Goal: Transaction & Acquisition: Purchase product/service

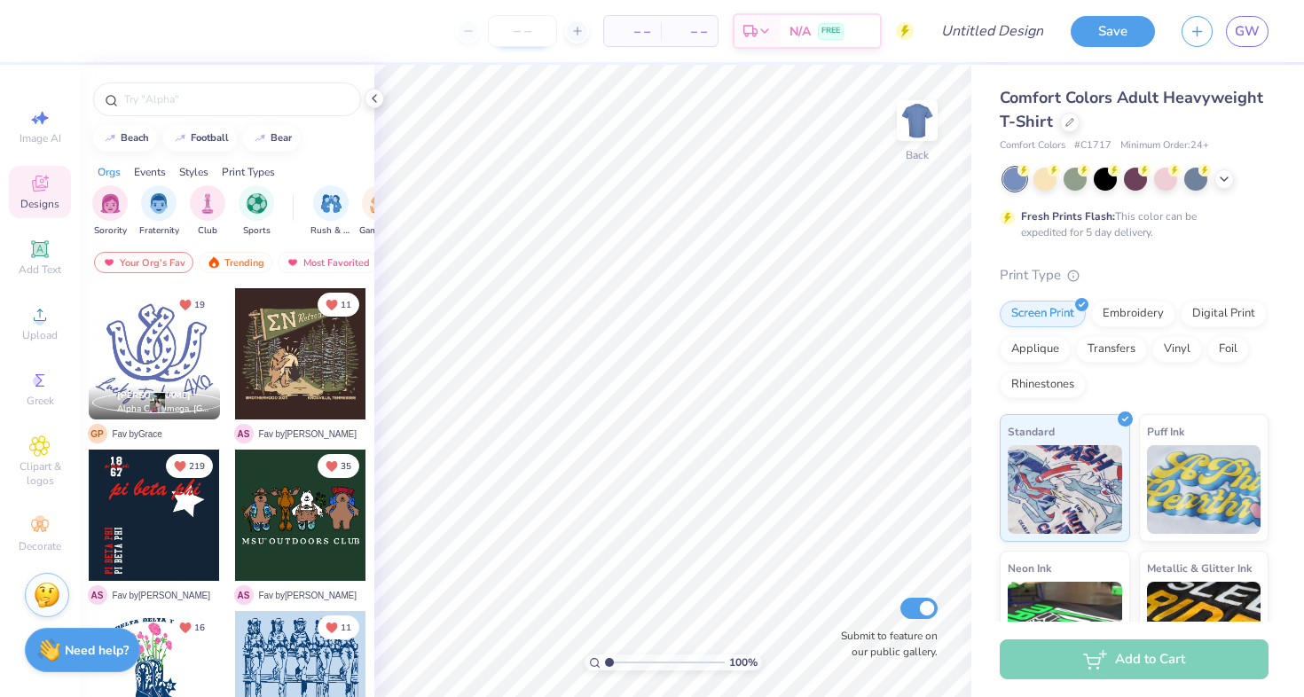
click at [537, 21] on input "number" at bounding box center [522, 31] width 69 height 32
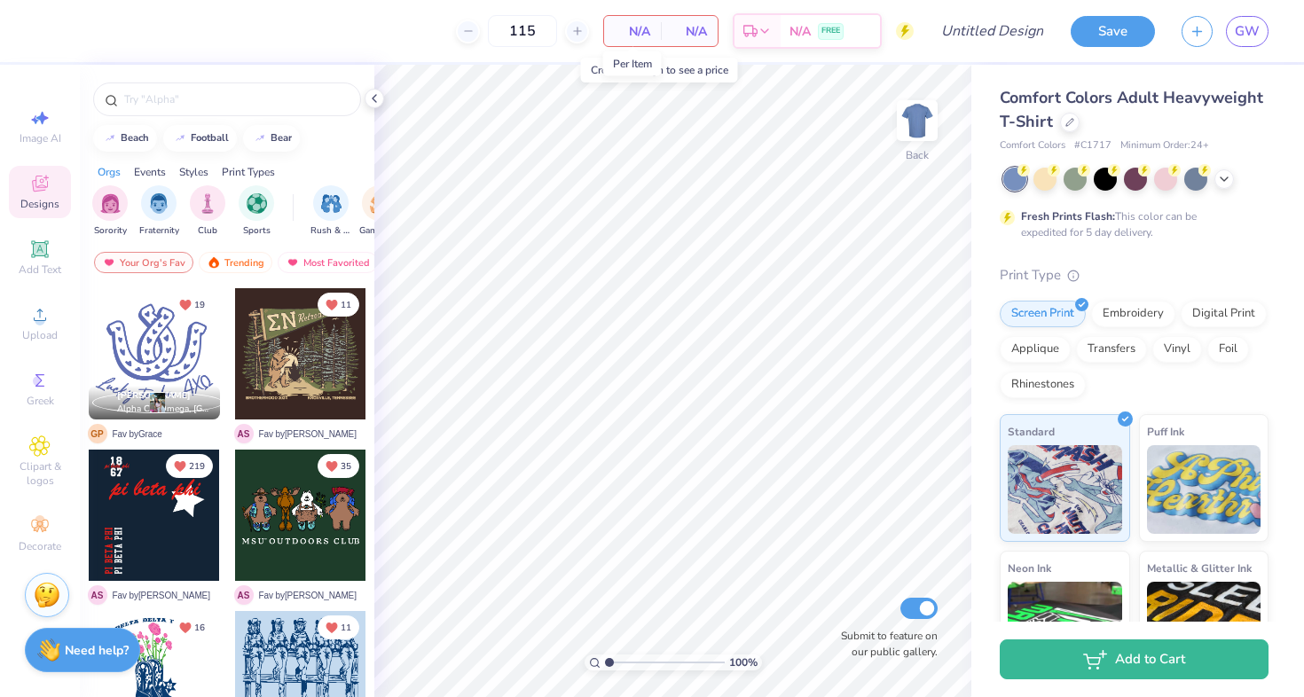
type input "115"
click at [640, 28] on span "N/A" at bounding box center [632, 31] width 35 height 19
click at [1225, 180] on icon at bounding box center [1224, 177] width 14 height 14
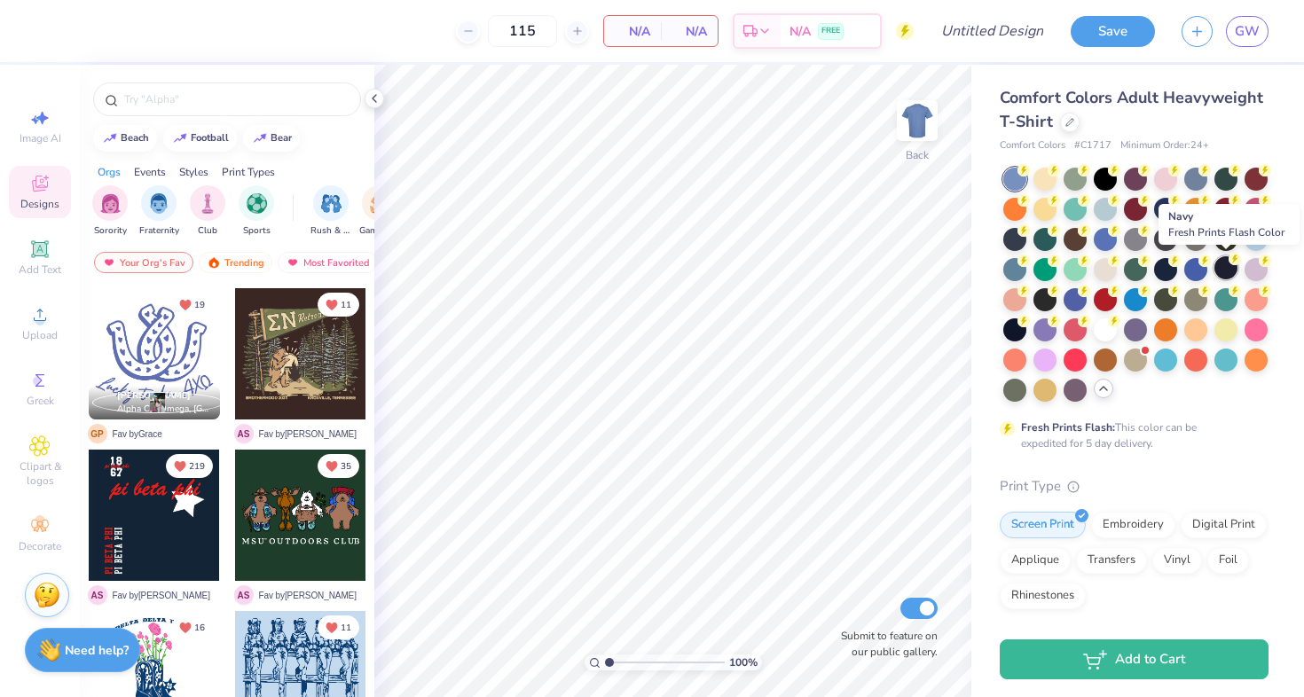
click at [1222, 271] on div at bounding box center [1225, 267] width 23 height 23
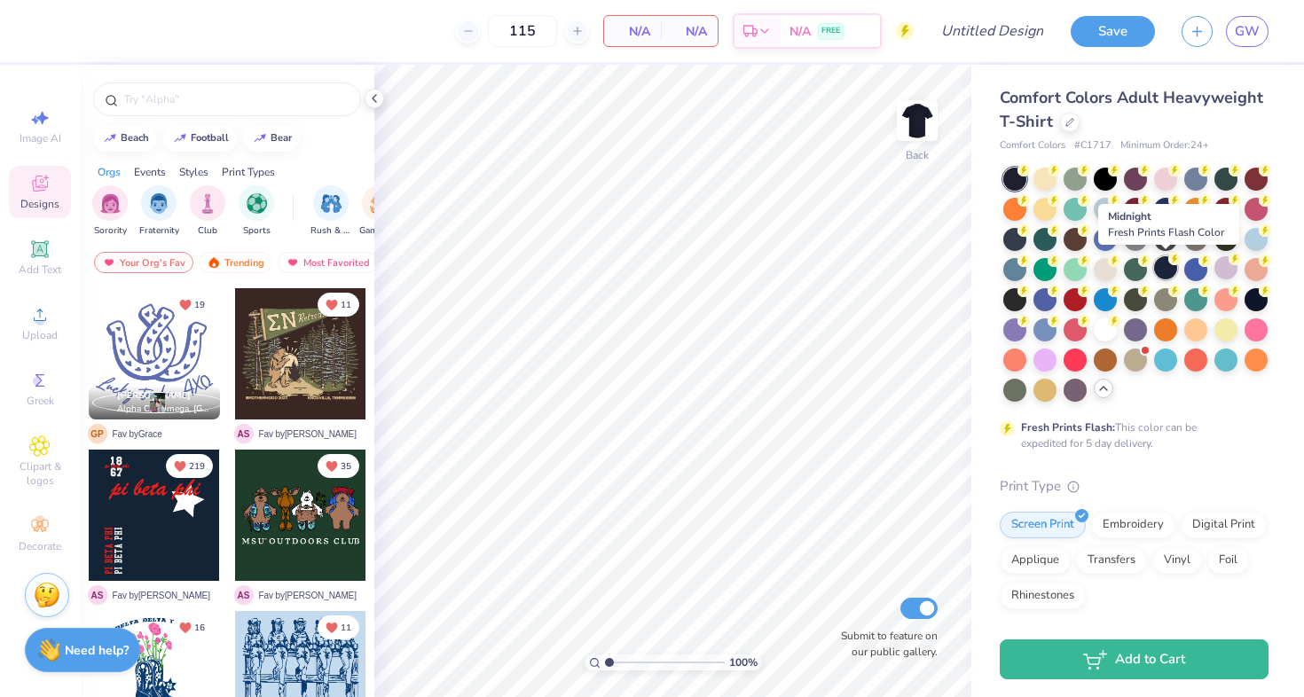
click at [1167, 266] on div at bounding box center [1165, 267] width 23 height 23
click at [1196, 268] on div at bounding box center [1195, 267] width 23 height 23
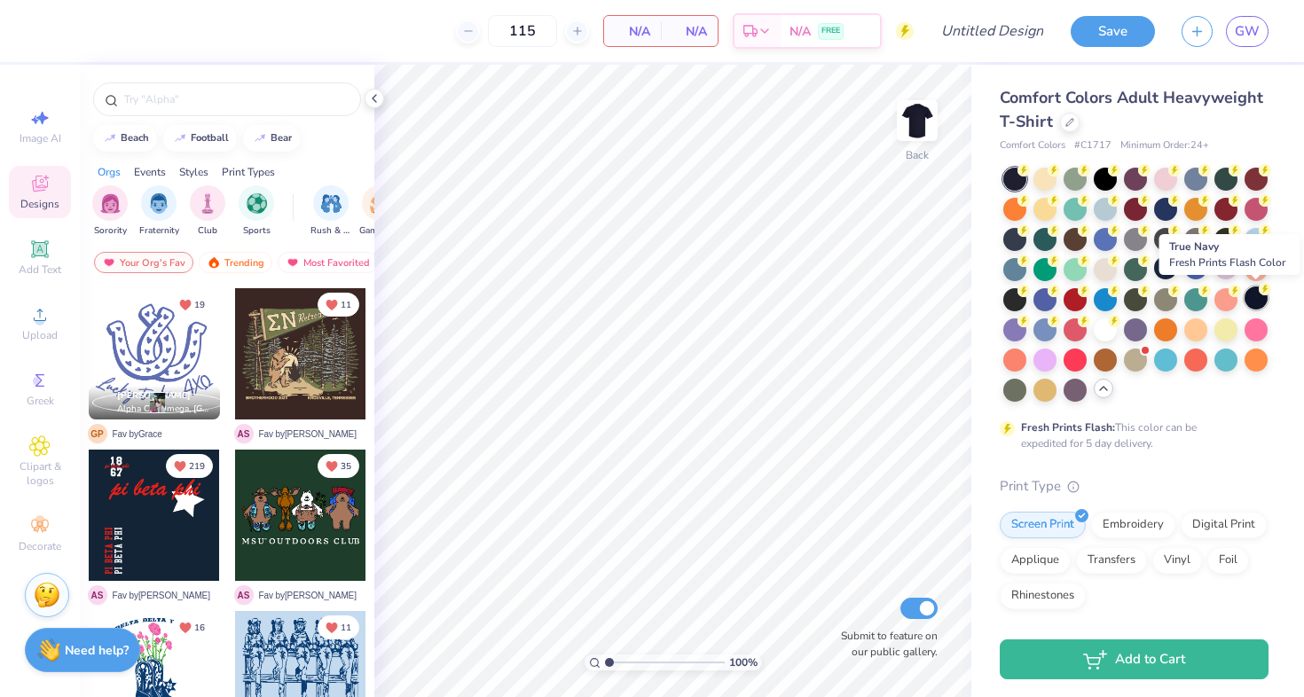
click at [1255, 300] on div at bounding box center [1256, 298] width 23 height 23
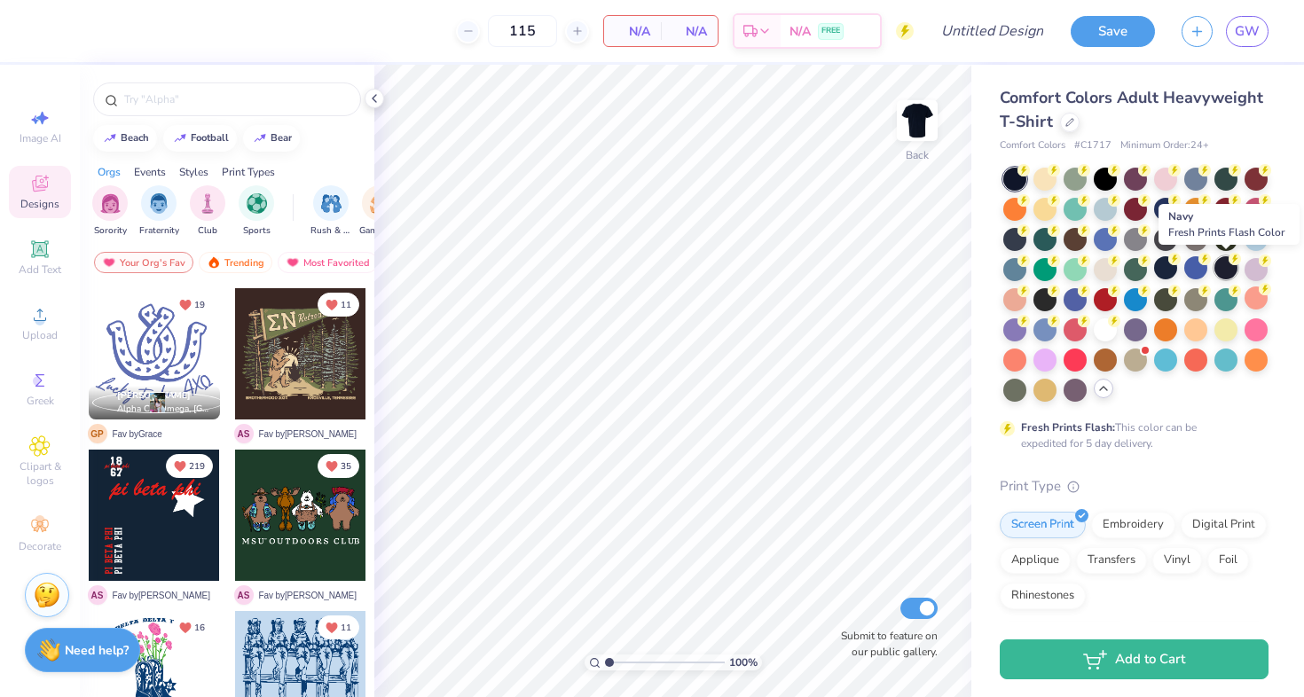
click at [1225, 272] on div at bounding box center [1225, 267] width 23 height 23
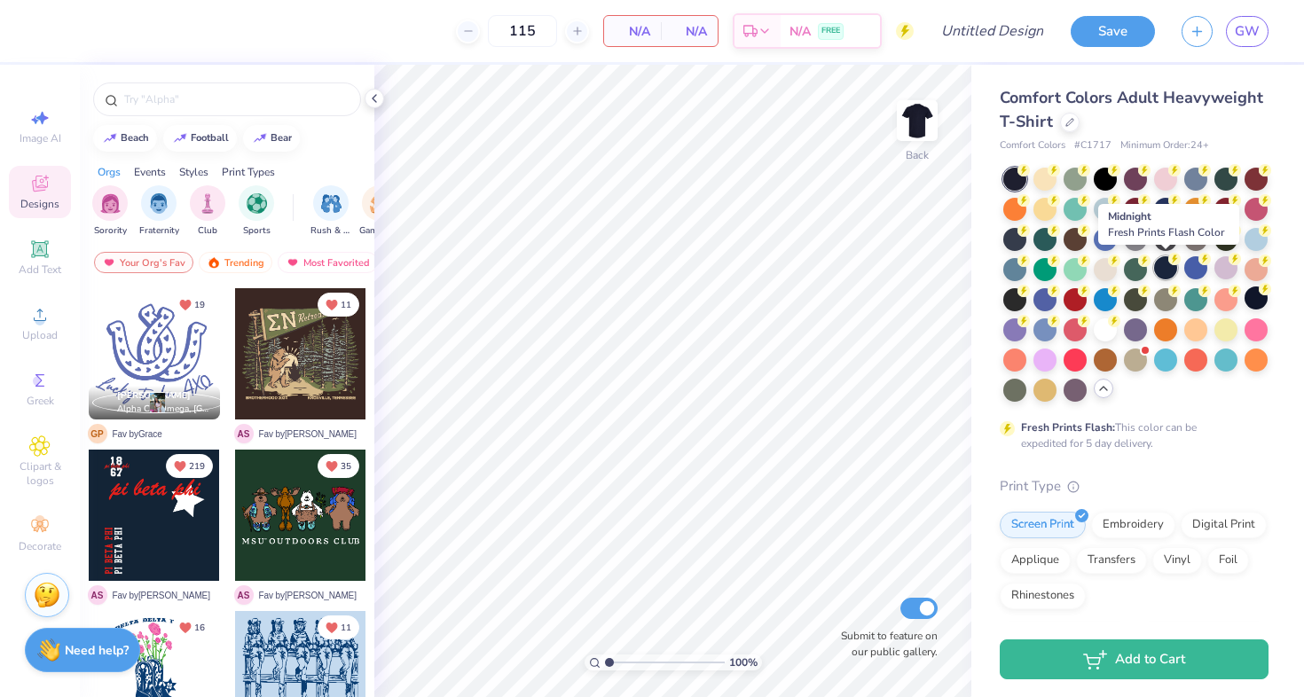
click at [1156, 271] on div at bounding box center [1165, 267] width 23 height 23
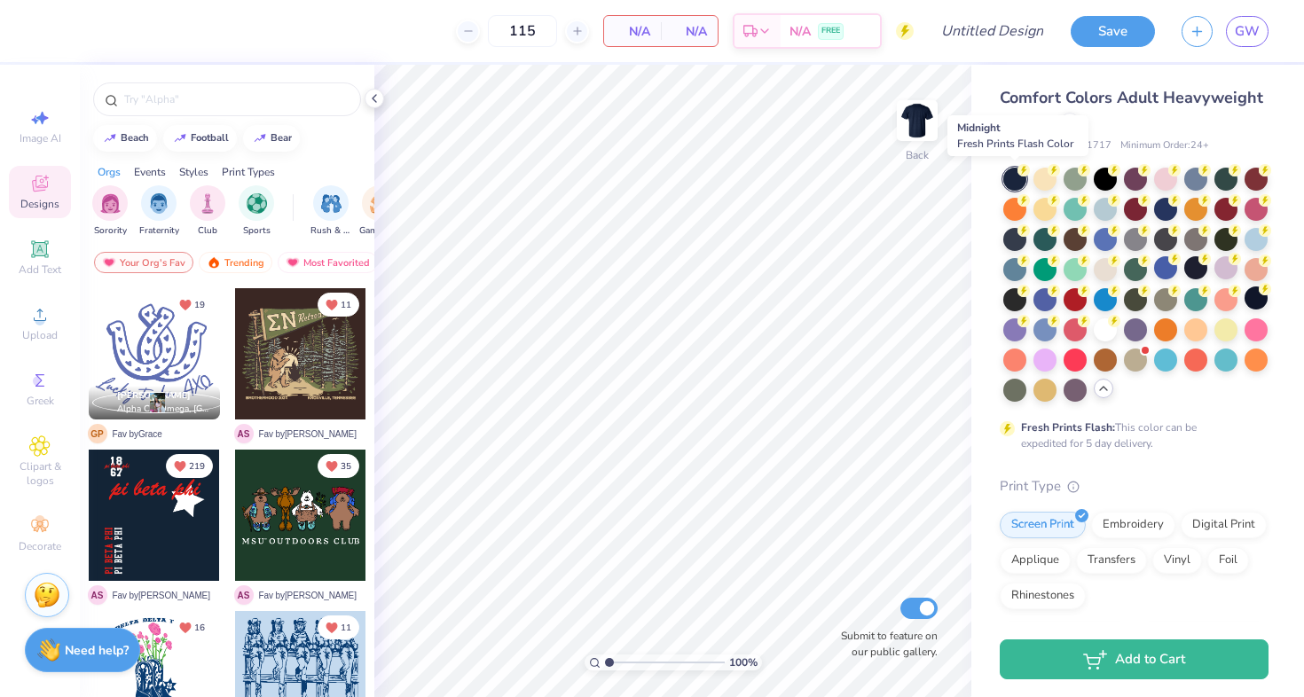
click at [1015, 178] on div at bounding box center [1014, 179] width 23 height 23
click at [1041, 102] on span "Comfort Colors Adult Heavyweight T-Shirt" at bounding box center [1131, 109] width 263 height 45
click at [1196, 268] on div at bounding box center [1195, 267] width 23 height 23
click at [907, 132] on img at bounding box center [917, 120] width 71 height 71
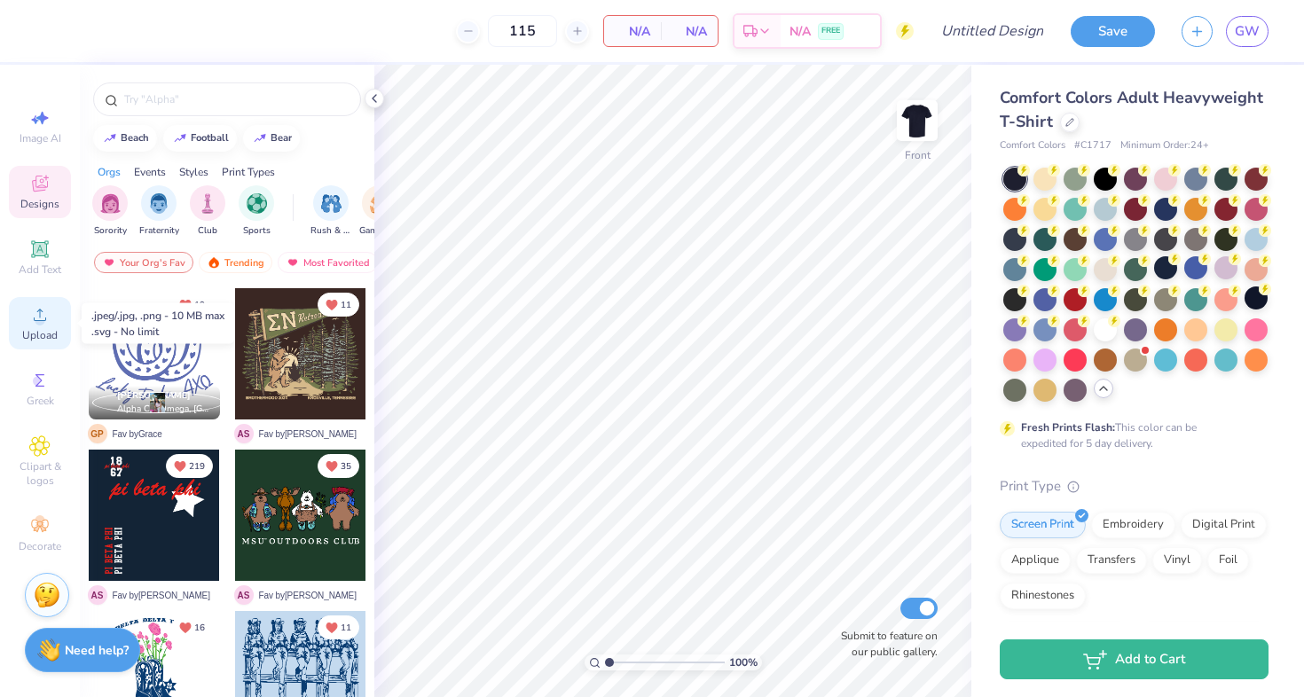
click at [33, 338] on span "Upload" at bounding box center [39, 335] width 35 height 14
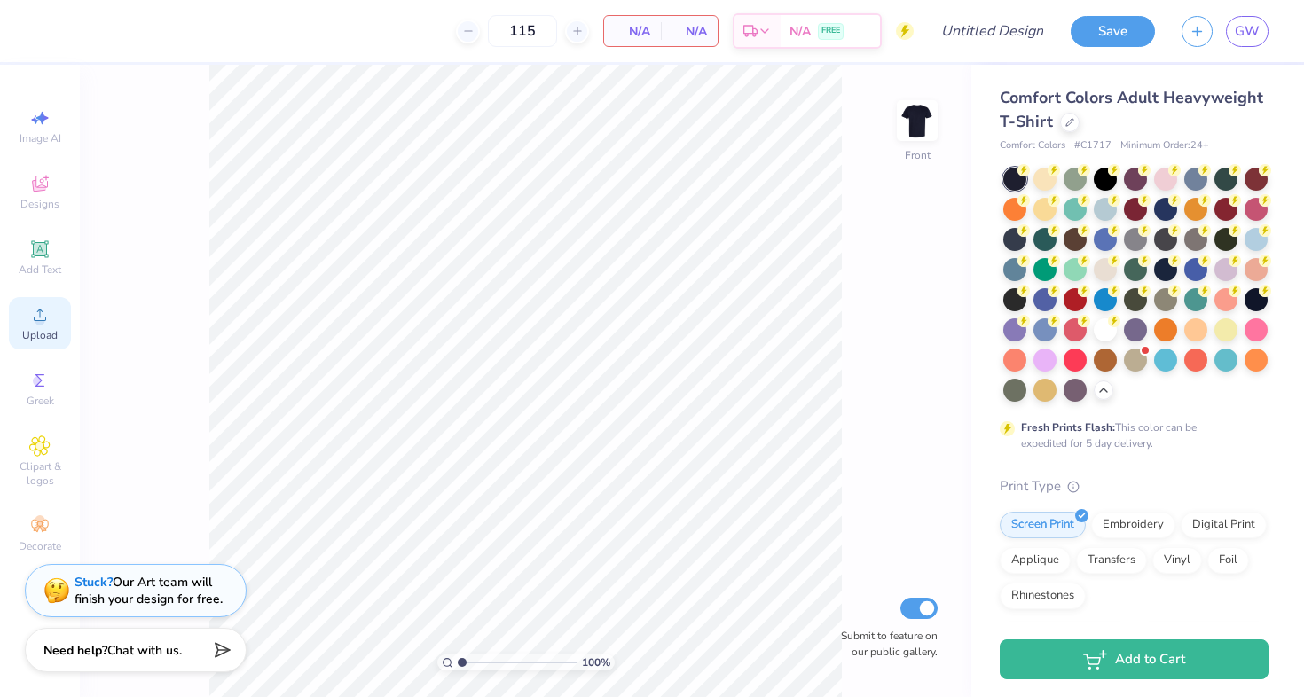
click at [43, 332] on span "Upload" at bounding box center [39, 335] width 35 height 14
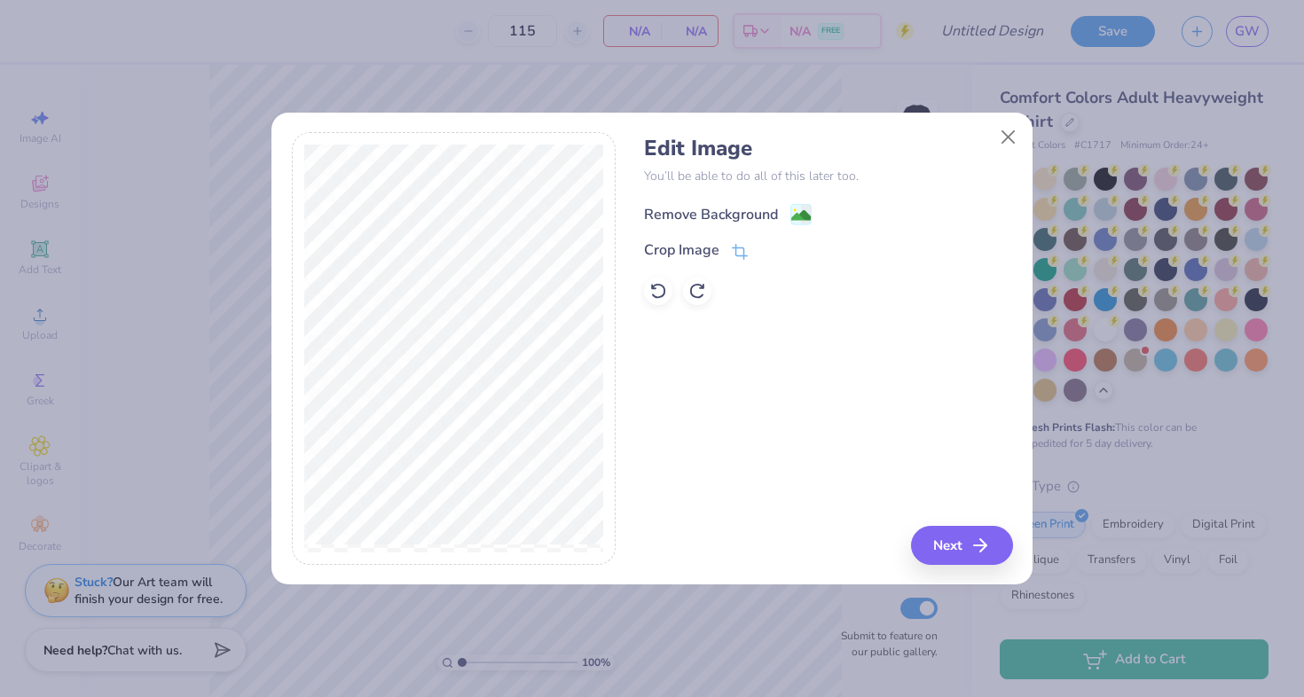
click at [723, 213] on div "Remove Background" at bounding box center [711, 214] width 134 height 21
click at [955, 545] on button "Next" at bounding box center [965, 545] width 102 height 39
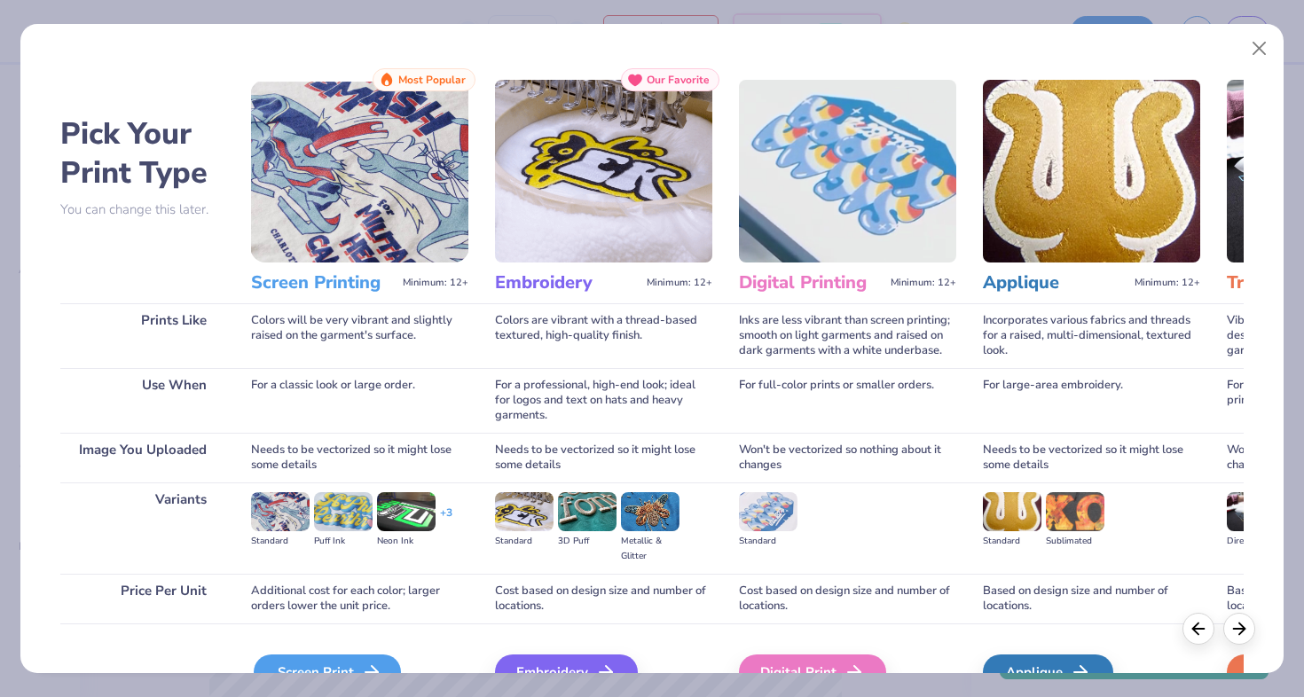
click at [310, 667] on div "Screen Print" at bounding box center [327, 672] width 147 height 35
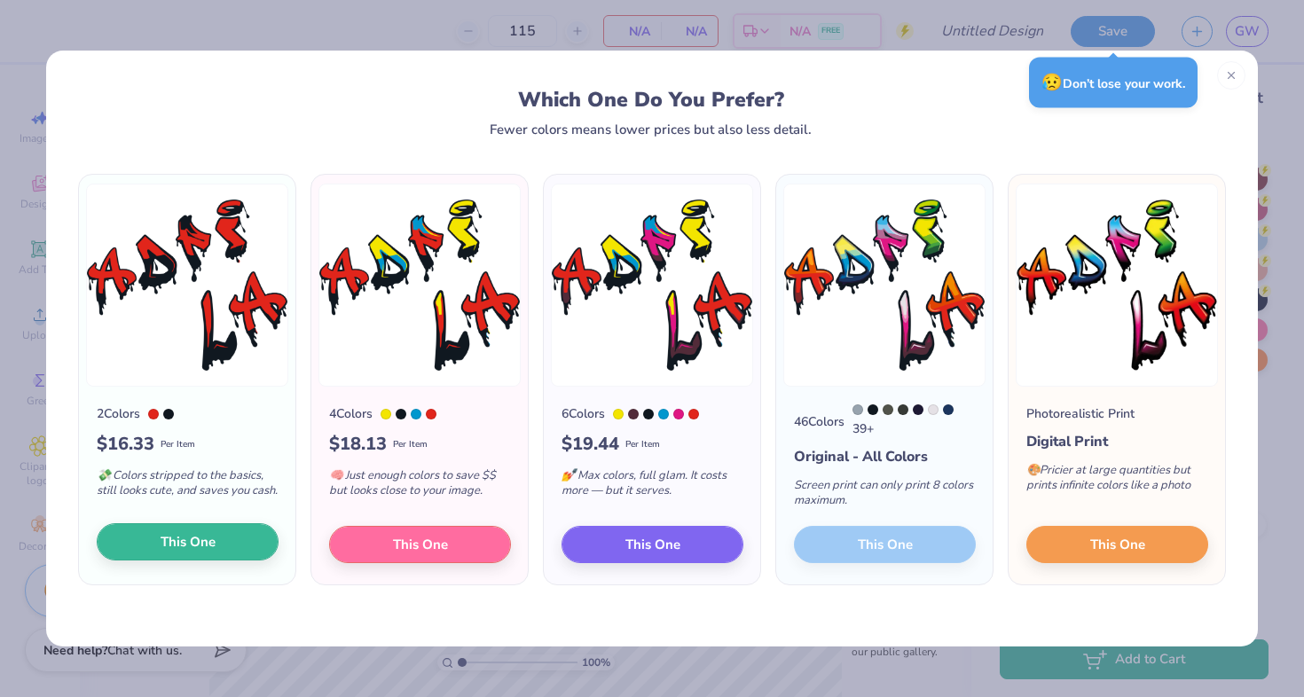
click at [187, 533] on button "This One" at bounding box center [188, 541] width 182 height 37
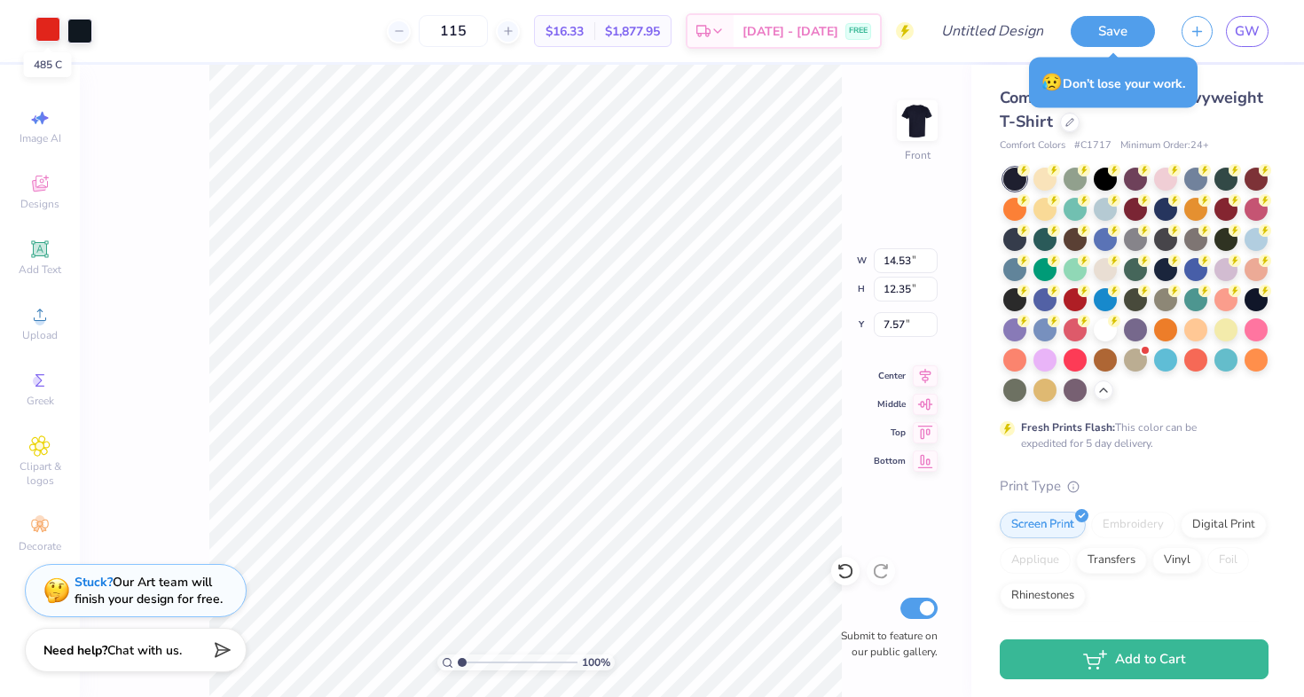
click at [53, 35] on div at bounding box center [47, 29] width 25 height 25
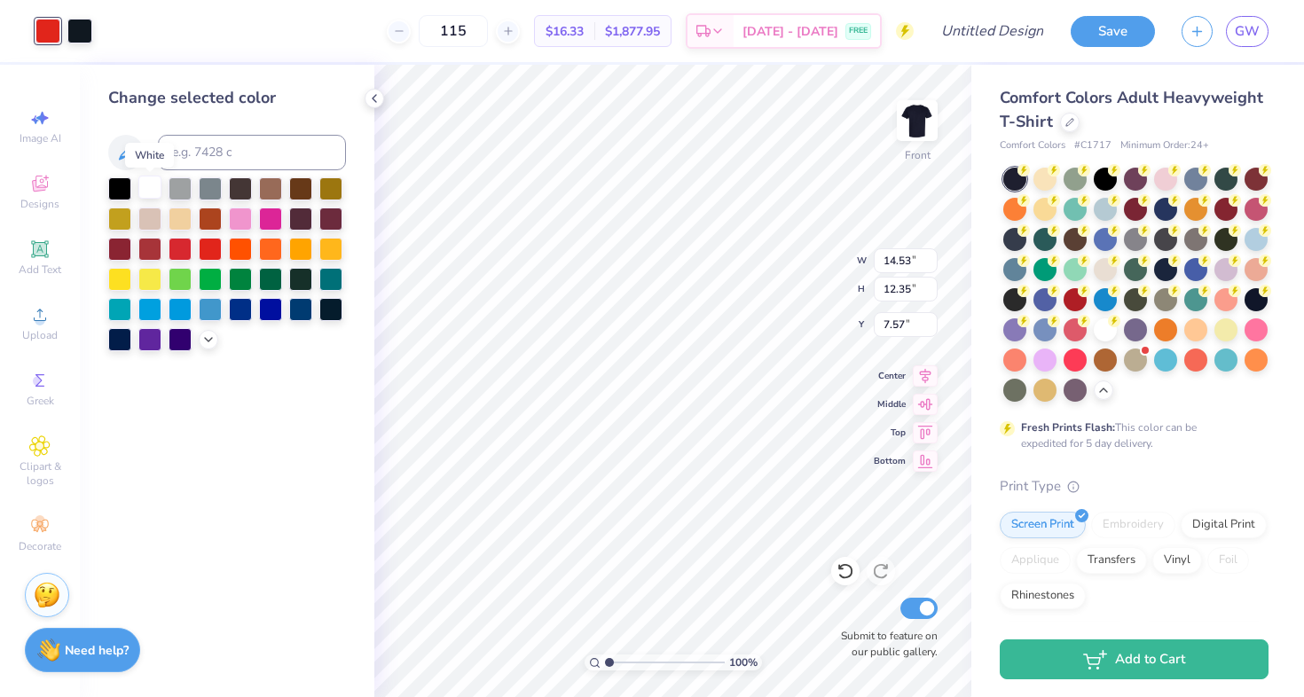
click at [150, 191] on div at bounding box center [149, 187] width 23 height 23
click at [85, 41] on div at bounding box center [79, 29] width 25 height 25
click at [150, 191] on div at bounding box center [149, 187] width 23 height 23
type input "12.55"
type input "10.67"
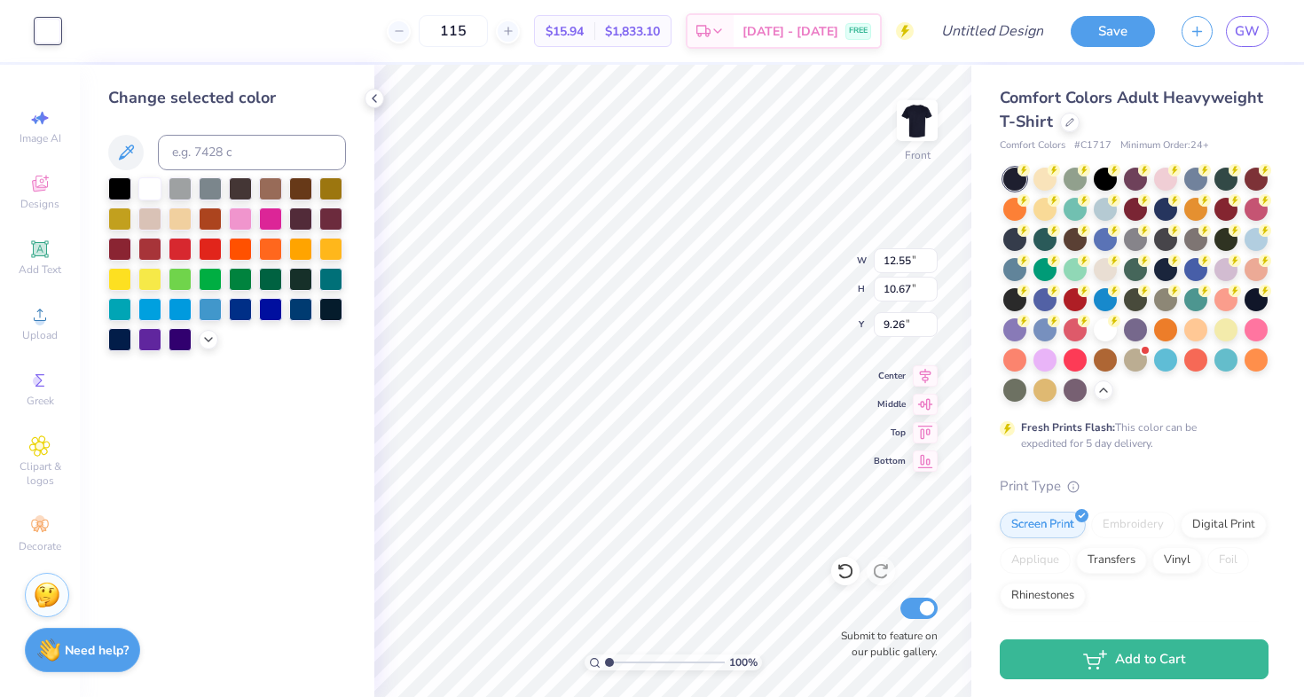
type input "4.05"
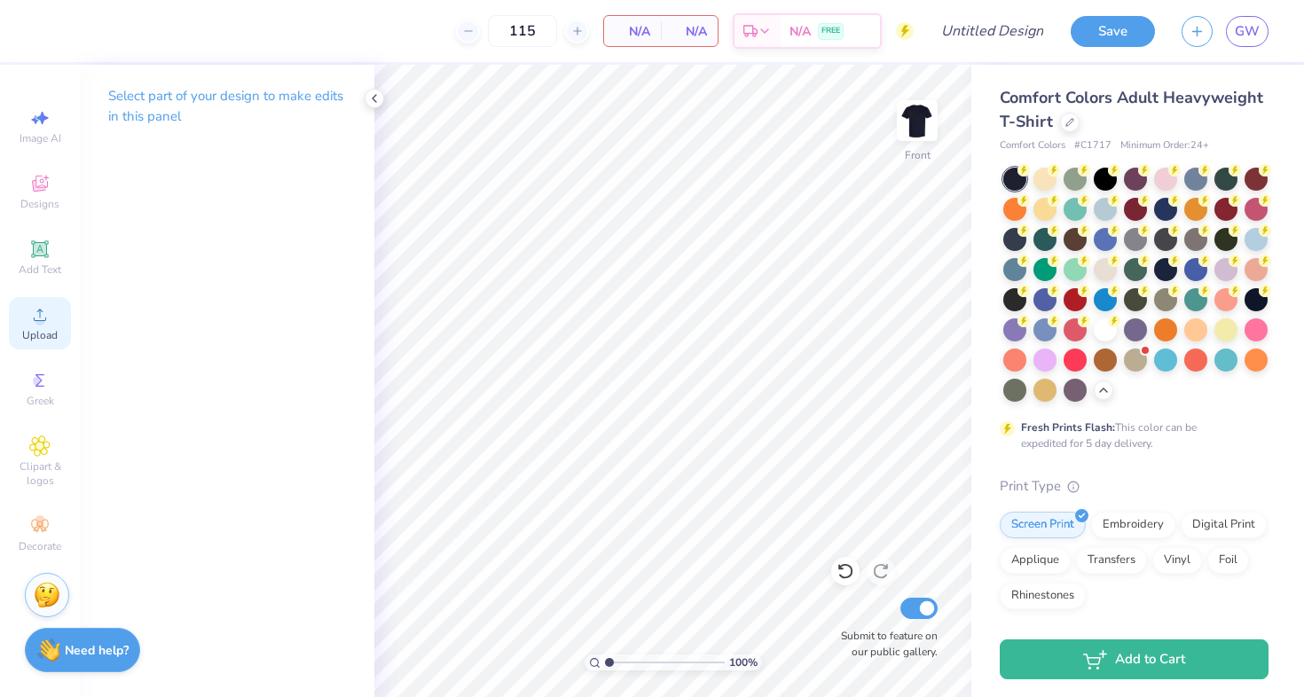
click at [31, 323] on icon at bounding box center [39, 314] width 21 height 21
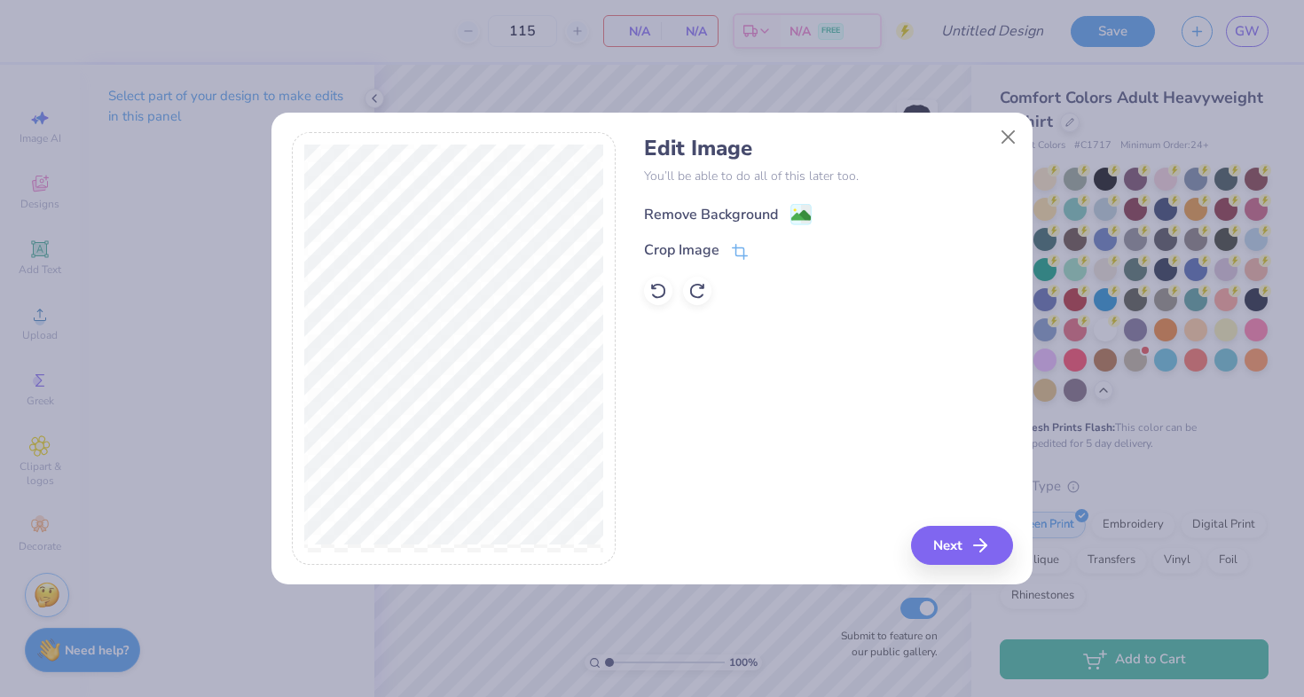
click at [723, 221] on div "Remove Background" at bounding box center [711, 214] width 134 height 21
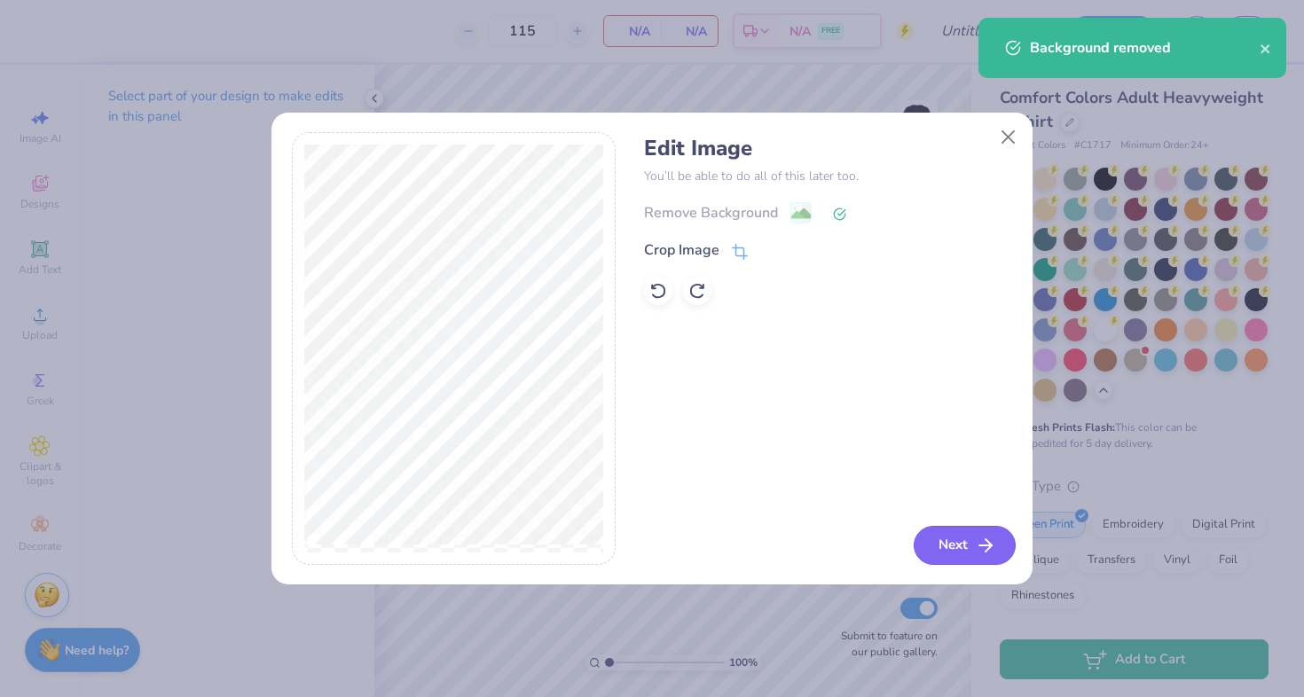
click at [983, 552] on icon "button" at bounding box center [985, 545] width 21 height 21
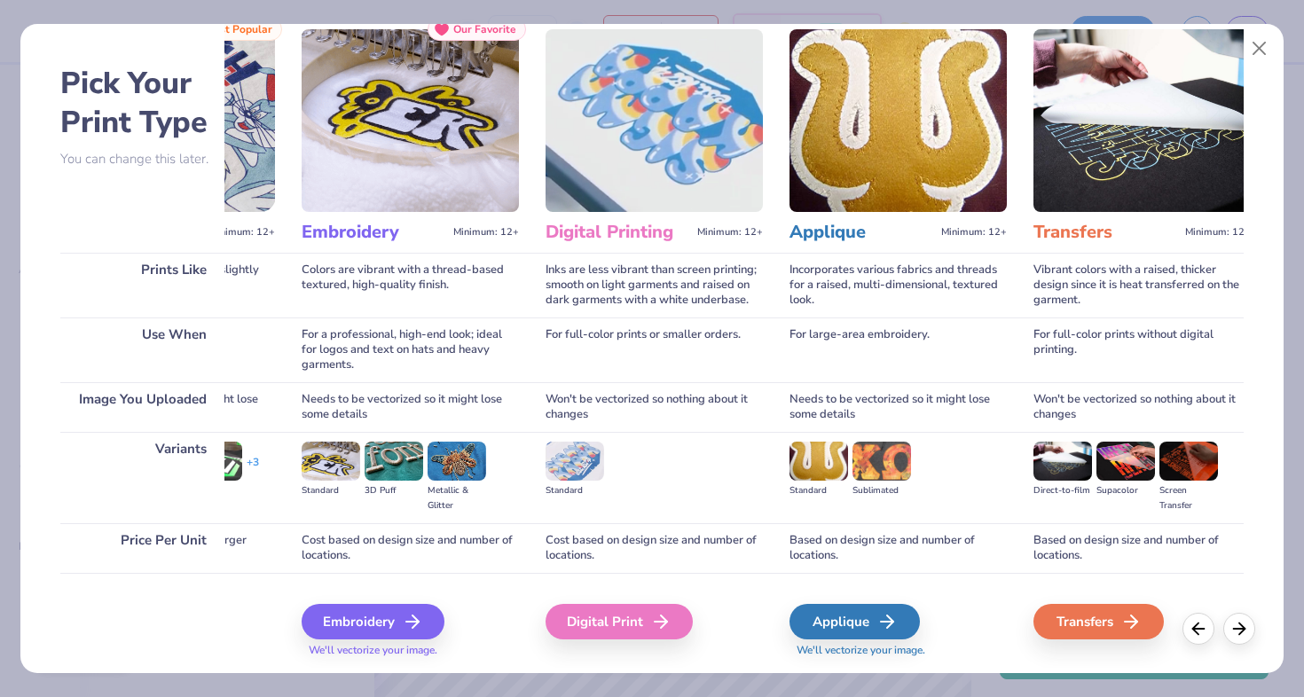
scroll to position [0, 192]
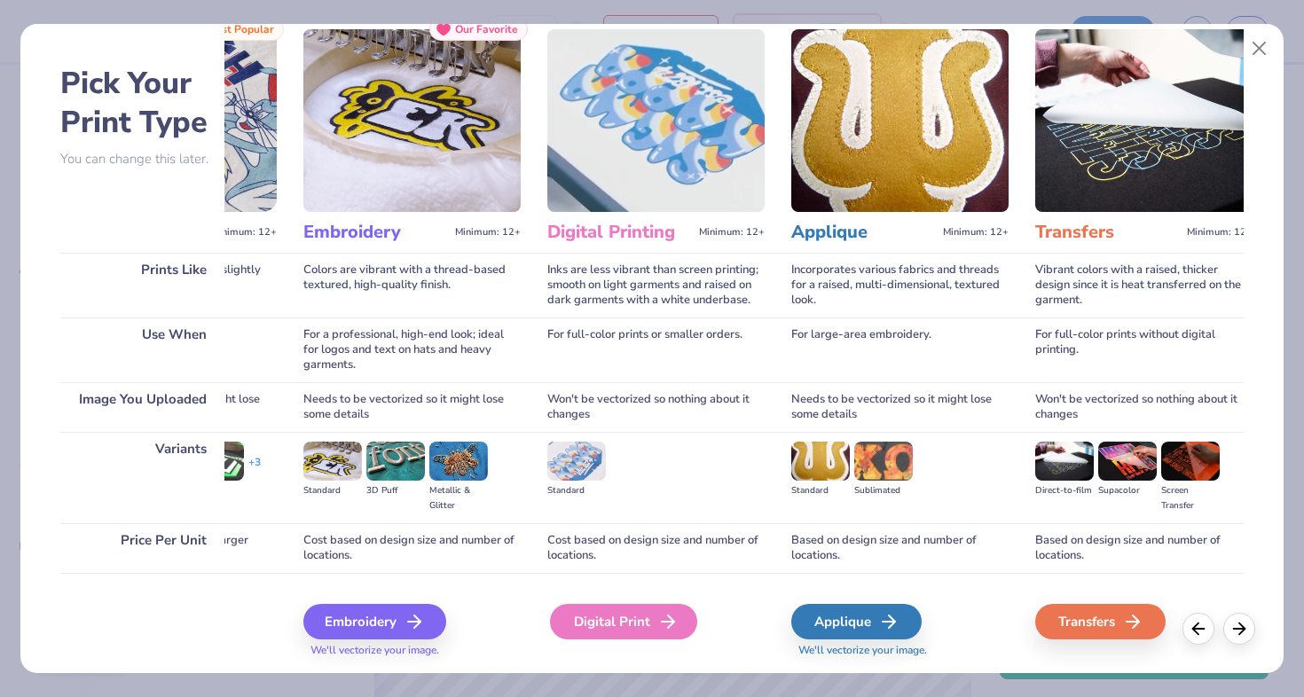
click at [618, 631] on div "Digital Print" at bounding box center [623, 621] width 147 height 35
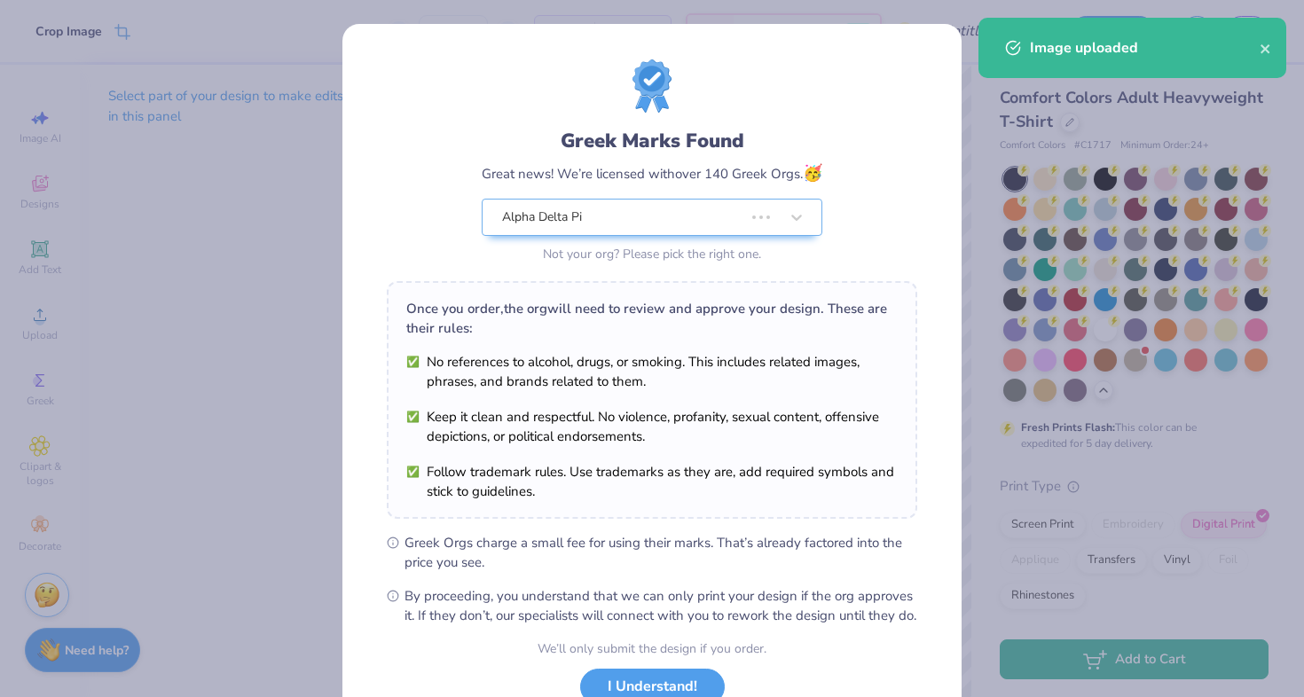
click at [521, 249] on div "Not your org? Please pick the right one." at bounding box center [652, 254] width 341 height 19
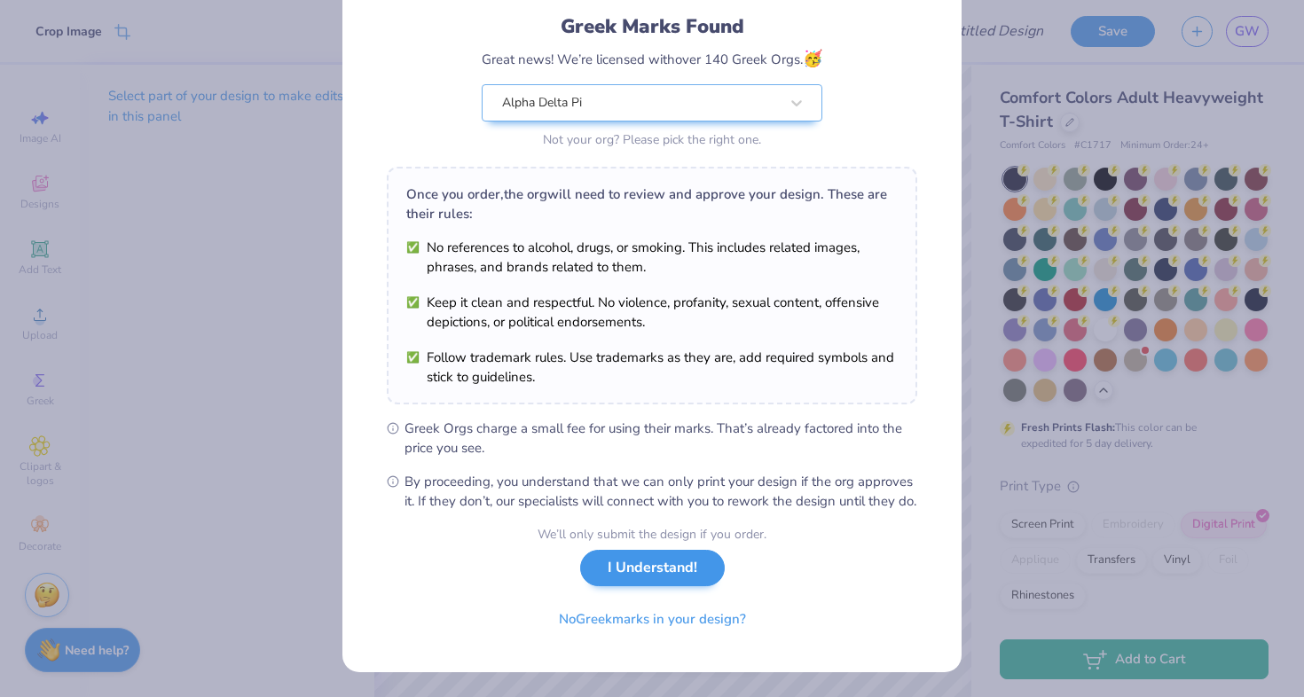
scroll to position [133, 0]
click at [628, 573] on button "I Understand!" at bounding box center [652, 568] width 145 height 36
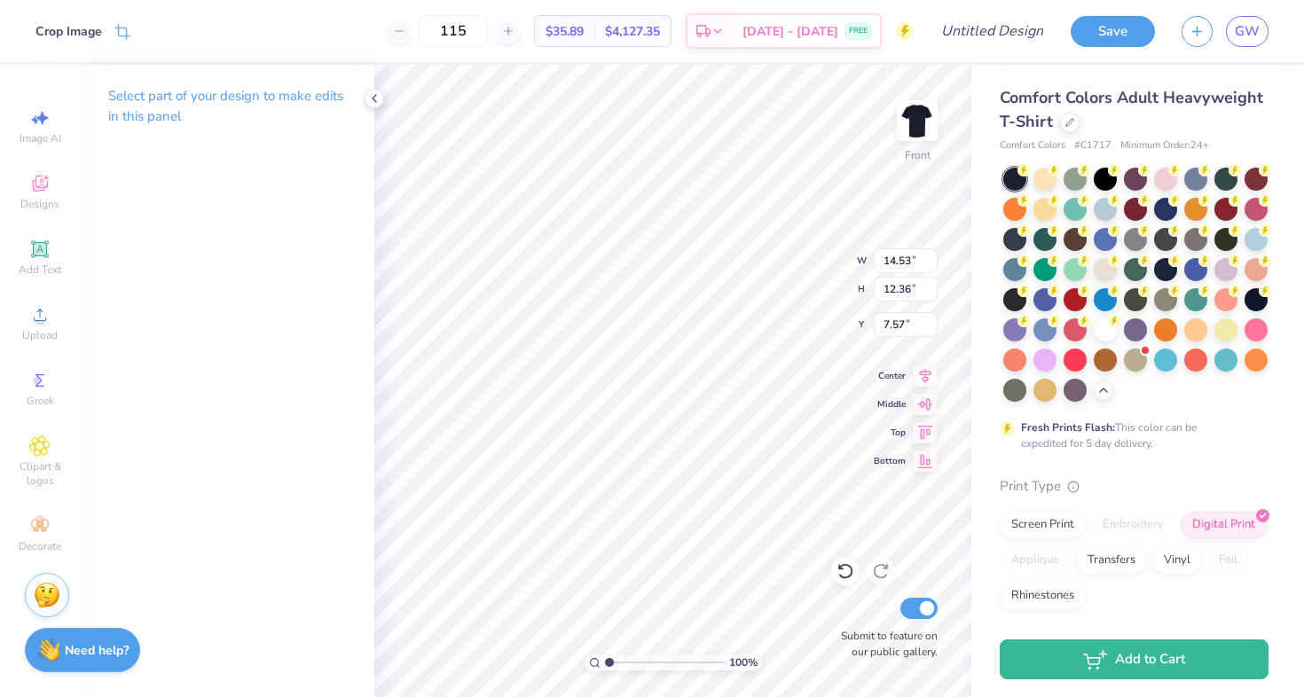
type input "12.48"
type input "10.61"
type input "3.59"
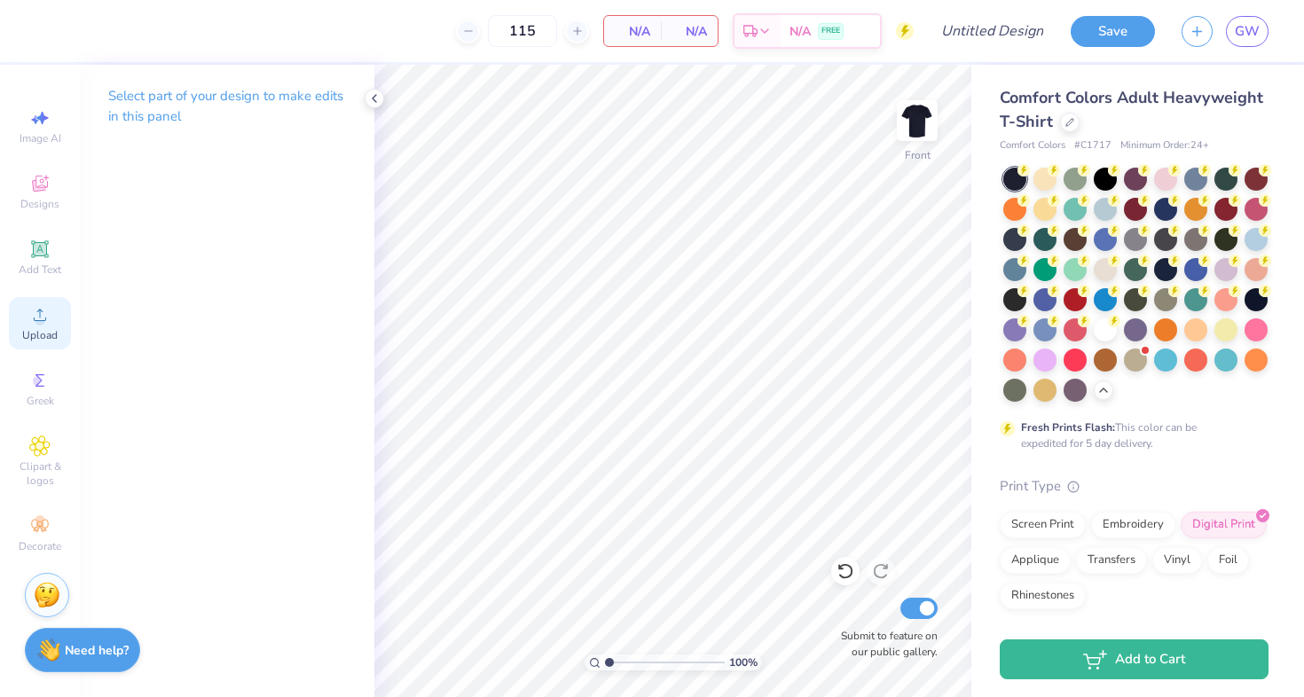
click at [43, 334] on span "Upload" at bounding box center [39, 335] width 35 height 14
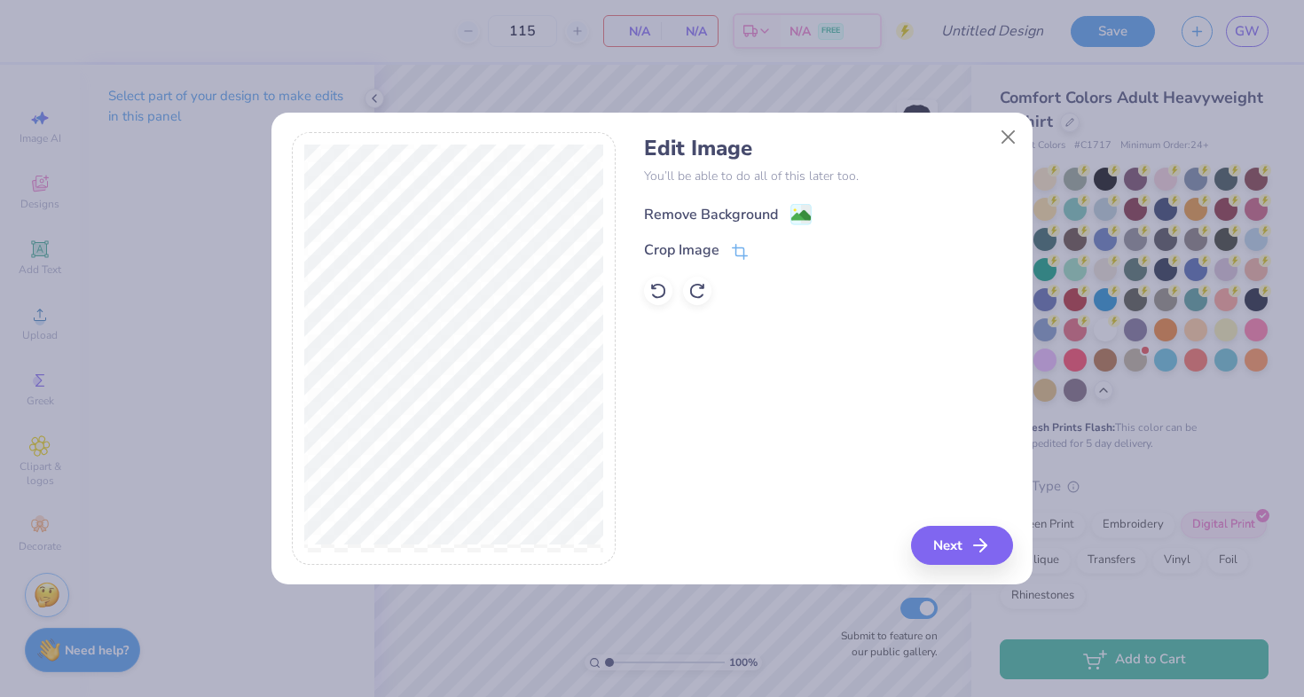
click at [726, 208] on div "Remove Background" at bounding box center [711, 214] width 134 height 21
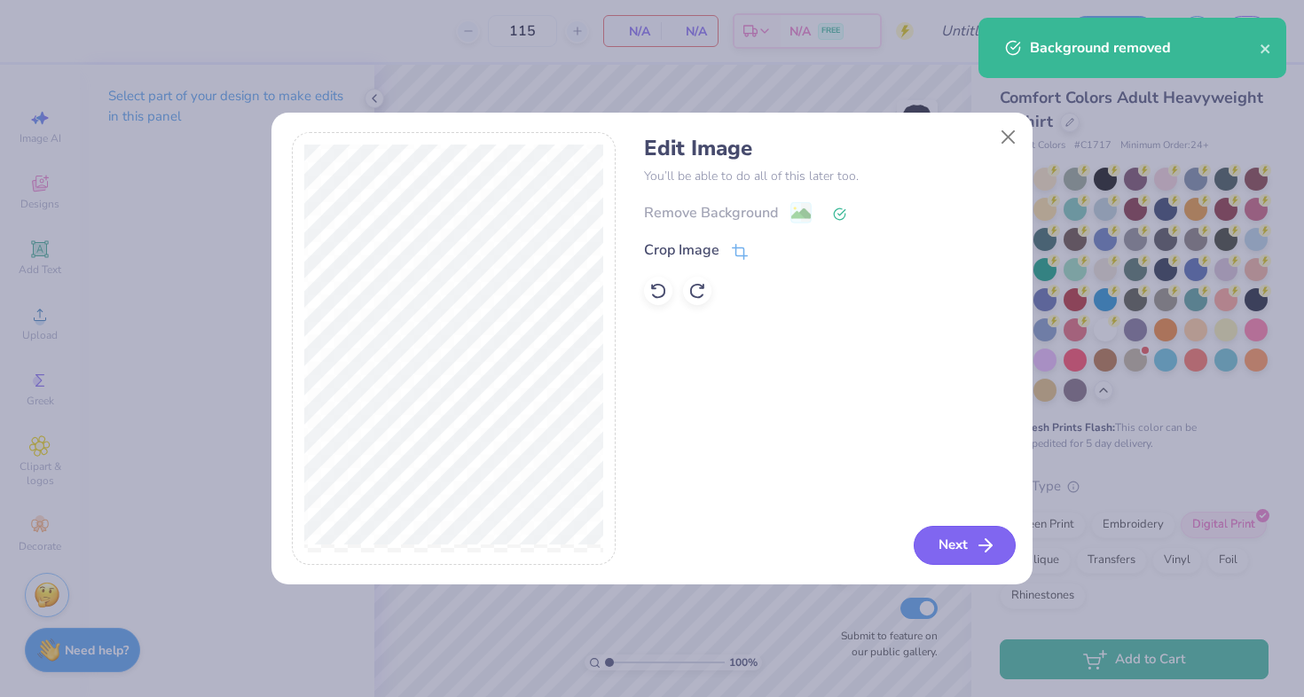
click at [985, 546] on line "button" at bounding box center [985, 546] width 12 height 0
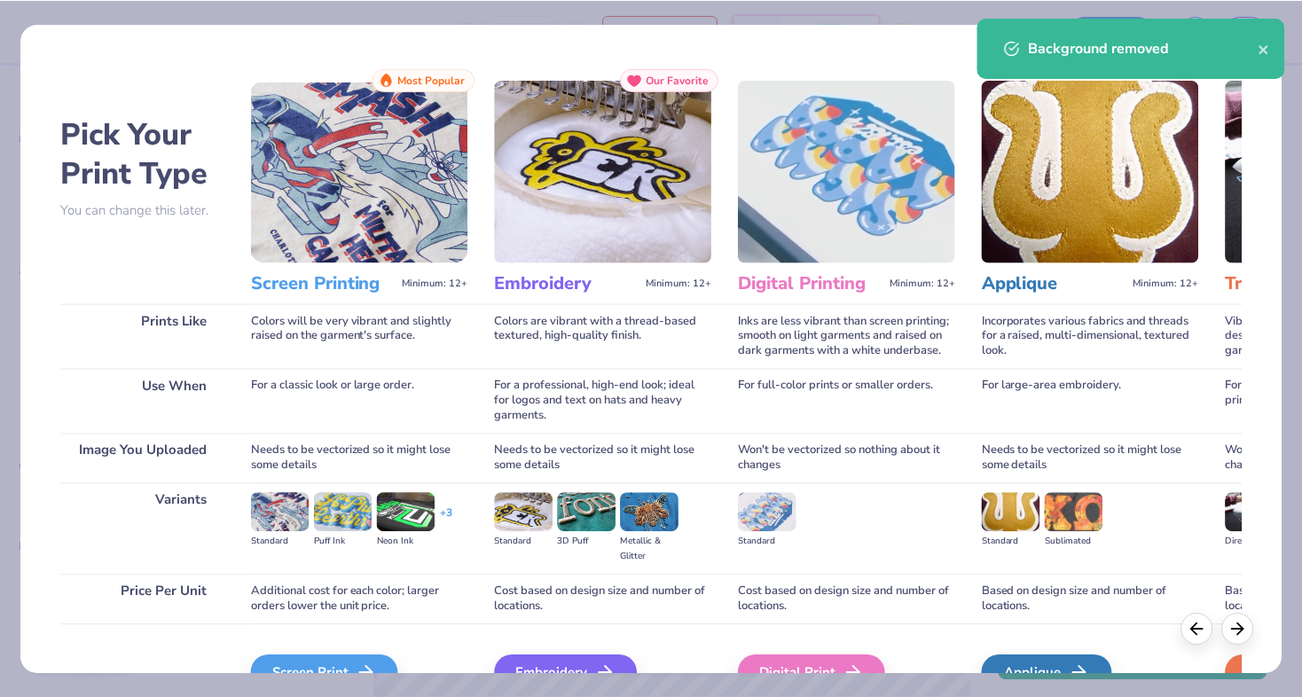
scroll to position [98, 0]
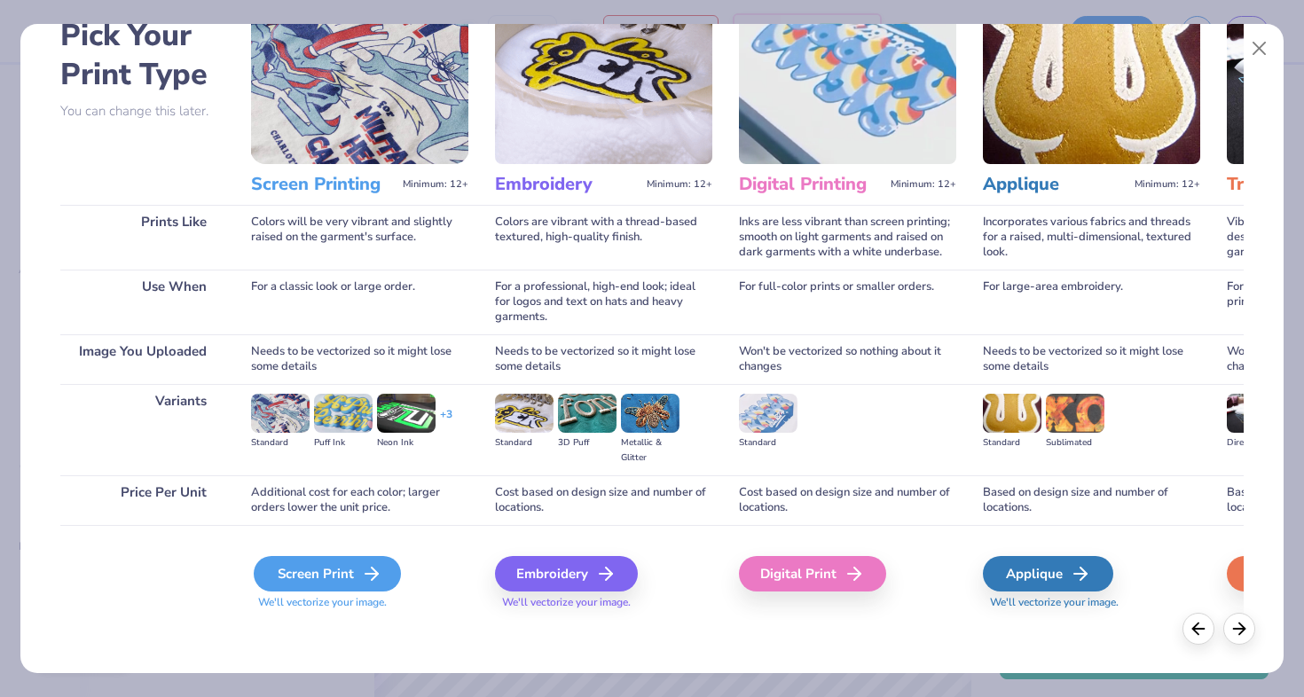
click at [297, 592] on div "Screen Print" at bounding box center [327, 573] width 147 height 35
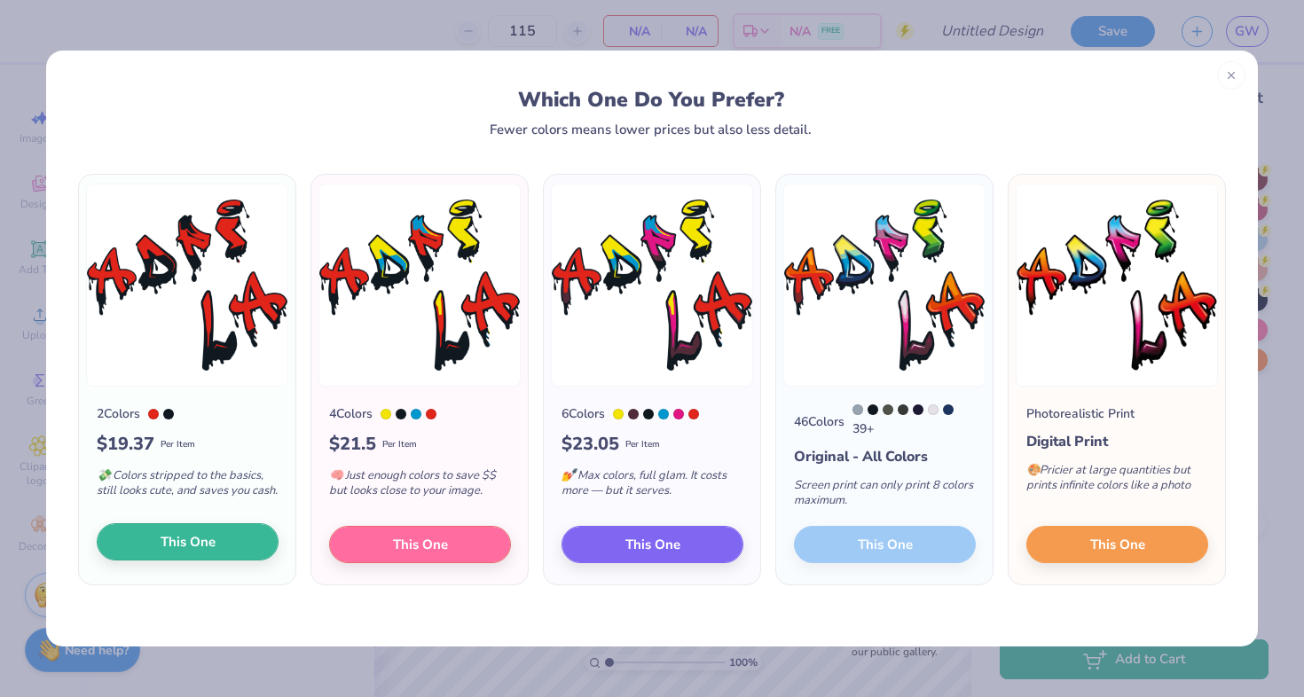
click at [243, 536] on button "This One" at bounding box center [188, 541] width 182 height 37
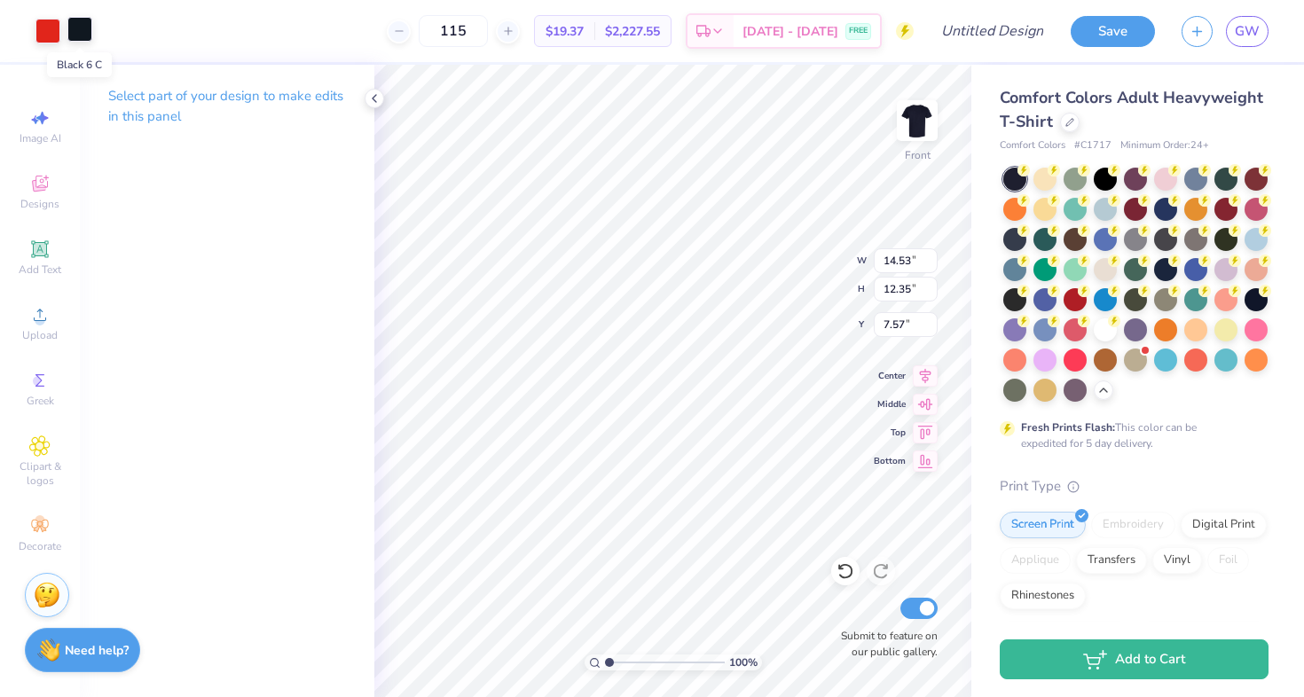
click at [80, 35] on div at bounding box center [79, 29] width 25 height 25
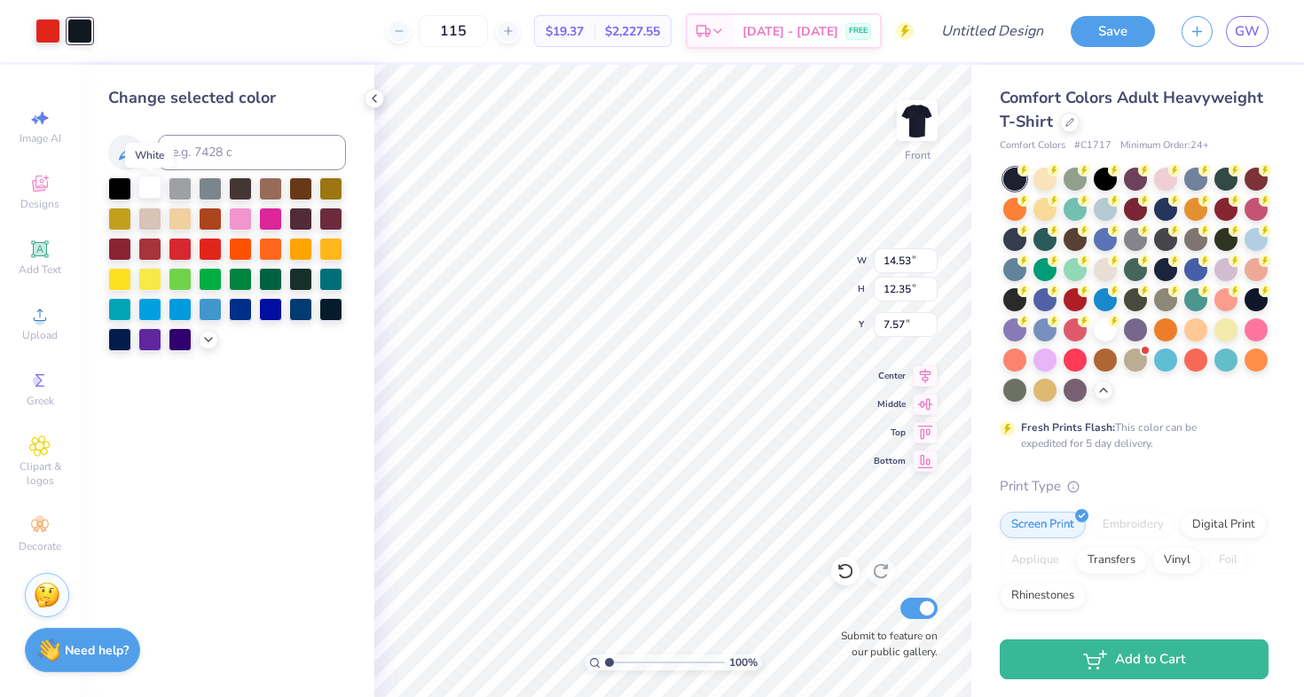
click at [156, 190] on div at bounding box center [149, 187] width 23 height 23
click at [53, 32] on div at bounding box center [47, 29] width 25 height 25
click at [200, 343] on div at bounding box center [209, 338] width 20 height 20
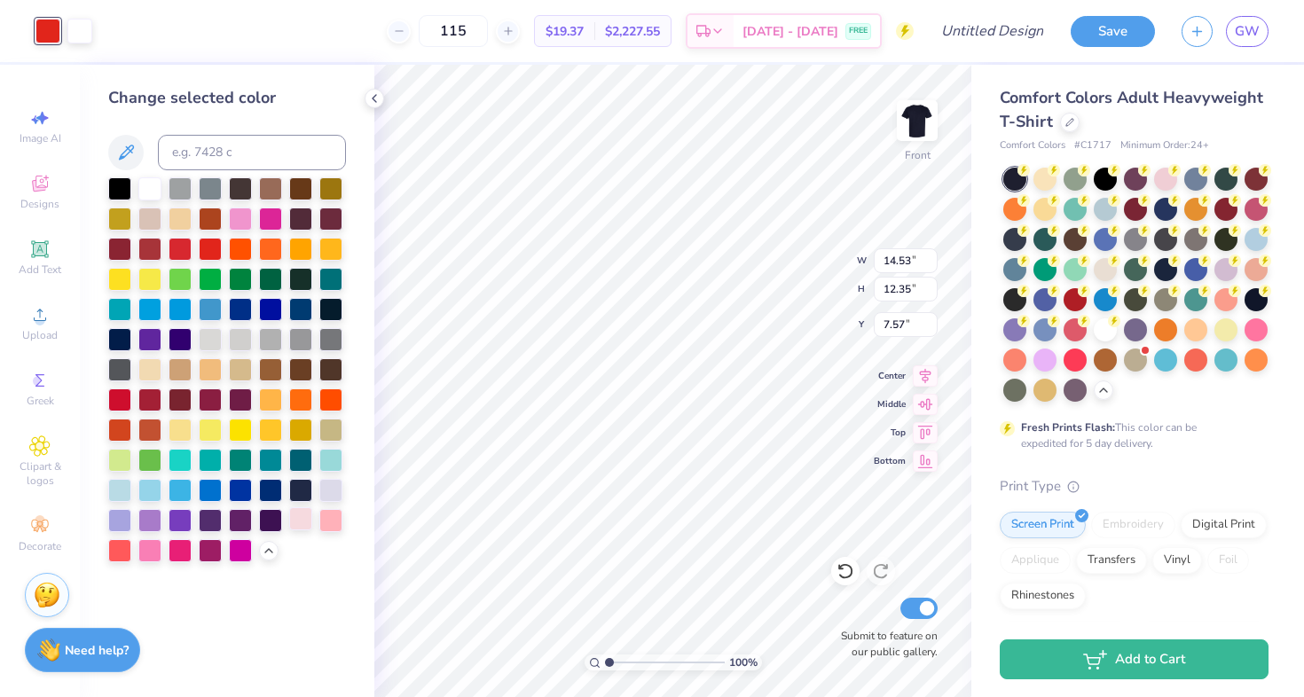
click at [295, 525] on div at bounding box center [300, 518] width 23 height 23
type input "13.07"
type input "11.11"
type input "4.14"
click at [150, 189] on div at bounding box center [149, 187] width 23 height 23
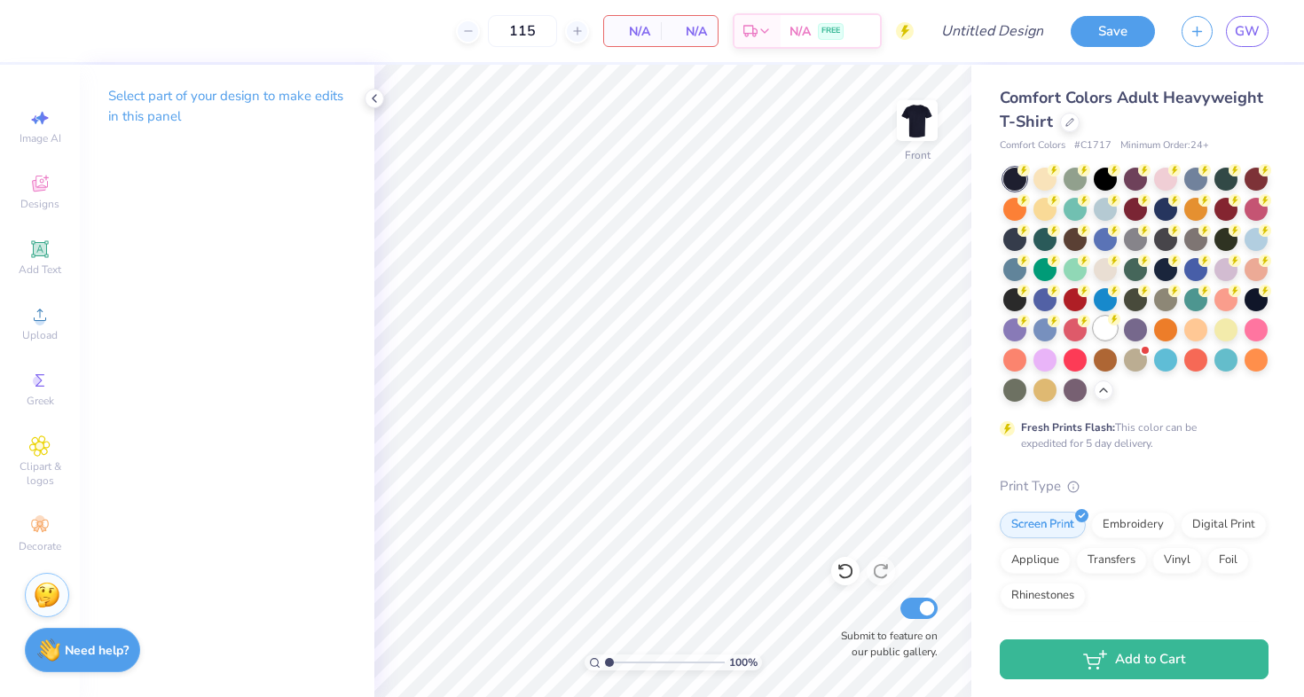
click at [1098, 328] on div at bounding box center [1105, 328] width 23 height 23
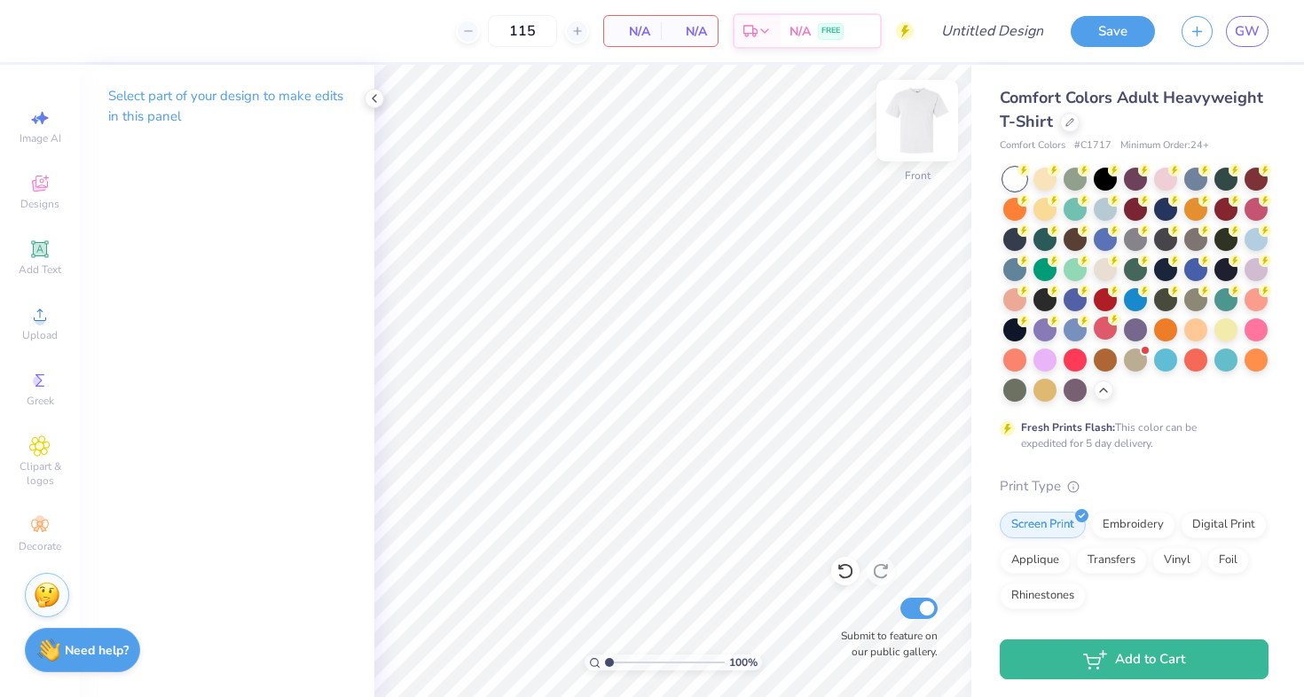
click at [904, 136] on img at bounding box center [917, 120] width 71 height 71
click at [904, 136] on img at bounding box center [917, 120] width 35 height 35
click at [29, 326] on div "Upload" at bounding box center [40, 323] width 62 height 52
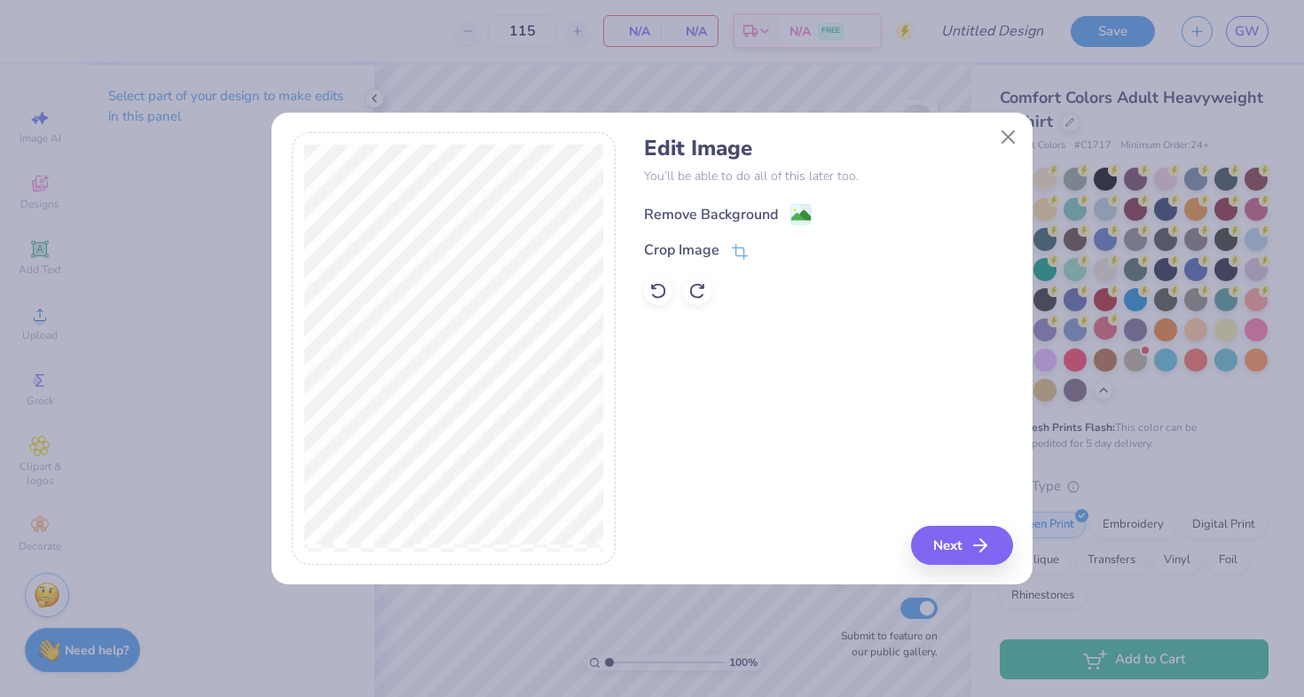
click at [734, 207] on div "Remove Background" at bounding box center [711, 214] width 134 height 21
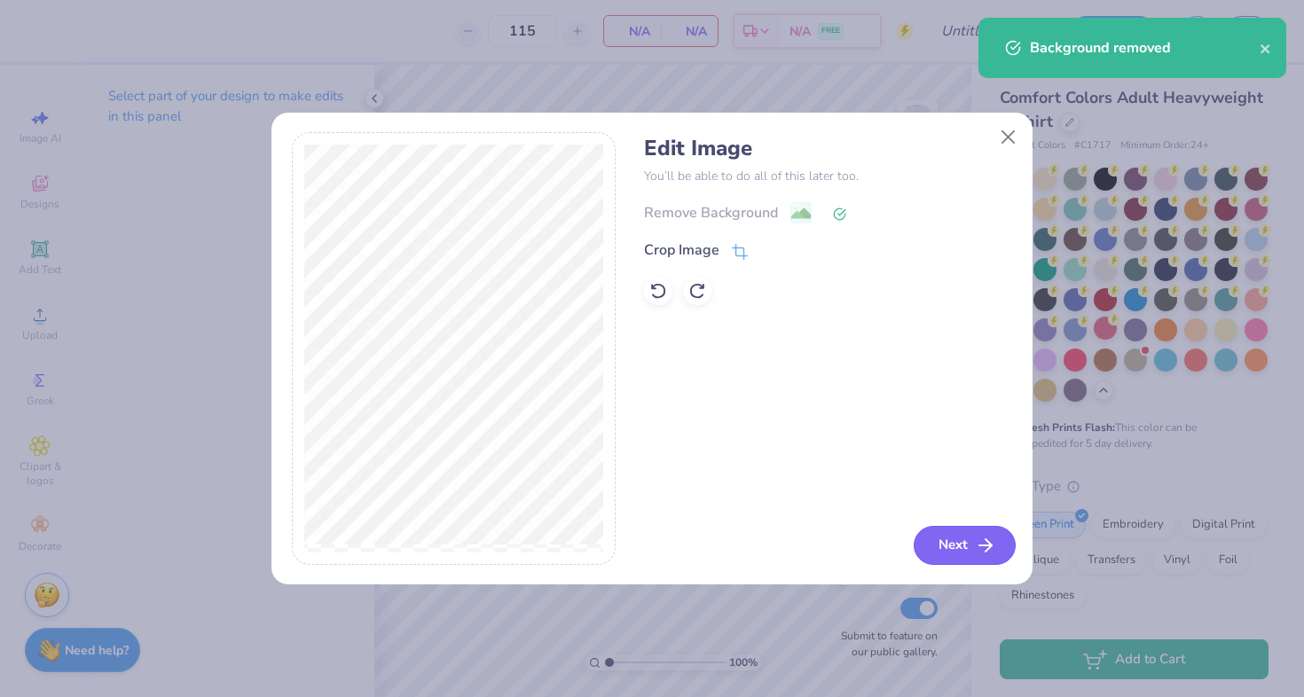
click at [955, 547] on button "Next" at bounding box center [965, 545] width 102 height 39
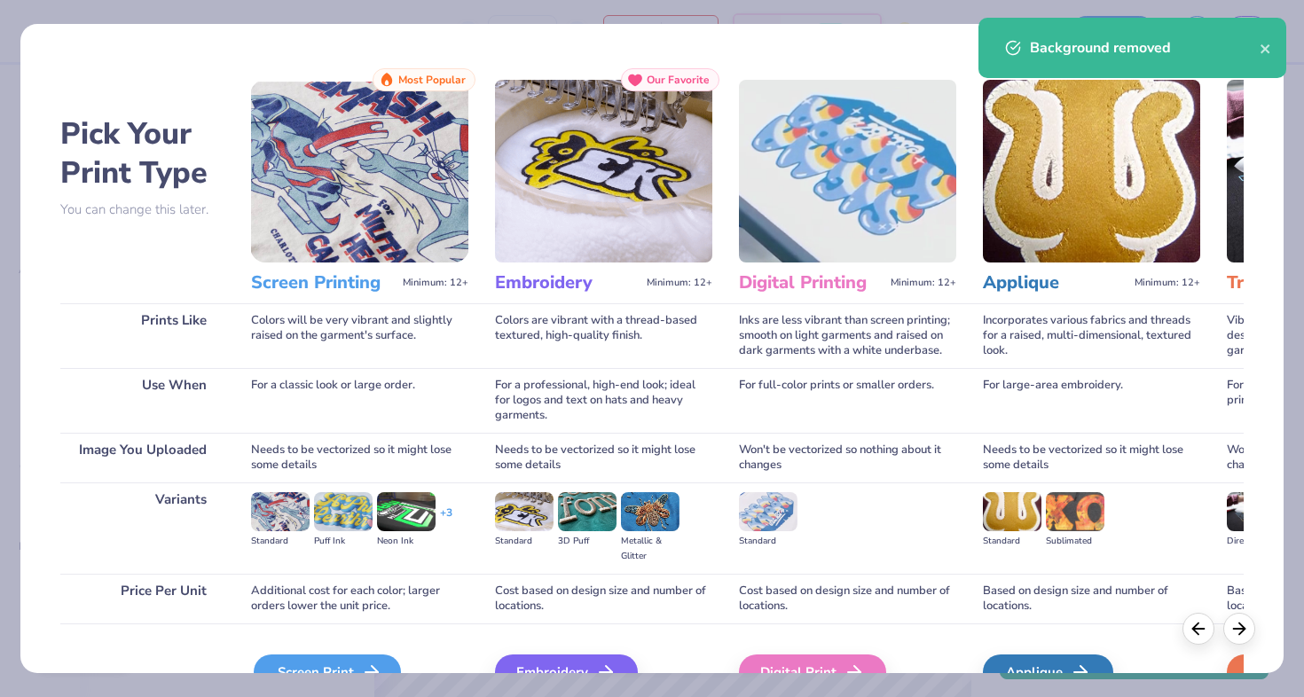
click at [330, 659] on div "Screen Print" at bounding box center [327, 672] width 147 height 35
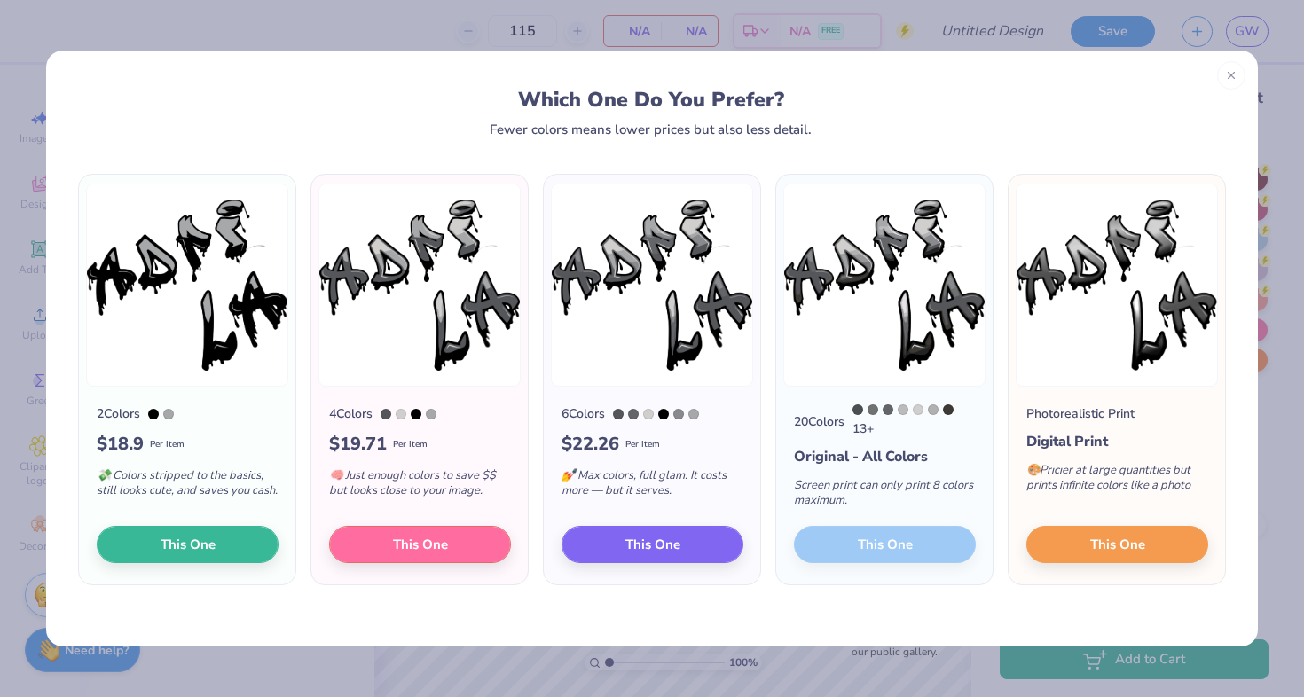
click at [188, 516] on div "💸 Colors stripped to the basics, still looks cute, and saves you cash." at bounding box center [188, 487] width 182 height 59
click at [186, 538] on span "This One" at bounding box center [188, 542] width 55 height 20
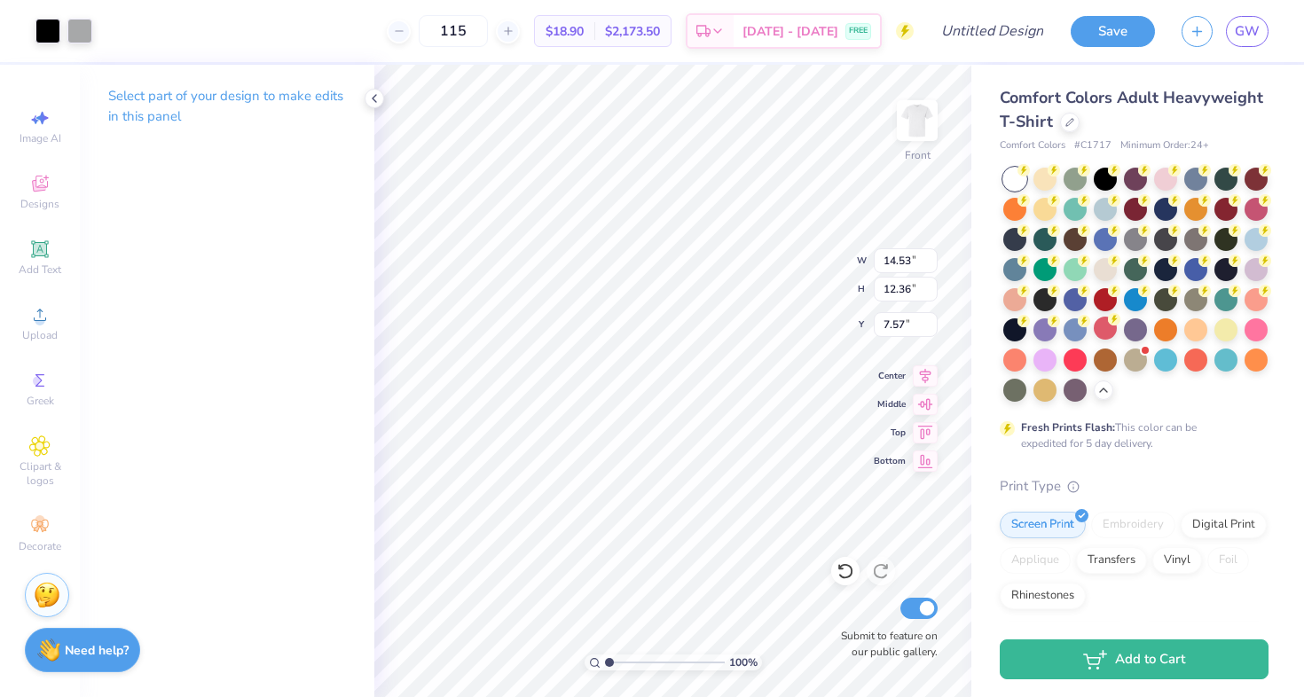
type input "12.29"
type input "10.46"
type input "9.47"
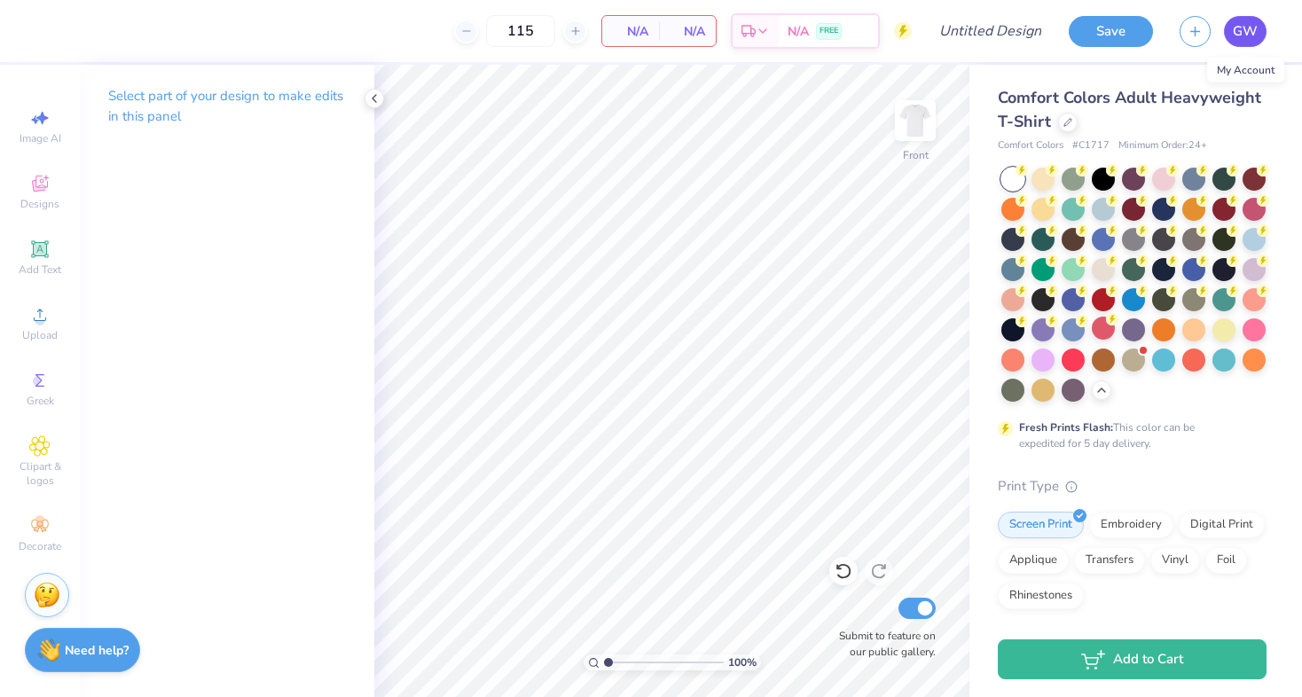
click at [1248, 21] on span "GW" at bounding box center [1245, 31] width 25 height 20
click at [1245, 28] on span "GW" at bounding box center [1245, 31] width 25 height 20
click at [1065, 122] on icon at bounding box center [1068, 120] width 9 height 9
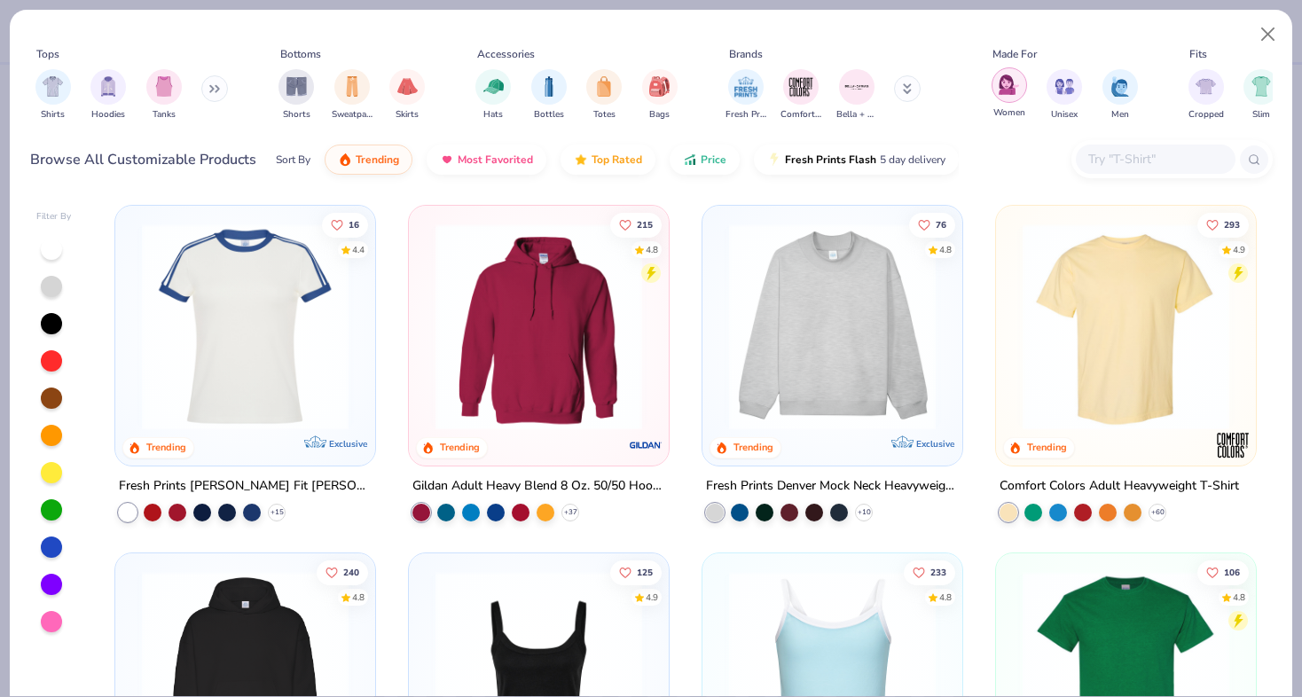
click at [1011, 90] on img "filter for Women" at bounding box center [1009, 85] width 20 height 20
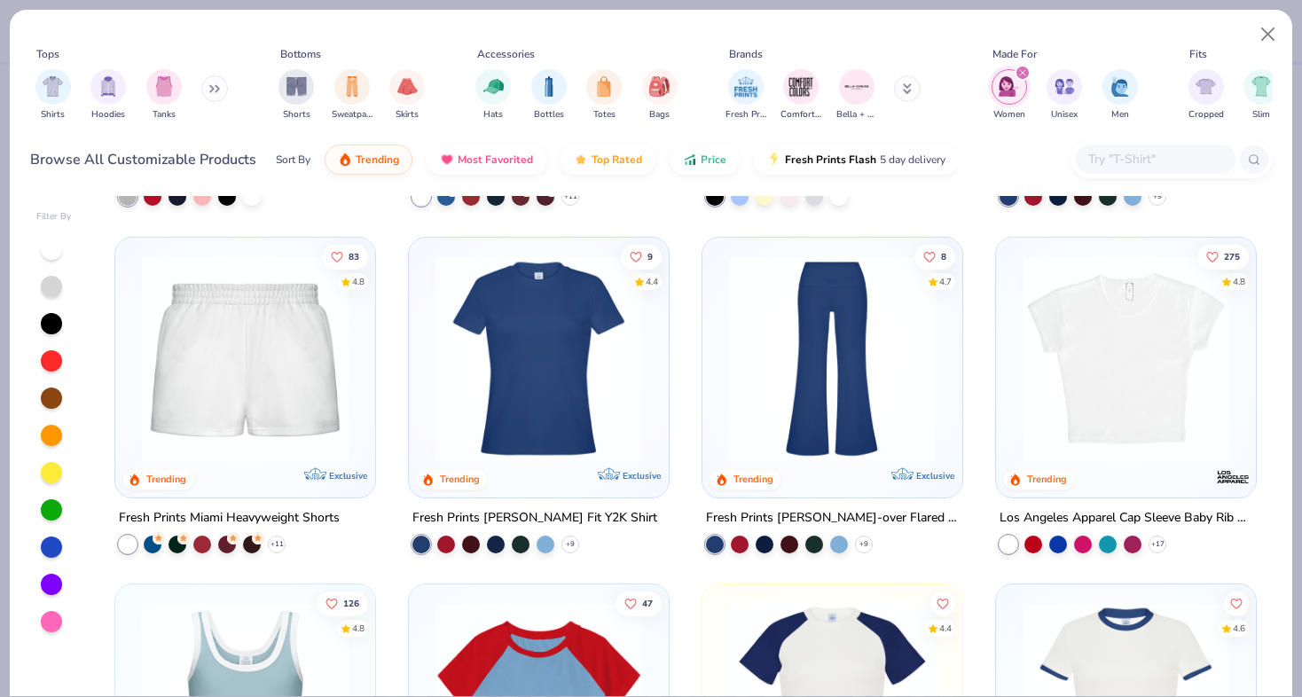
scroll to position [667, 0]
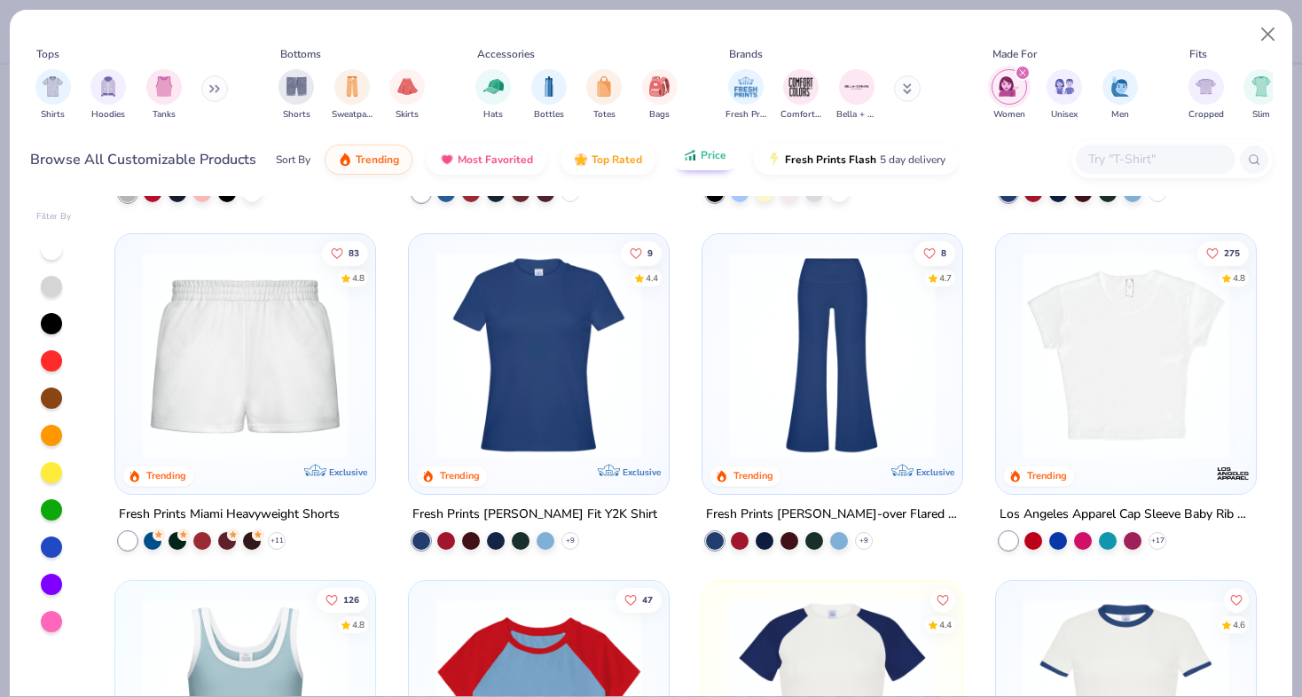
click at [702, 154] on span "Price" at bounding box center [714, 155] width 26 height 14
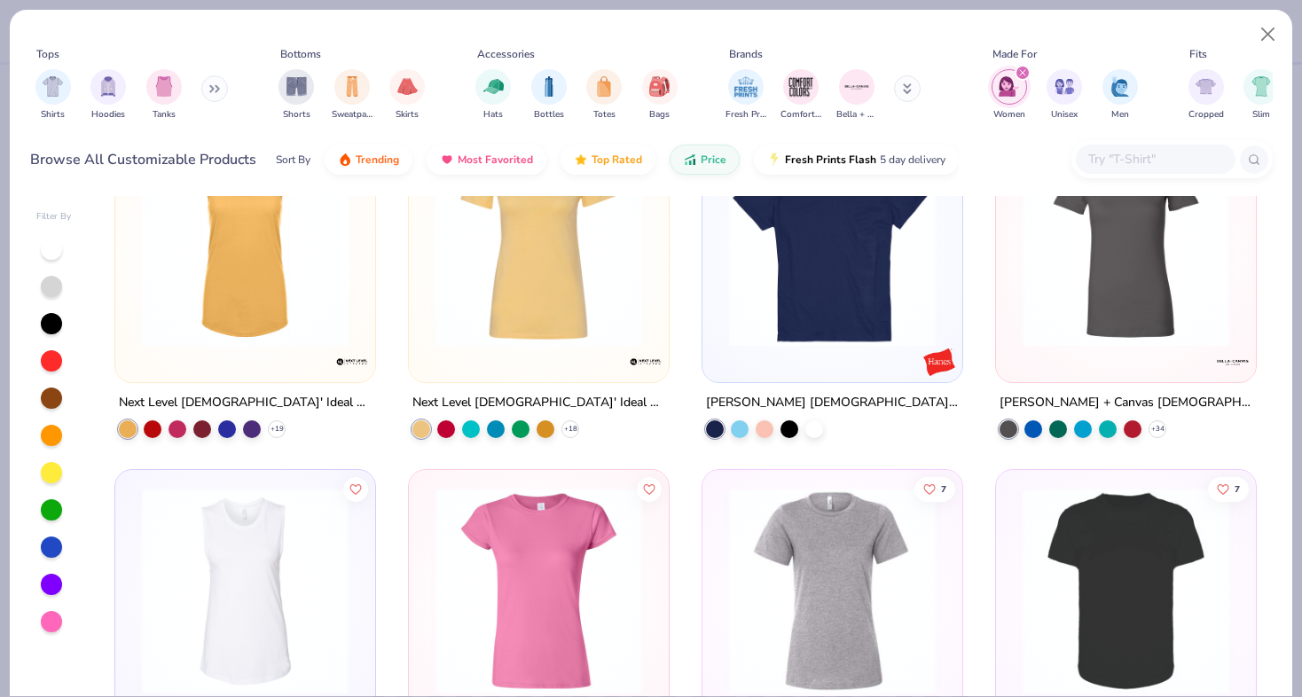
scroll to position [256, 0]
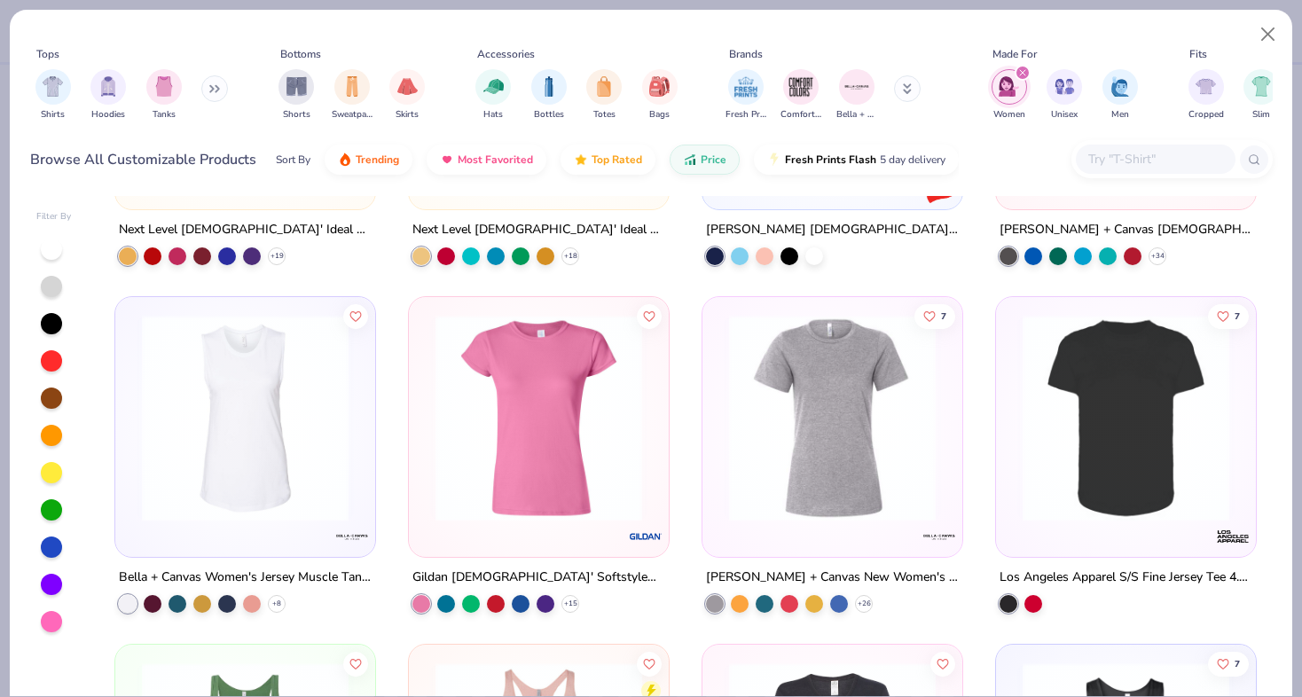
click at [600, 390] on img at bounding box center [539, 418] width 224 height 207
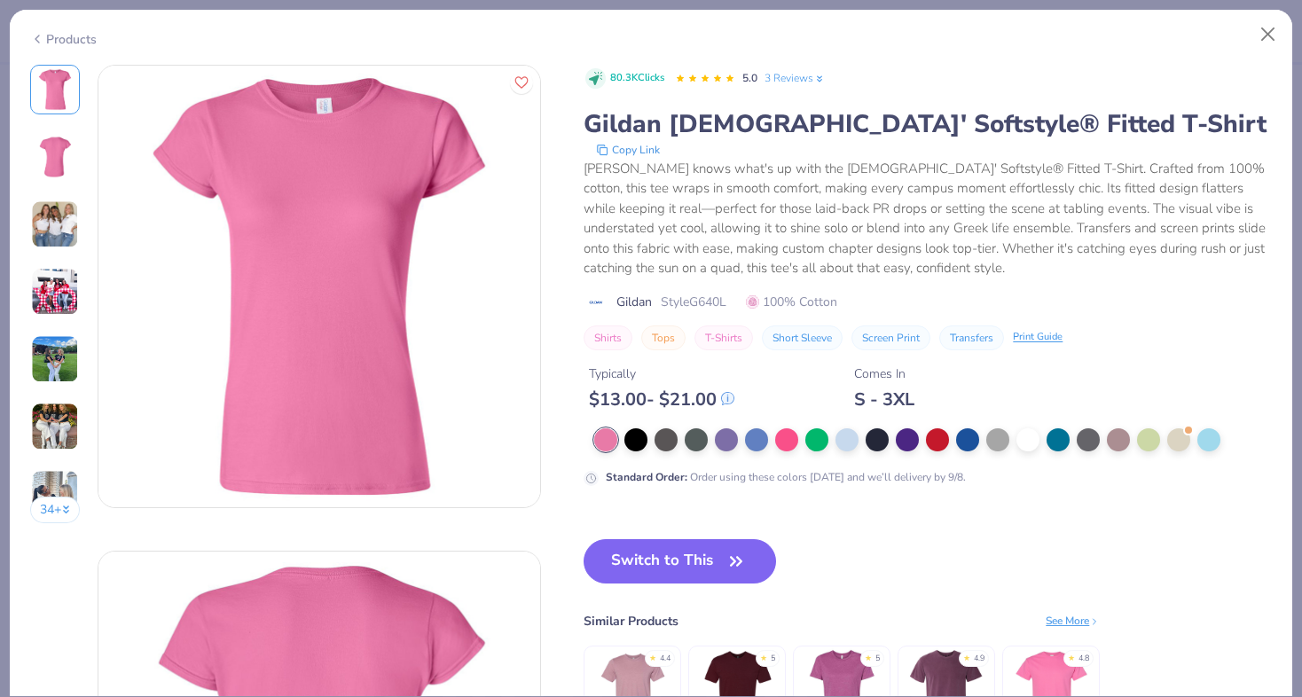
click at [51, 225] on img at bounding box center [55, 224] width 48 height 48
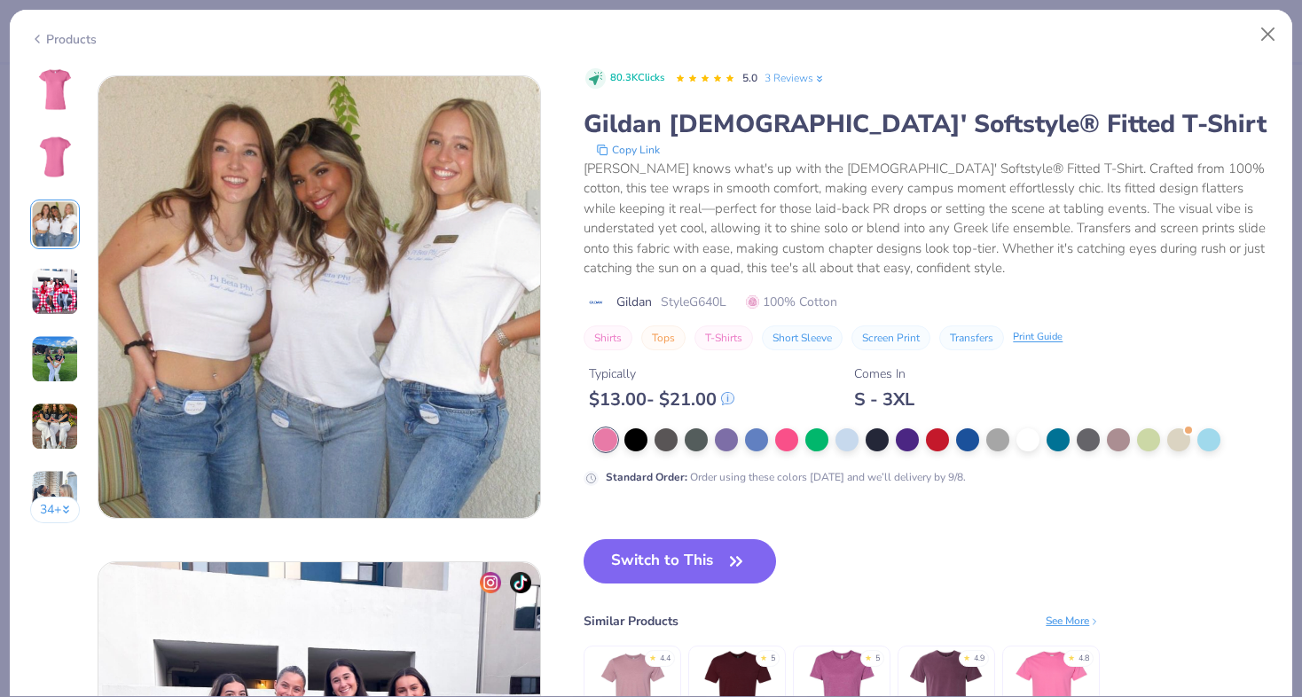
scroll to position [972, 0]
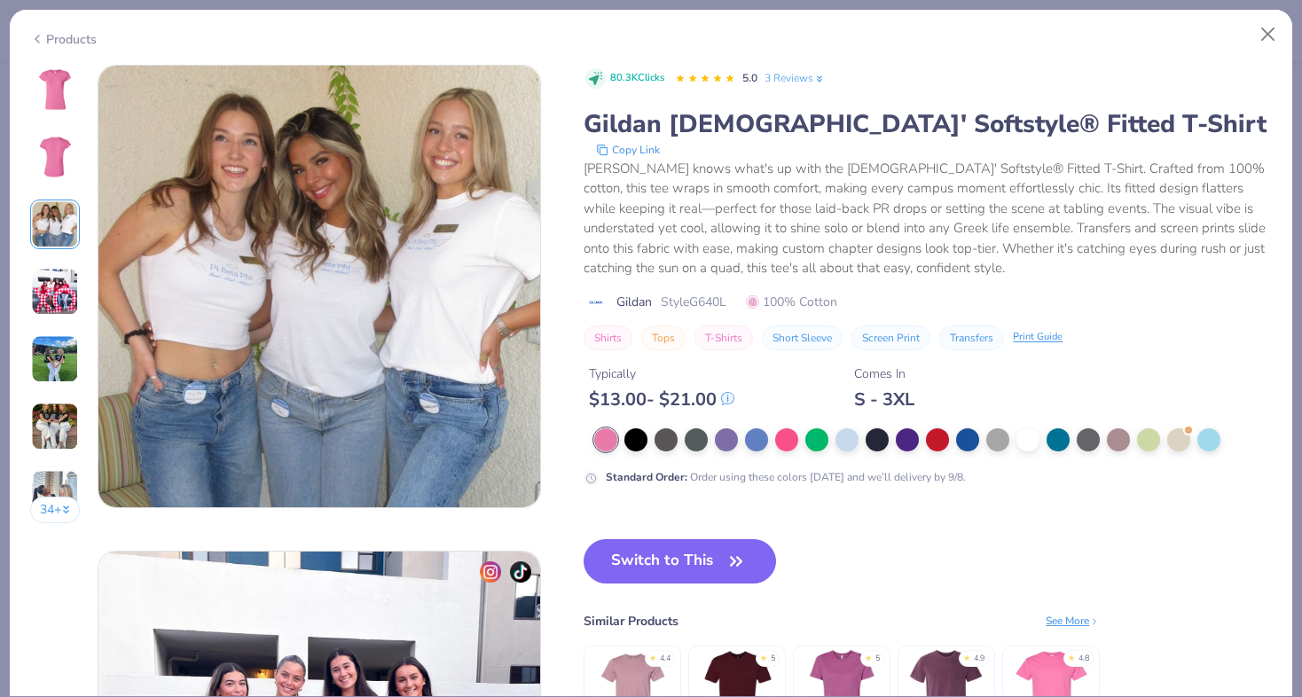
click at [60, 357] on img at bounding box center [55, 359] width 48 height 48
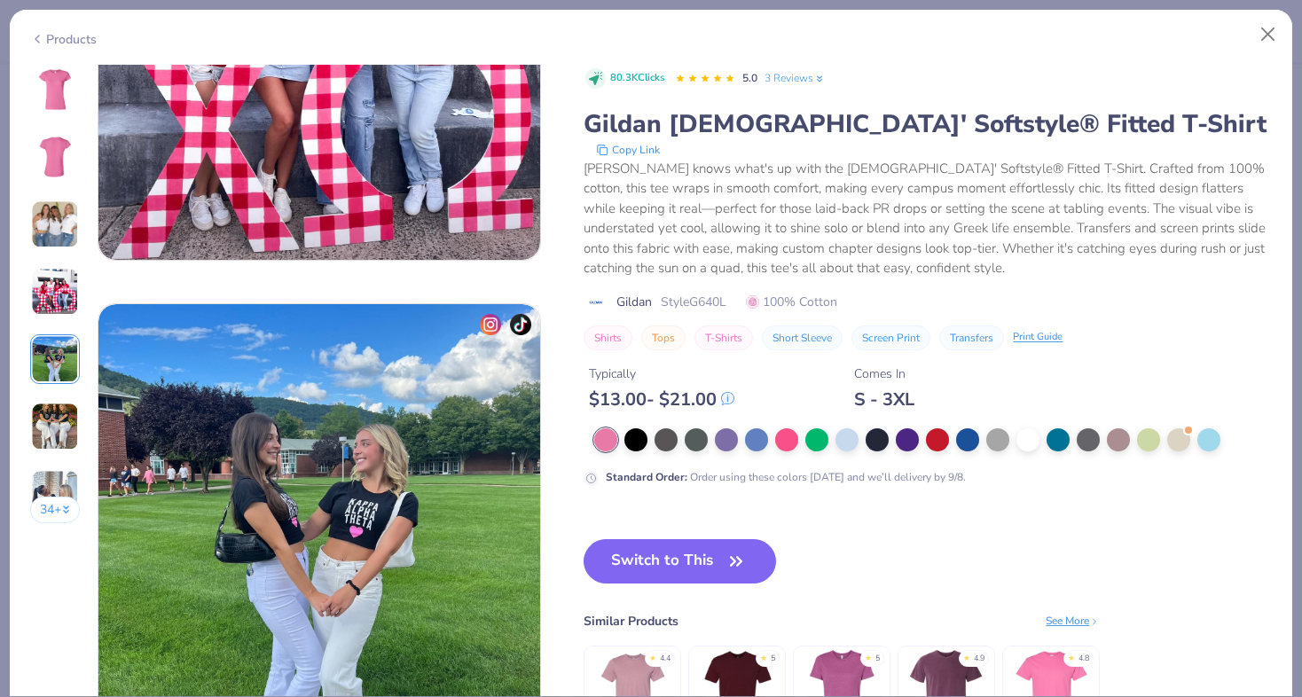
scroll to position [1944, 0]
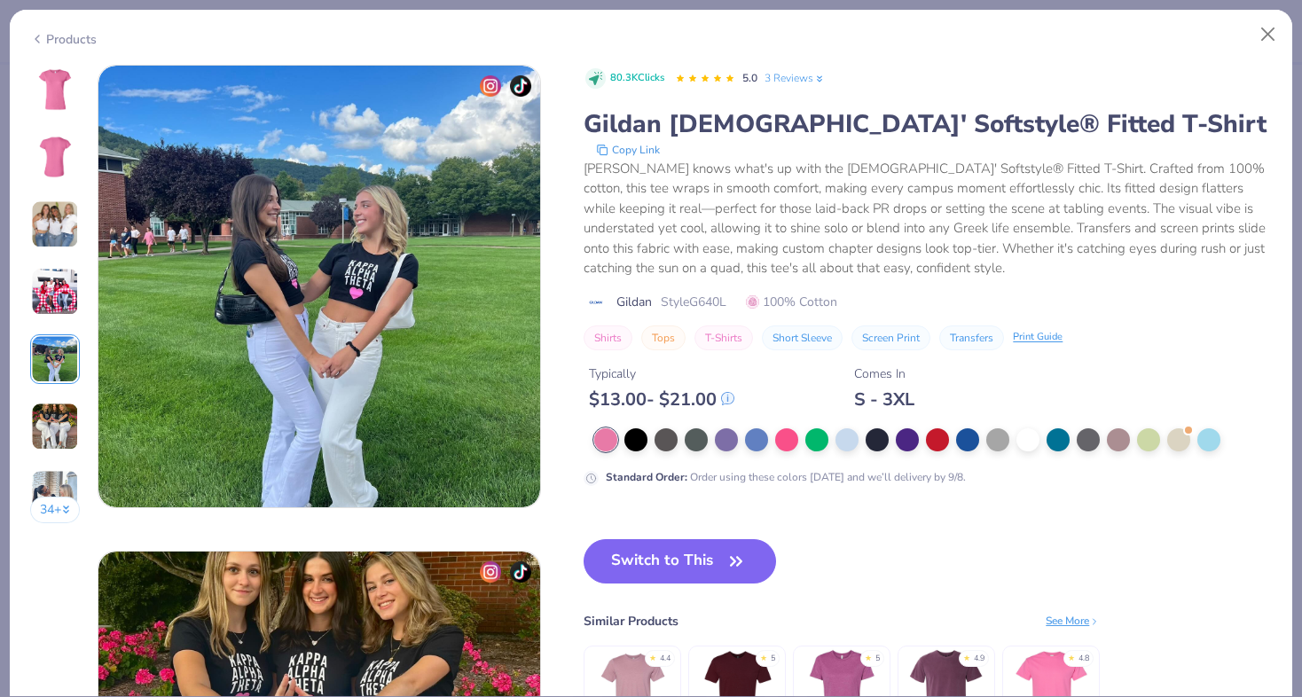
click at [49, 421] on img at bounding box center [55, 427] width 48 height 48
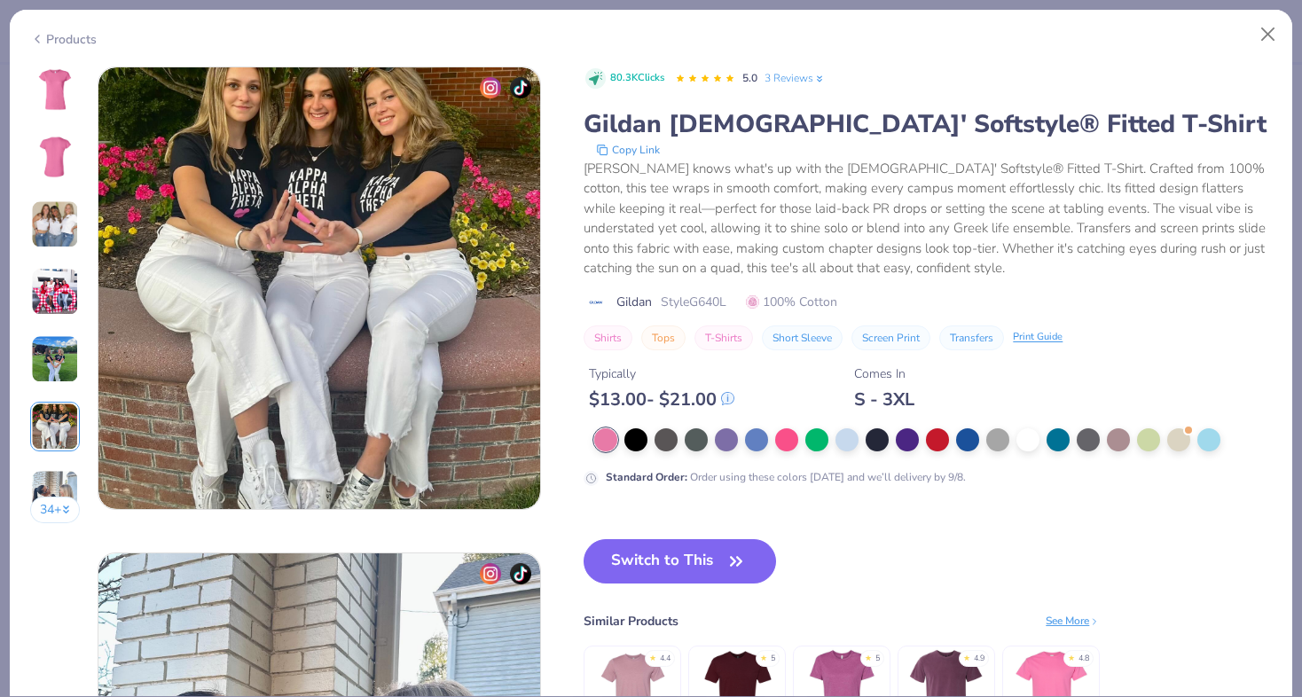
scroll to position [2431, 0]
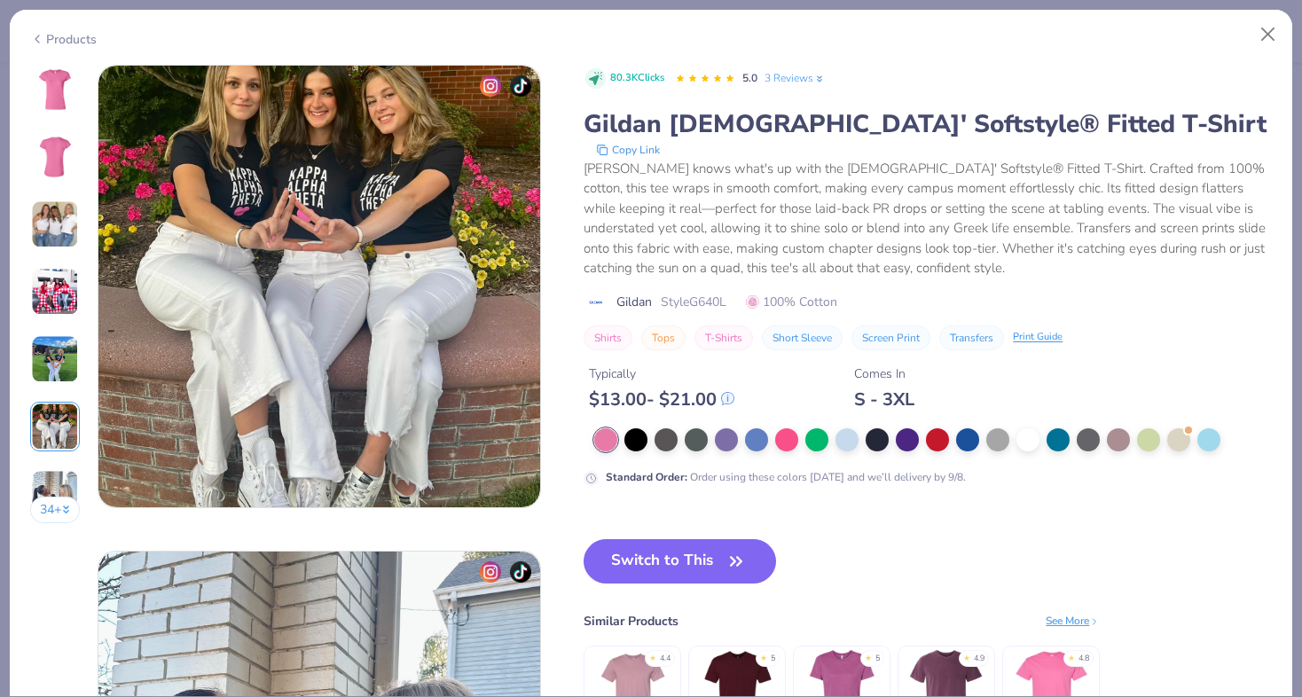
click at [41, 475] on img at bounding box center [55, 494] width 48 height 48
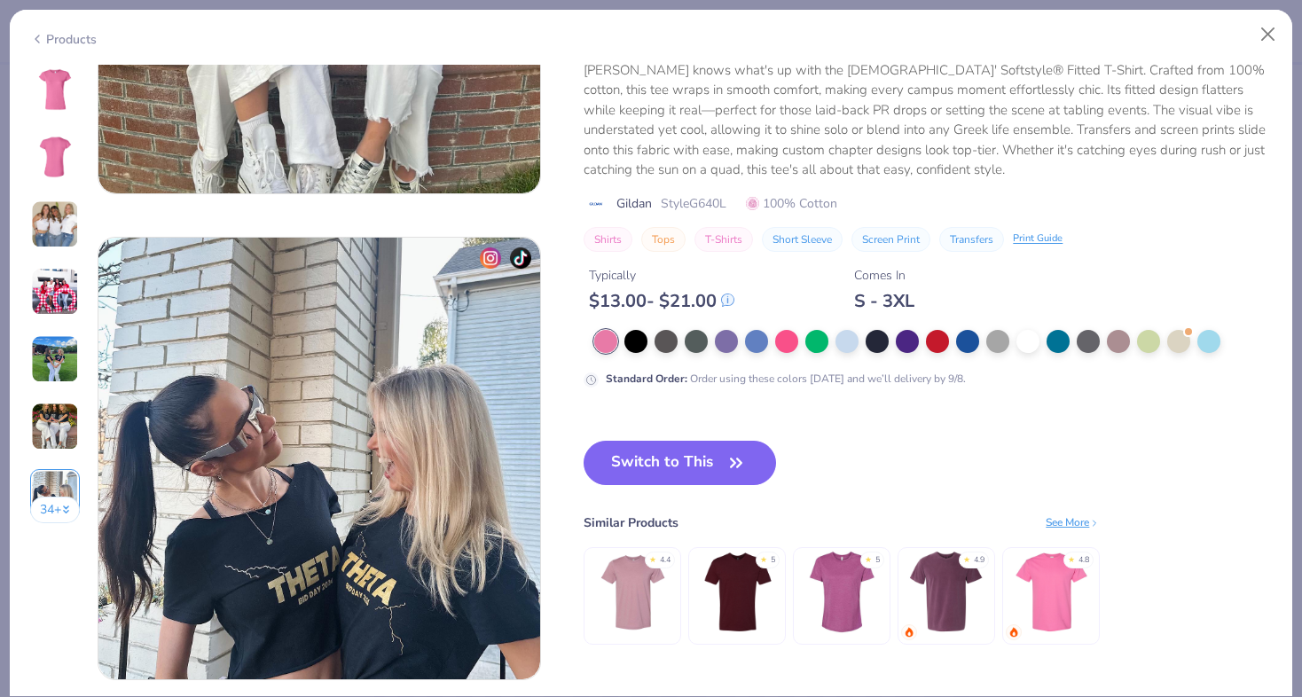
scroll to position [2917, 0]
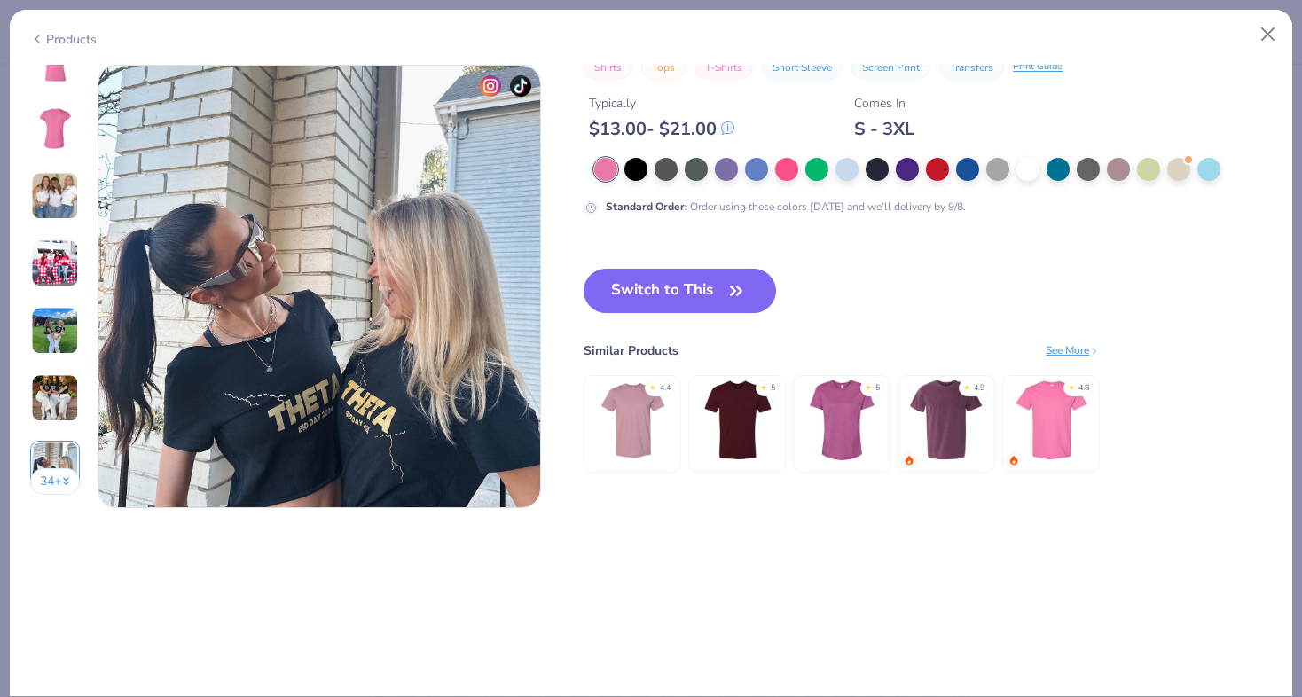
click at [34, 342] on img at bounding box center [55, 331] width 48 height 48
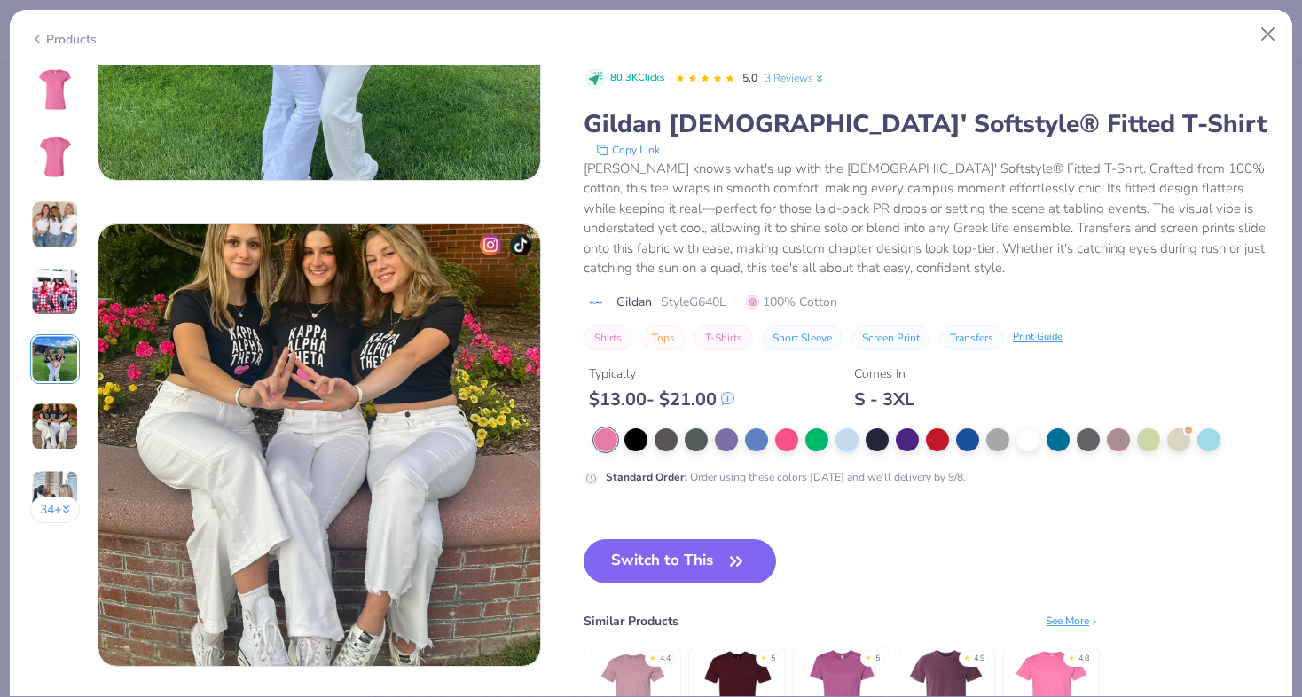
scroll to position [1944, 0]
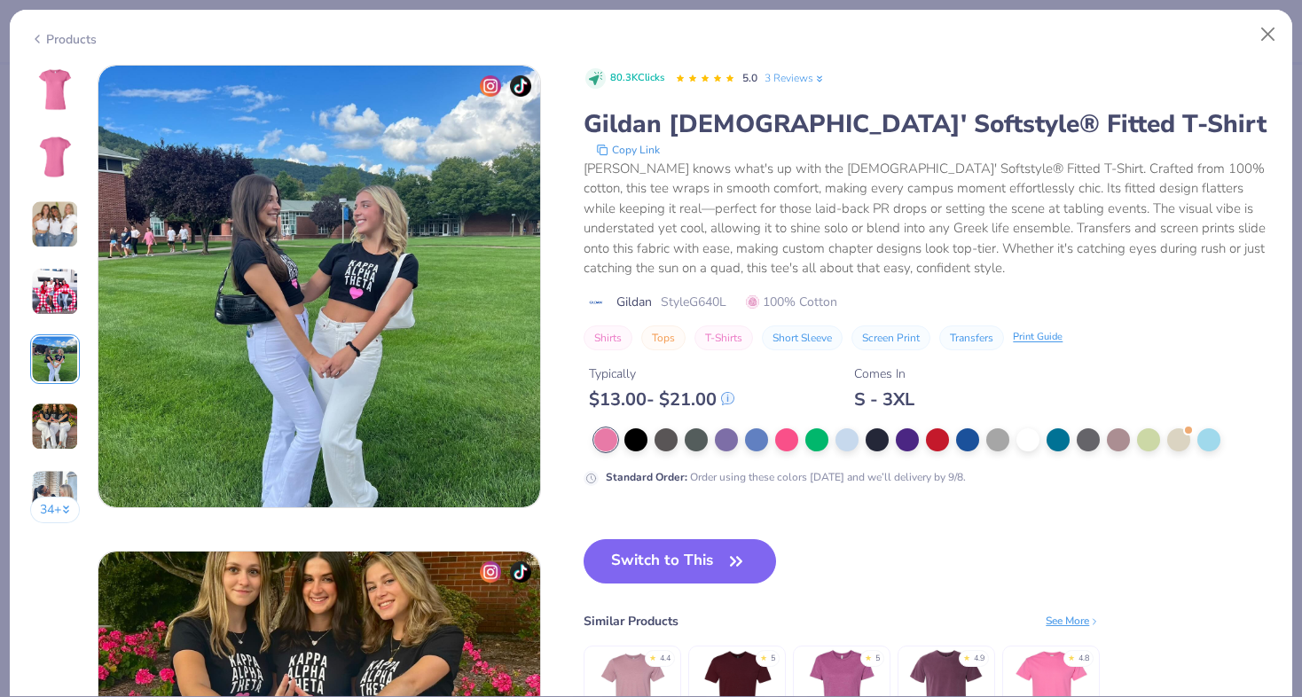
click at [47, 274] on img at bounding box center [55, 292] width 48 height 48
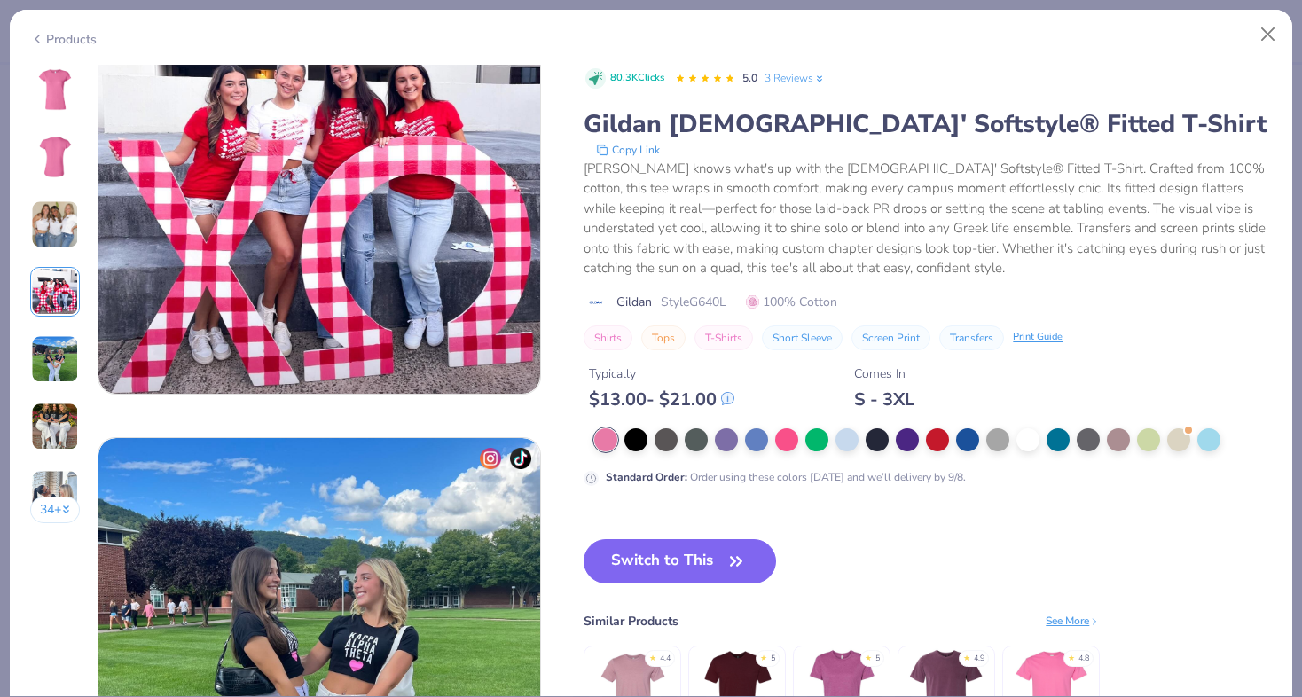
scroll to position [1458, 0]
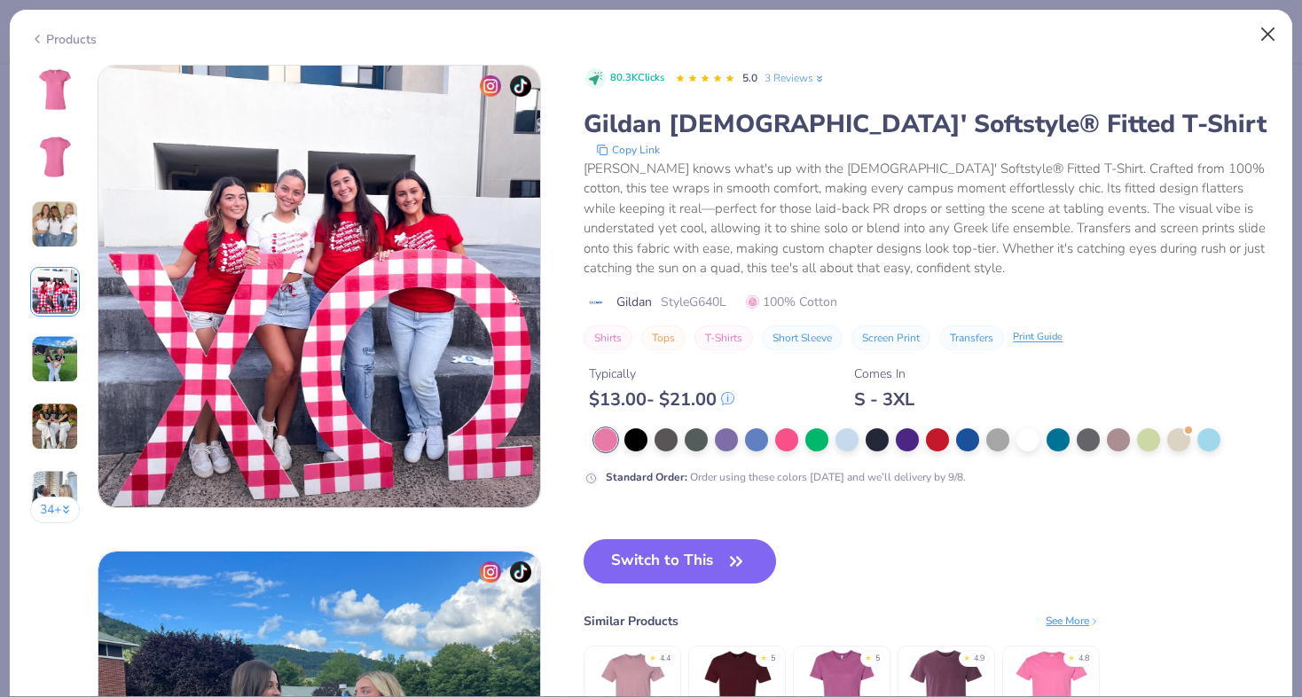
click at [1261, 34] on button "Close" at bounding box center [1269, 35] width 34 height 34
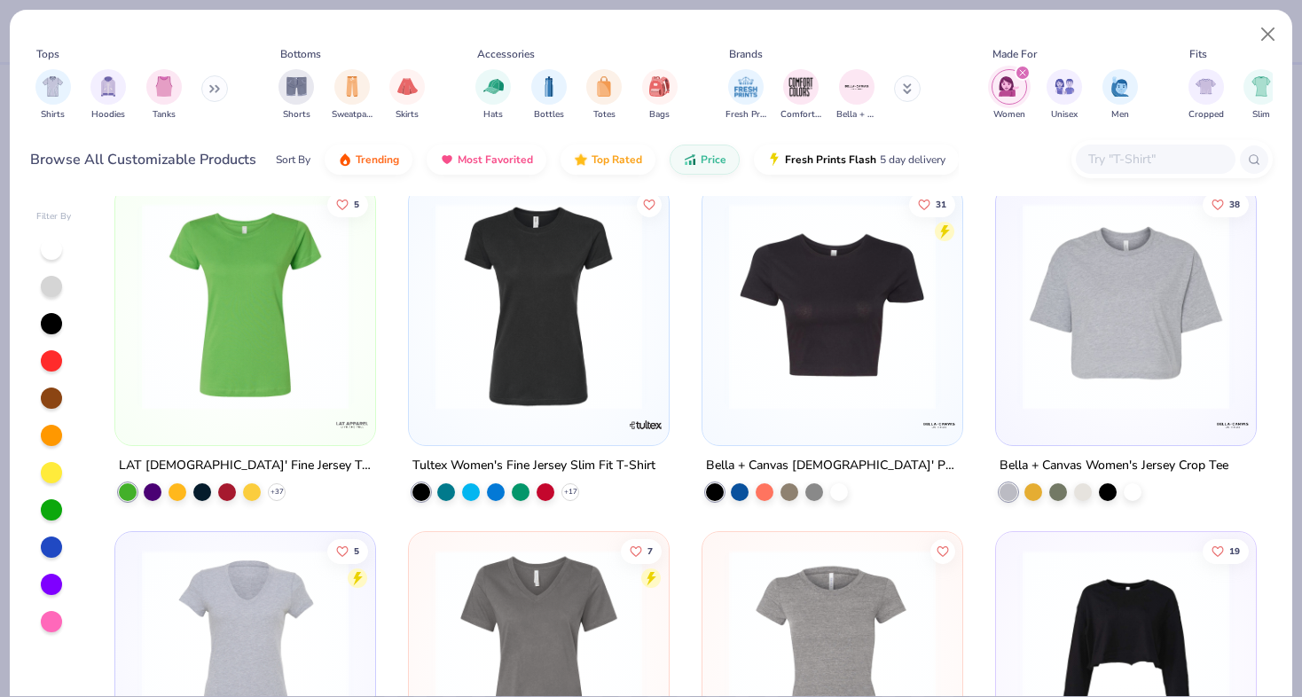
scroll to position [2120, 0]
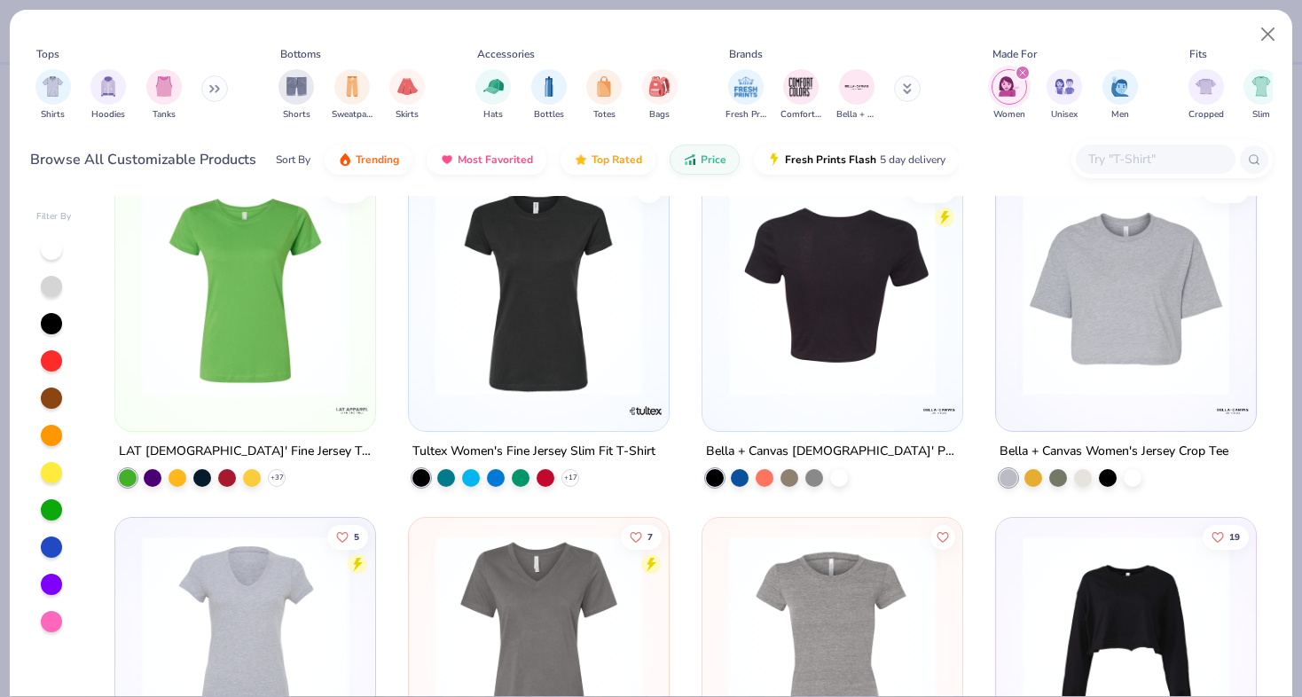
click at [827, 287] on img at bounding box center [832, 291] width 224 height 207
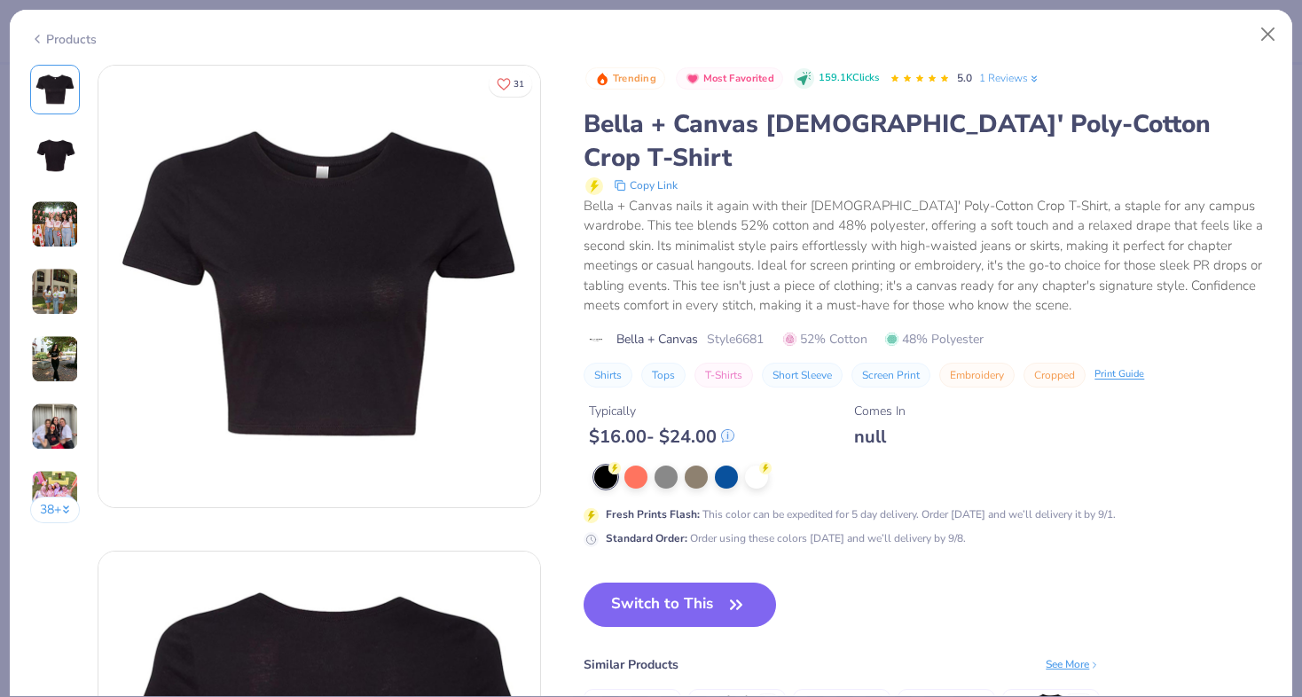
click at [59, 346] on img at bounding box center [55, 359] width 48 height 48
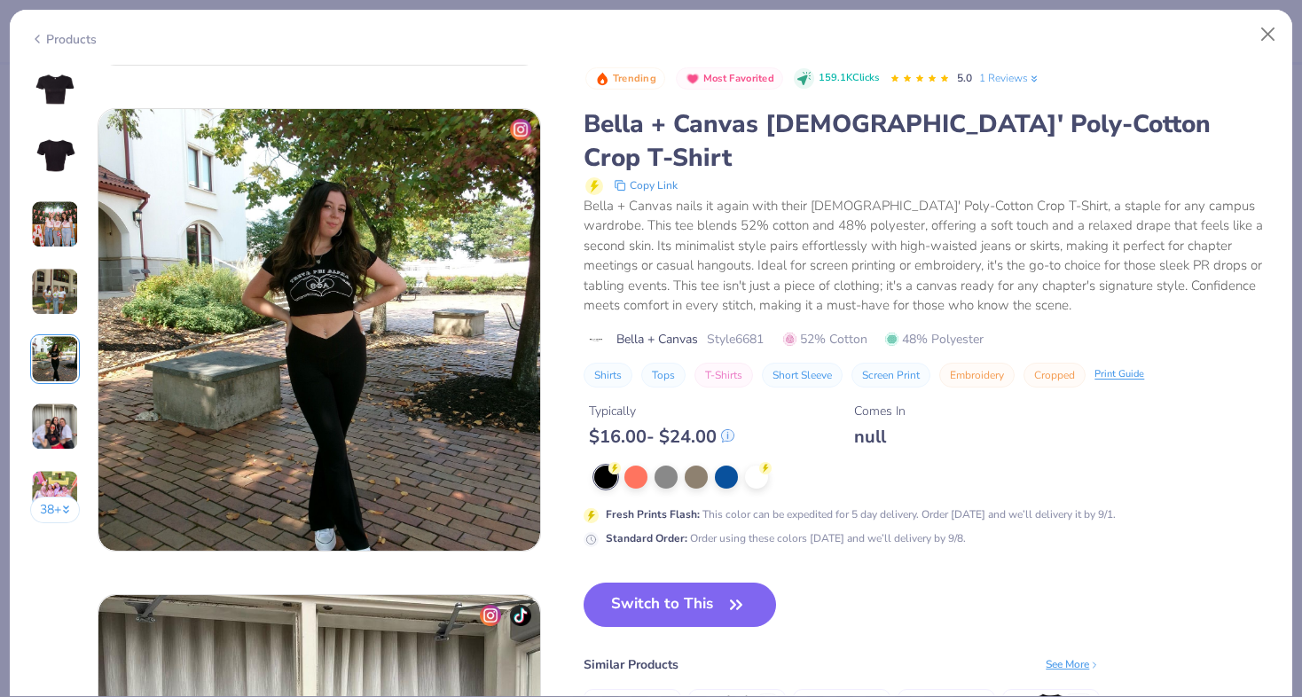
scroll to position [1944, 0]
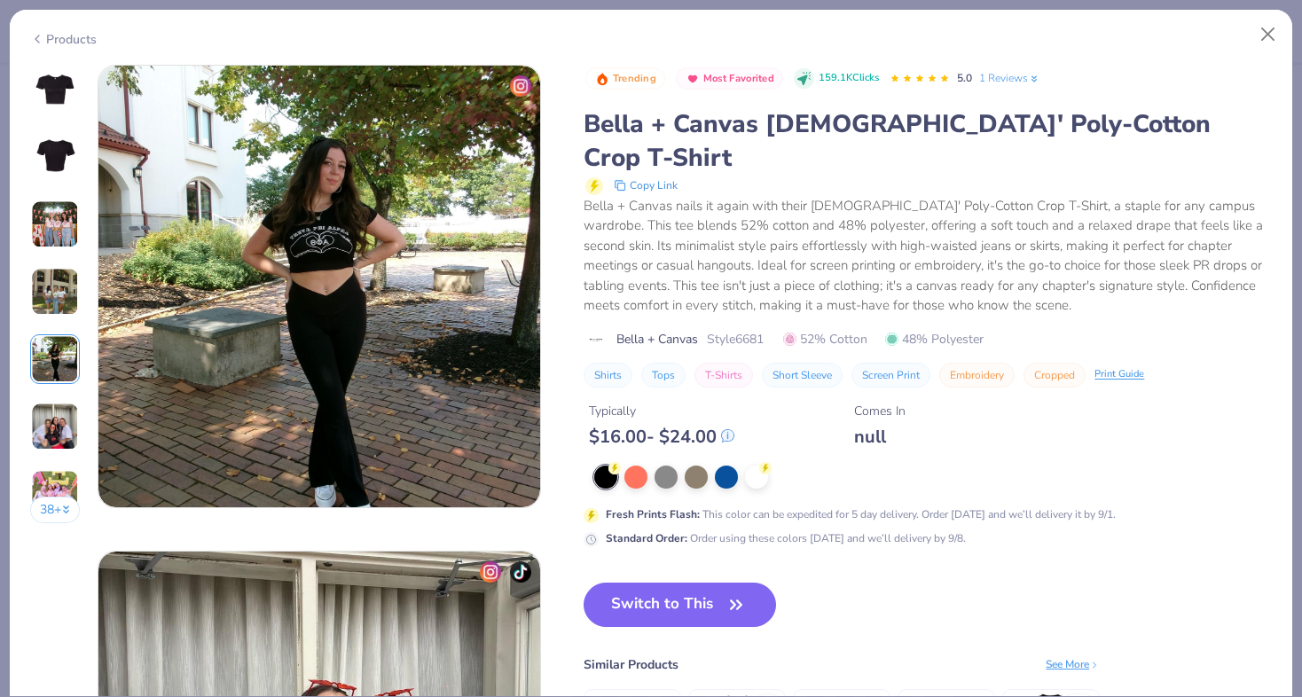
click at [54, 400] on div "38 +" at bounding box center [55, 301] width 51 height 472
click at [46, 429] on img at bounding box center [55, 427] width 48 height 48
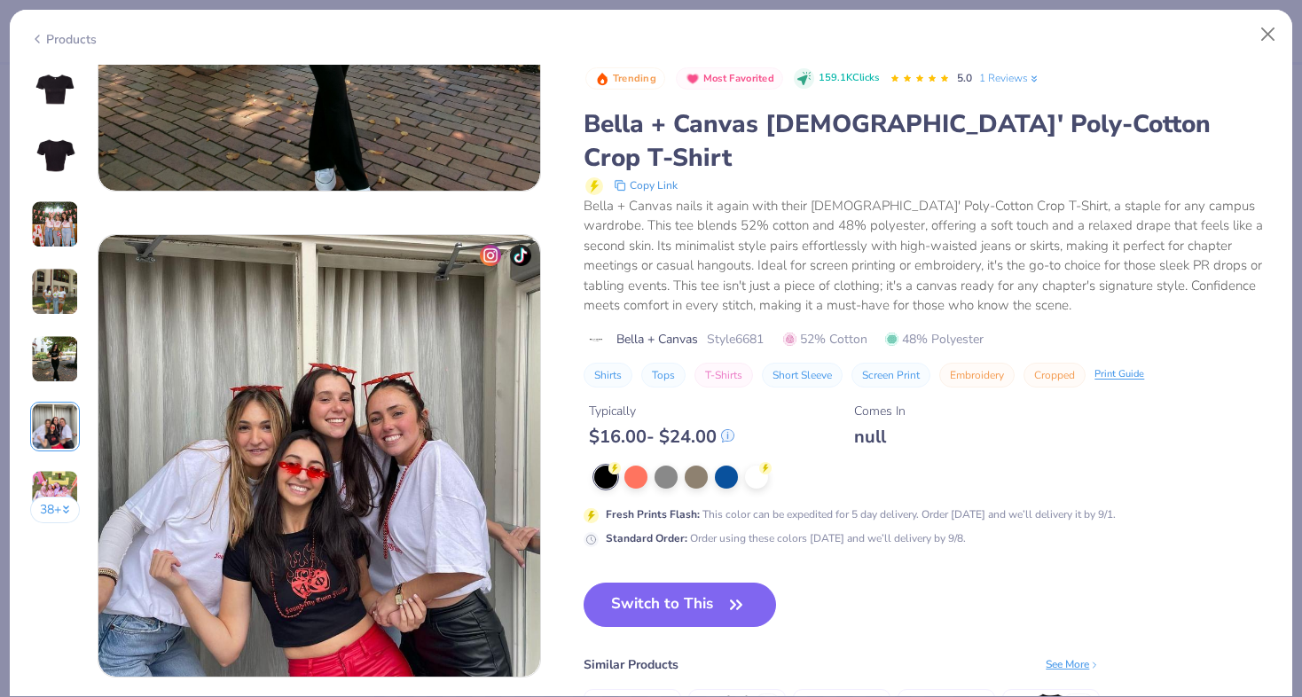
scroll to position [2431, 0]
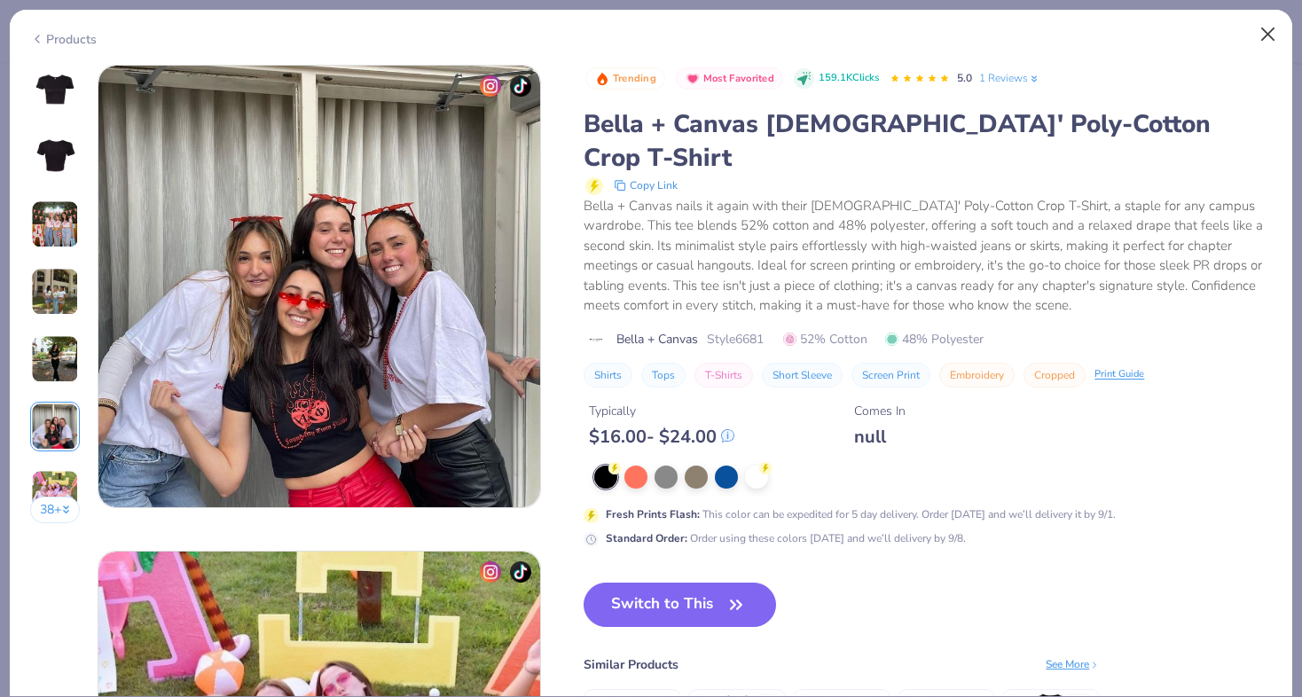
click at [1276, 26] on button "Close" at bounding box center [1269, 35] width 34 height 34
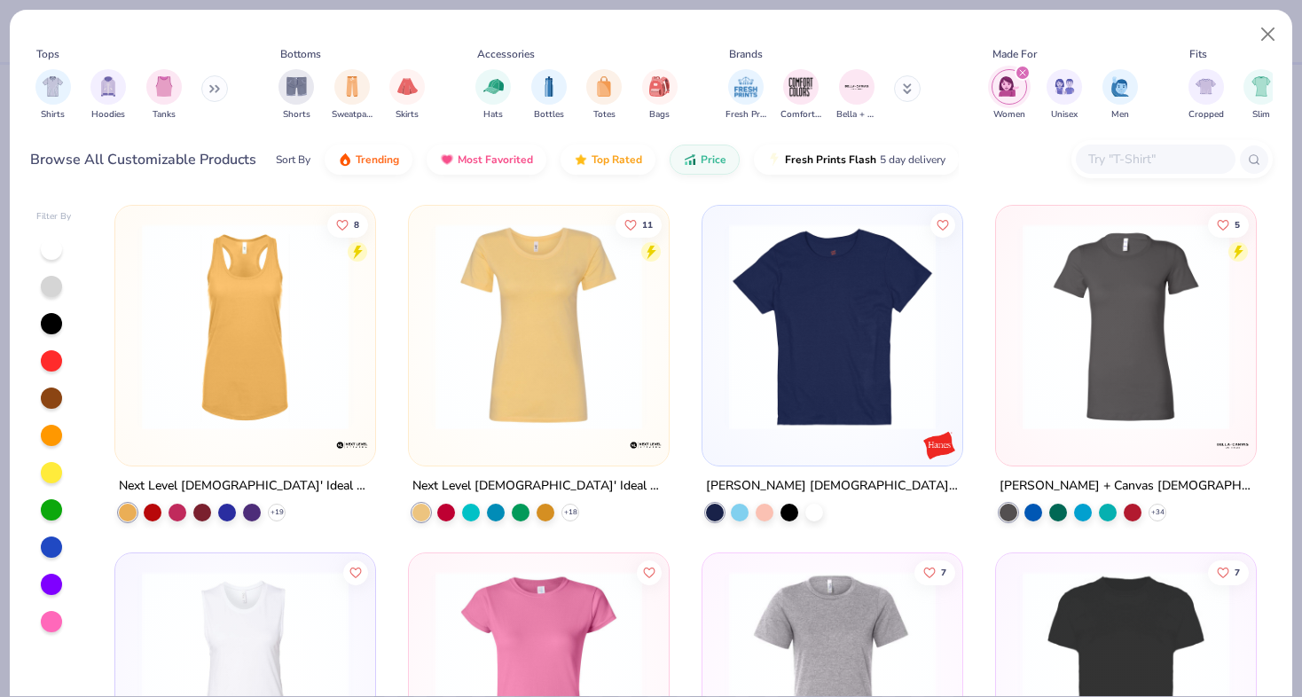
click at [1126, 315] on img at bounding box center [1126, 327] width 224 height 207
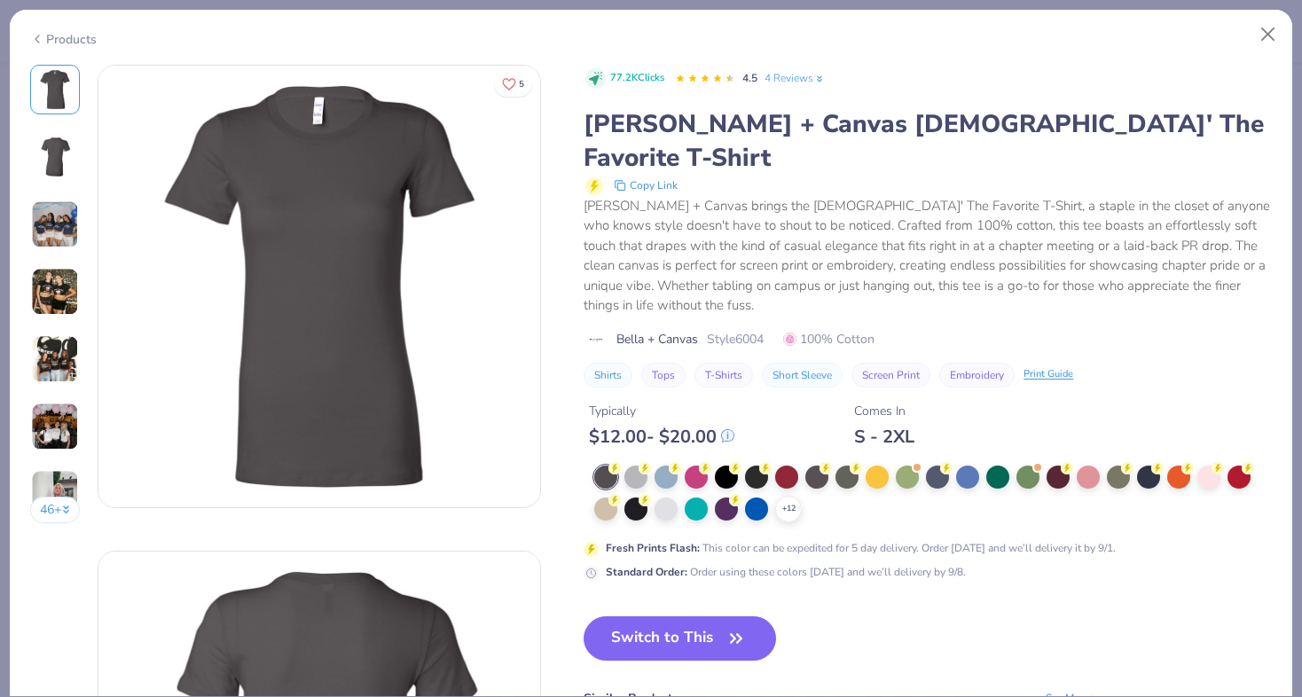
click at [56, 294] on img at bounding box center [55, 292] width 48 height 48
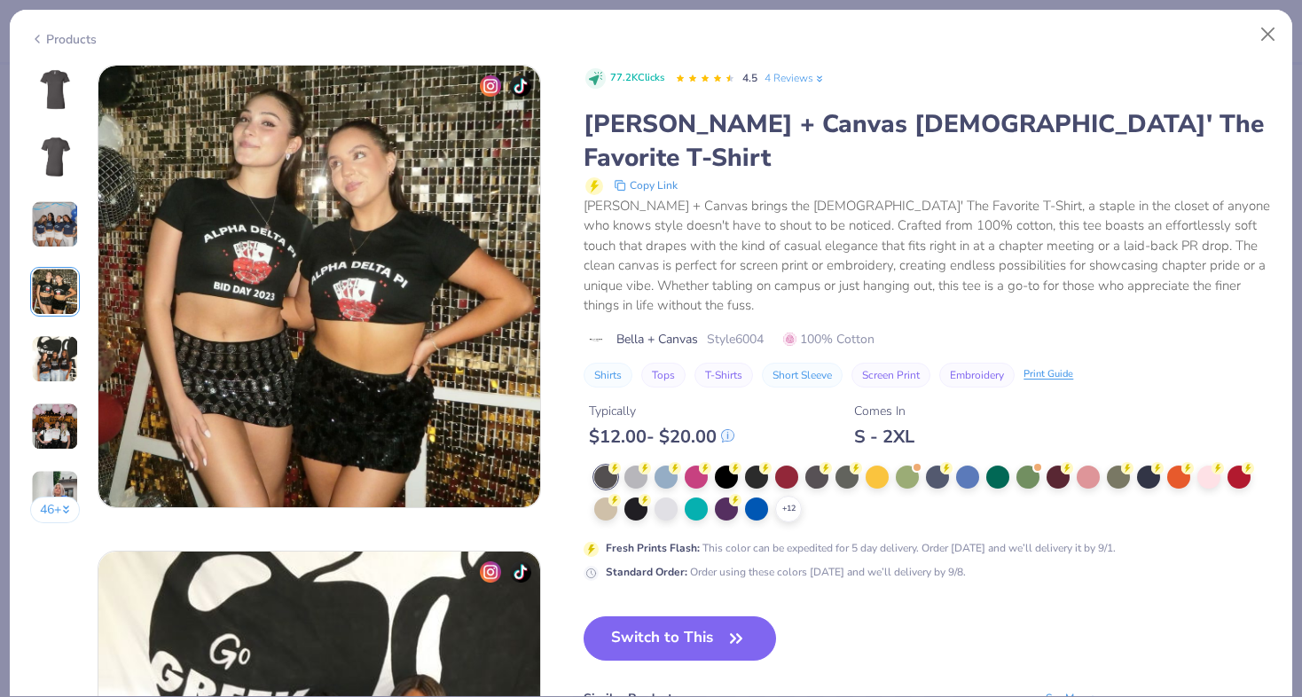
click at [56, 342] on img at bounding box center [55, 359] width 48 height 48
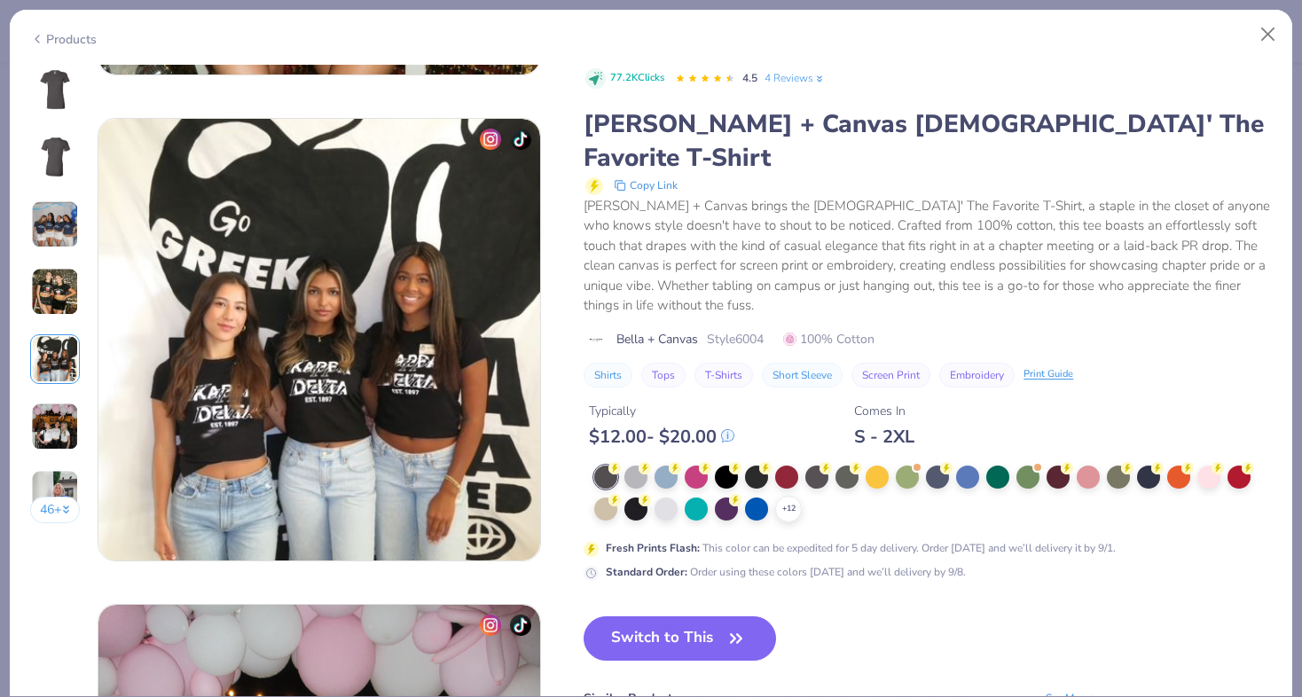
scroll to position [1944, 0]
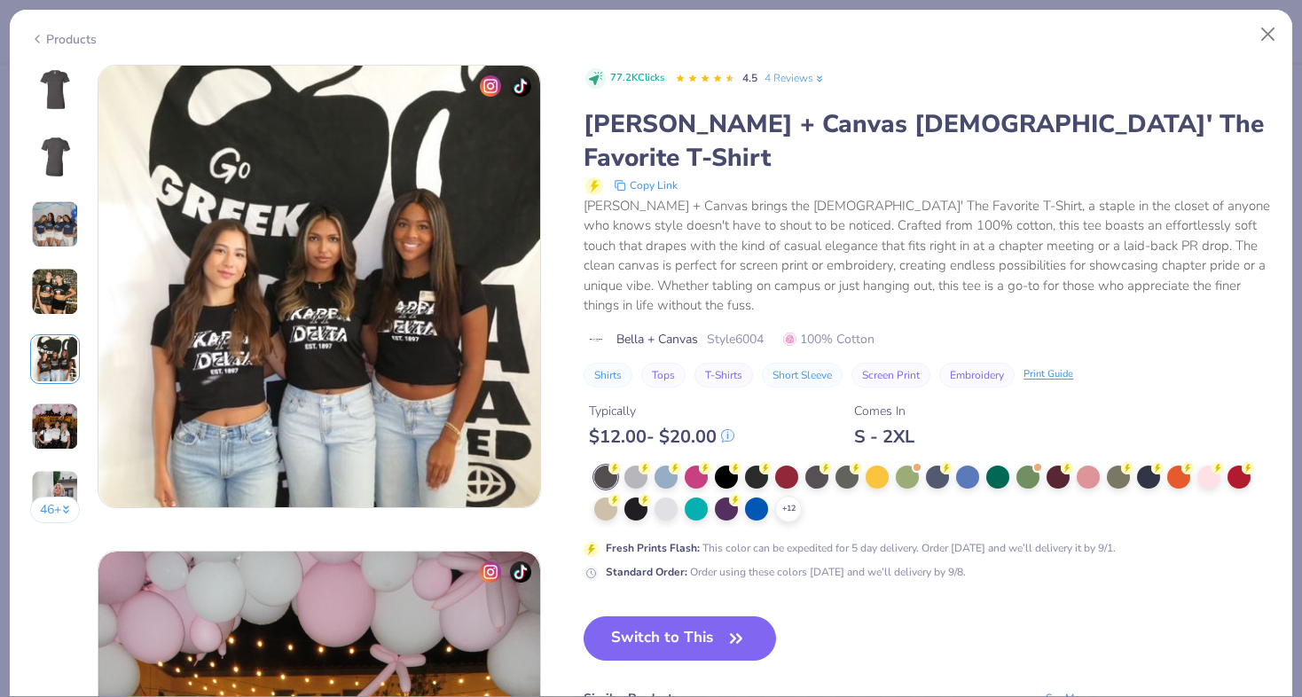
click at [44, 409] on img at bounding box center [55, 427] width 48 height 48
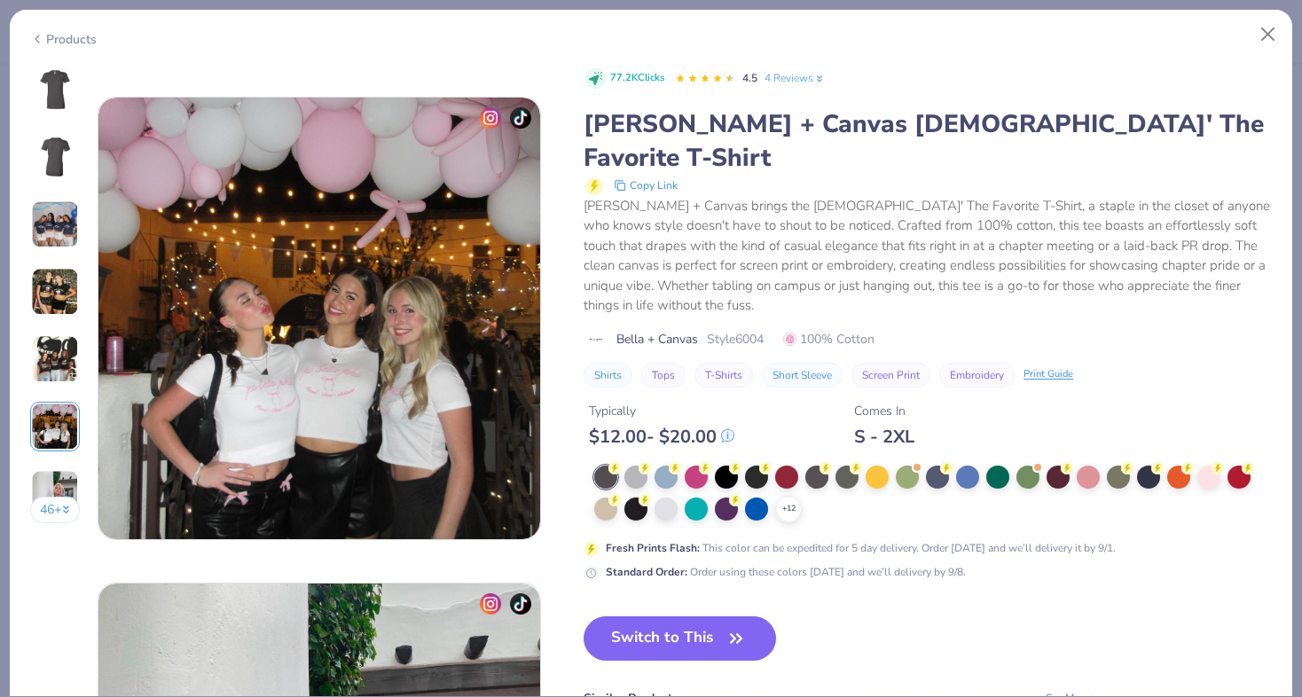
scroll to position [2431, 0]
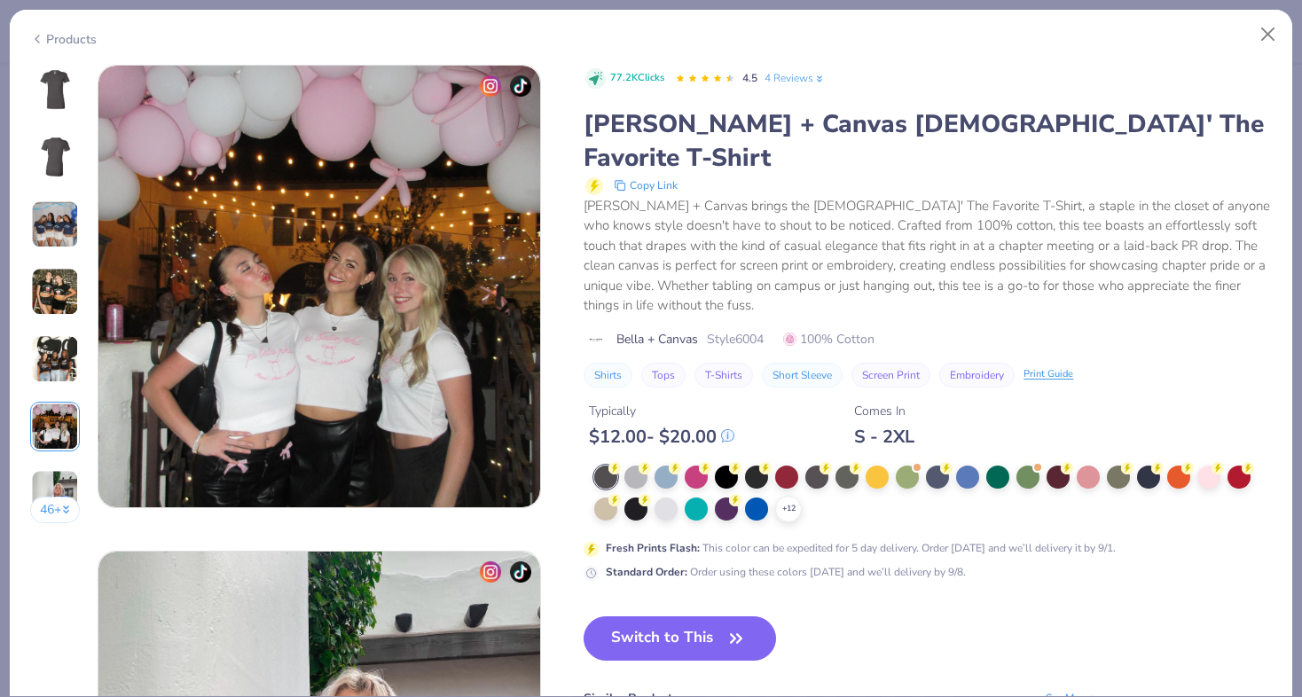
click at [48, 479] on img at bounding box center [55, 494] width 48 height 48
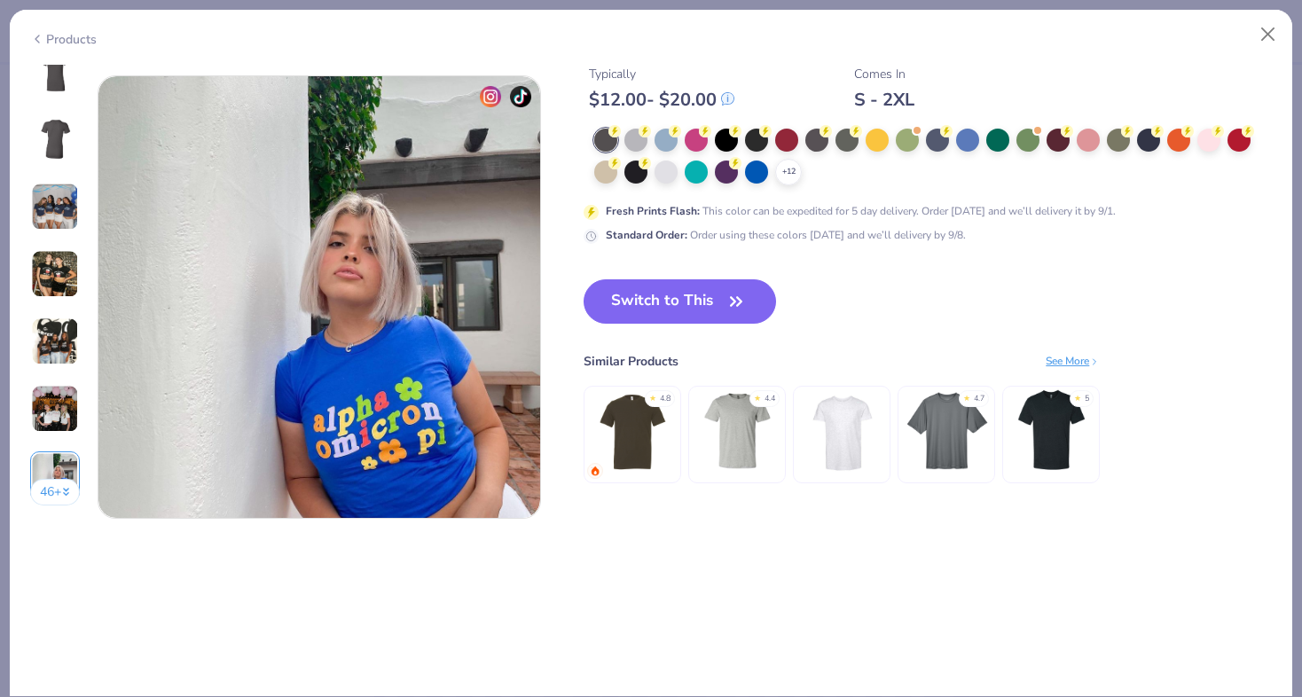
scroll to position [2917, 0]
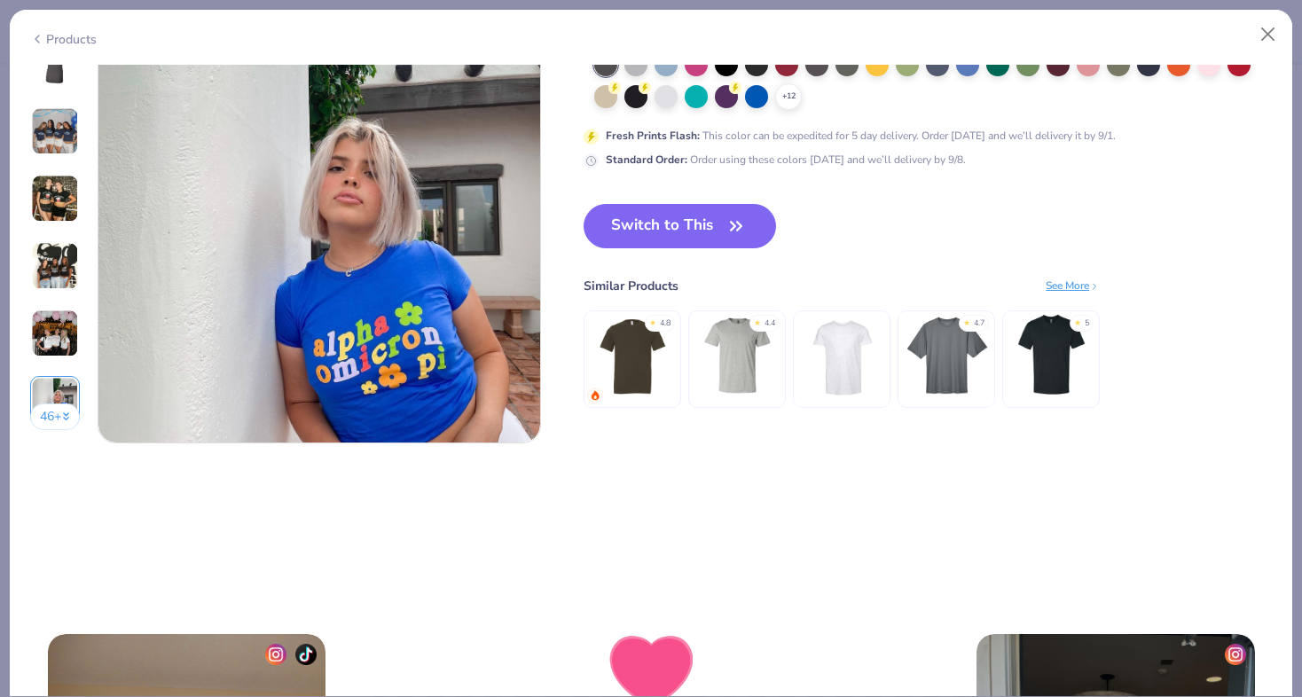
click at [51, 272] on img at bounding box center [55, 266] width 48 height 48
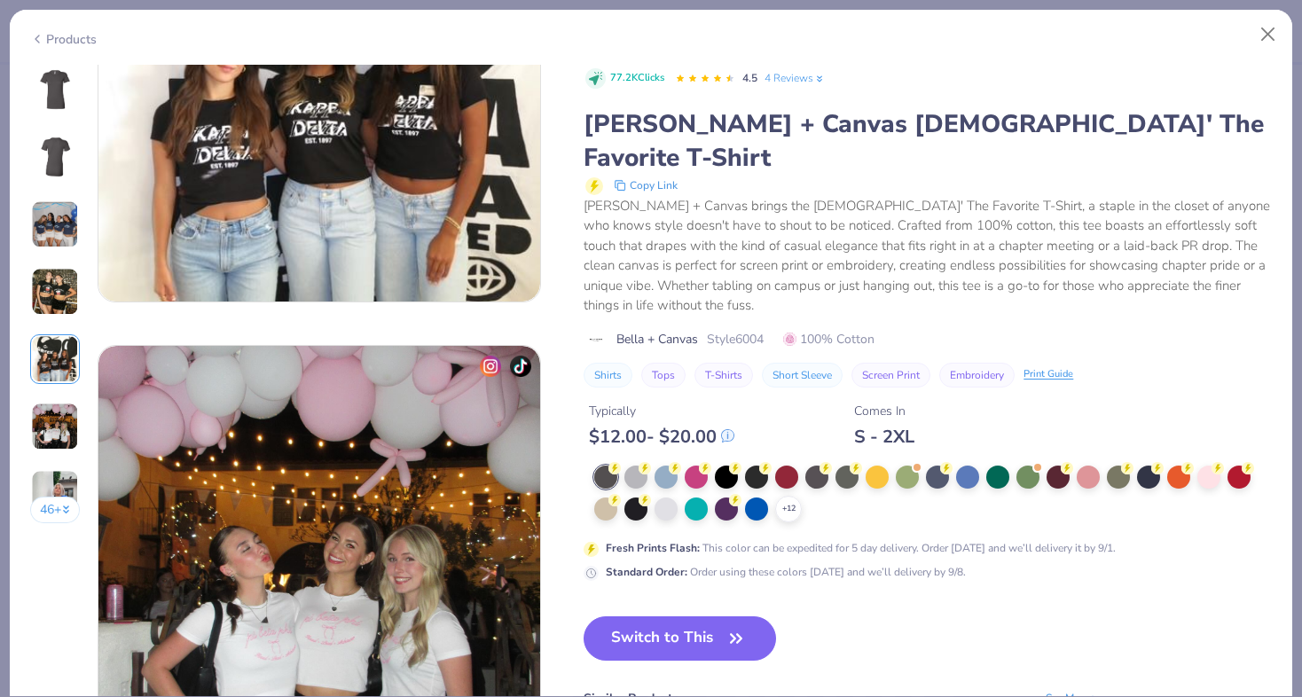
click at [46, 502] on button "46 +" at bounding box center [55, 510] width 51 height 27
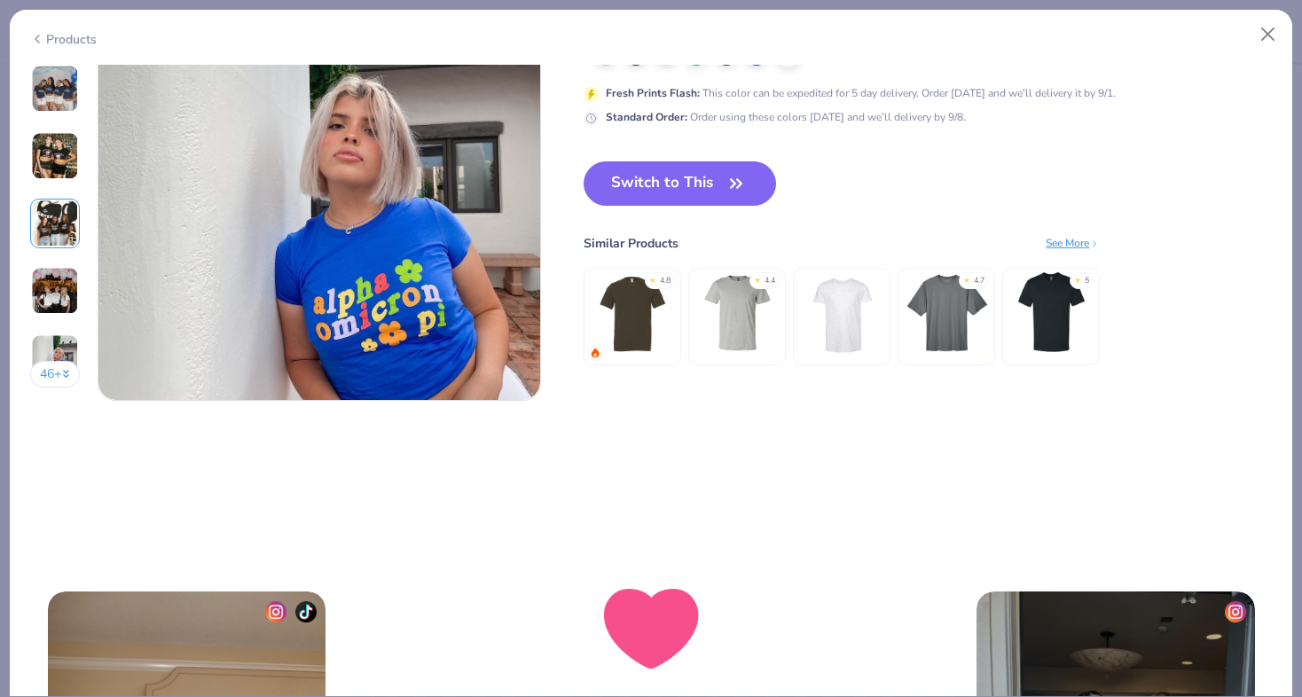
scroll to position [2589, 0]
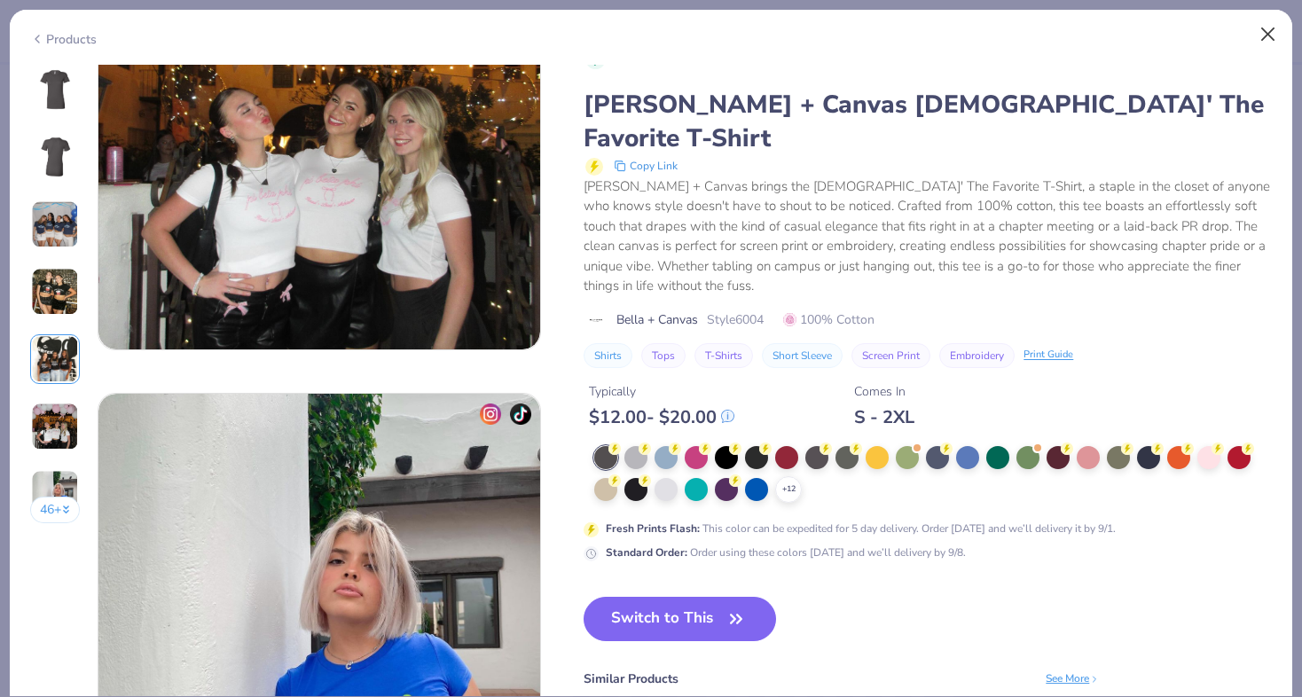
click at [1260, 40] on button "Close" at bounding box center [1269, 35] width 34 height 34
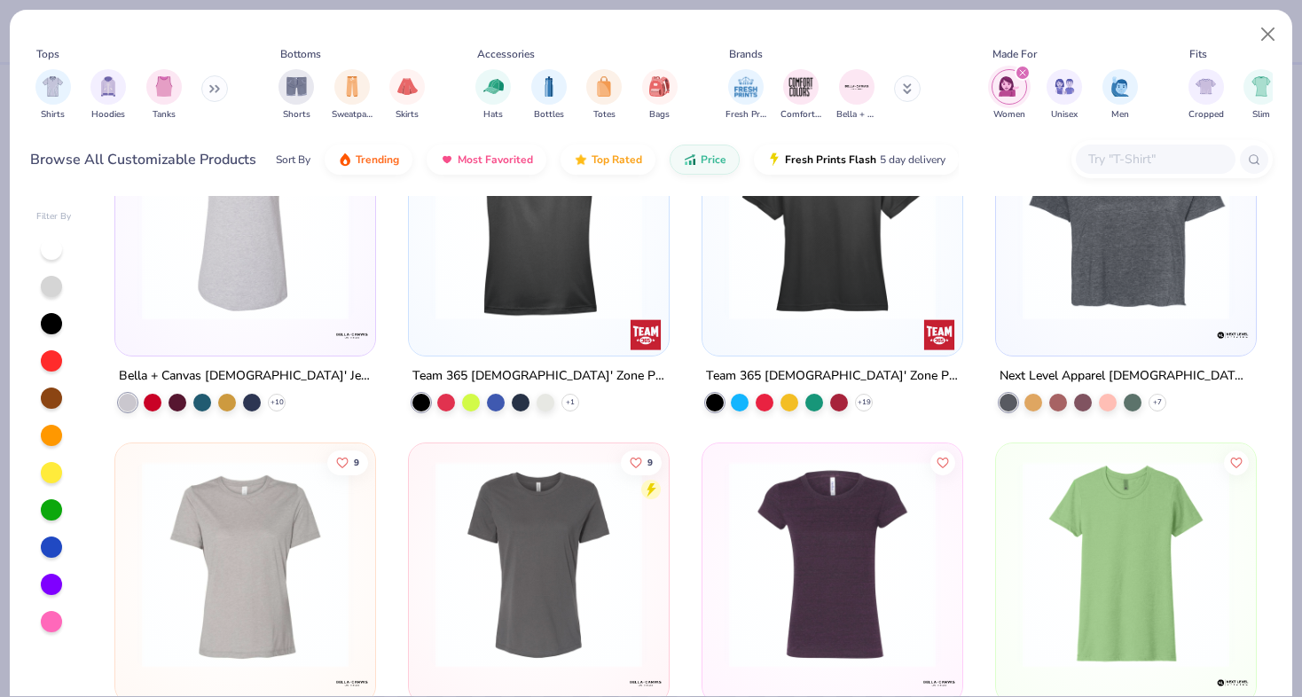
scroll to position [1183, 0]
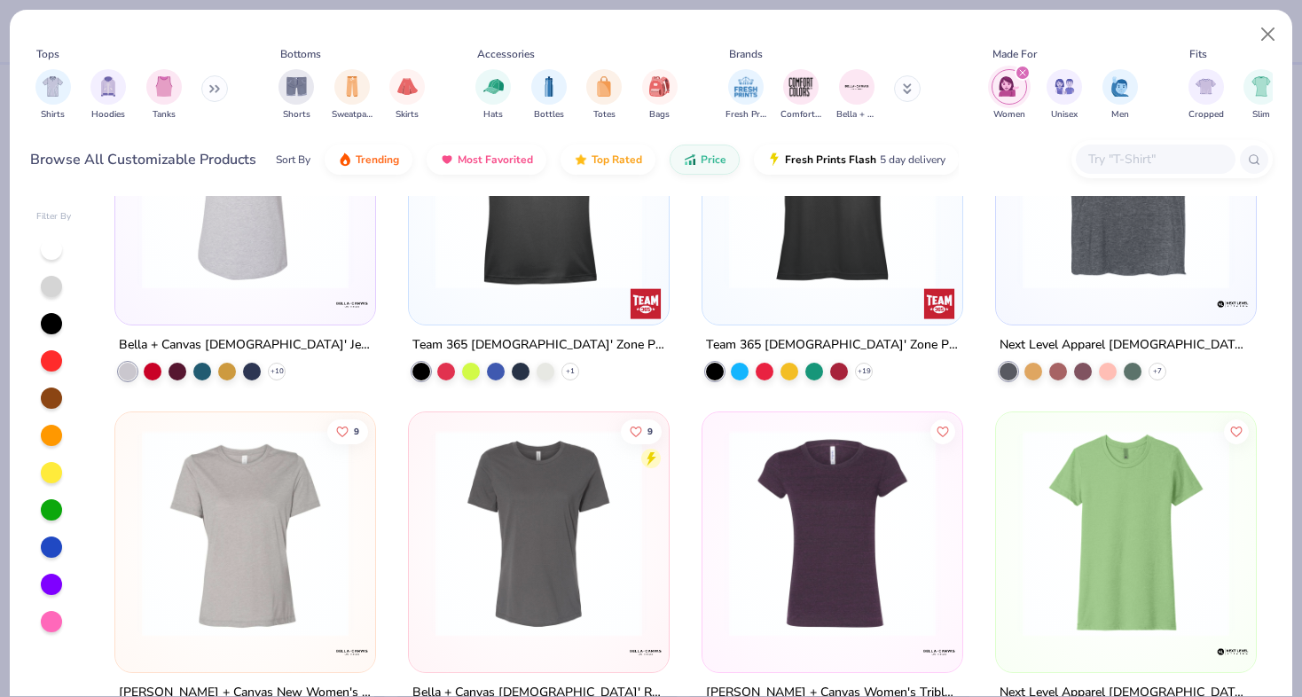
click at [1105, 155] on input "text" at bounding box center [1155, 159] width 137 height 20
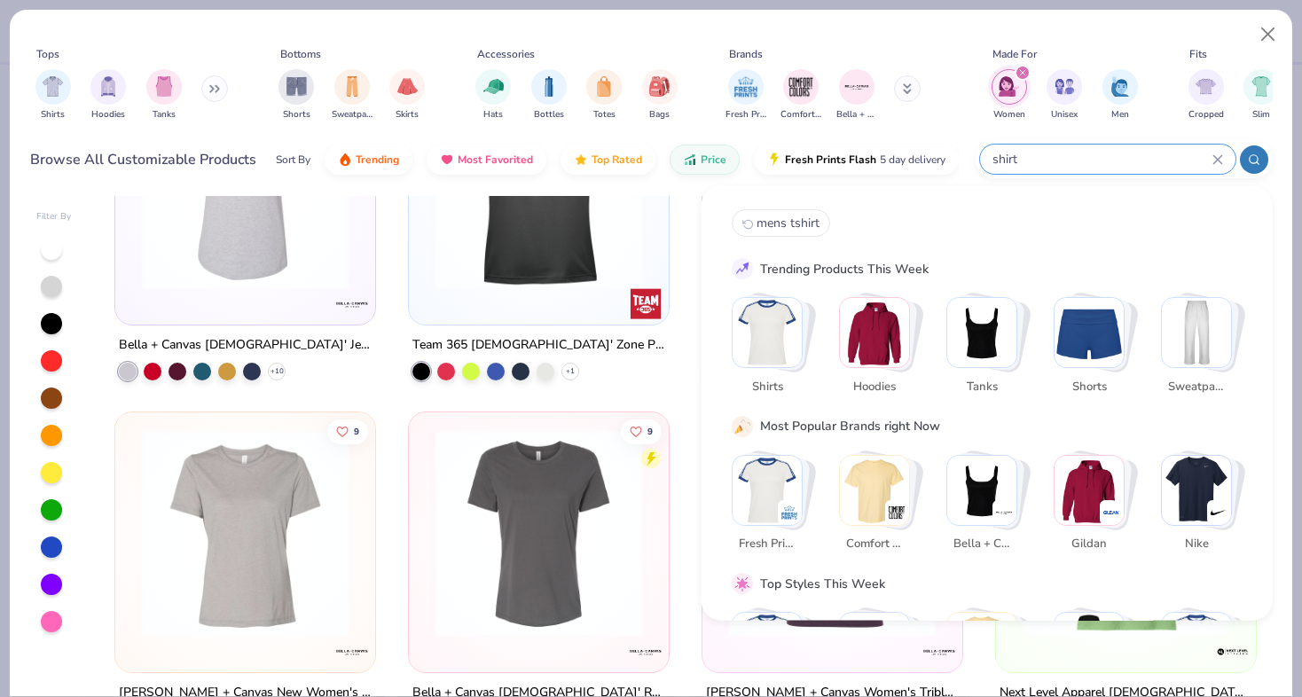
type input "shirt"
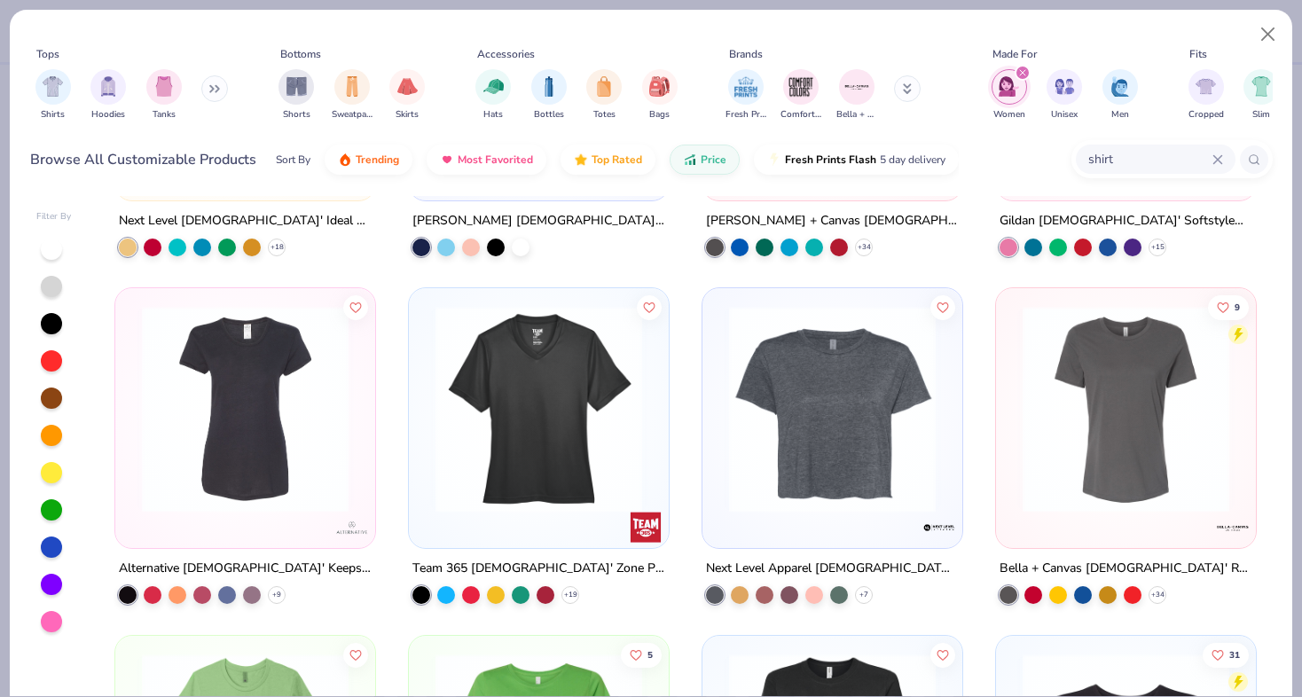
scroll to position [542, 0]
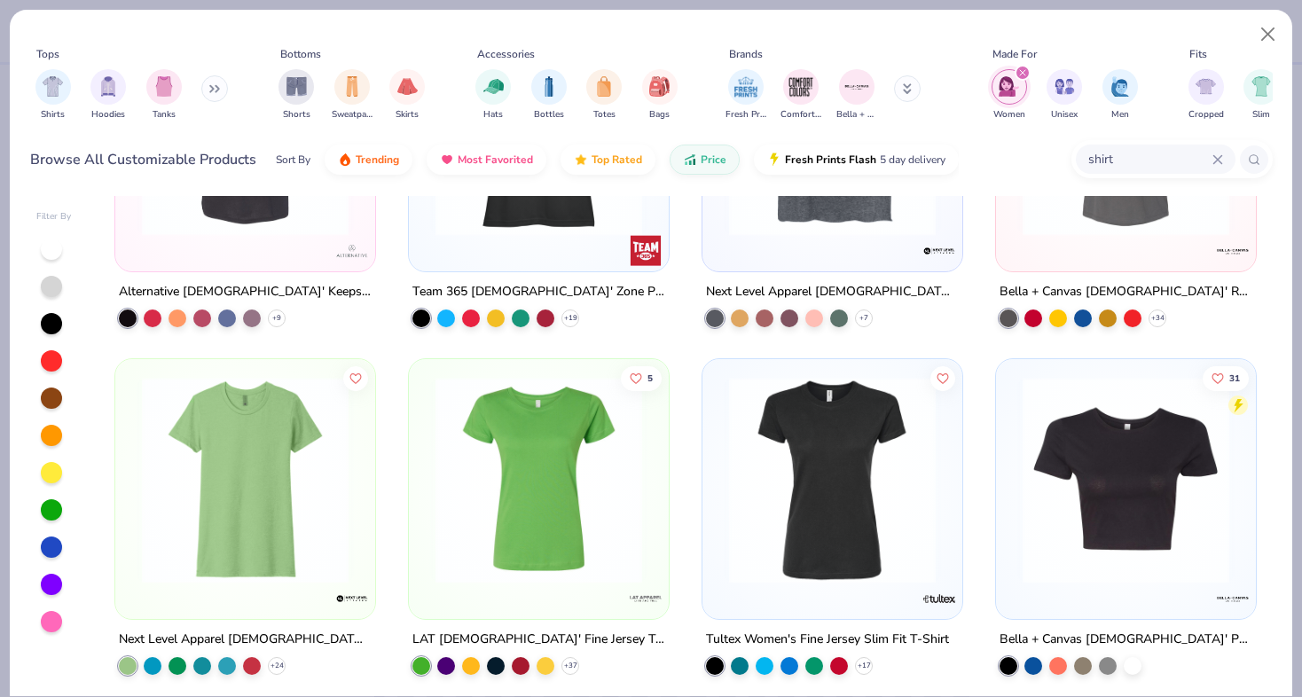
click at [580, 491] on img at bounding box center [539, 479] width 224 height 207
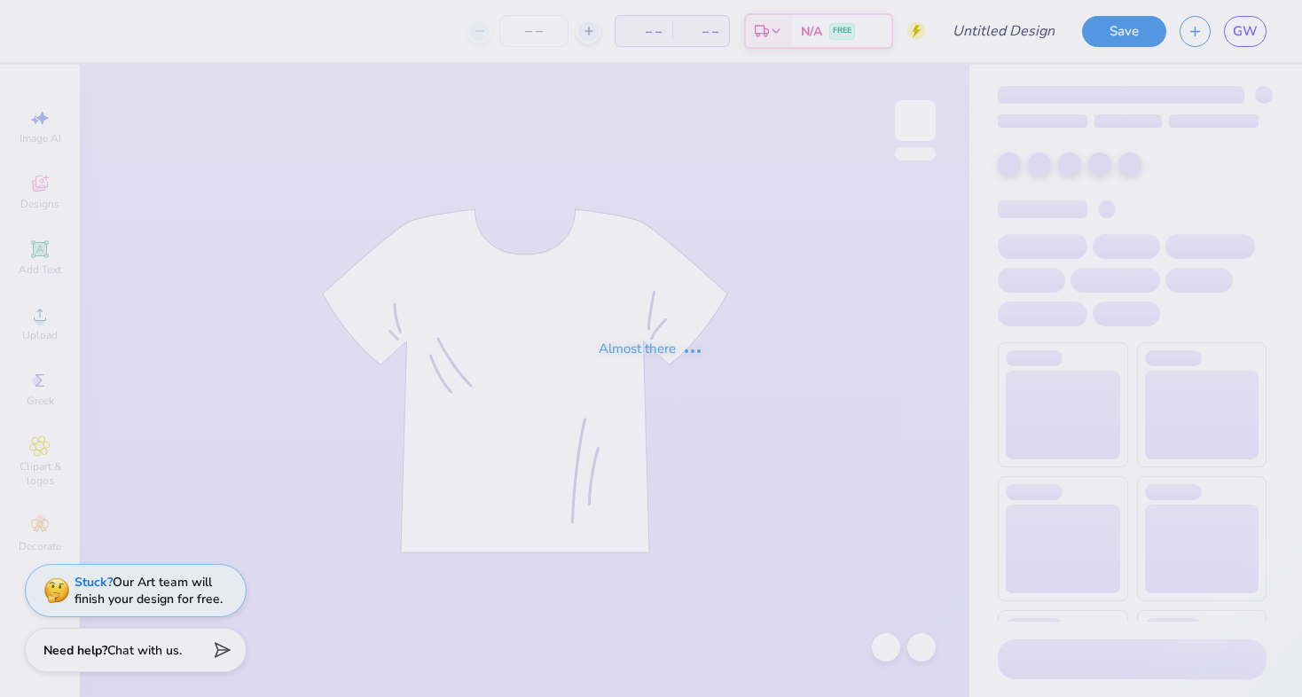
type input "ADPI LA MENS"
type input "120"
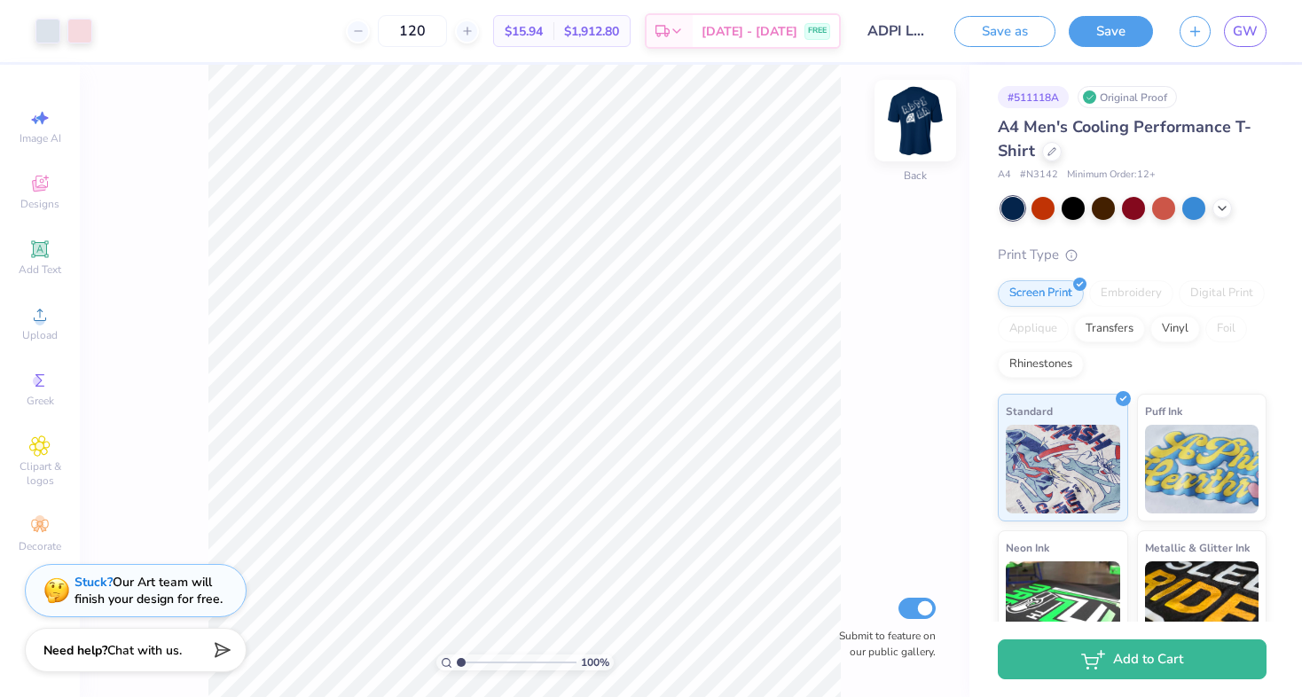
click at [915, 118] on img at bounding box center [915, 120] width 71 height 71
click at [925, 109] on img at bounding box center [915, 120] width 71 height 71
click at [925, 109] on img at bounding box center [915, 120] width 35 height 35
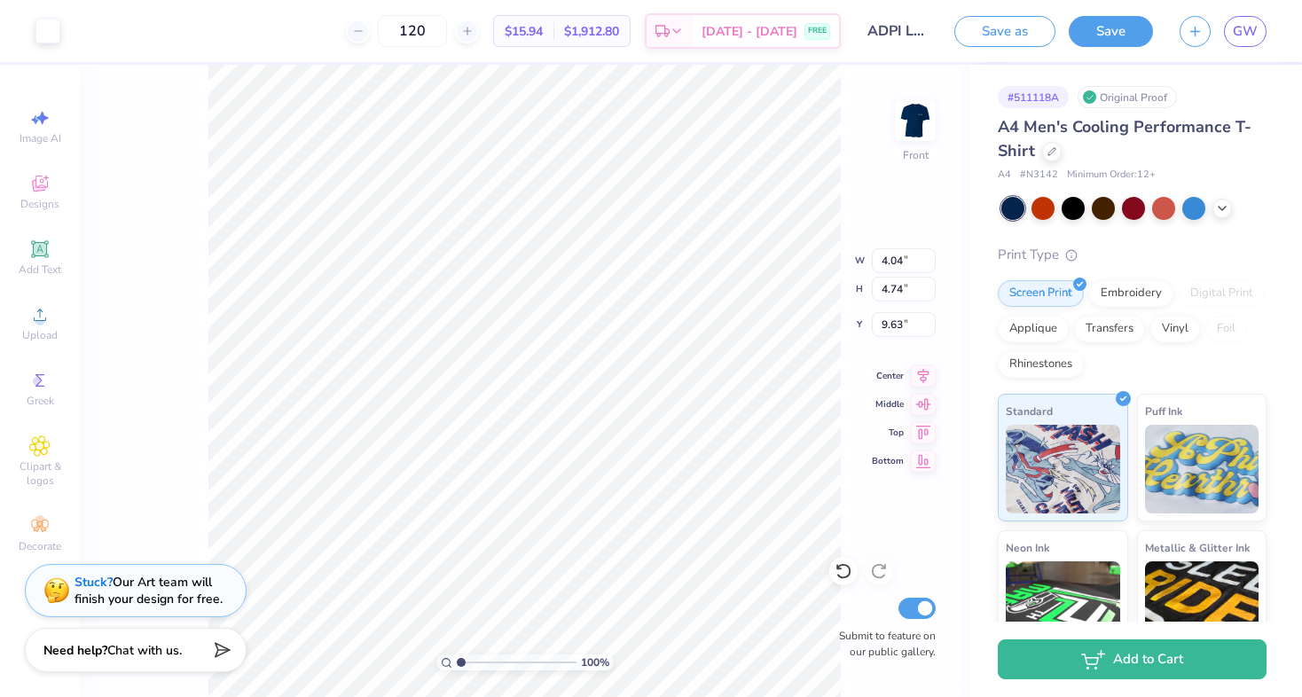
type input "2.66"
type input "3.12"
type input "10.88"
type input "10.01"
type input "2.85"
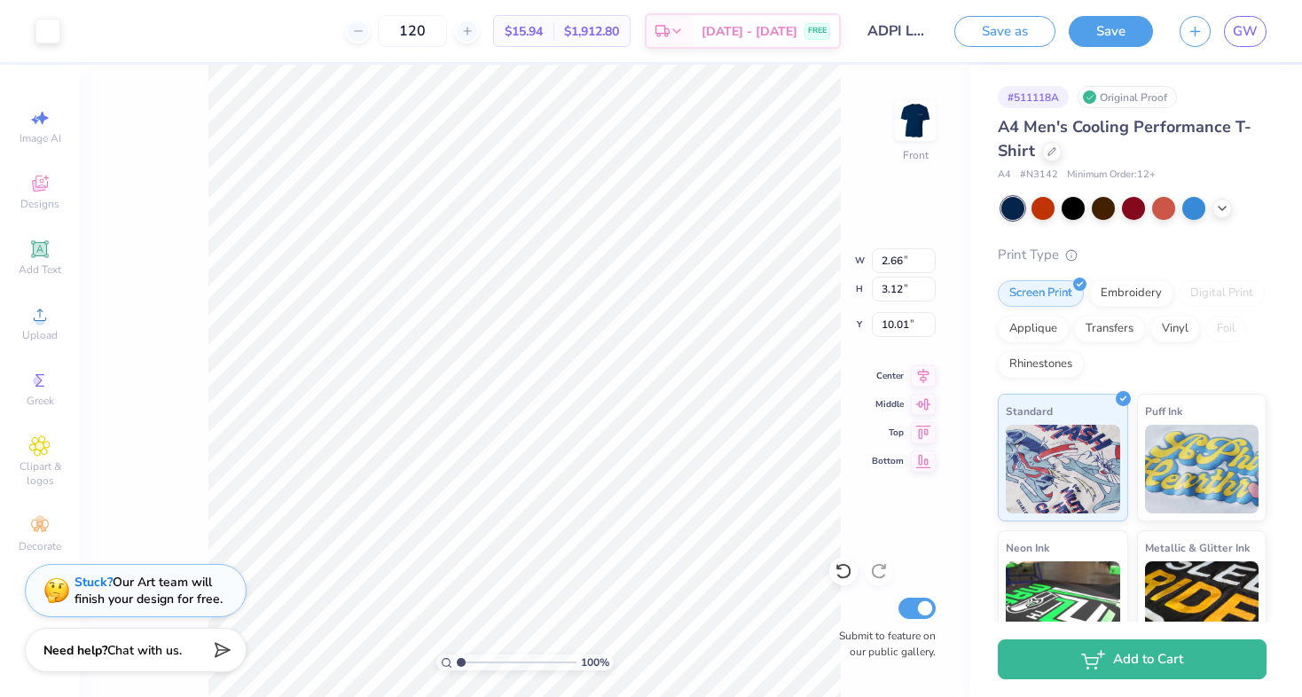
type input "3.34"
type input "9.77"
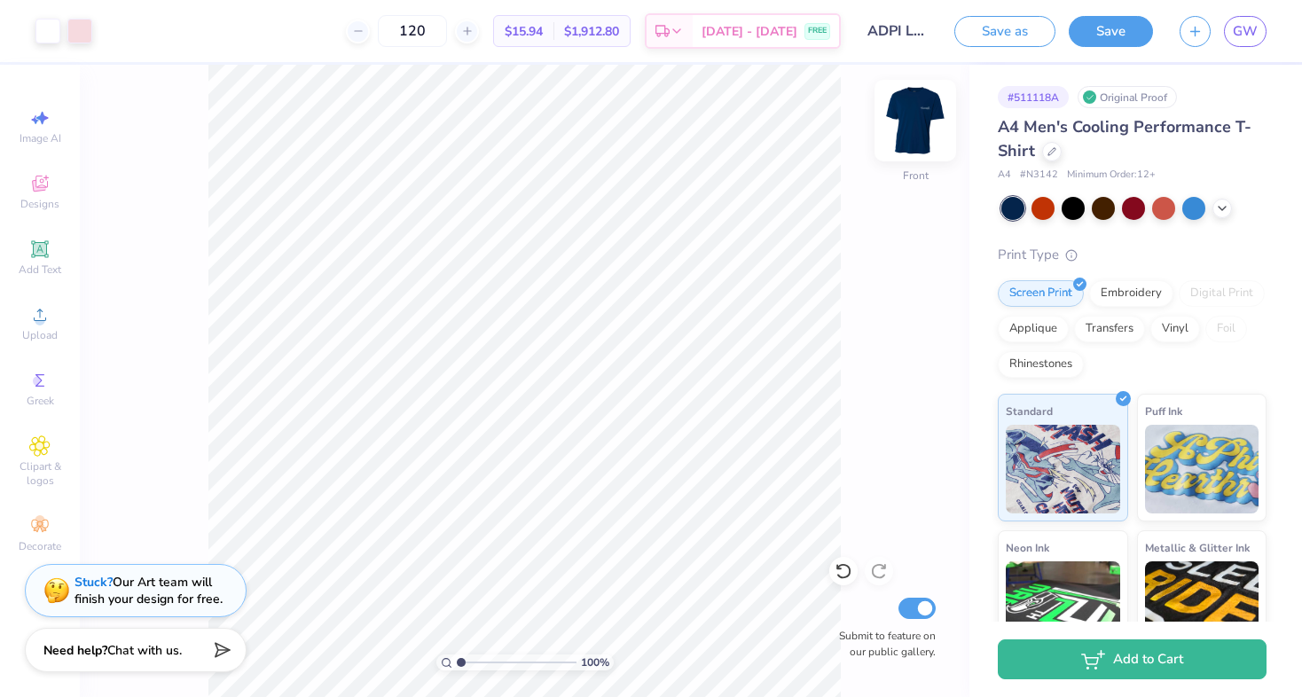
click at [900, 114] on img at bounding box center [915, 120] width 71 height 71
click at [919, 112] on img at bounding box center [915, 120] width 71 height 71
click at [919, 112] on img at bounding box center [915, 120] width 35 height 35
click at [909, 110] on img at bounding box center [915, 120] width 71 height 71
click at [909, 110] on img at bounding box center [915, 120] width 35 height 35
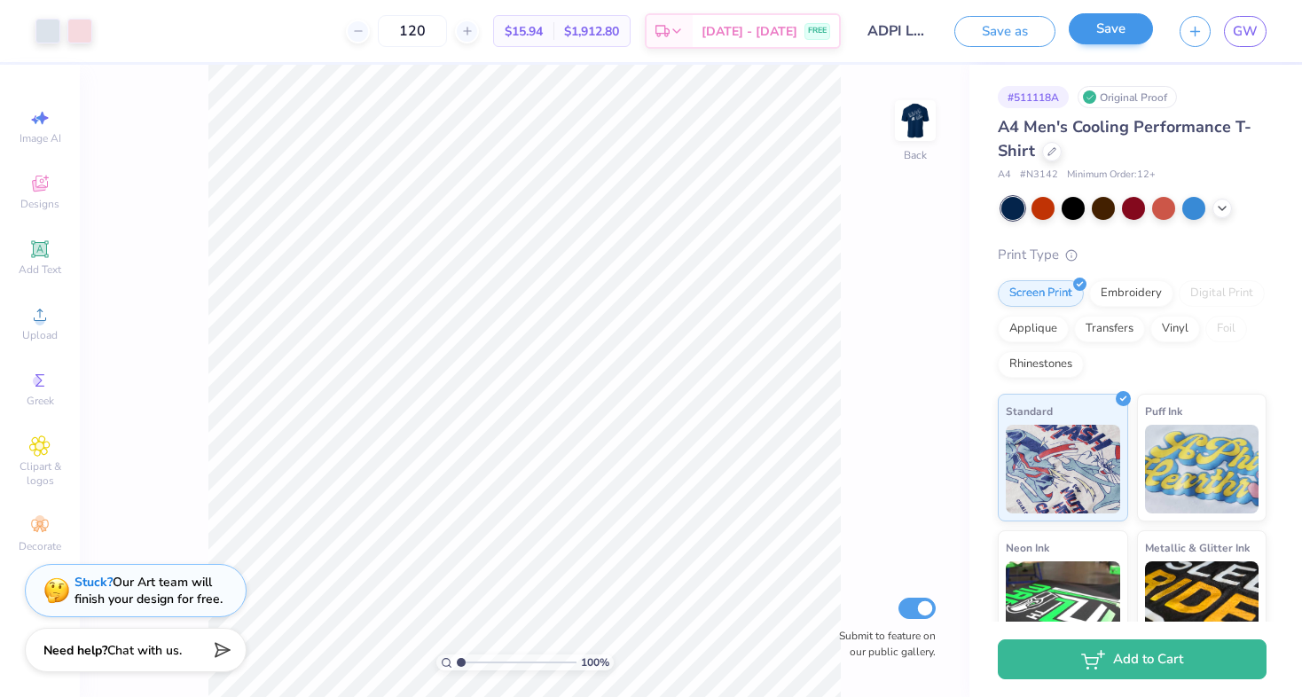
click at [1130, 30] on button "Save" at bounding box center [1111, 28] width 84 height 31
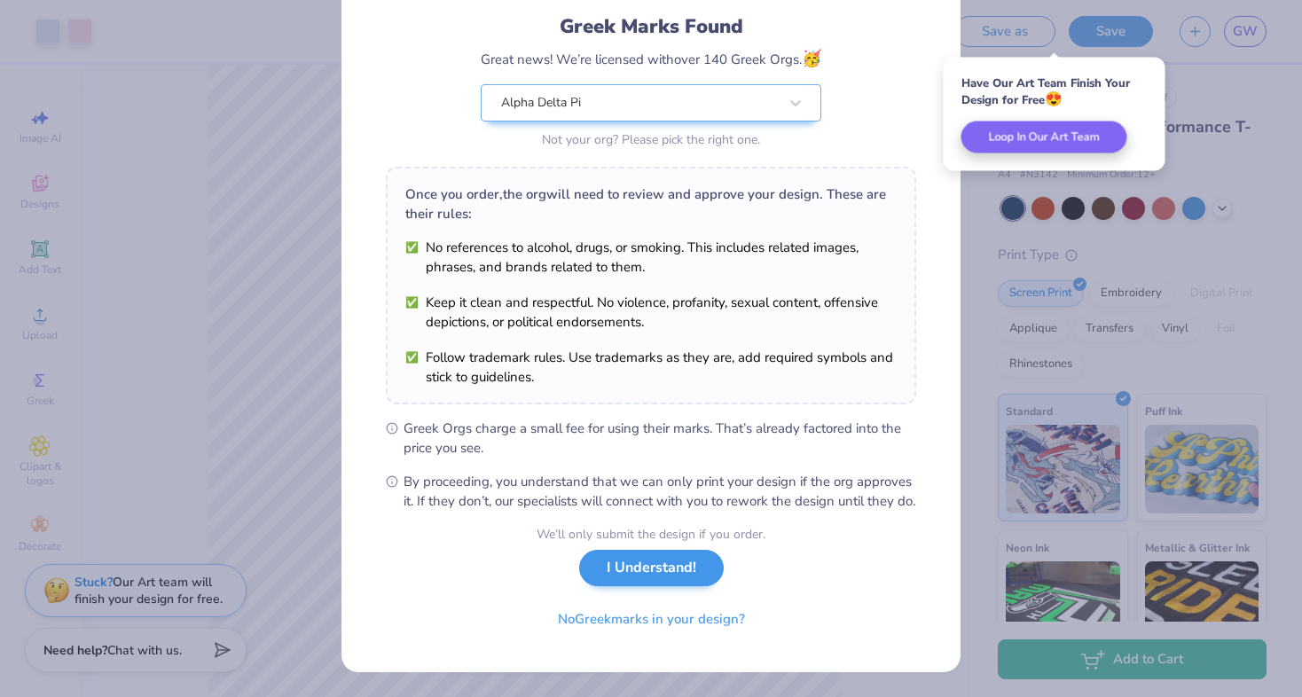
scroll to position [133, 0]
click at [688, 571] on button "I Understand!" at bounding box center [651, 568] width 145 height 36
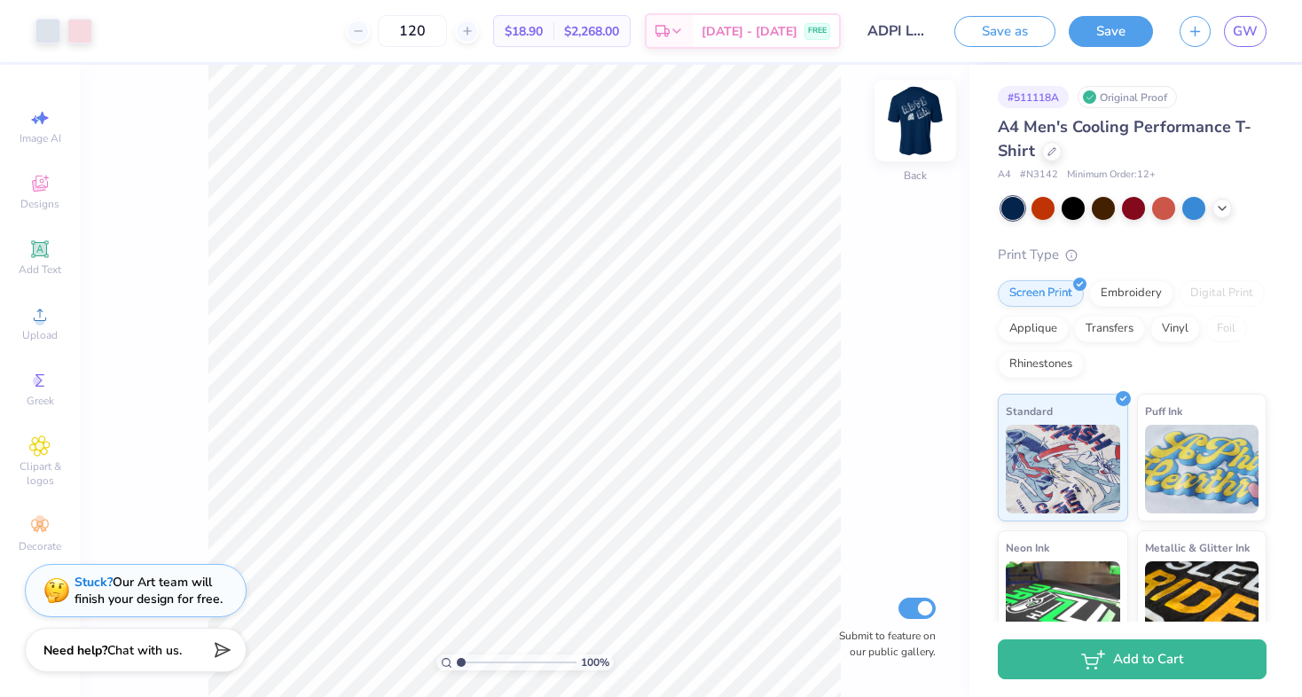
click at [905, 114] on img at bounding box center [915, 120] width 71 height 71
click at [474, 27] on icon at bounding box center [467, 31] width 12 height 12
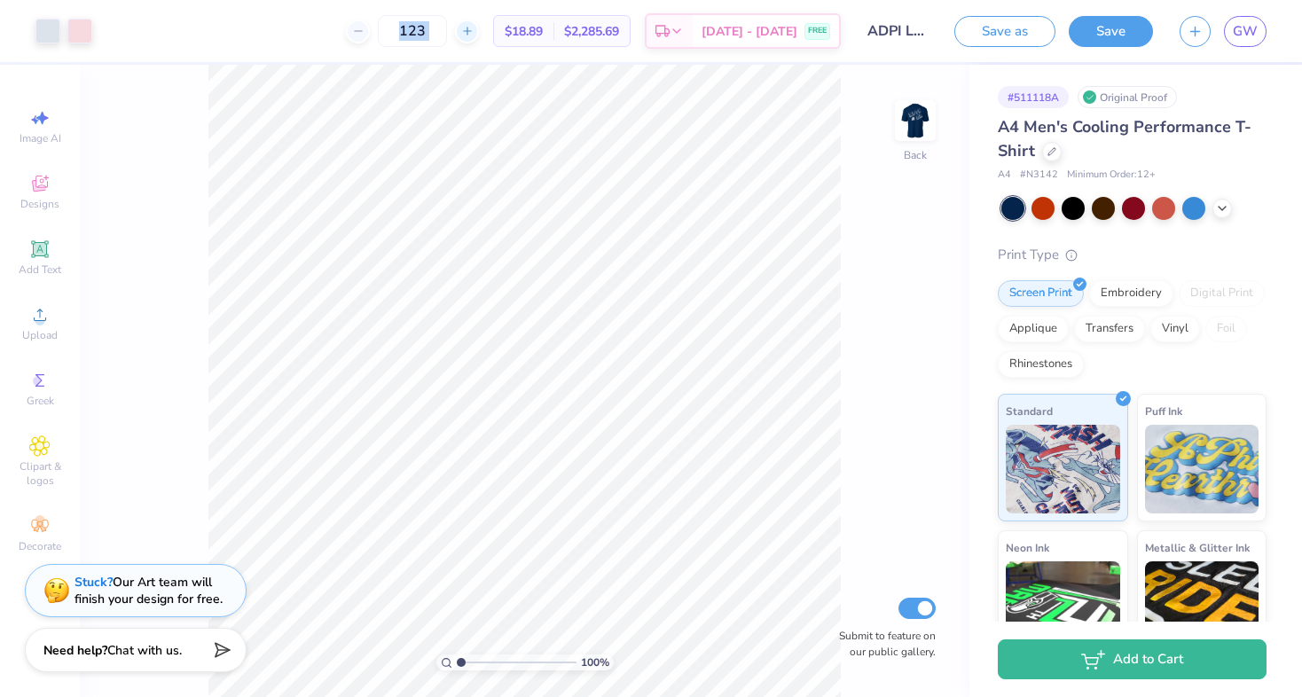
click at [474, 27] on icon at bounding box center [467, 31] width 12 height 12
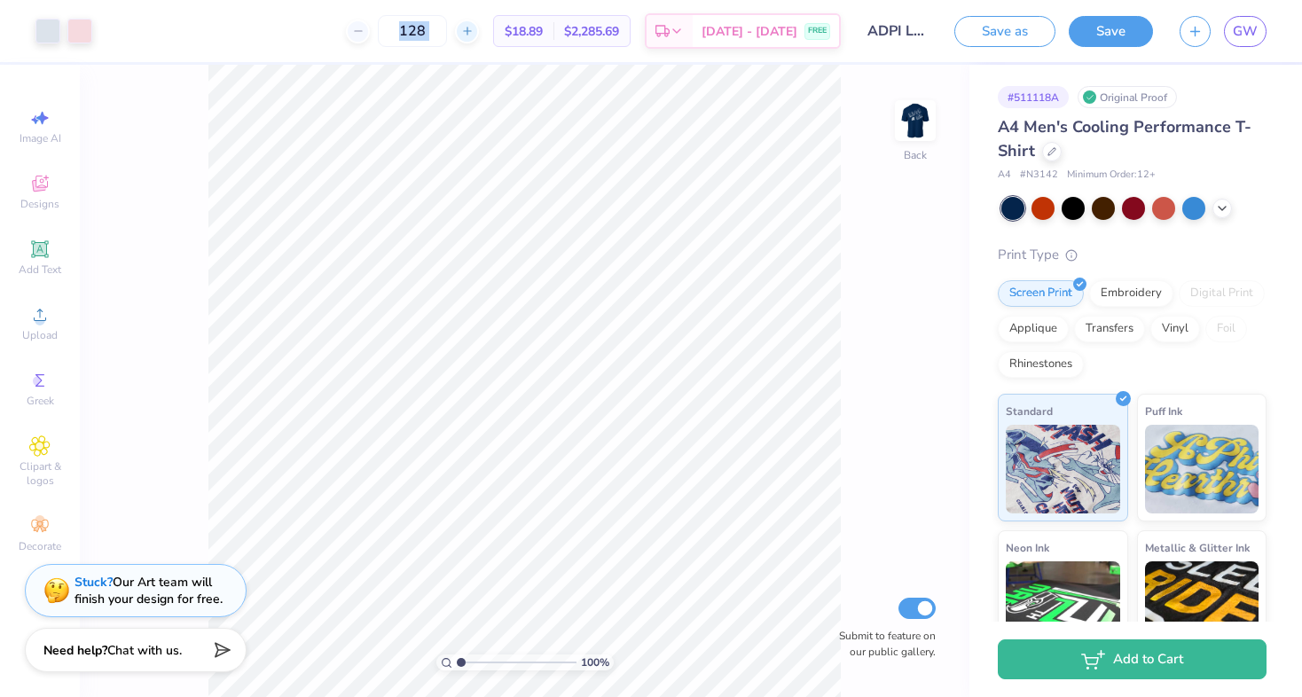
click at [474, 27] on icon at bounding box center [467, 31] width 12 height 12
click at [429, 55] on div "129 $18.80 Per Item $2,425.20 Total Est. Delivery Sep 5 - 8 FREE" at bounding box center [473, 31] width 735 height 62
click at [443, 30] on input "129" at bounding box center [412, 31] width 69 height 32
drag, startPoint x: 467, startPoint y: 32, endPoint x: 423, endPoint y: 30, distance: 44.4
click at [423, 31] on input "129" at bounding box center [412, 31] width 69 height 32
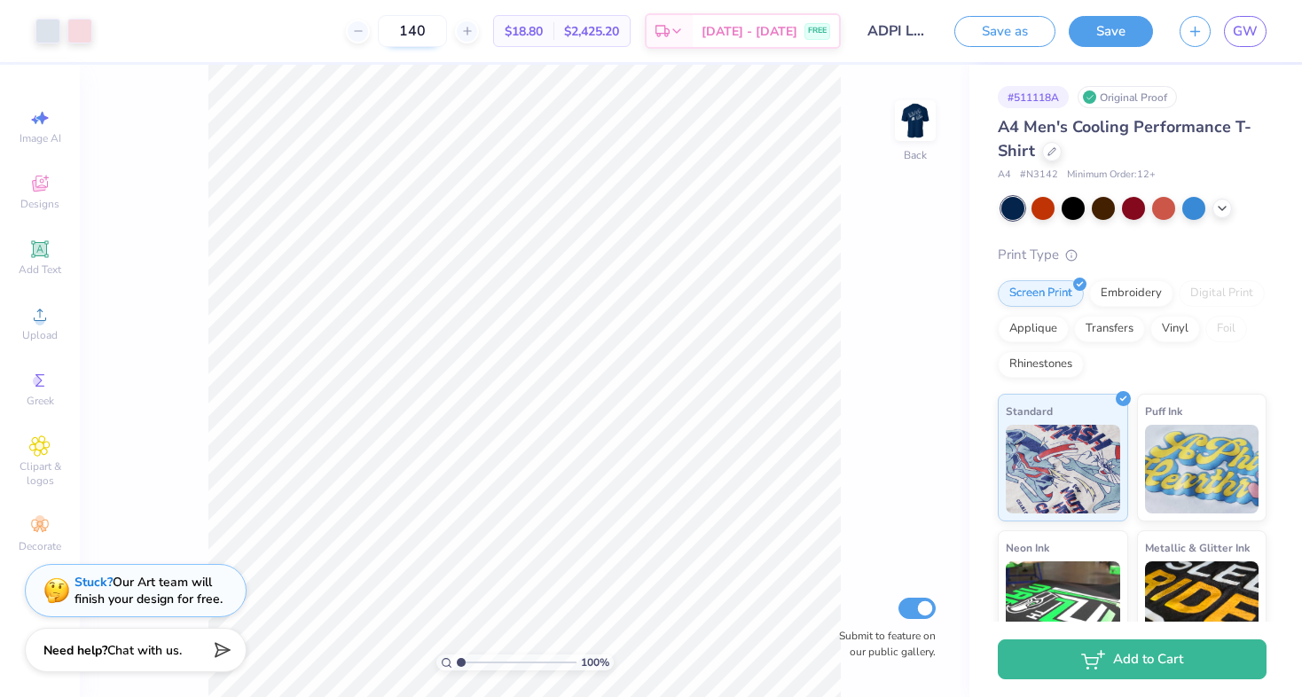
type input "140"
drag, startPoint x: 464, startPoint y: 32, endPoint x: 409, endPoint y: 32, distance: 55.0
click at [409, 32] on div "140" at bounding box center [412, 31] width 133 height 32
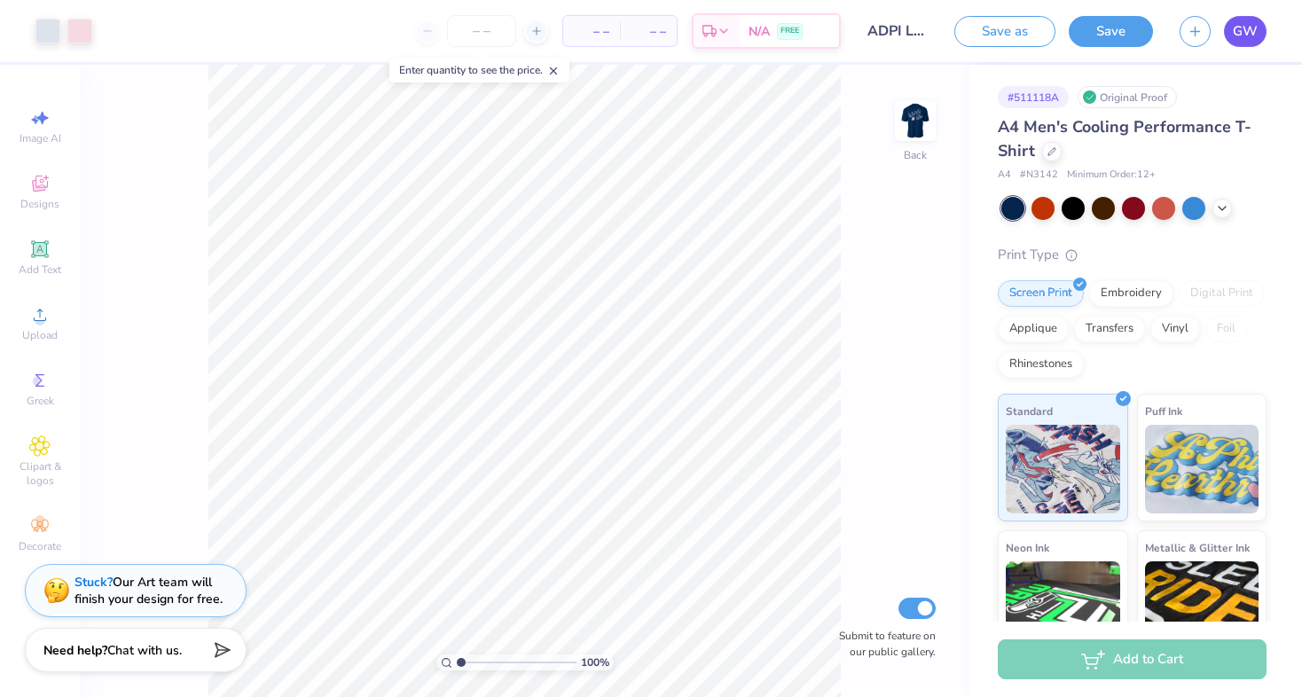
click at [1253, 34] on span "GW" at bounding box center [1245, 31] width 25 height 20
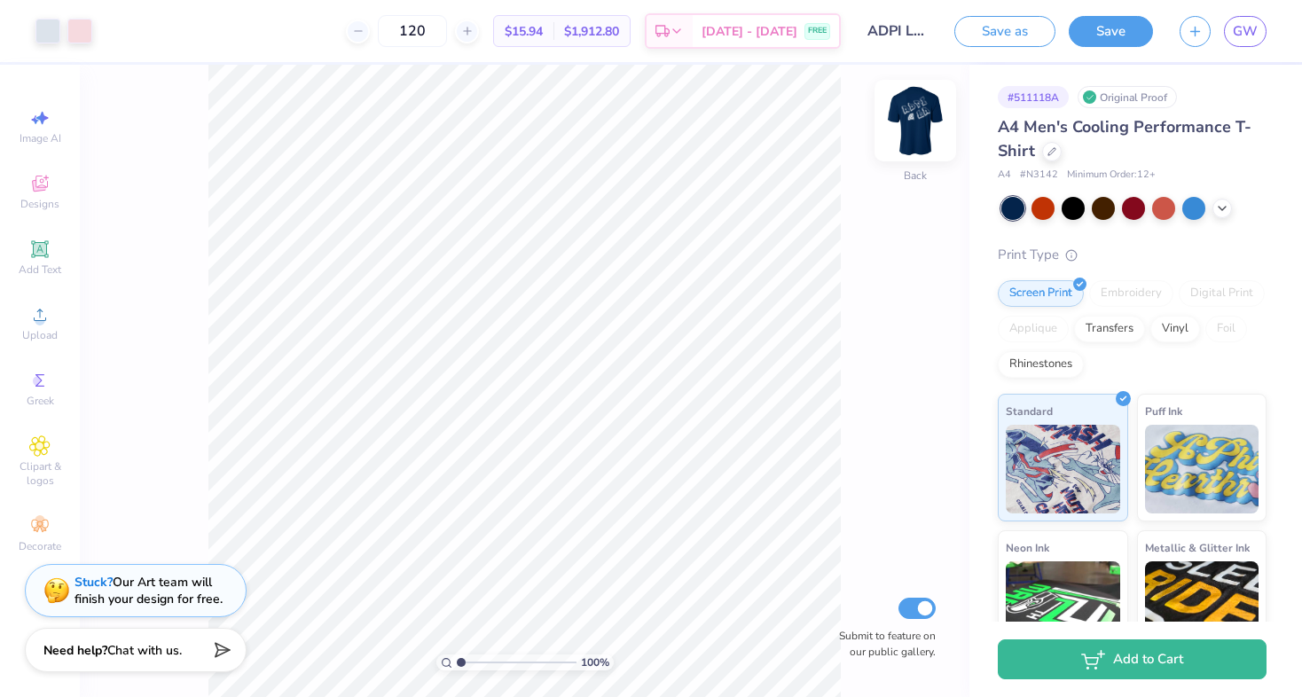
click at [941, 123] on img at bounding box center [915, 120] width 71 height 71
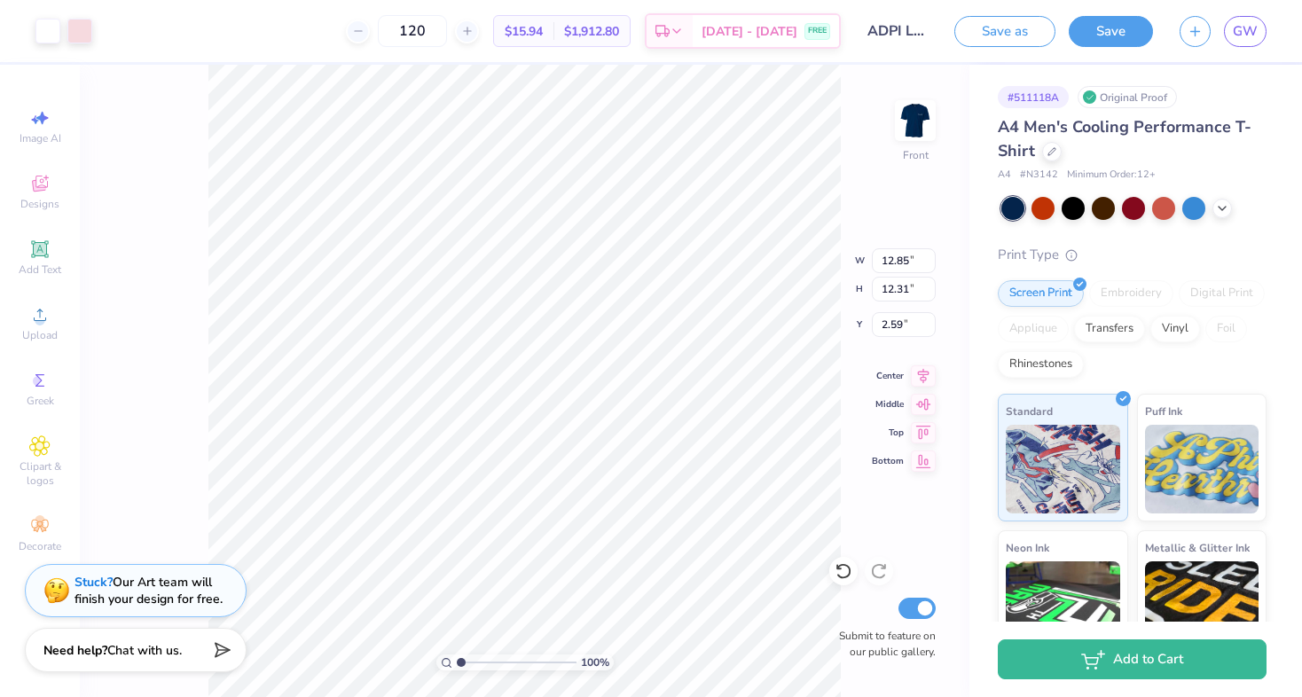
type input "2.46"
type input "10.15"
type input "10.66"
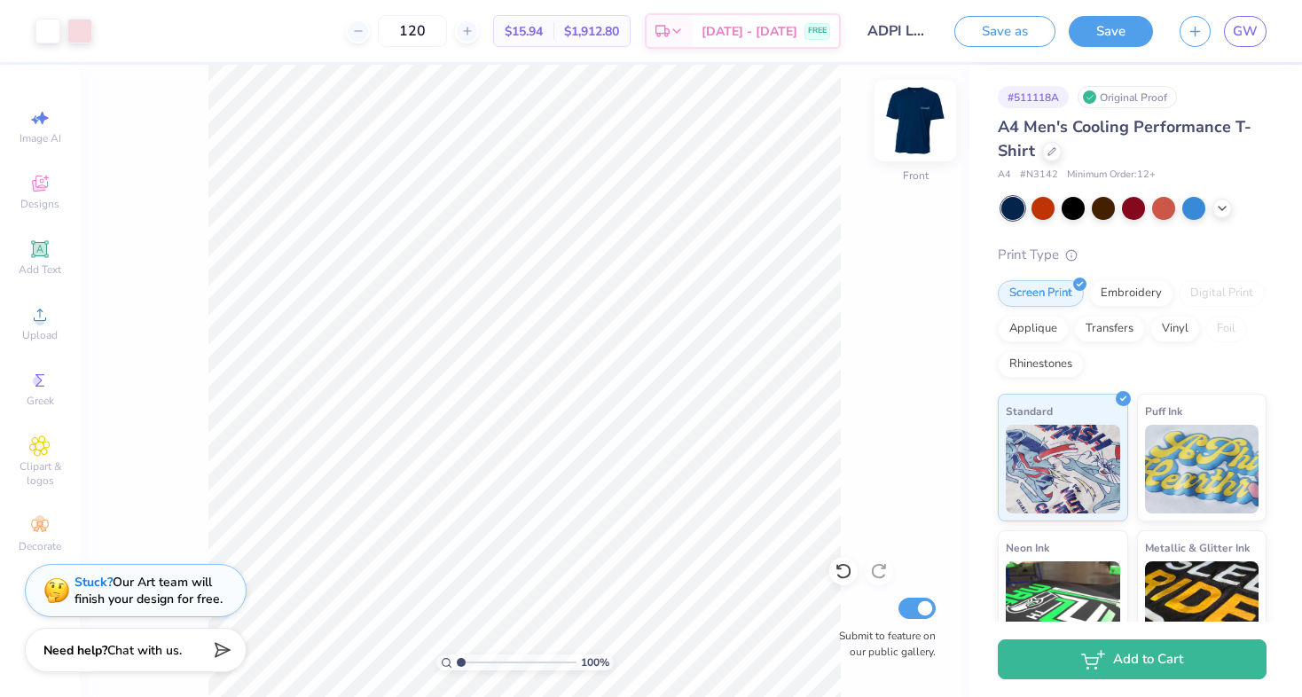
click at [916, 122] on img at bounding box center [915, 120] width 71 height 71
click at [916, 122] on img at bounding box center [915, 120] width 35 height 35
click at [543, 35] on span "$15.94" at bounding box center [524, 31] width 38 height 19
click at [1041, 27] on button "Save as" at bounding box center [1005, 28] width 101 height 31
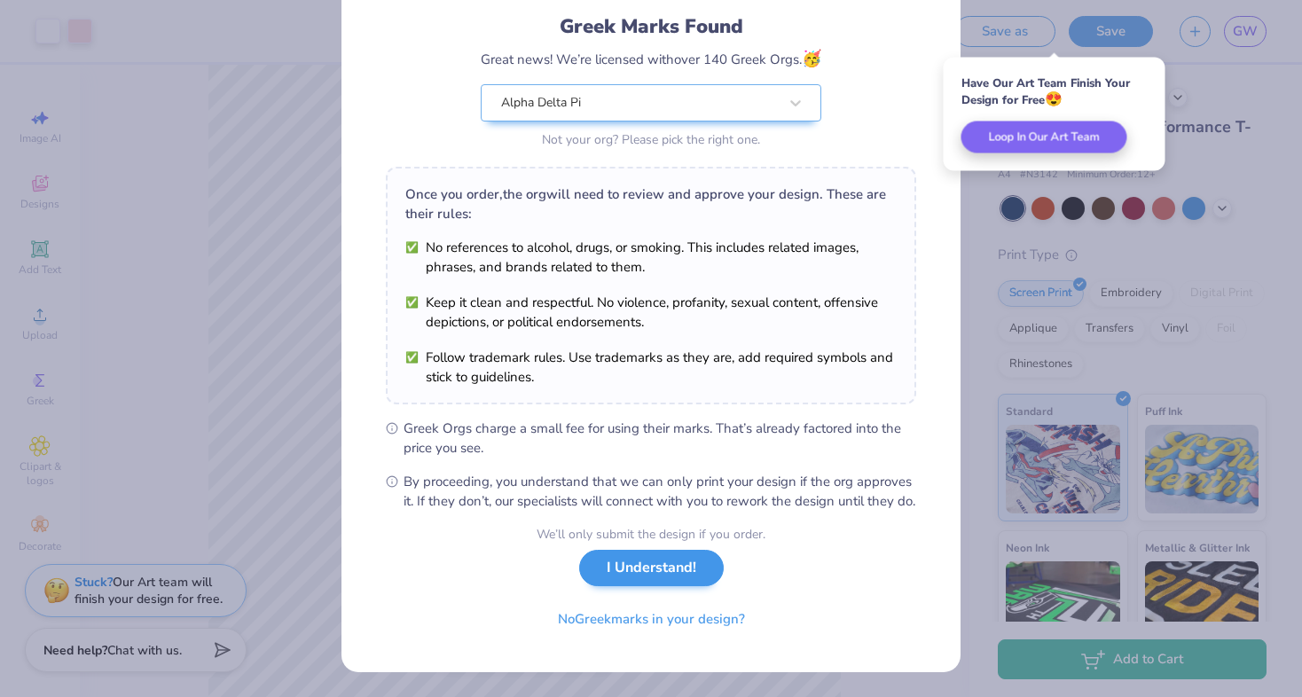
scroll to position [133, 0]
click at [621, 565] on button "I Understand!" at bounding box center [651, 568] width 145 height 36
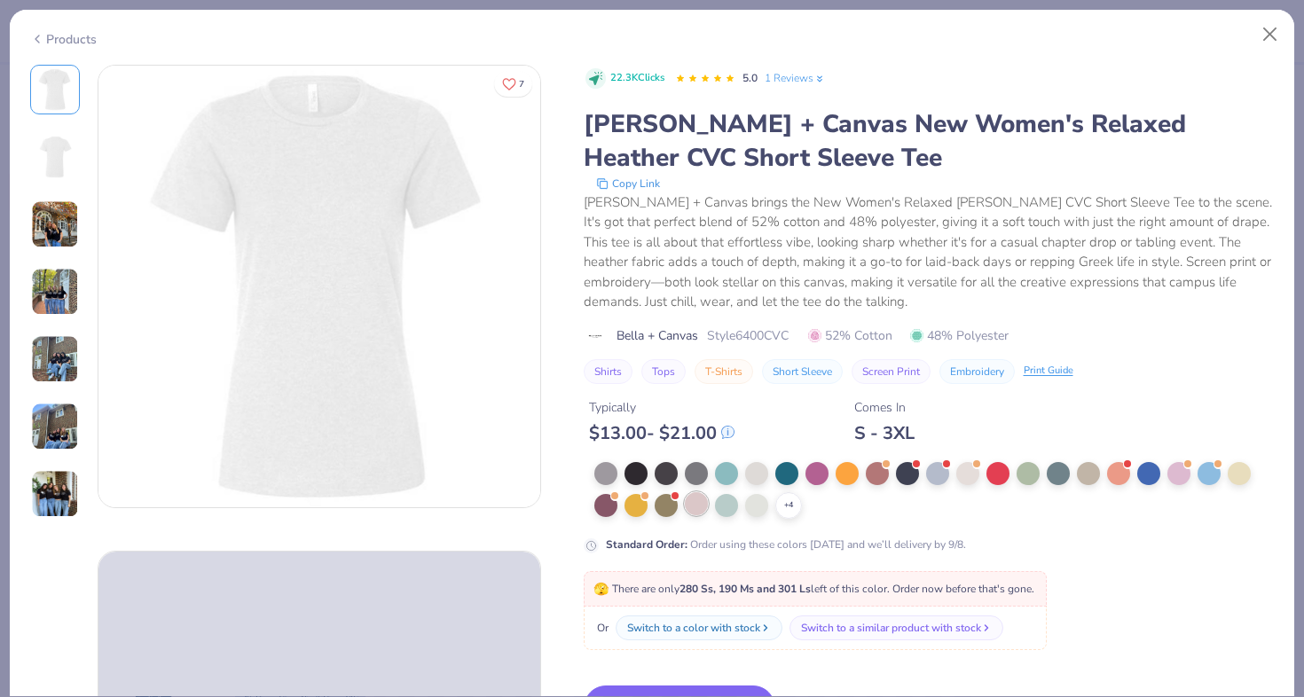
click at [698, 502] on div at bounding box center [696, 503] width 23 height 23
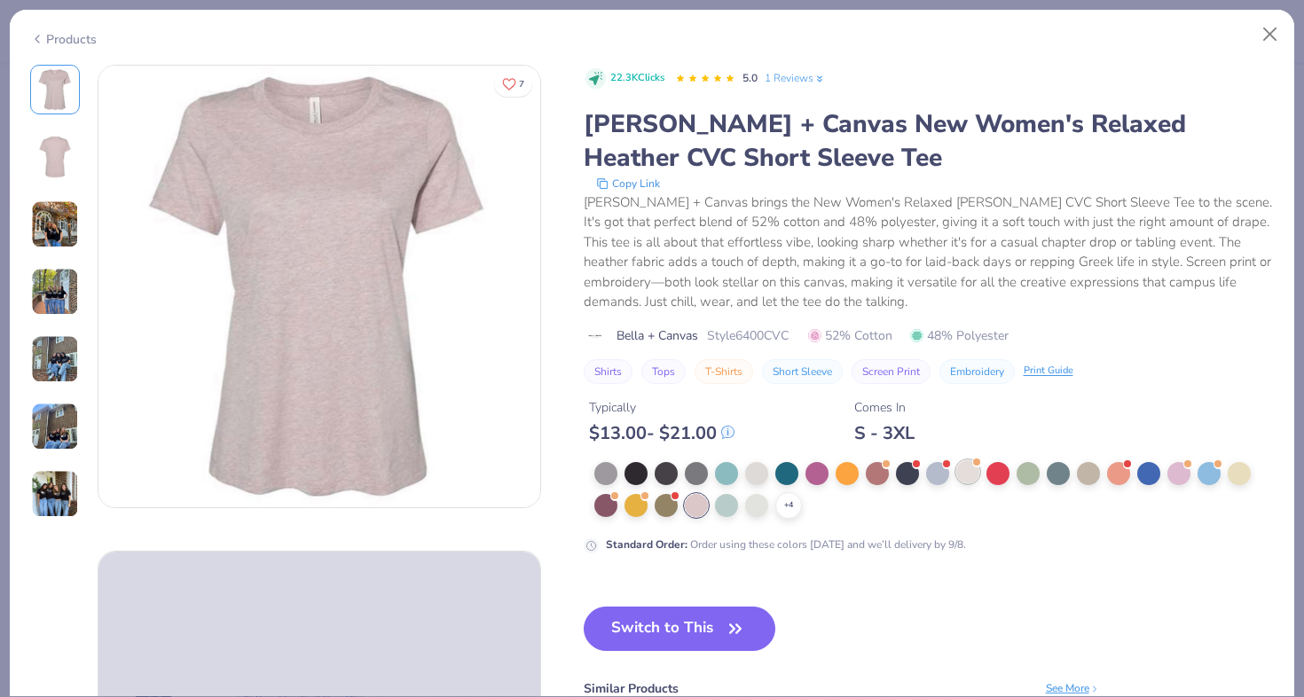
click at [967, 472] on div at bounding box center [967, 471] width 23 height 23
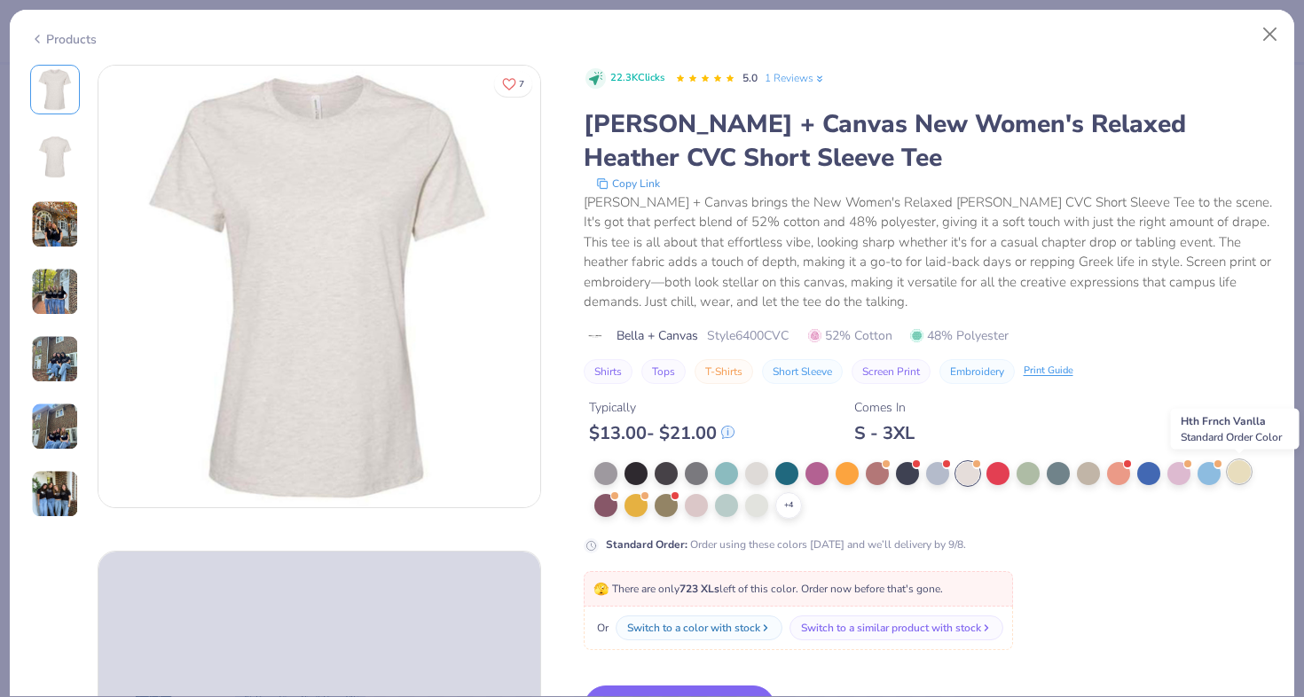
click at [1237, 479] on div at bounding box center [1239, 471] width 23 height 23
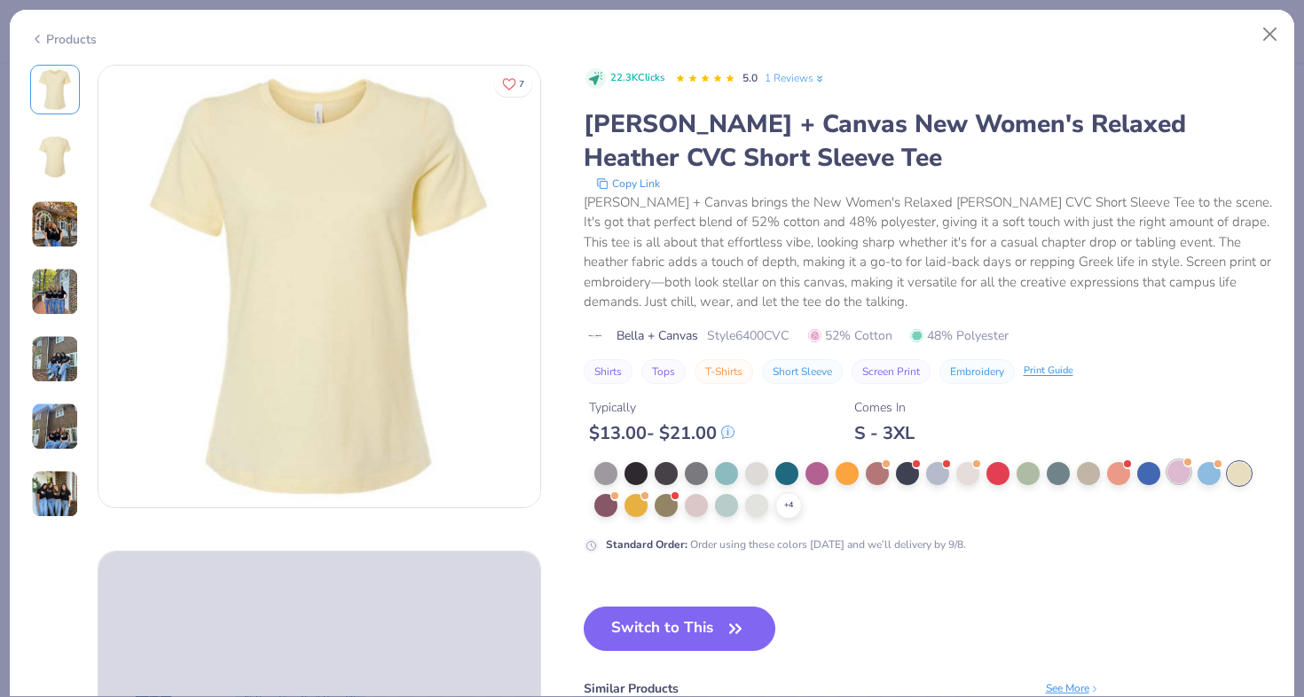
click at [1177, 476] on div at bounding box center [1178, 471] width 23 height 23
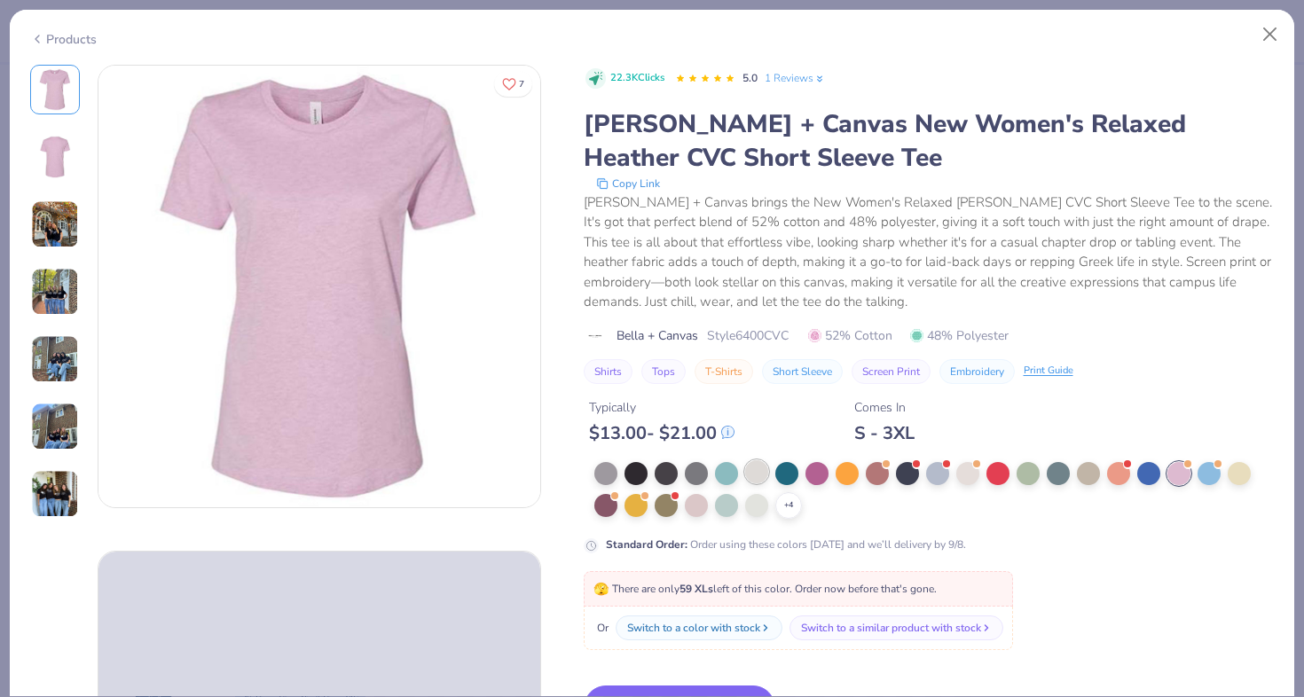
click at [754, 471] on div at bounding box center [756, 471] width 23 height 23
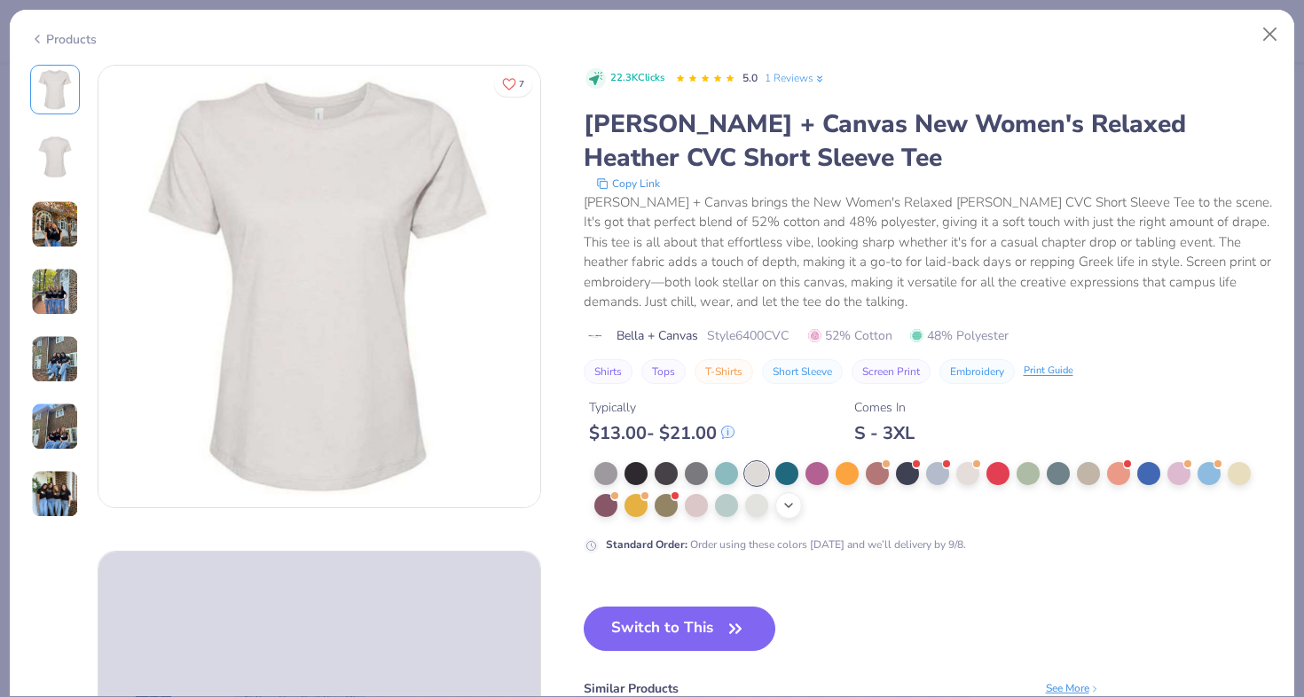
click at [782, 500] on icon at bounding box center [789, 506] width 14 height 14
click at [842, 508] on div at bounding box center [847, 503] width 23 height 23
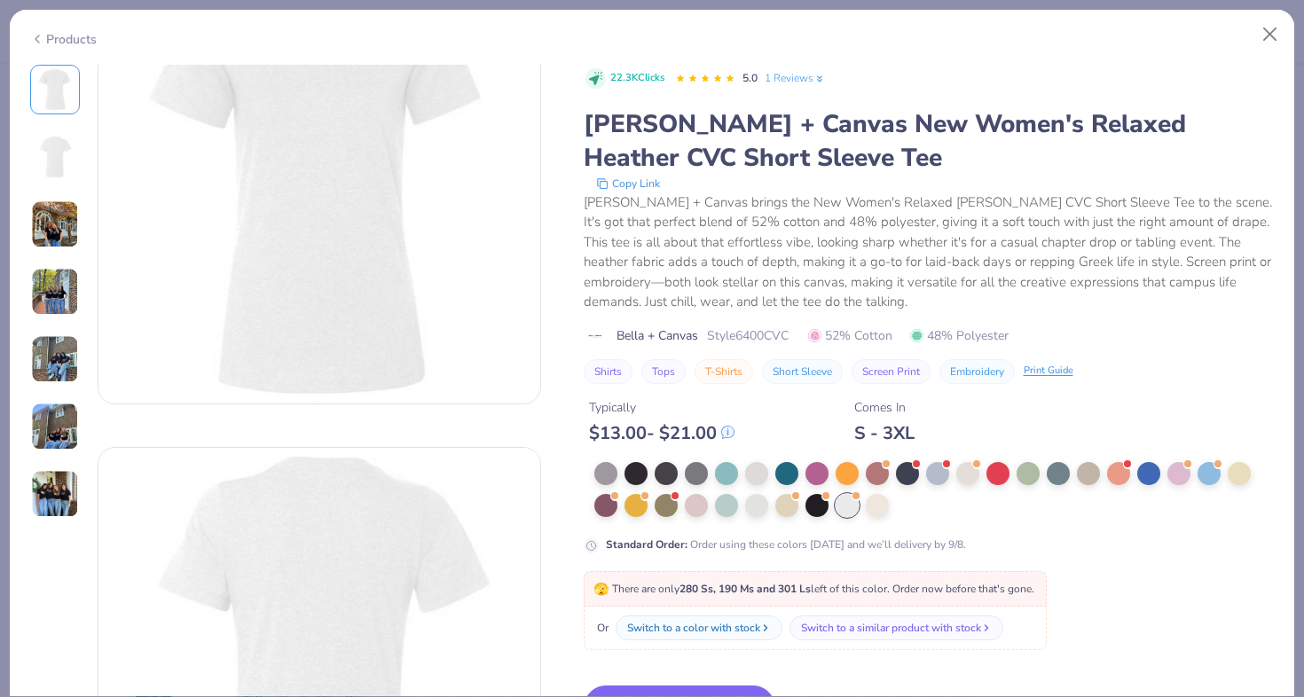
scroll to position [104, 0]
click at [735, 687] on button "Switch to This" at bounding box center [680, 708] width 192 height 44
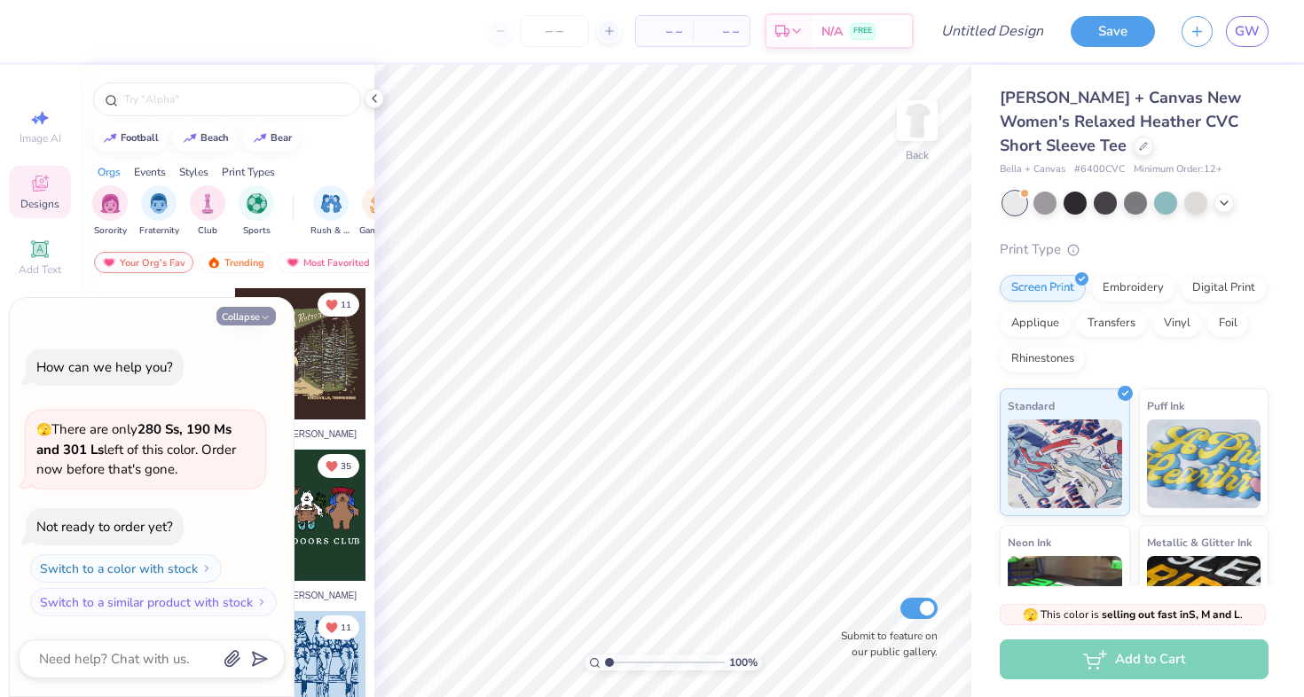
click at [260, 319] on button "Collapse" at bounding box center [245, 316] width 59 height 19
type textarea "x"
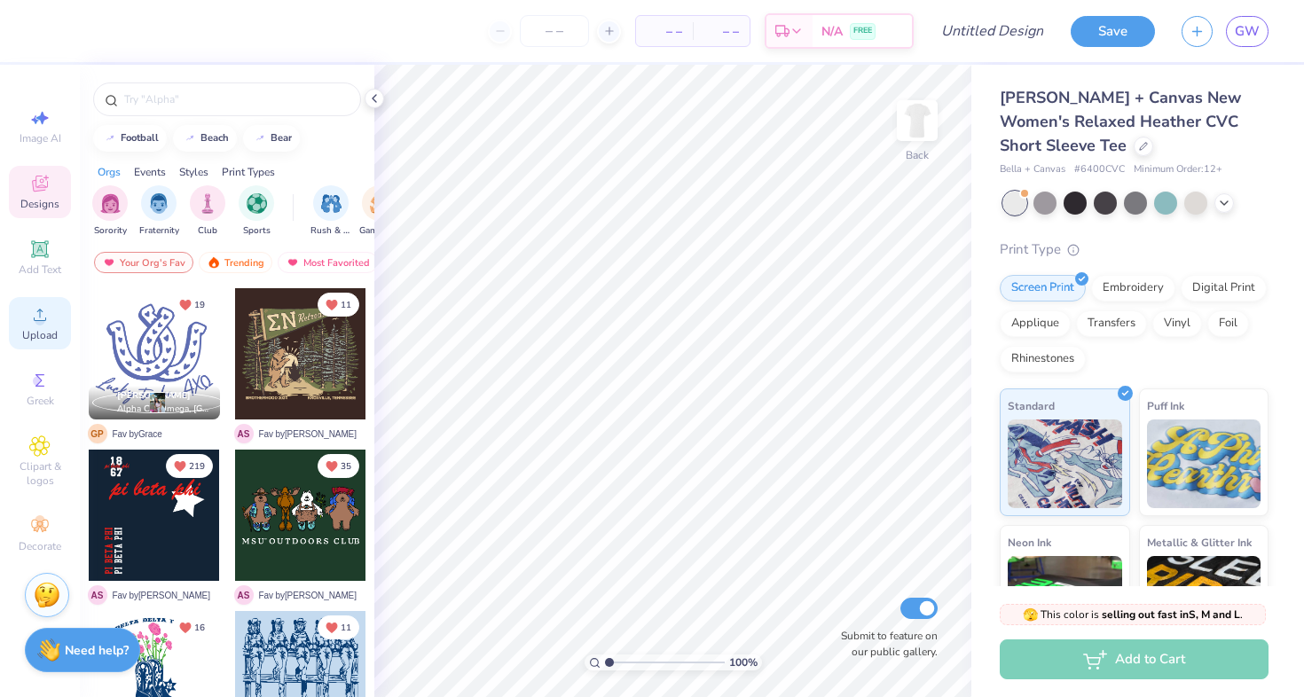
click at [43, 331] on span "Upload" at bounding box center [39, 335] width 35 height 14
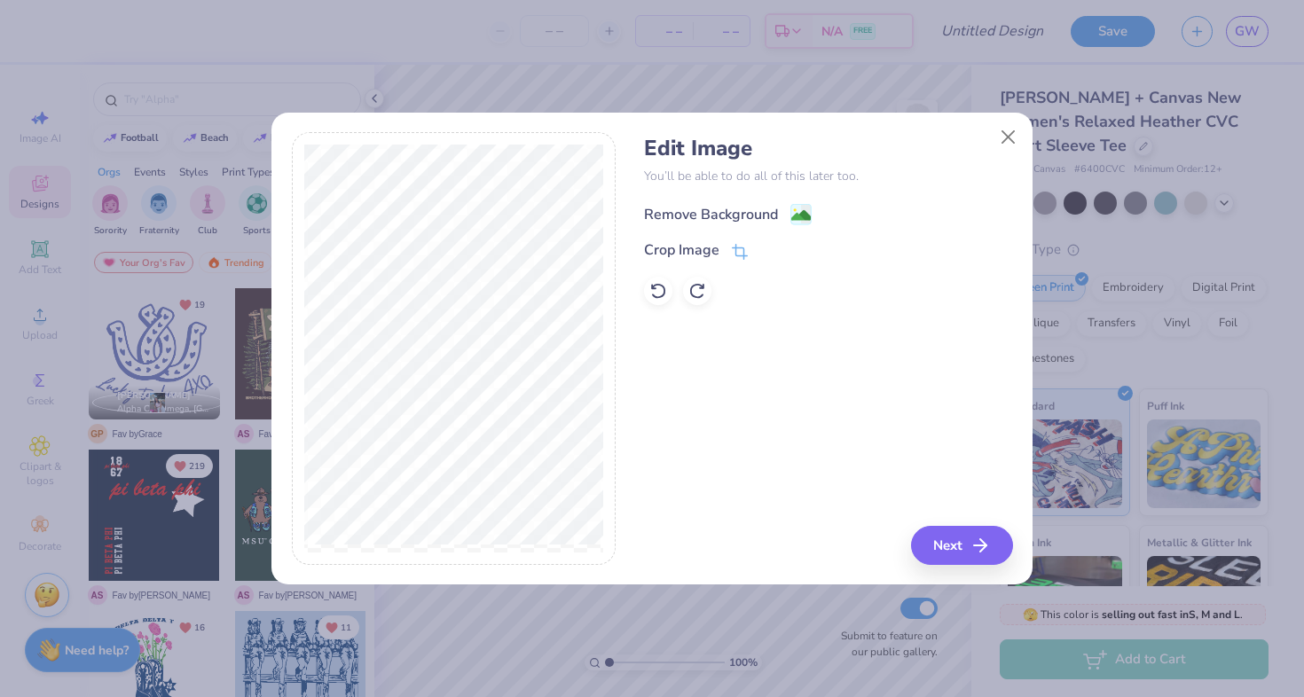
click at [718, 208] on div "Remove Background" at bounding box center [711, 214] width 134 height 21
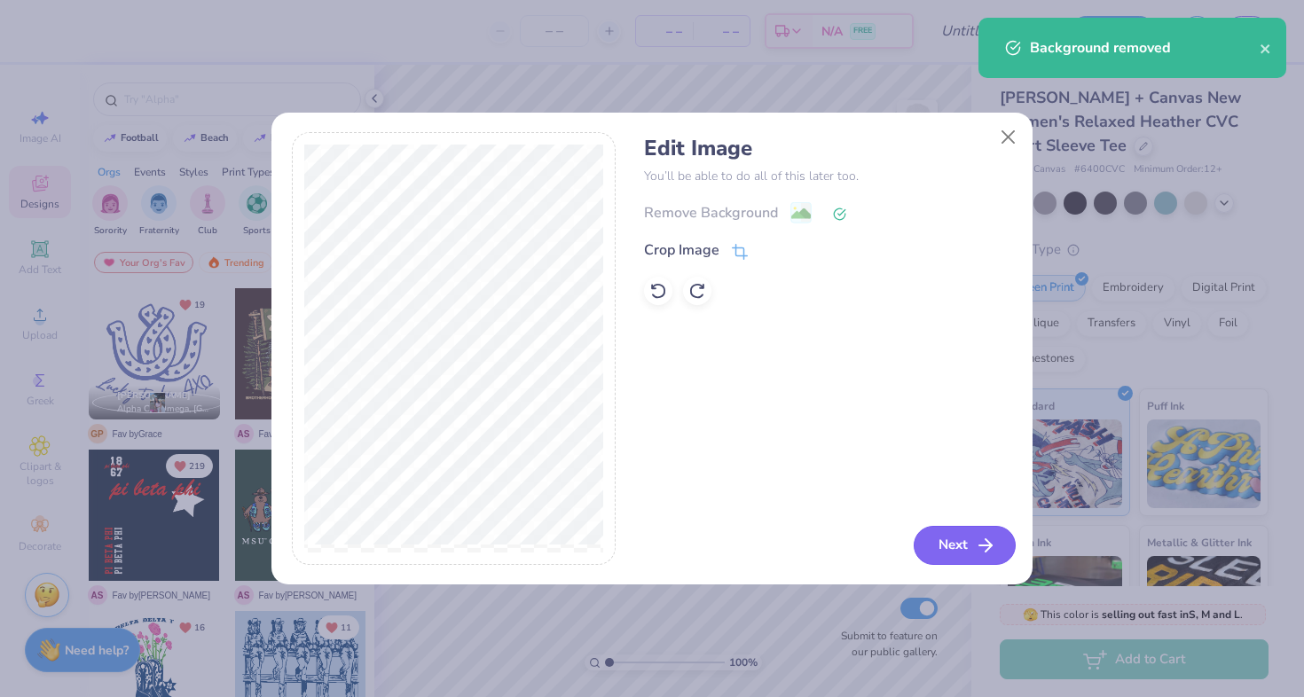
click at [970, 530] on button "Next" at bounding box center [965, 545] width 102 height 39
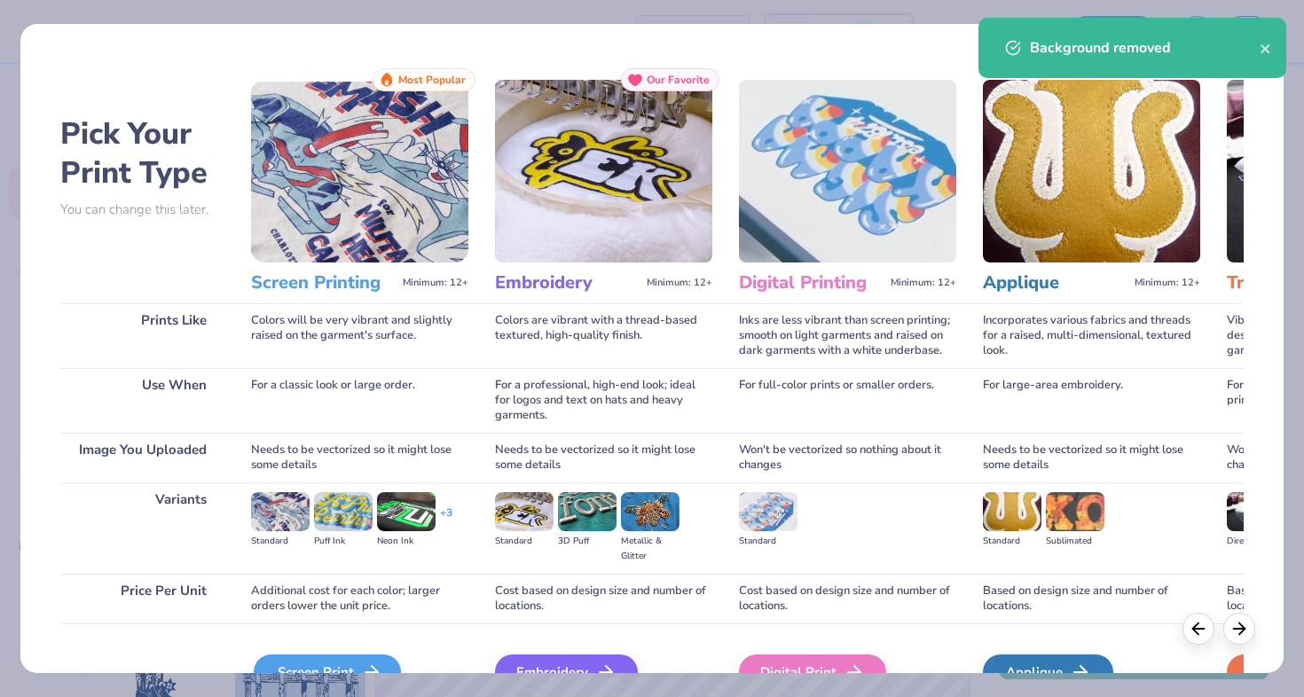
click at [334, 657] on div "Screen Print" at bounding box center [327, 672] width 147 height 35
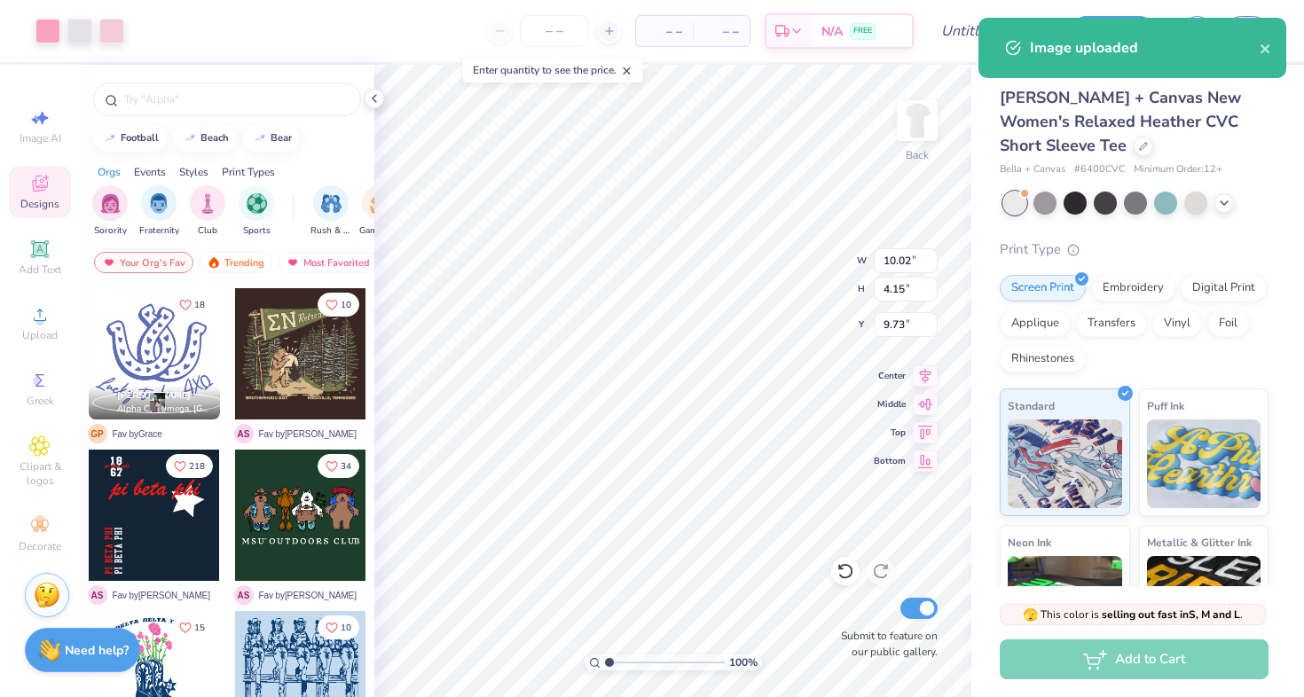
type input "10.02"
type input "4.15"
type input "9.73"
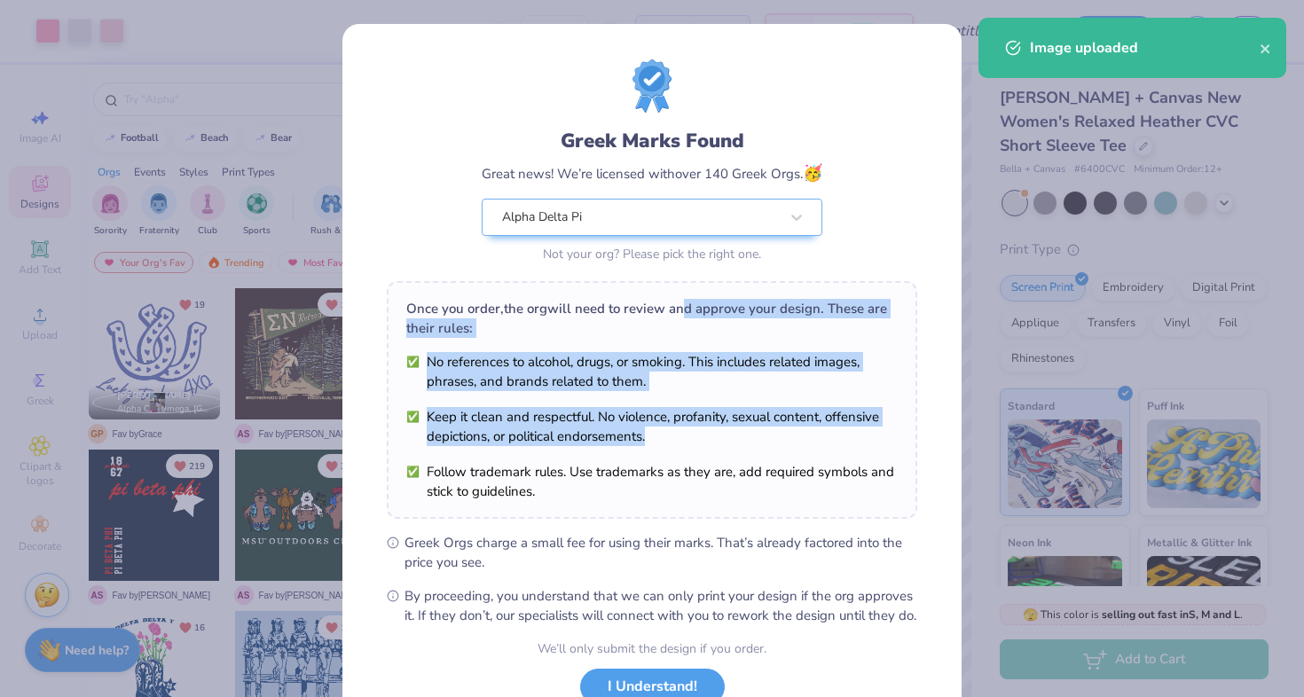
click at [683, 315] on div "Once you order, the org will need to review and approve your design. These are …" at bounding box center [652, 400] width 530 height 238
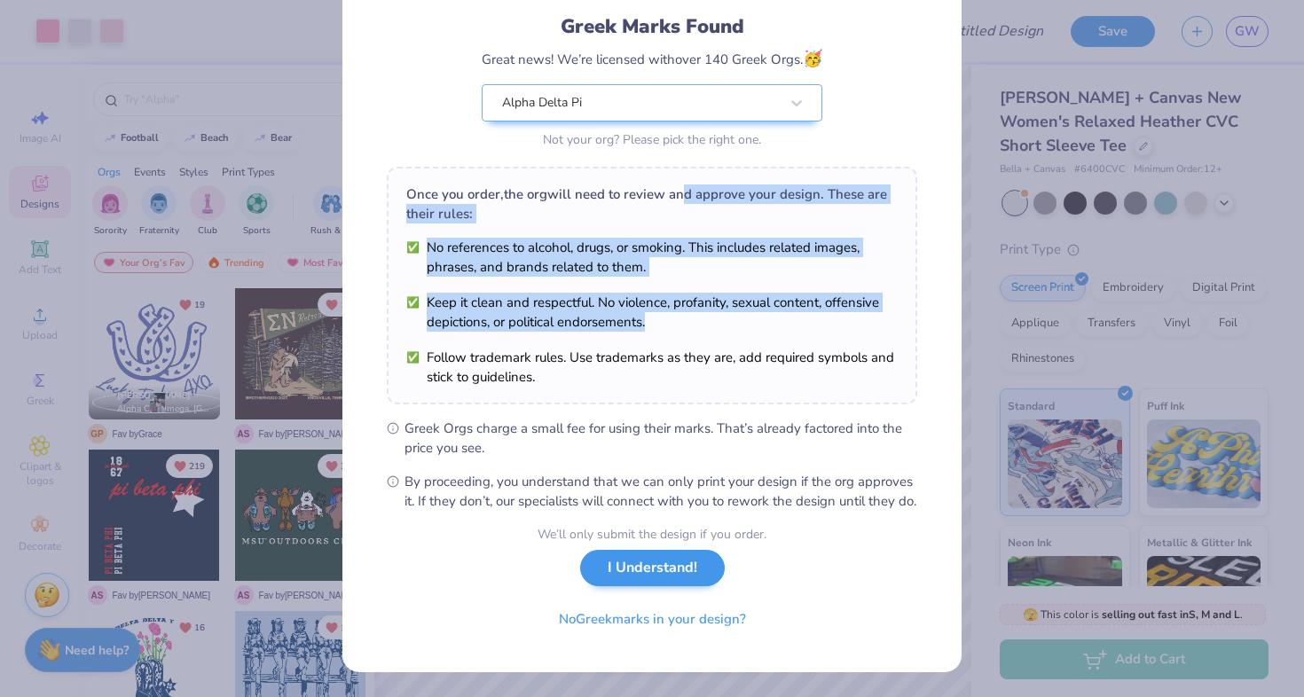
scroll to position [134, 0]
click at [674, 570] on button "I Understand!" at bounding box center [652, 568] width 145 height 36
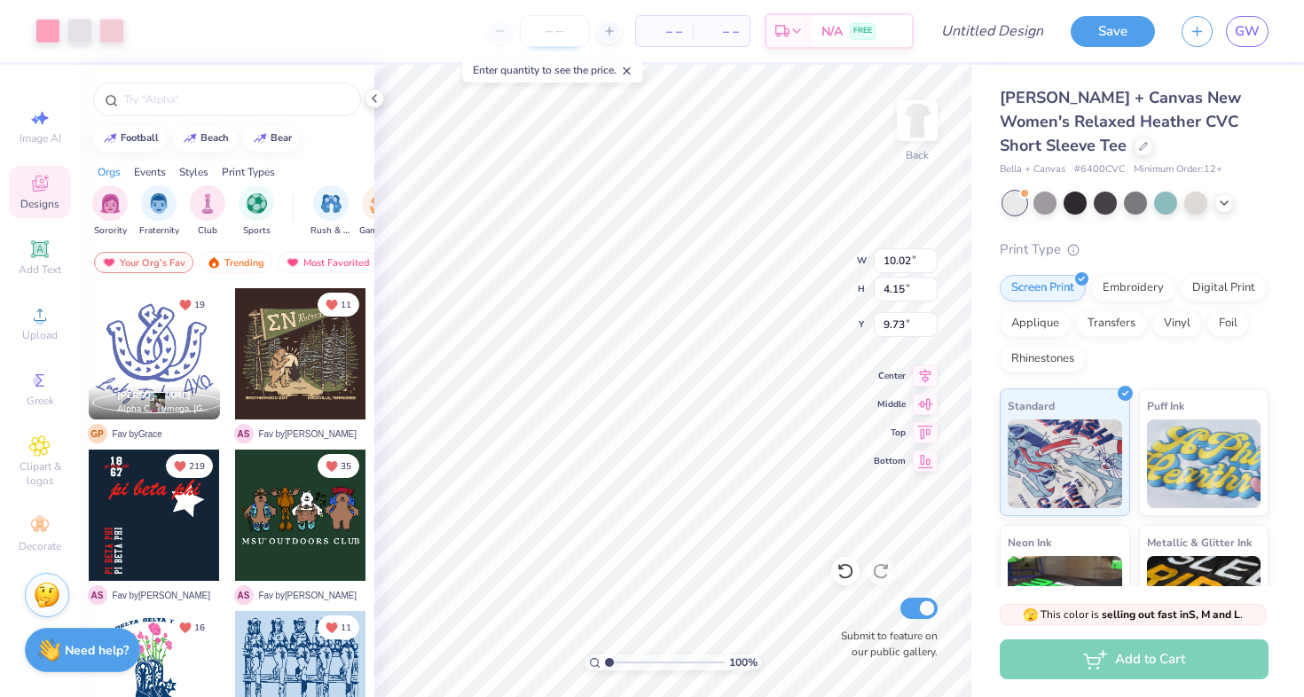
click at [545, 27] on input "number" at bounding box center [554, 31] width 69 height 32
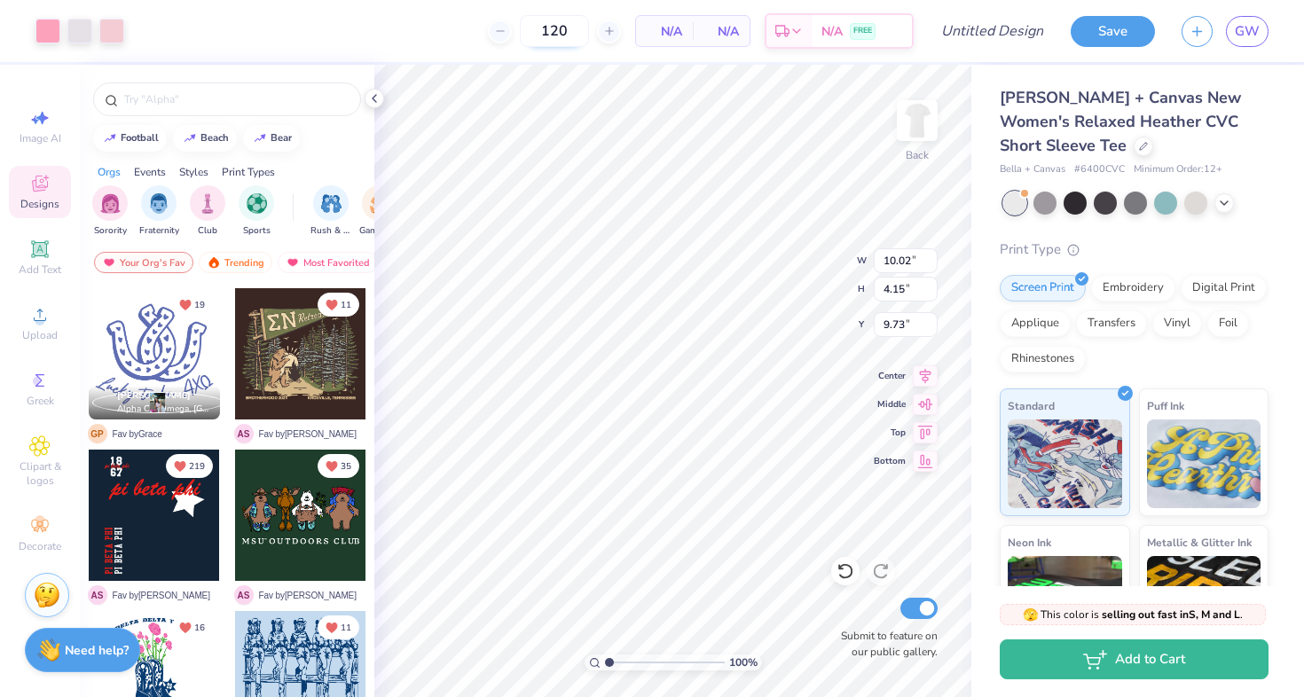
type input "120"
type input "3.58"
type input "9.77"
type input "4.05"
type input "2.79"
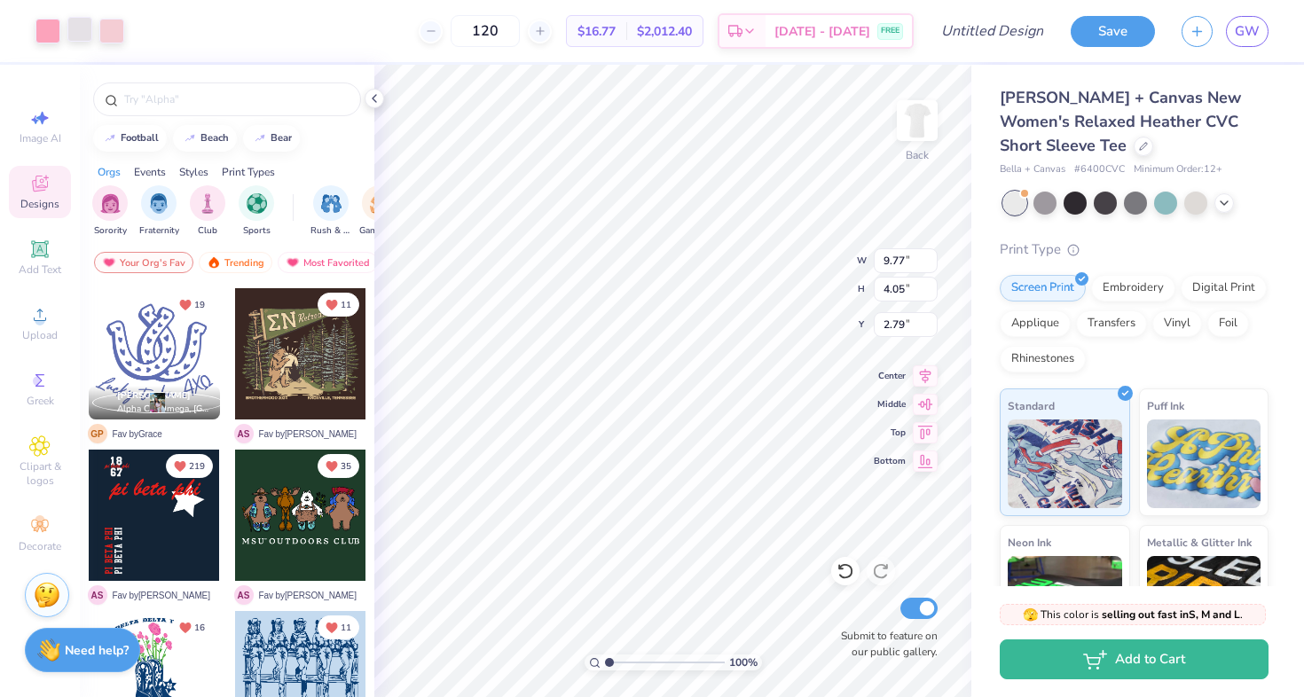
click at [80, 27] on div at bounding box center [79, 29] width 25 height 25
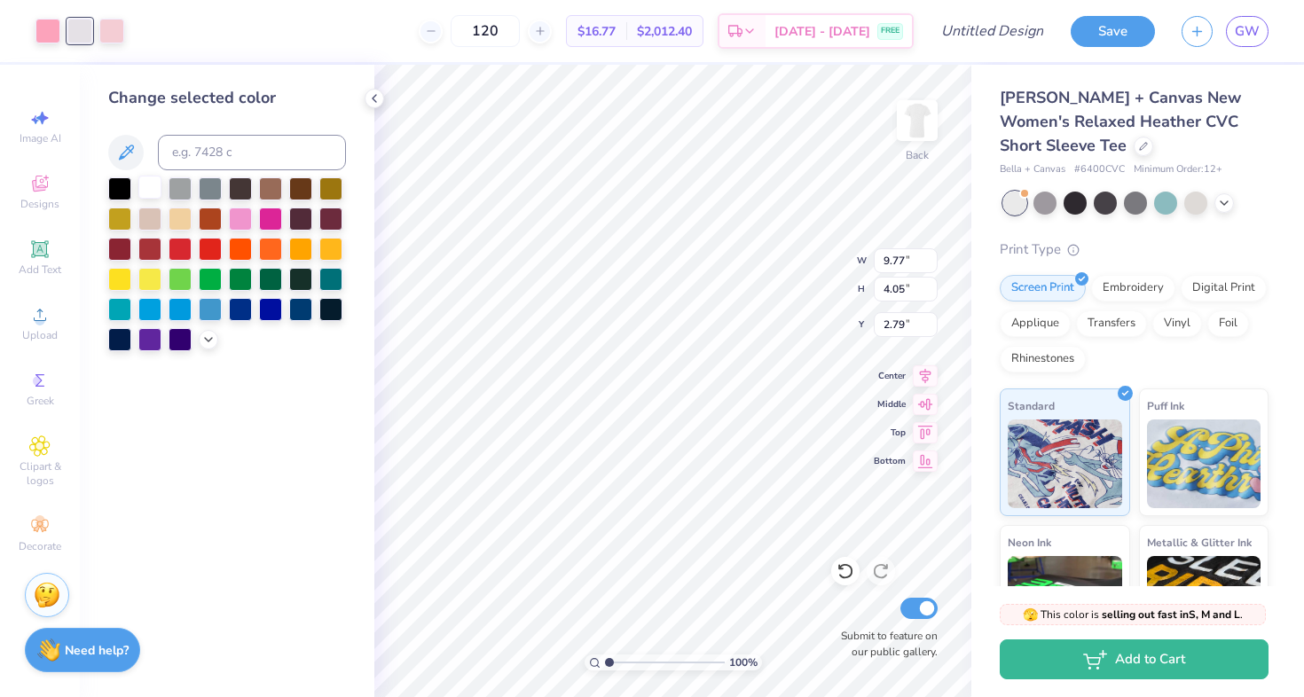
click at [147, 188] on div at bounding box center [149, 187] width 23 height 23
click at [111, 29] on div at bounding box center [111, 29] width 25 height 25
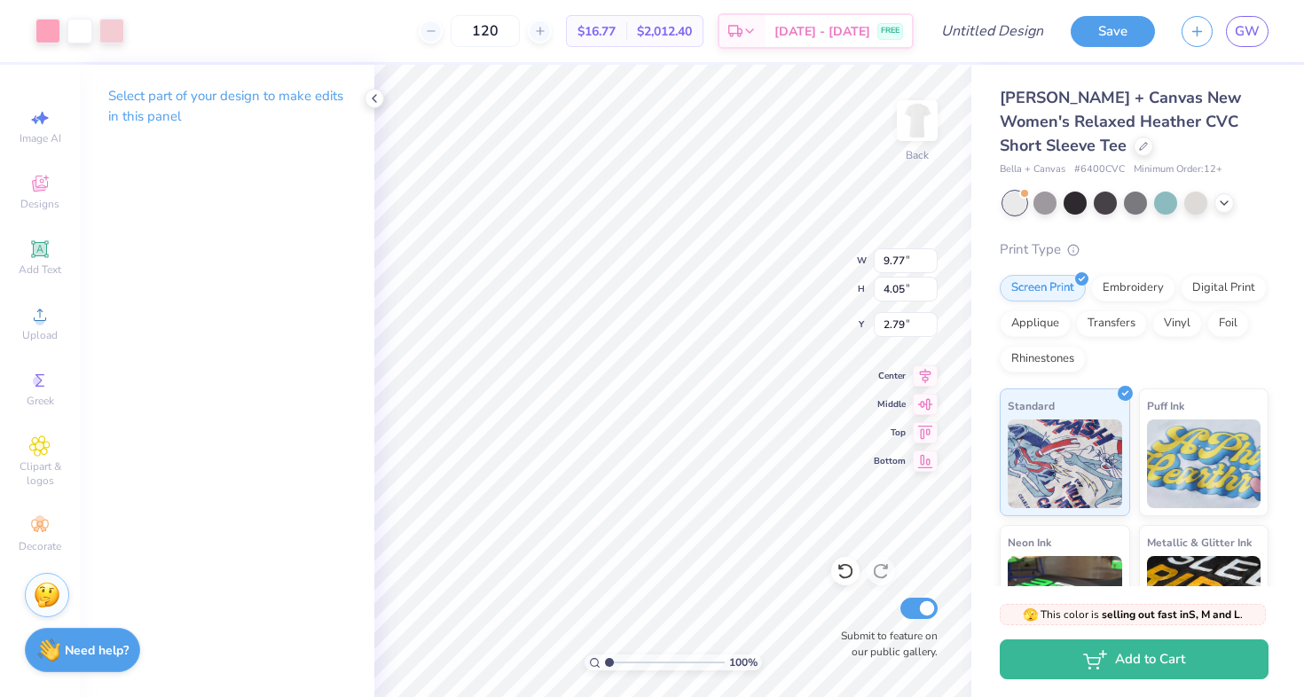
type input "9.66"
type input "4.00"
type input "2.84"
click at [69, 27] on div at bounding box center [79, 29] width 25 height 25
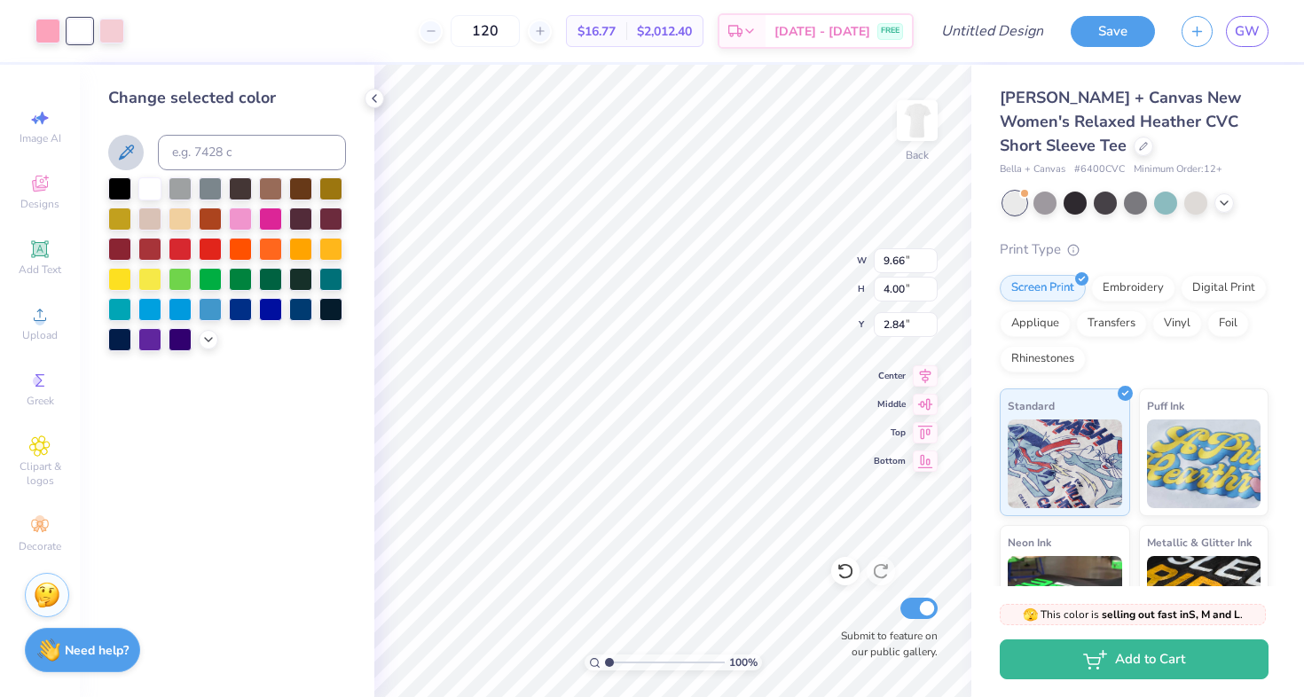
click at [122, 149] on icon at bounding box center [125, 152] width 21 height 21
click at [208, 340] on polyline at bounding box center [208, 338] width 7 height 4
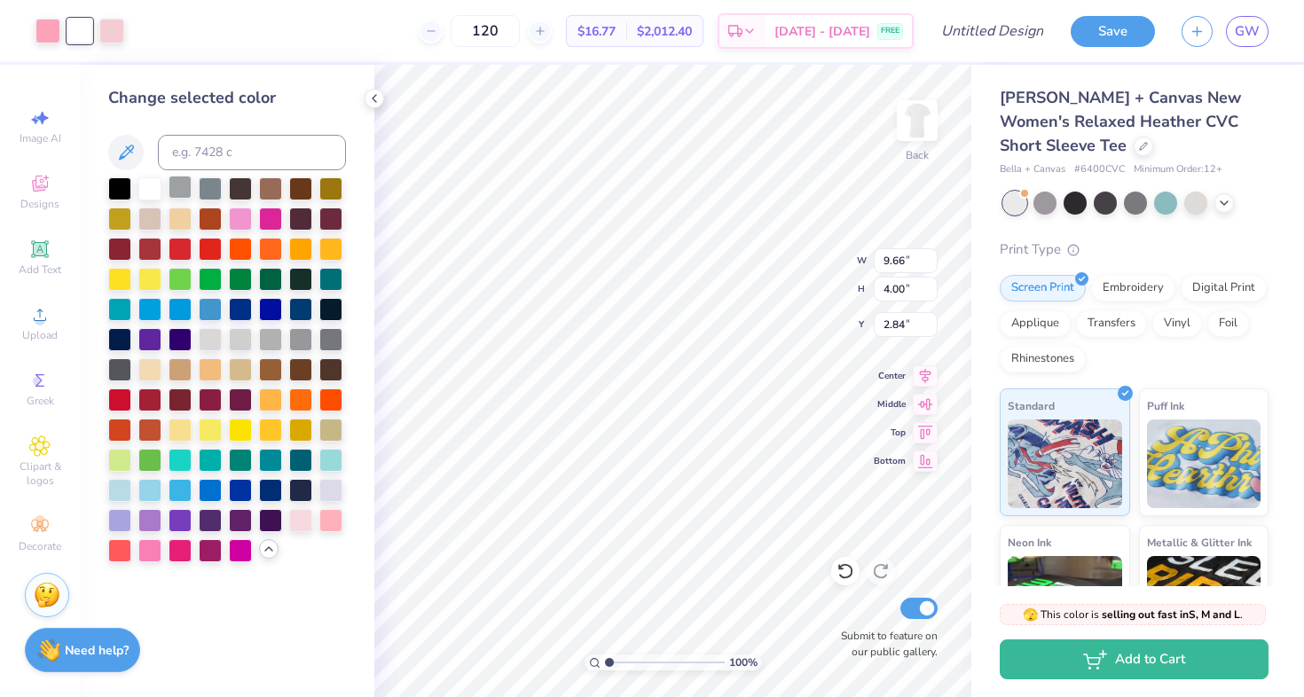
click at [182, 185] on div at bounding box center [180, 187] width 23 height 23
click at [152, 184] on div at bounding box center [149, 187] width 23 height 23
click at [310, 513] on div at bounding box center [300, 518] width 23 height 23
click at [145, 191] on div at bounding box center [149, 187] width 23 height 23
click at [35, 338] on span "Upload" at bounding box center [39, 335] width 35 height 14
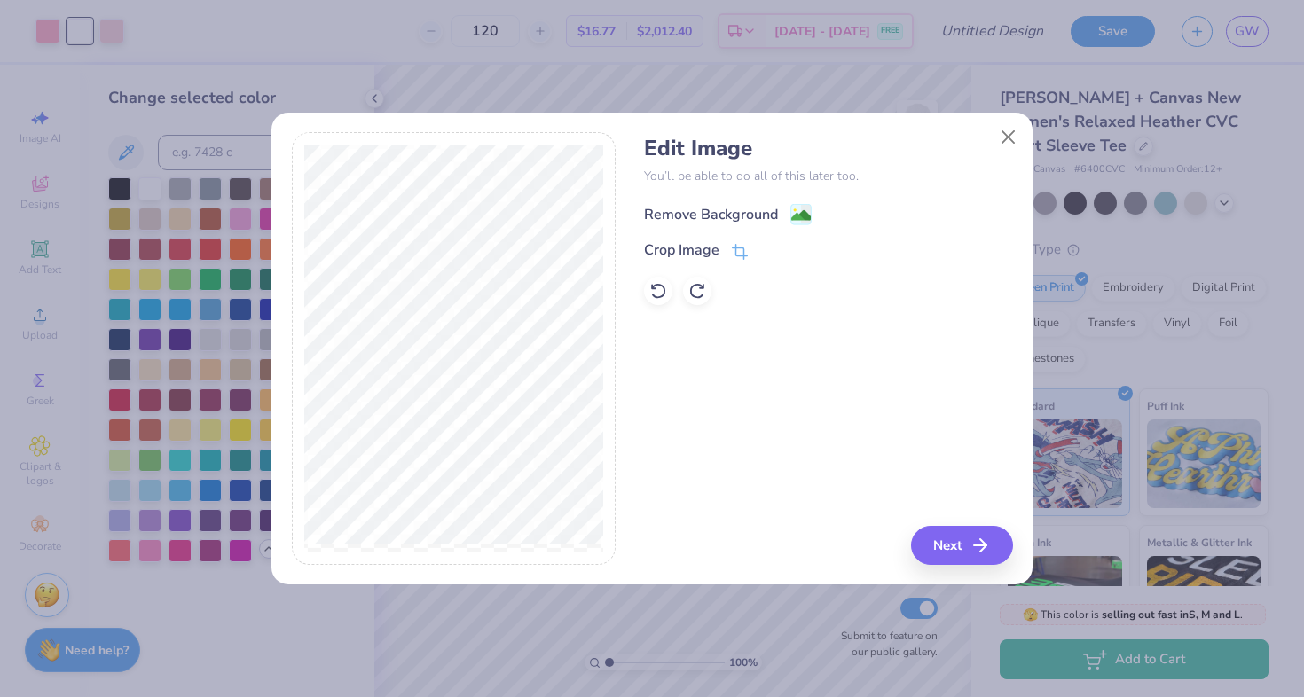
click at [735, 207] on div "Remove Background" at bounding box center [711, 214] width 134 height 21
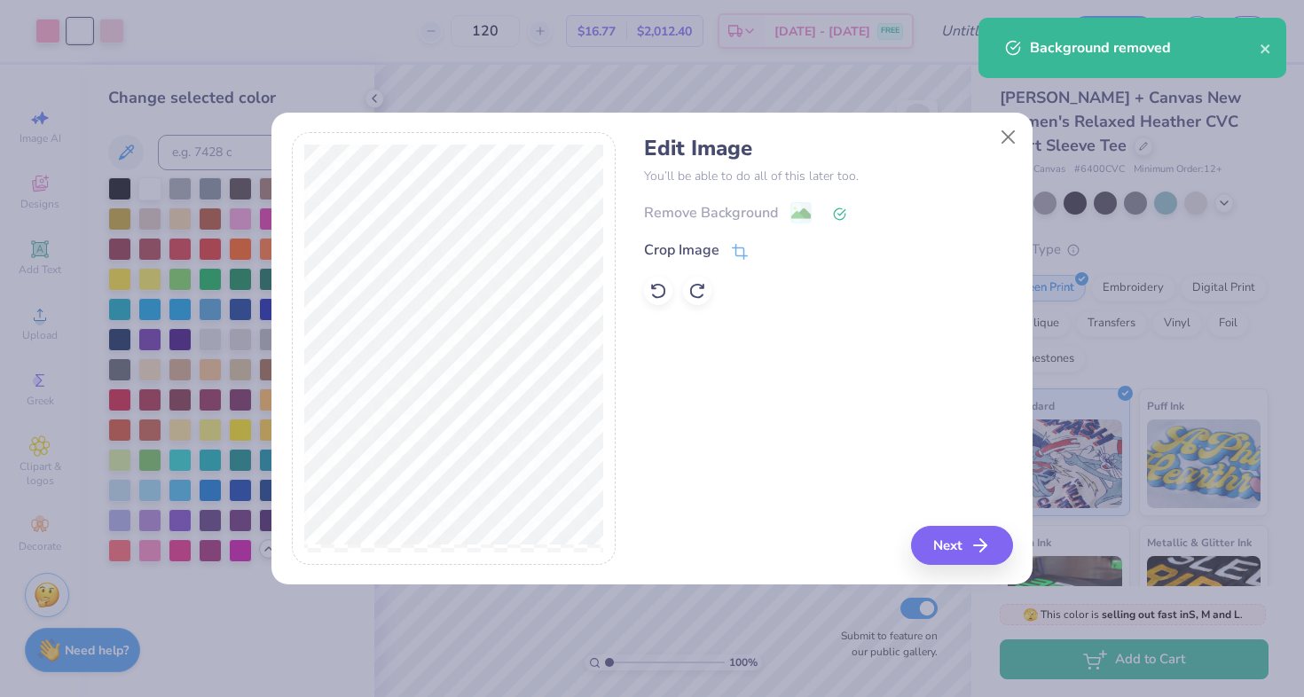
click at [942, 524] on div "Edit Image You’ll be able to do all of this later too. Remove Background Crop I…" at bounding box center [828, 348] width 368 height 433
click at [940, 546] on button "Next" at bounding box center [965, 545] width 102 height 39
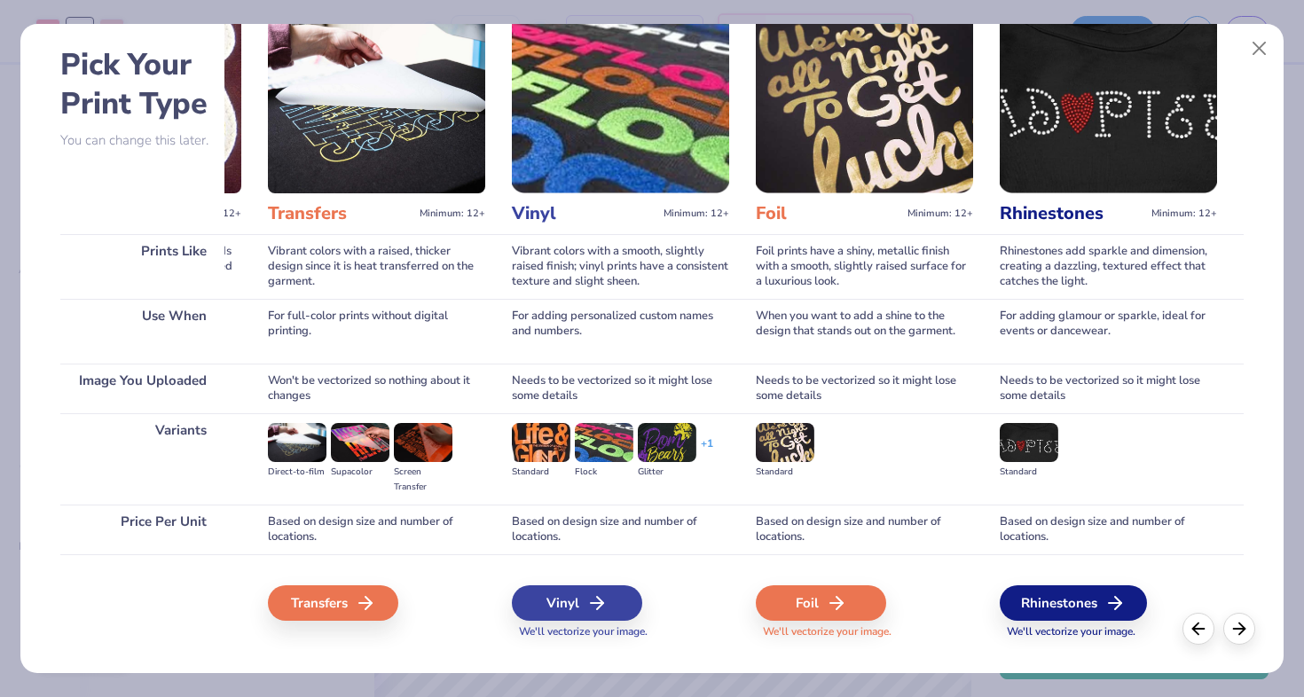
scroll to position [91, 0]
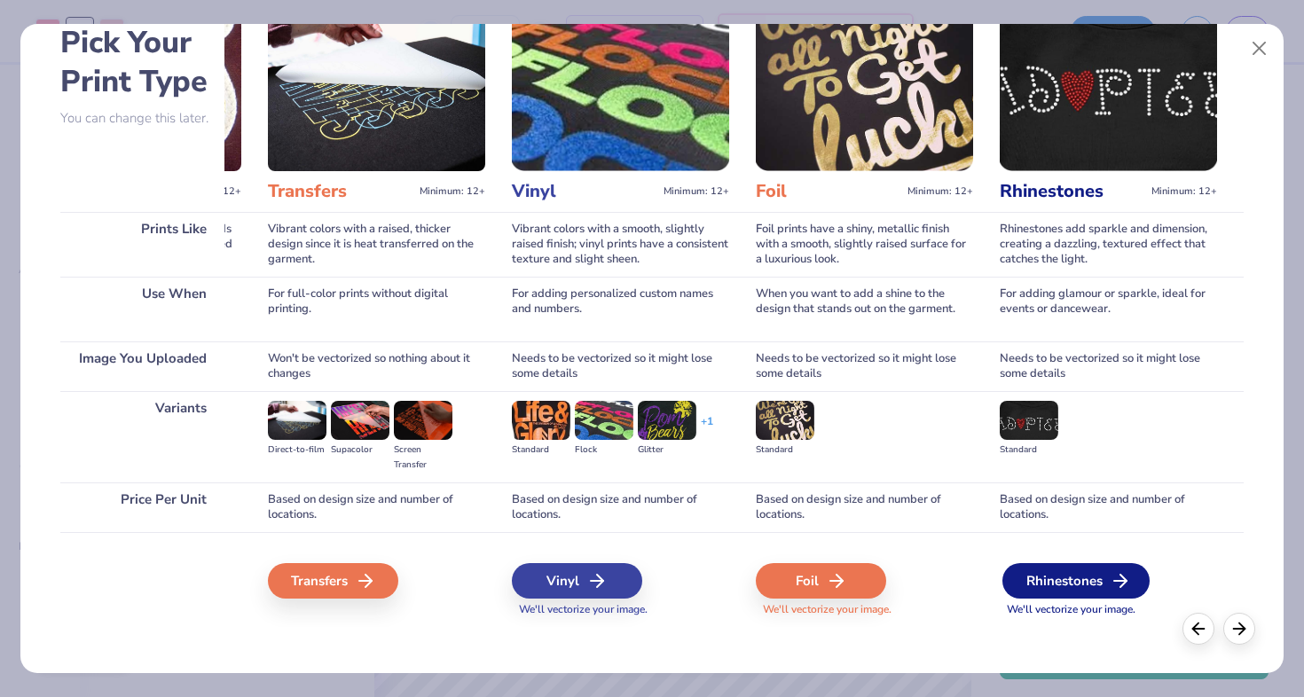
click at [1041, 585] on div "Rhinestones" at bounding box center [1075, 580] width 147 height 35
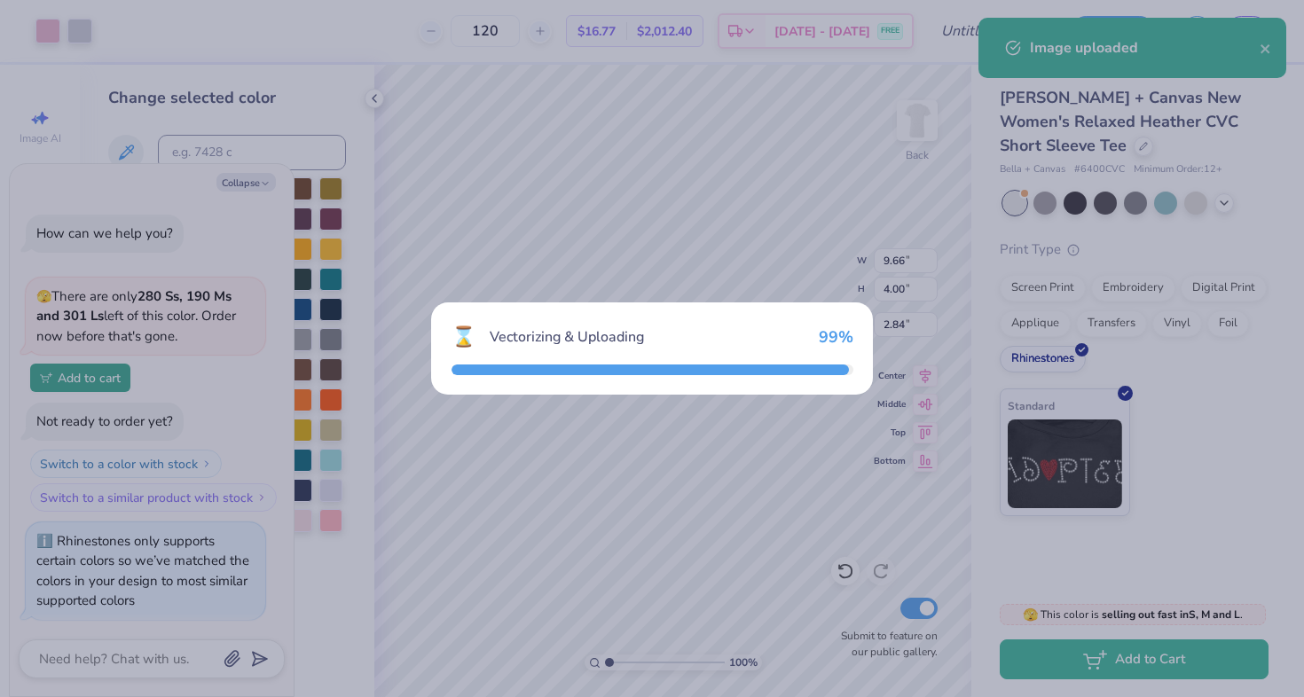
type textarea "x"
type input "11.52"
type input "4.77"
type input "9.11"
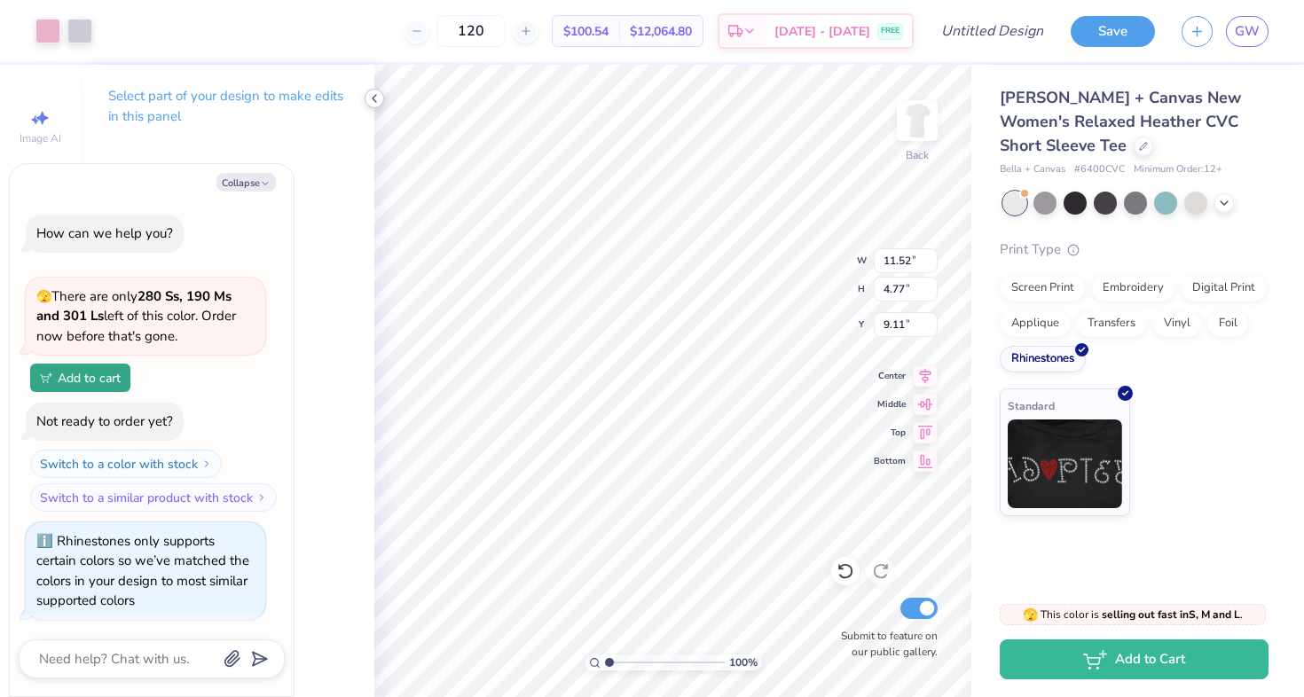
click at [370, 102] on icon at bounding box center [374, 98] width 14 height 14
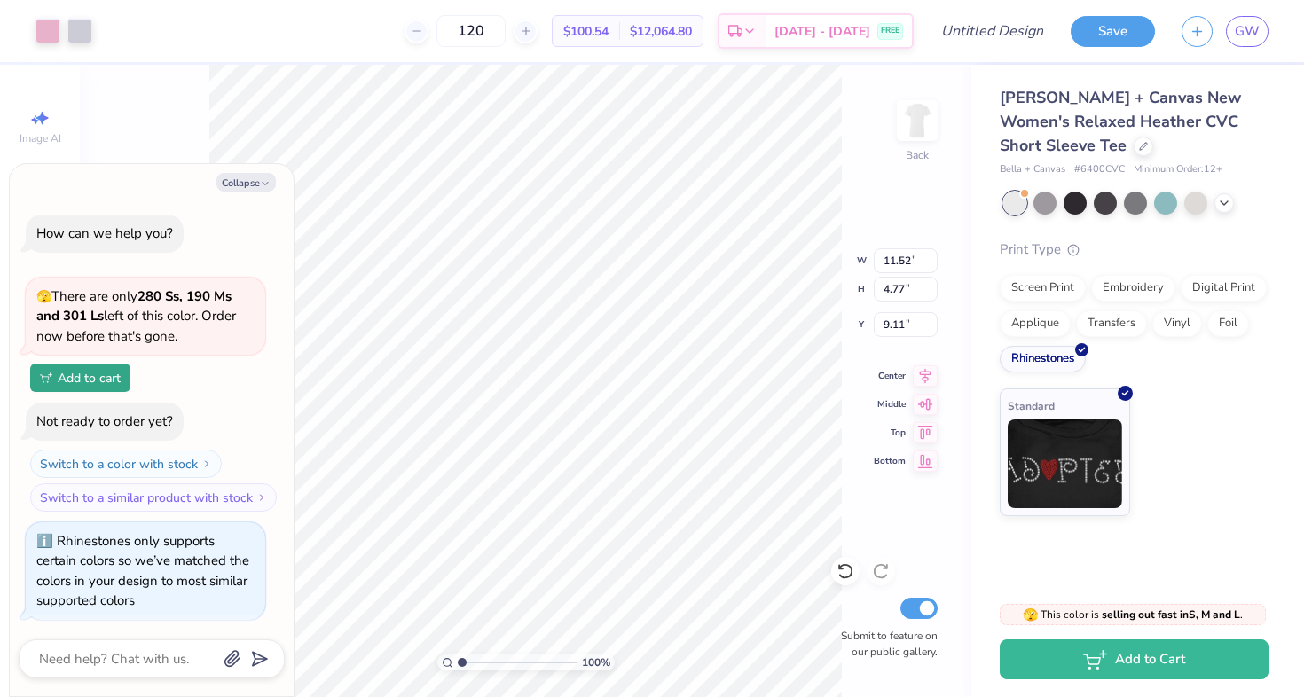
type textarea "x"
type input "9.66"
type input "4.00"
type input "2.84"
type textarea "x"
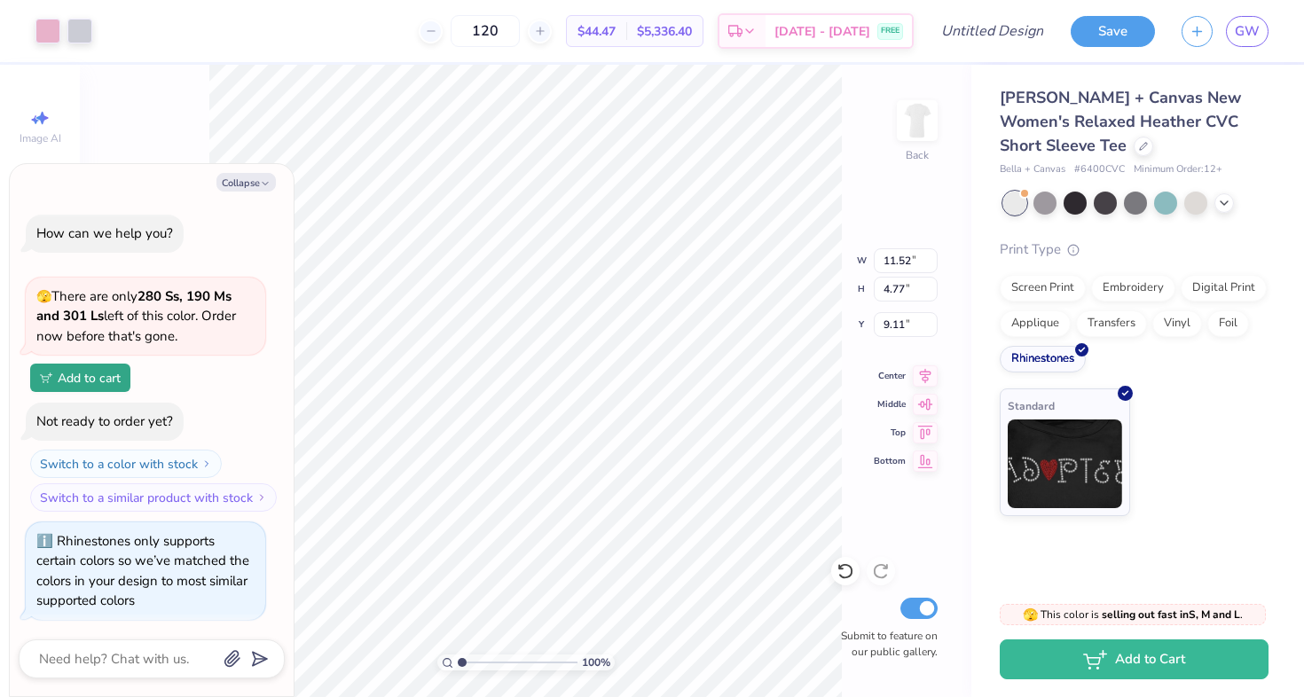
type input "9.31"
type input "3.86"
type input "10.03"
type textarea "x"
type input "2.25"
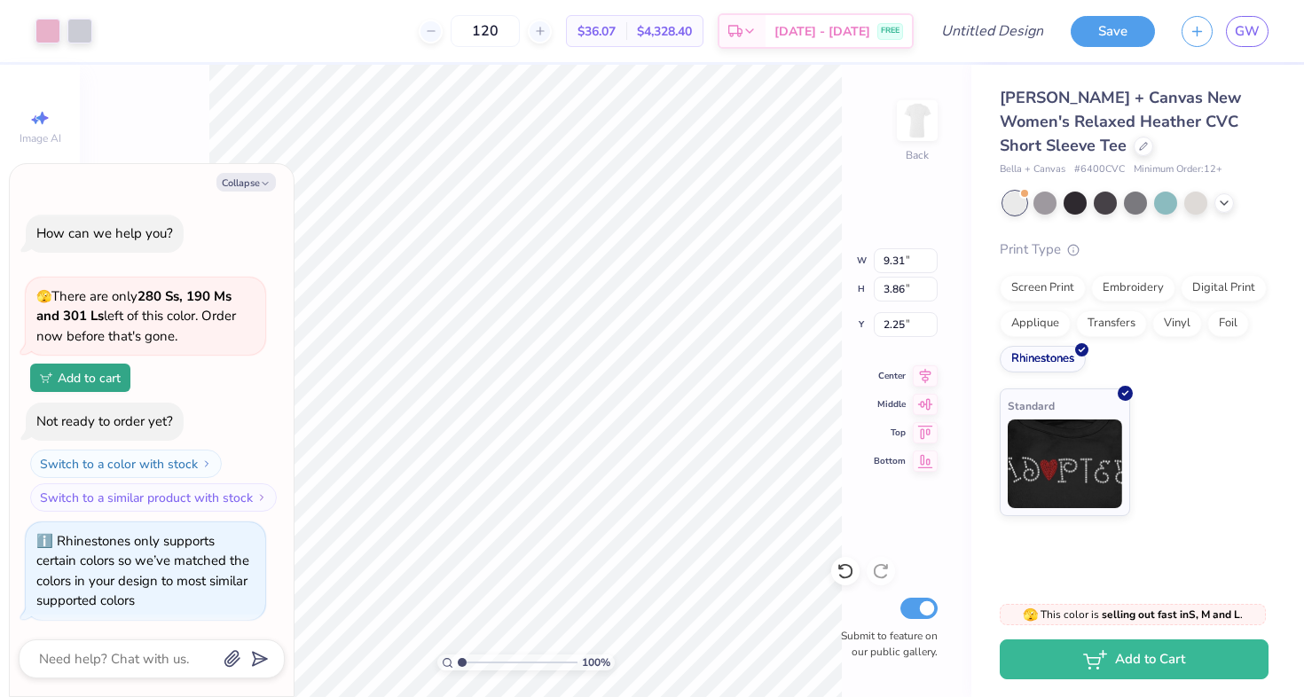
type textarea "x"
type input "10.71"
type input "4.43"
type input "2.26"
type textarea "x"
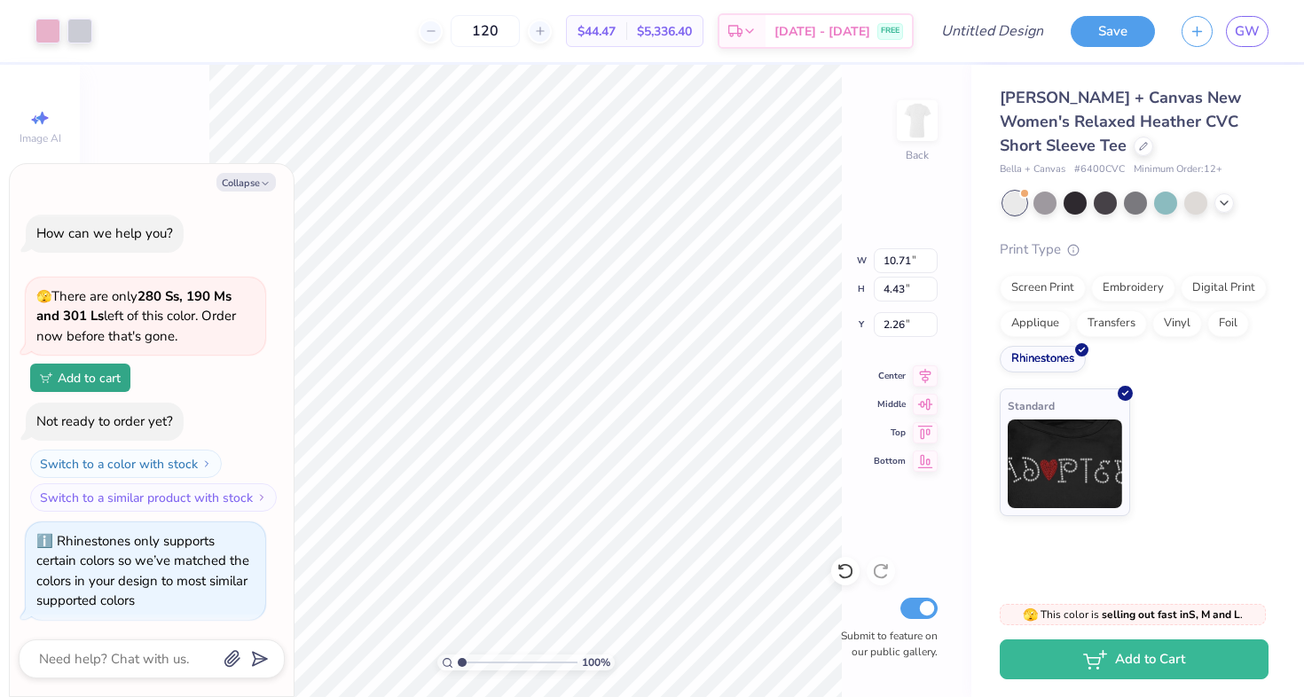
type input "2.62"
click at [240, 185] on button "Collapse" at bounding box center [245, 182] width 59 height 19
type textarea "x"
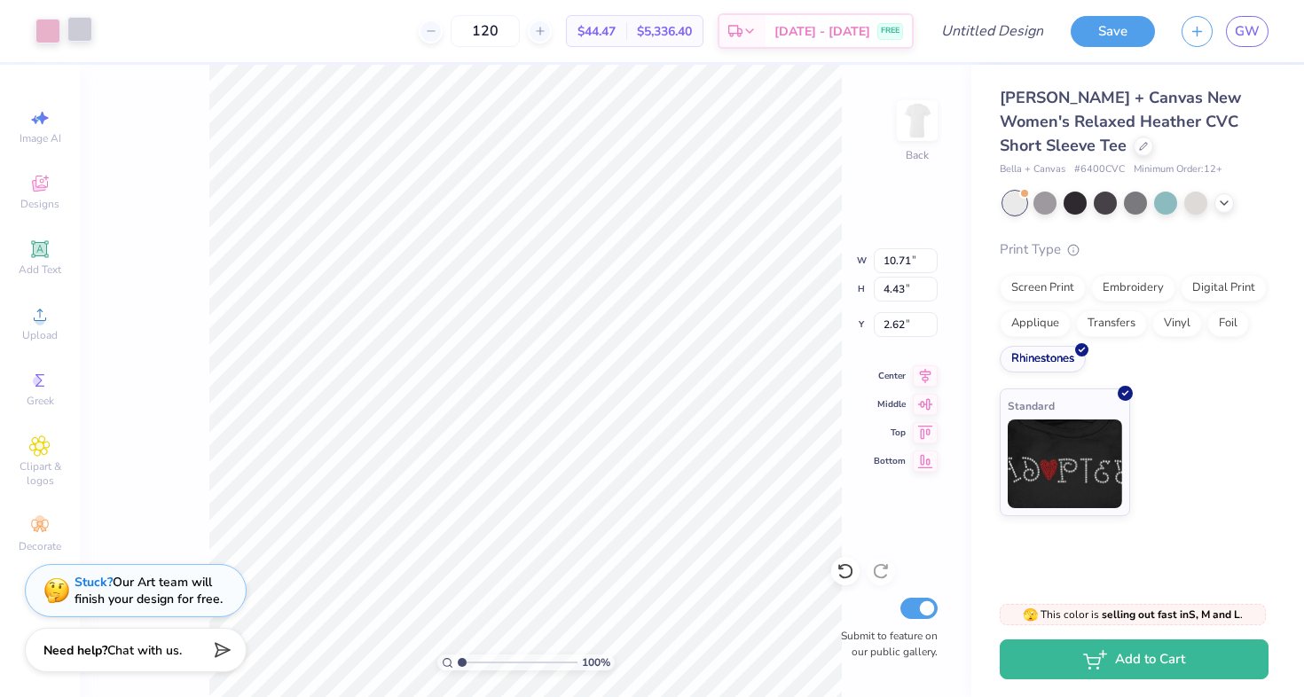
click at [85, 20] on div at bounding box center [79, 29] width 25 height 25
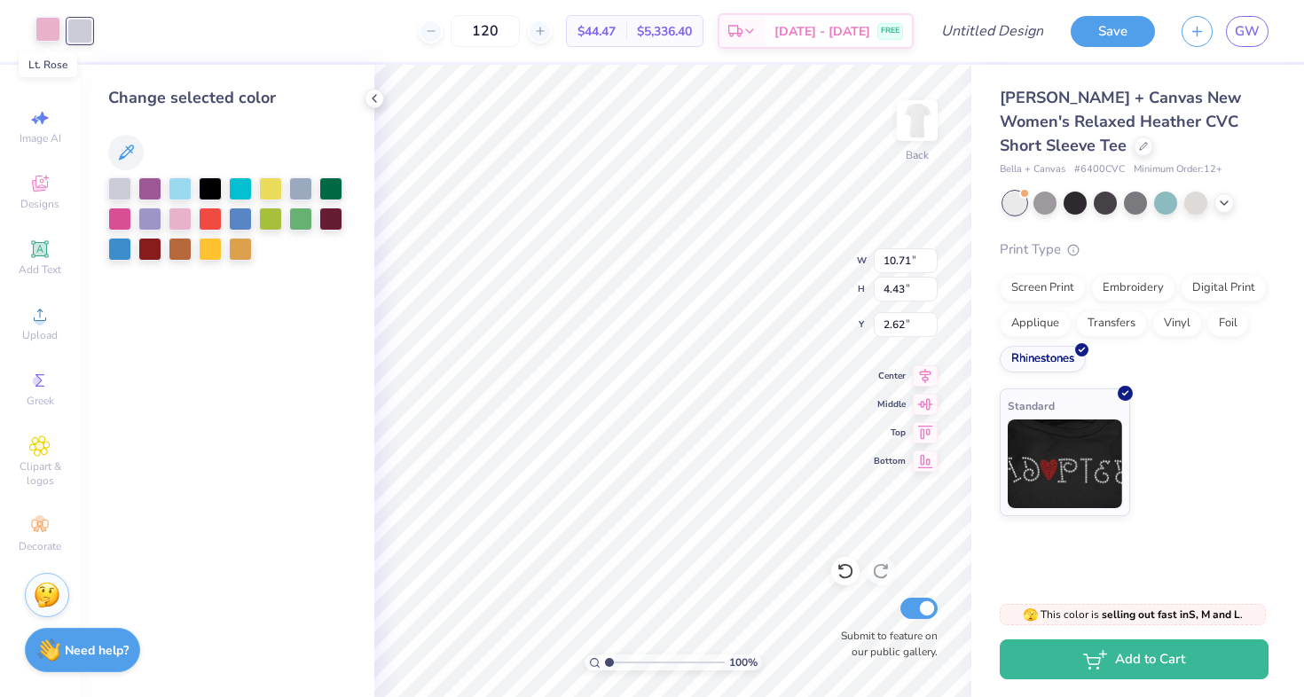
click at [47, 31] on div at bounding box center [47, 29] width 25 height 25
click at [86, 30] on div at bounding box center [79, 29] width 25 height 25
click at [51, 28] on div at bounding box center [47, 29] width 25 height 25
click at [74, 29] on div at bounding box center [79, 29] width 25 height 25
click at [121, 156] on icon at bounding box center [126, 152] width 15 height 15
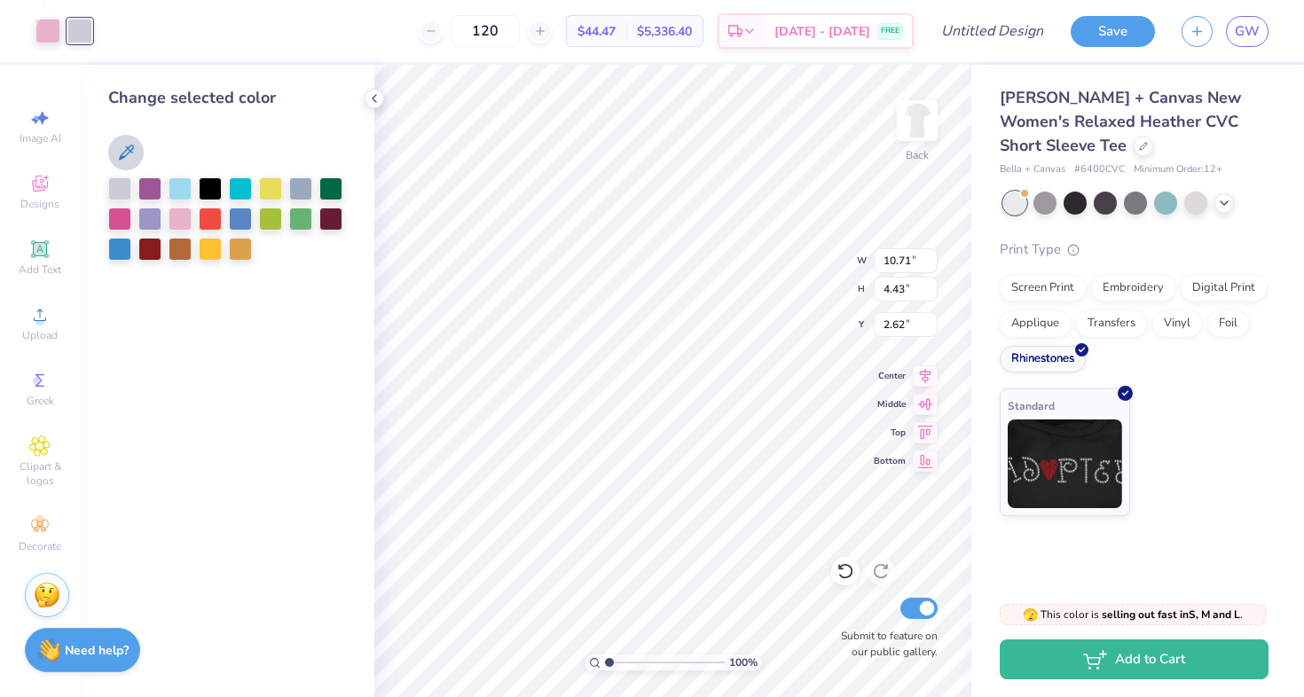
click at [129, 142] on icon at bounding box center [125, 152] width 21 height 21
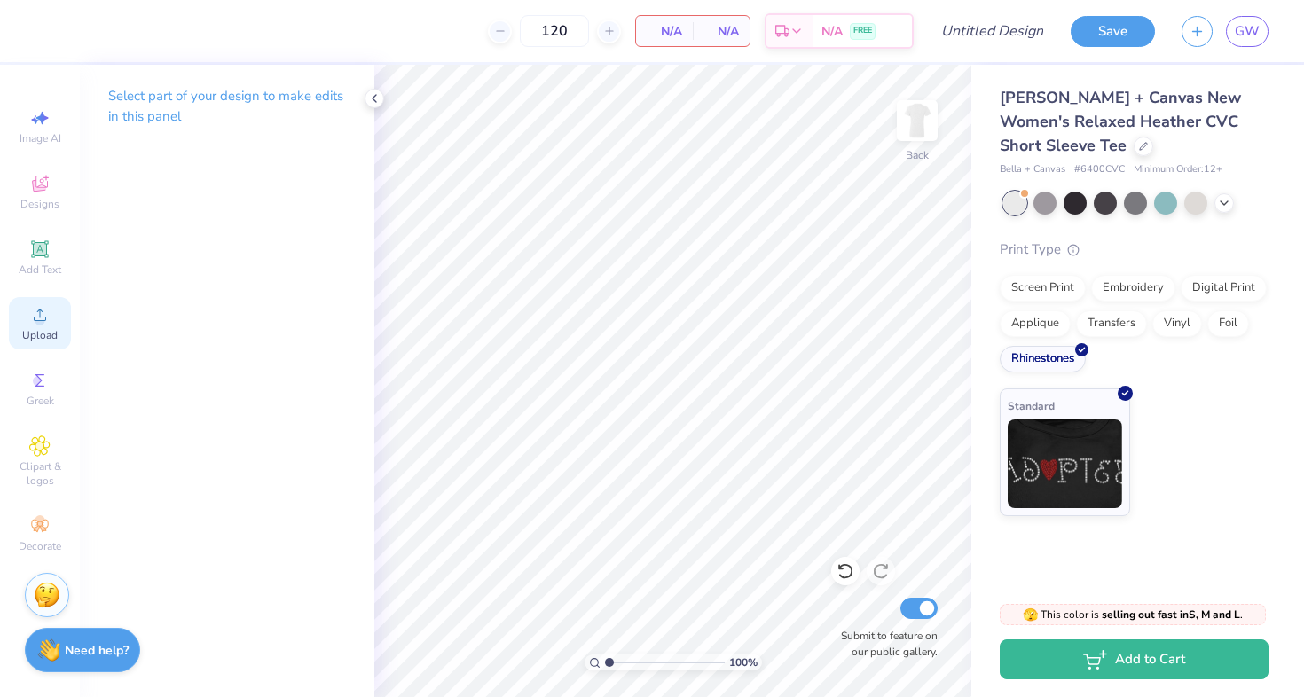
click at [39, 321] on icon at bounding box center [40, 315] width 12 height 12
click at [38, 331] on span "Upload" at bounding box center [39, 335] width 35 height 14
click at [27, 318] on div "Upload" at bounding box center [40, 323] width 62 height 52
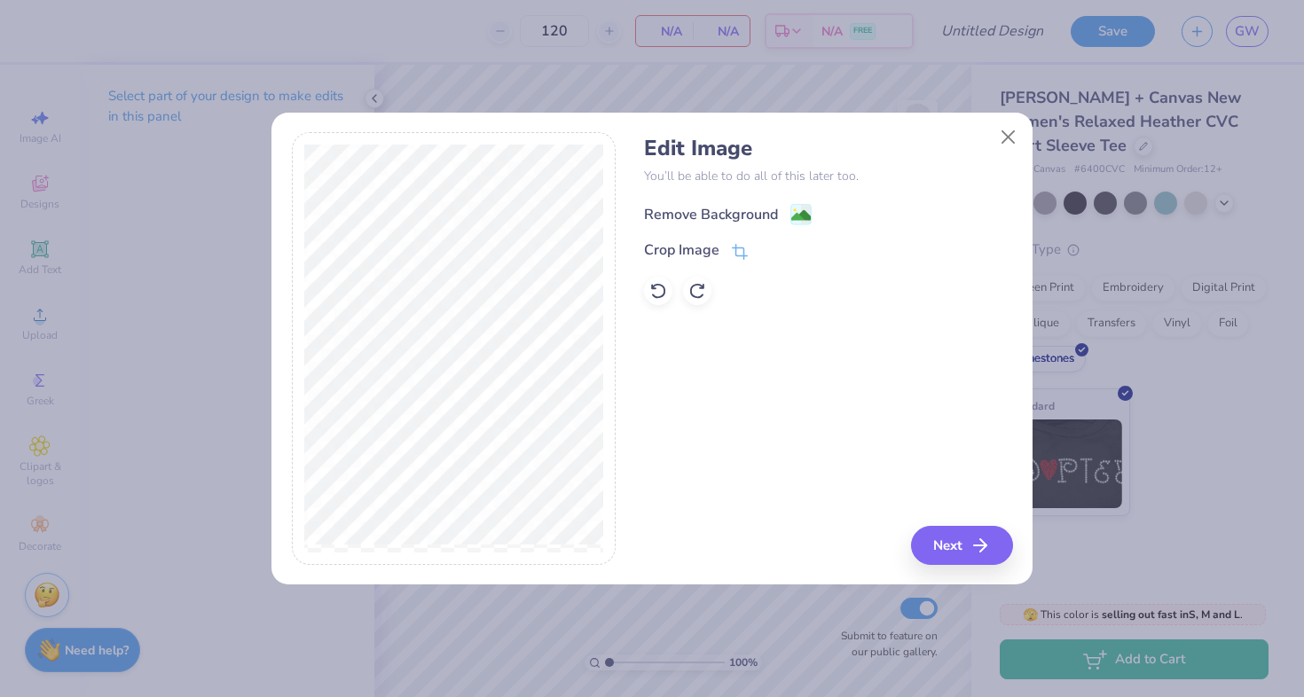
click at [711, 205] on div "Remove Background" at bounding box center [711, 214] width 134 height 21
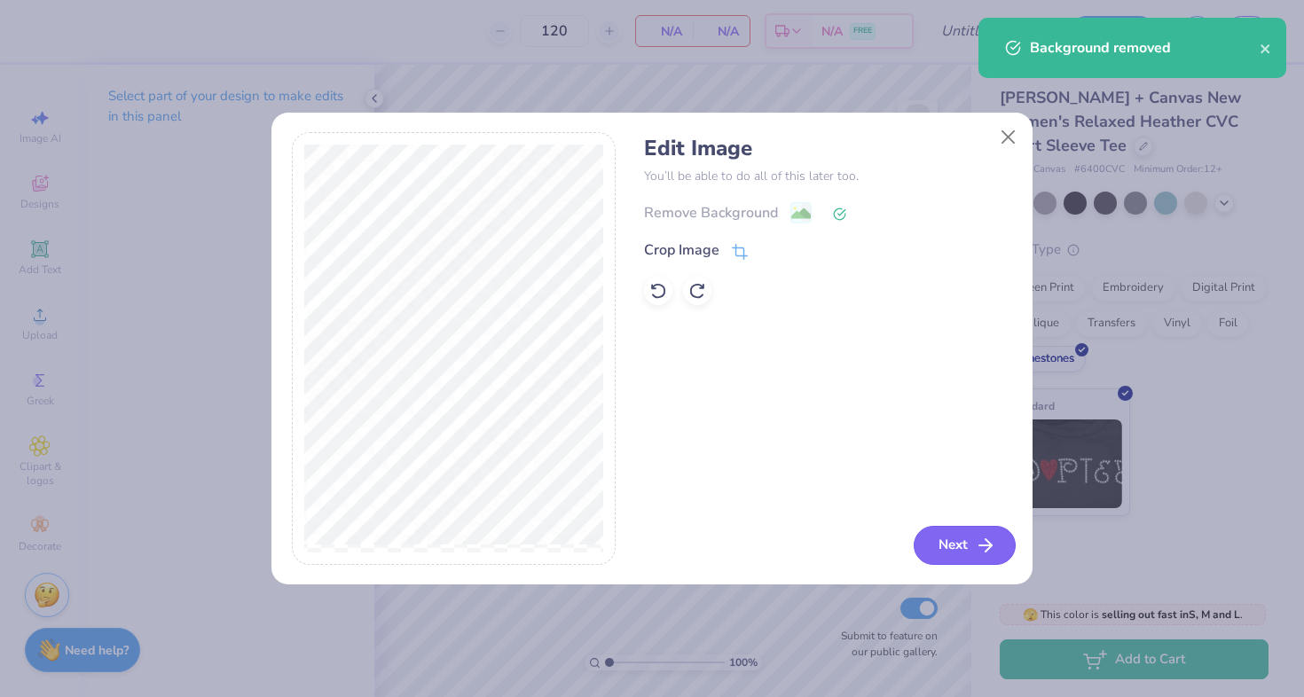
click at [947, 554] on button "Next" at bounding box center [965, 545] width 102 height 39
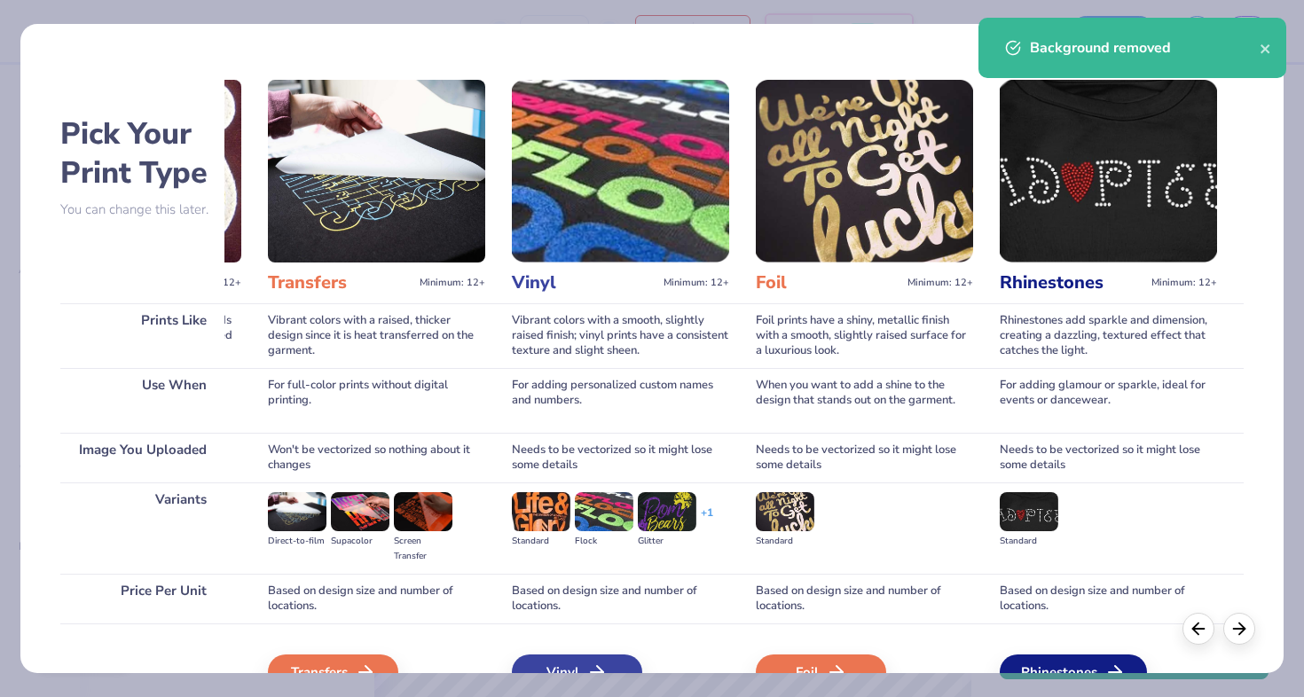
scroll to position [0, 959]
click at [1095, 661] on div "Rhinestones" at bounding box center [1075, 672] width 147 height 35
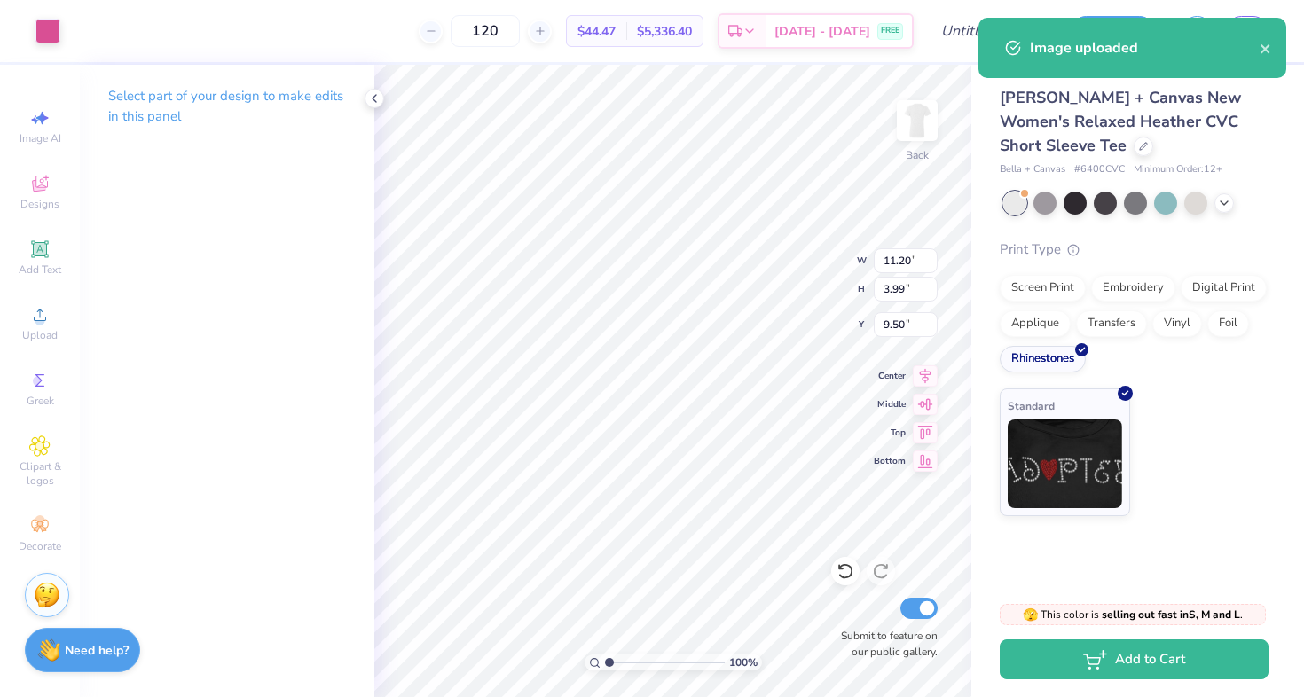
type input "9.06"
type input "3.23"
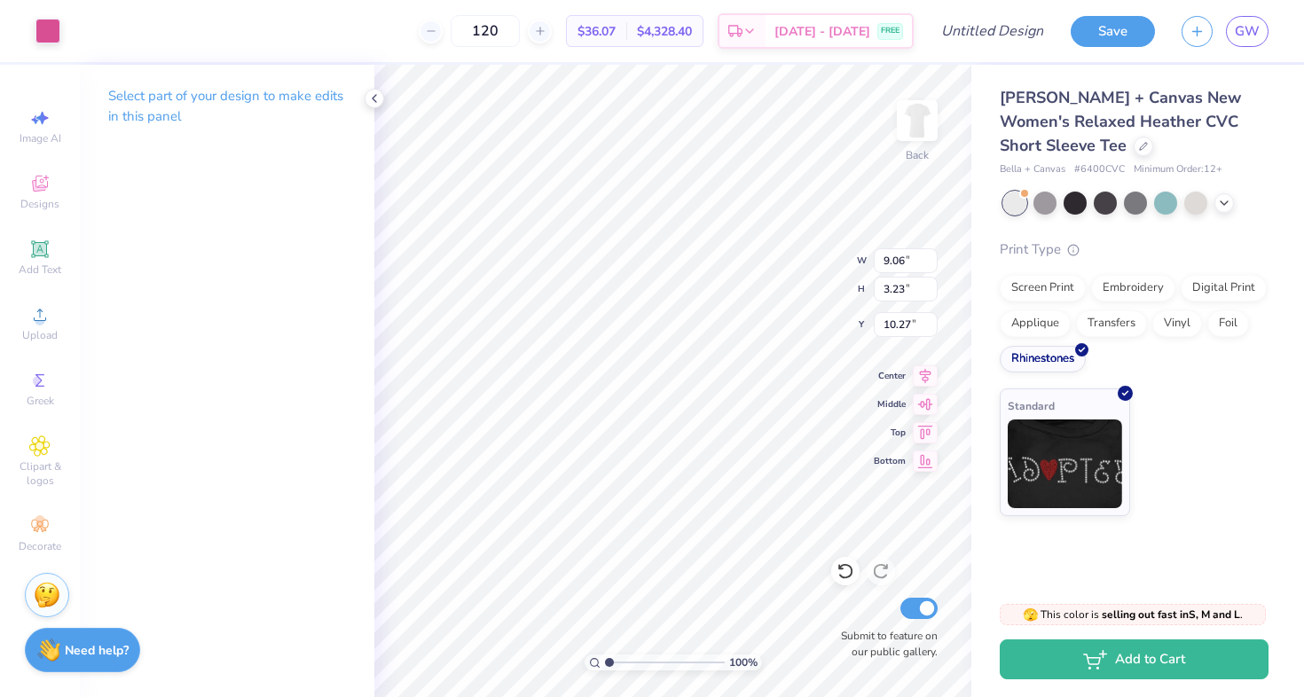
type input "2.49"
type input "9.44"
type input "3.36"
type input "2.48"
click at [508, 37] on input "120" at bounding box center [485, 31] width 69 height 32
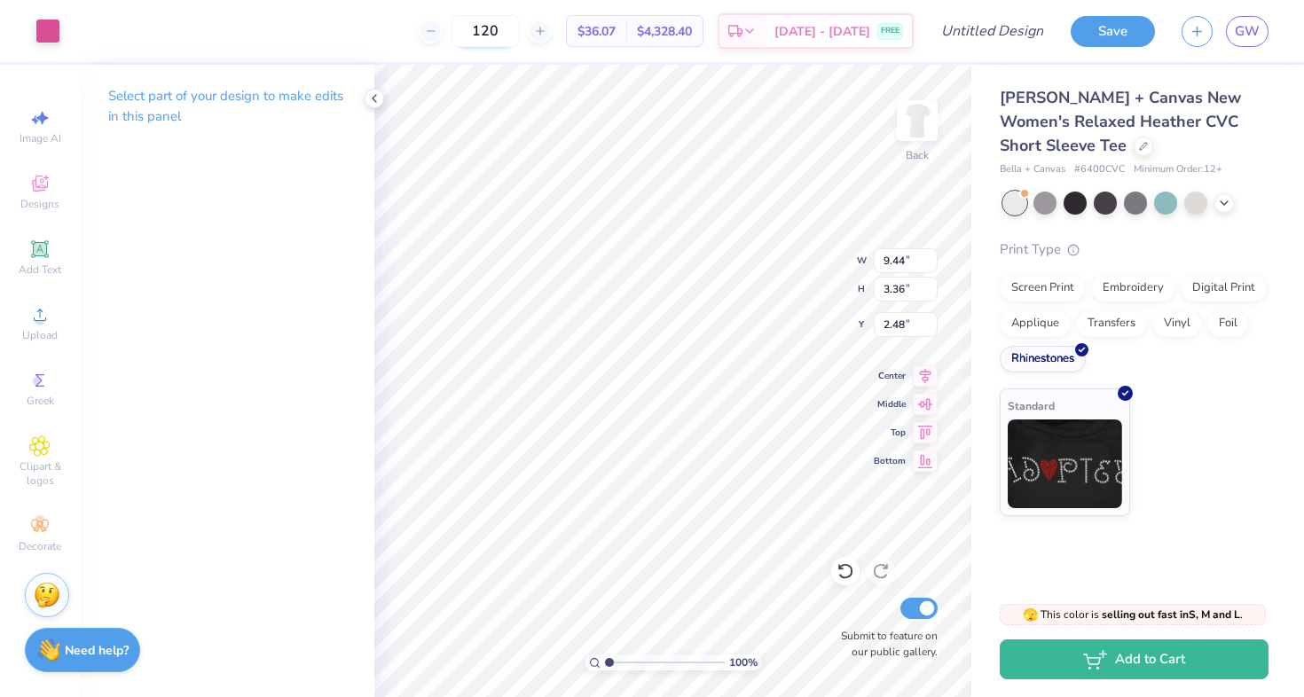
click at [519, 36] on input "120" at bounding box center [485, 31] width 69 height 32
type input "150"
drag, startPoint x: 522, startPoint y: 35, endPoint x: 446, endPoint y: 17, distance: 77.5
click at [446, 18] on div "150" at bounding box center [485, 31] width 133 height 32
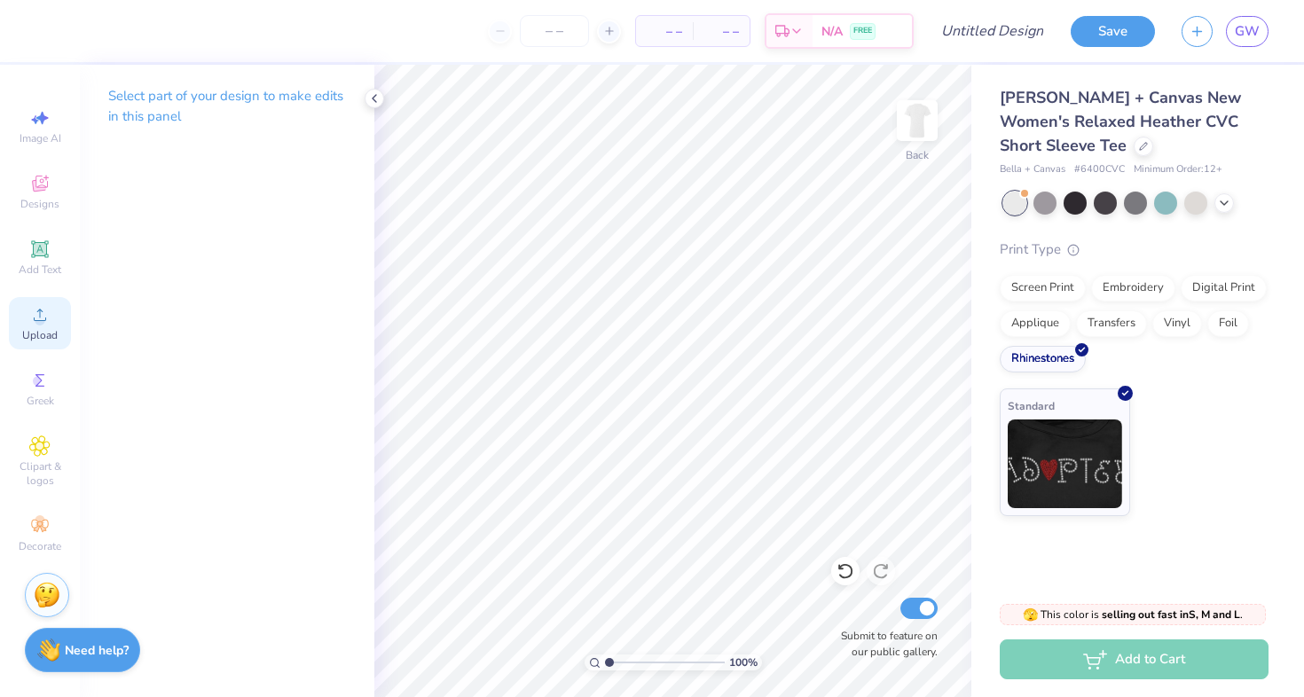
click at [36, 328] on span "Upload" at bounding box center [39, 335] width 35 height 14
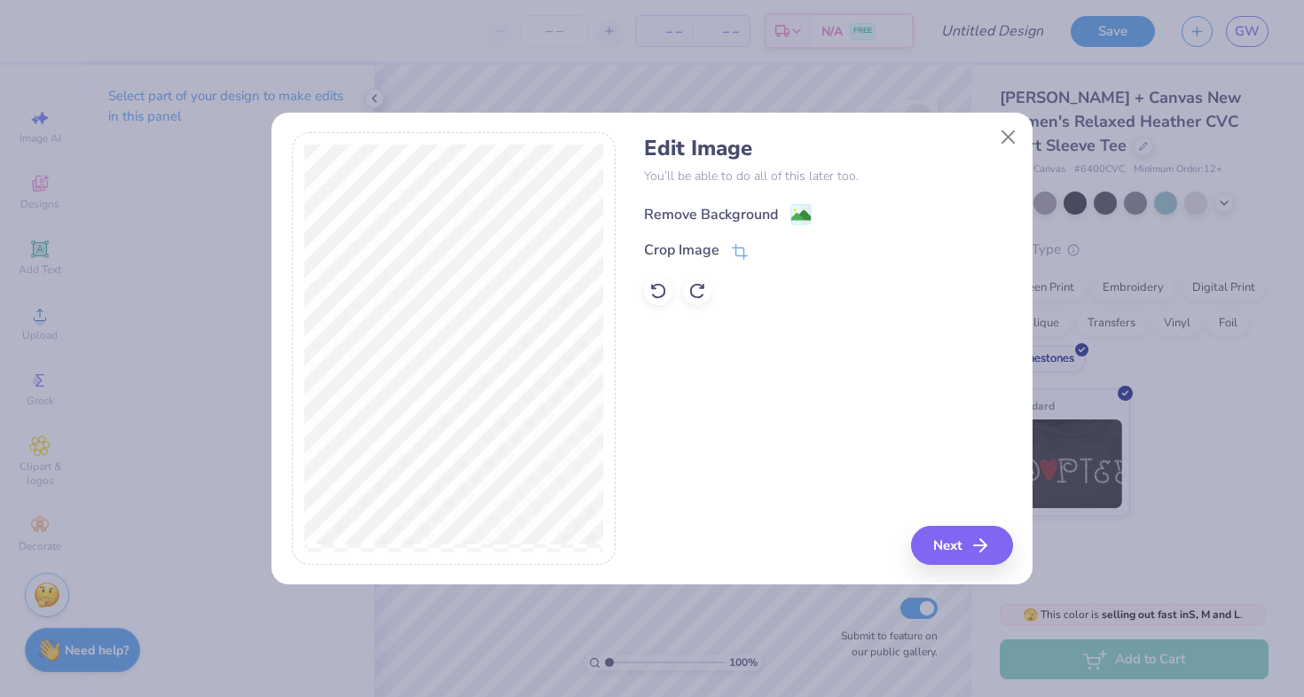
click at [695, 216] on div "Remove Background" at bounding box center [711, 214] width 134 height 21
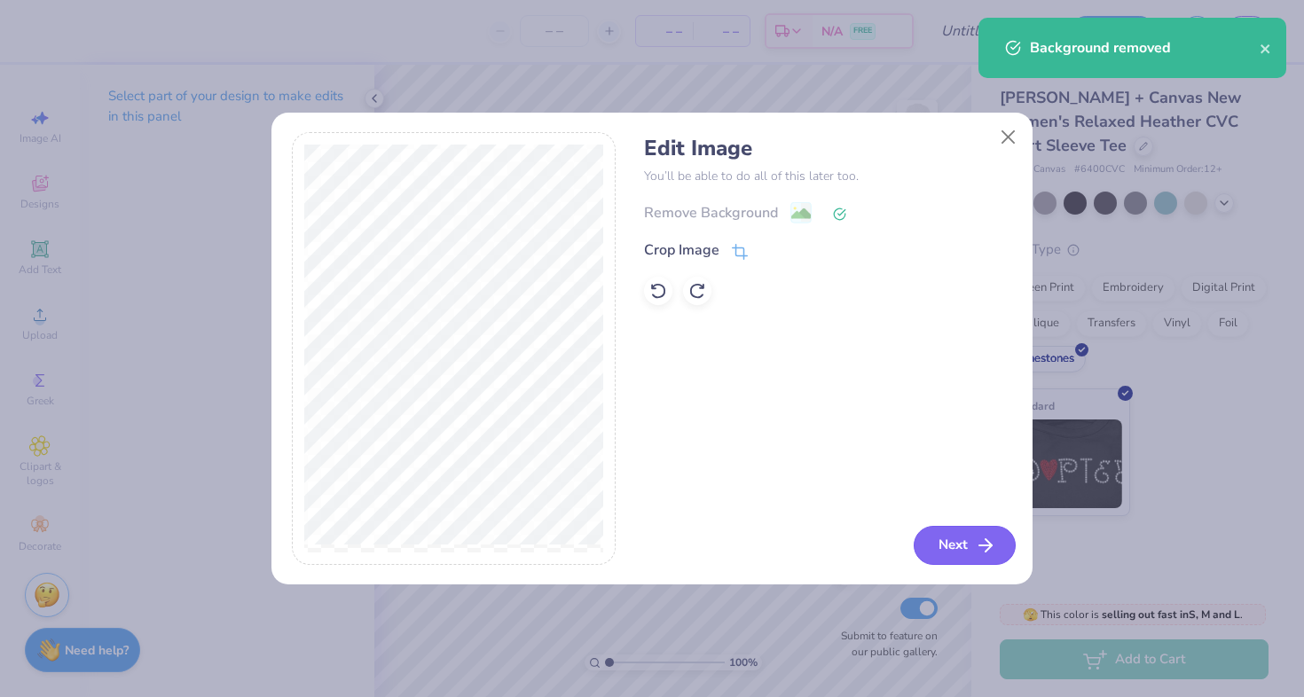
click at [960, 548] on button "Next" at bounding box center [965, 545] width 102 height 39
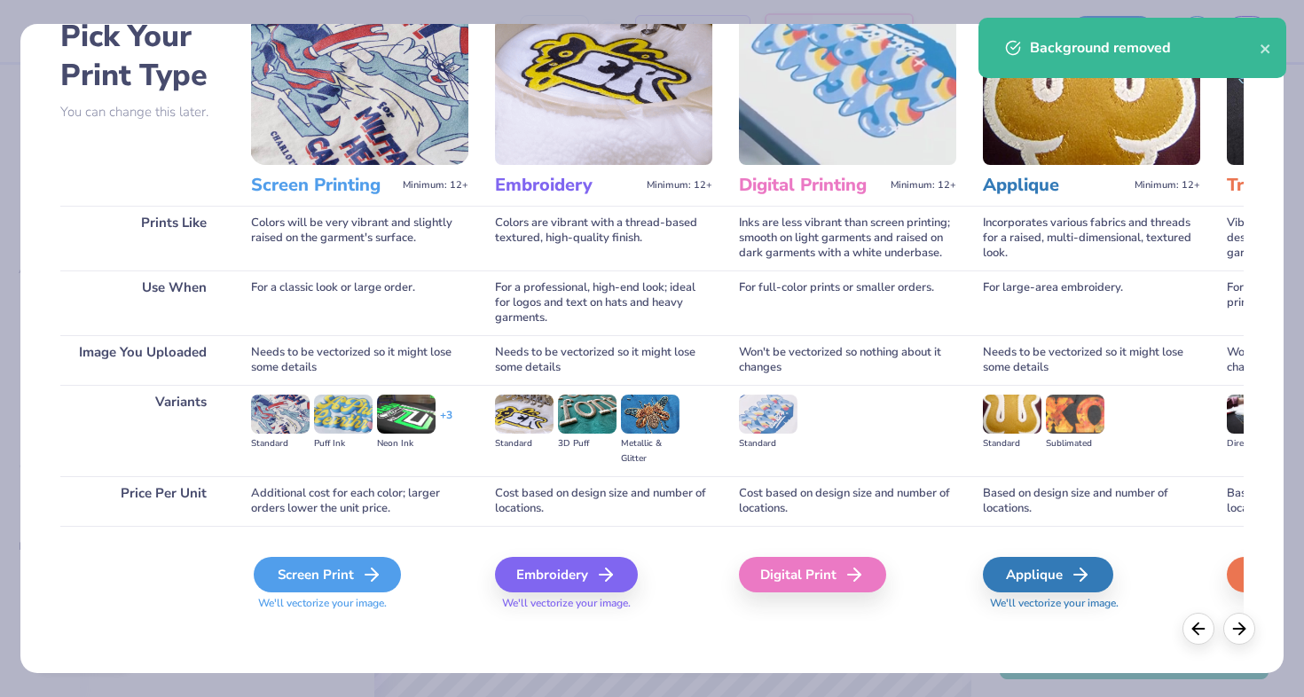
scroll to position [98, 0]
click at [352, 576] on div "Screen Print" at bounding box center [327, 573] width 147 height 35
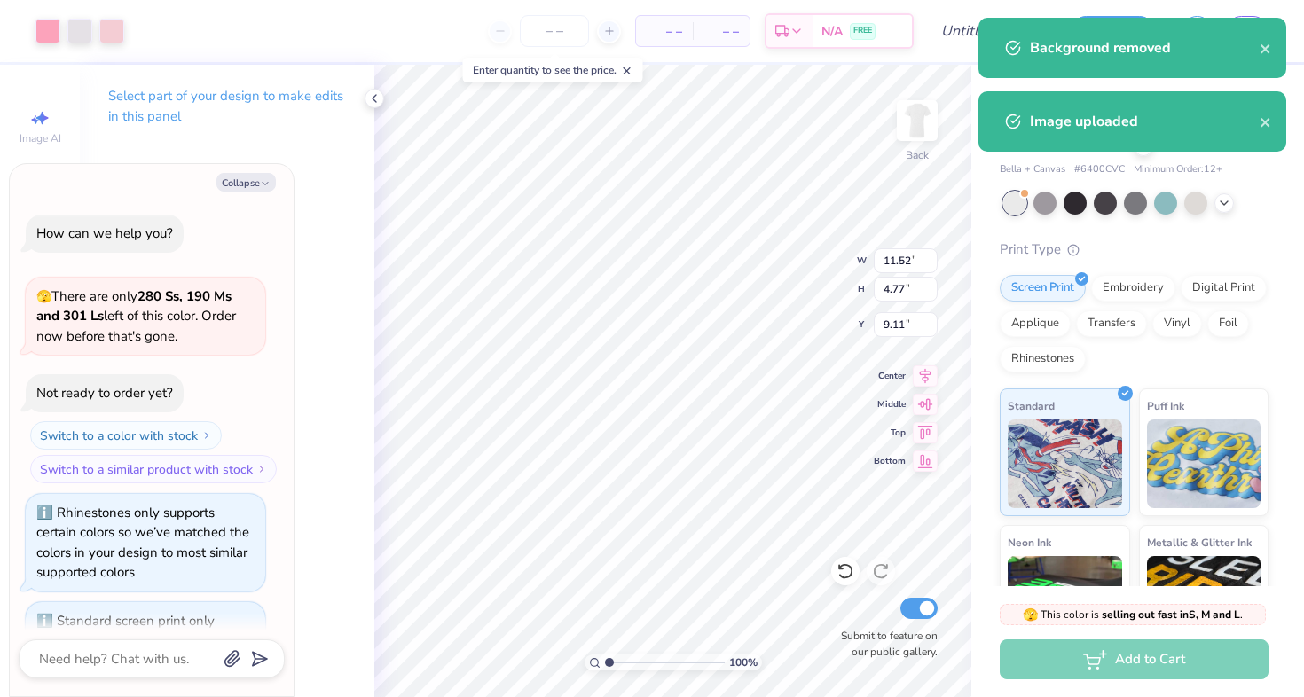
scroll to position [77, 0]
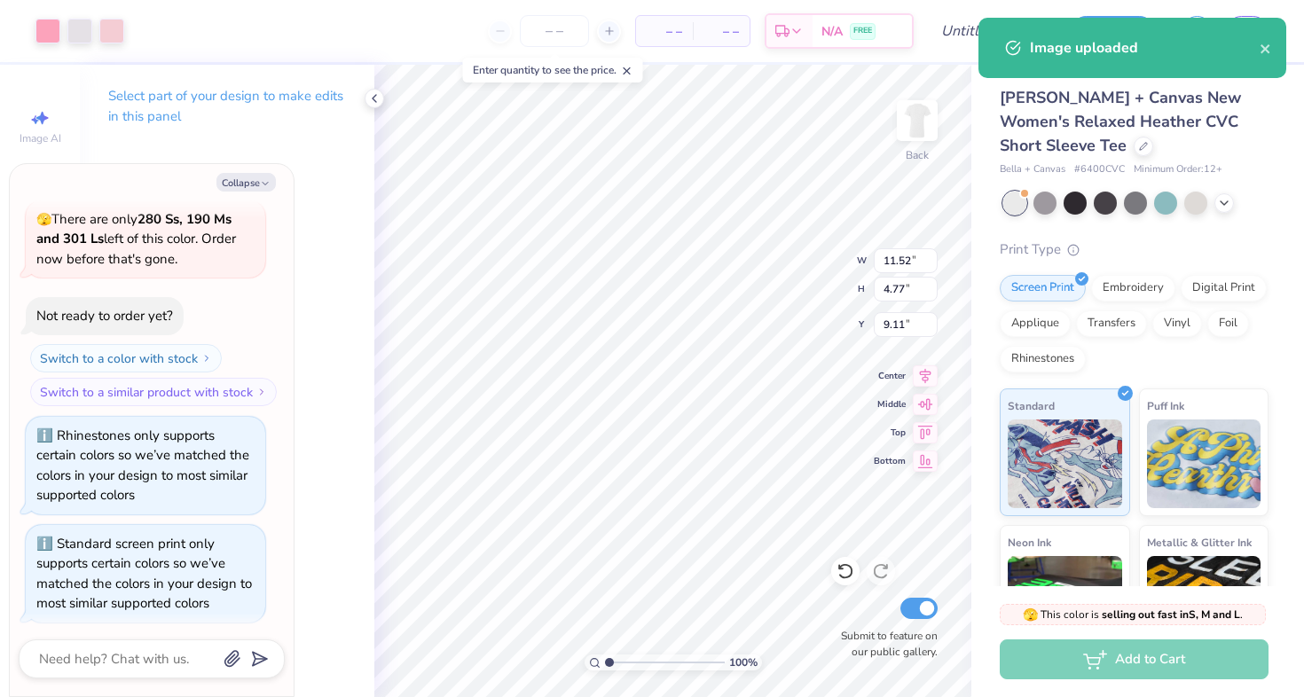
type textarea "x"
type input "9.54"
type input "3.95"
type input "9.93"
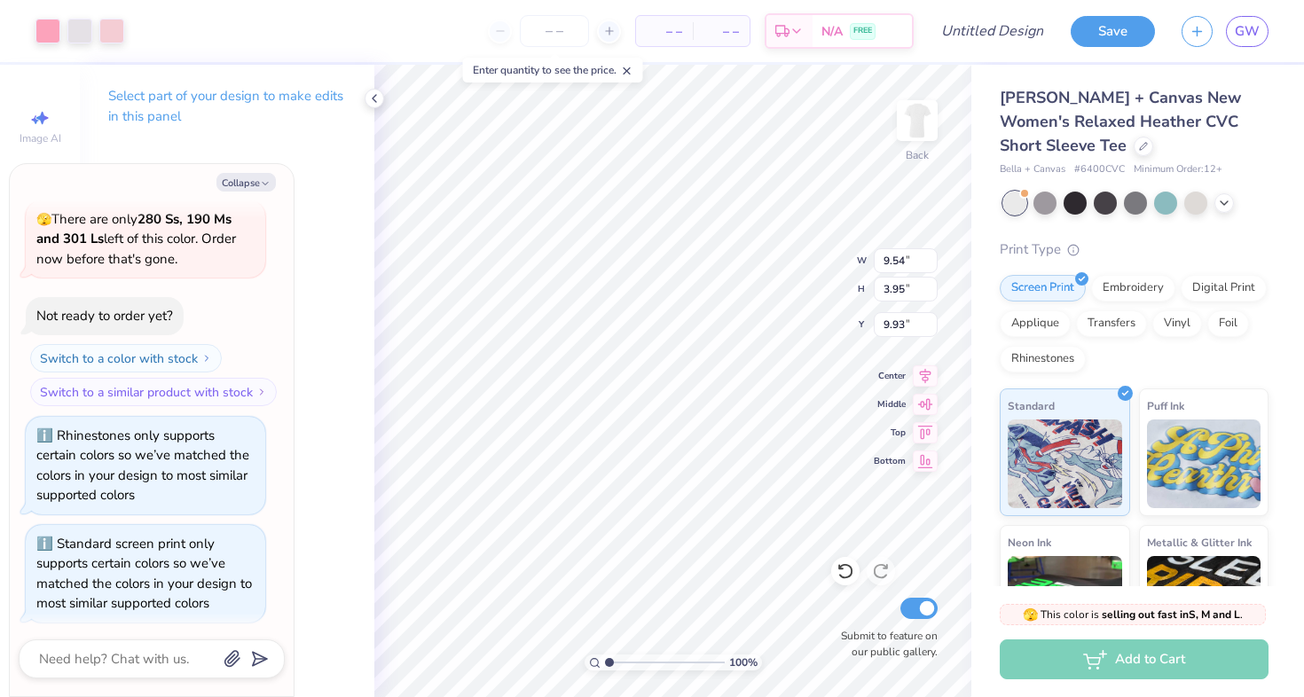
type textarea "x"
type input "2.65"
click at [80, 25] on div at bounding box center [79, 29] width 25 height 25
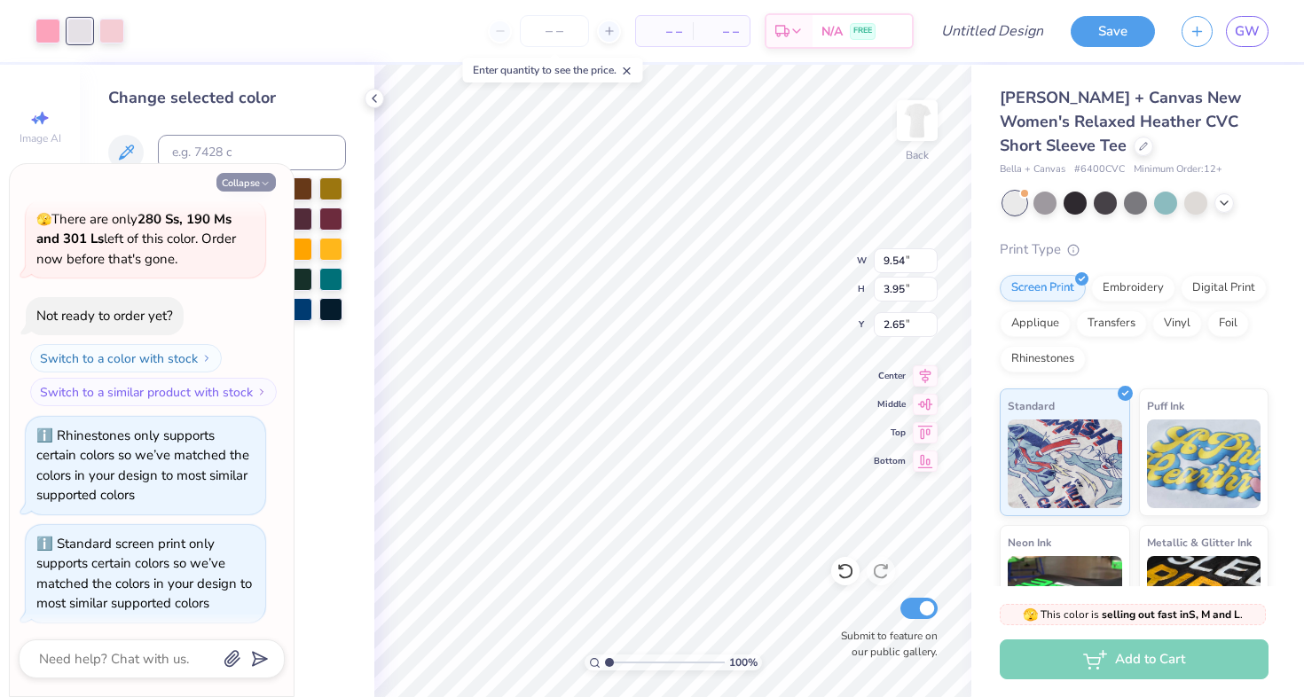
click at [231, 189] on button "Collapse" at bounding box center [245, 182] width 59 height 19
type textarea "x"
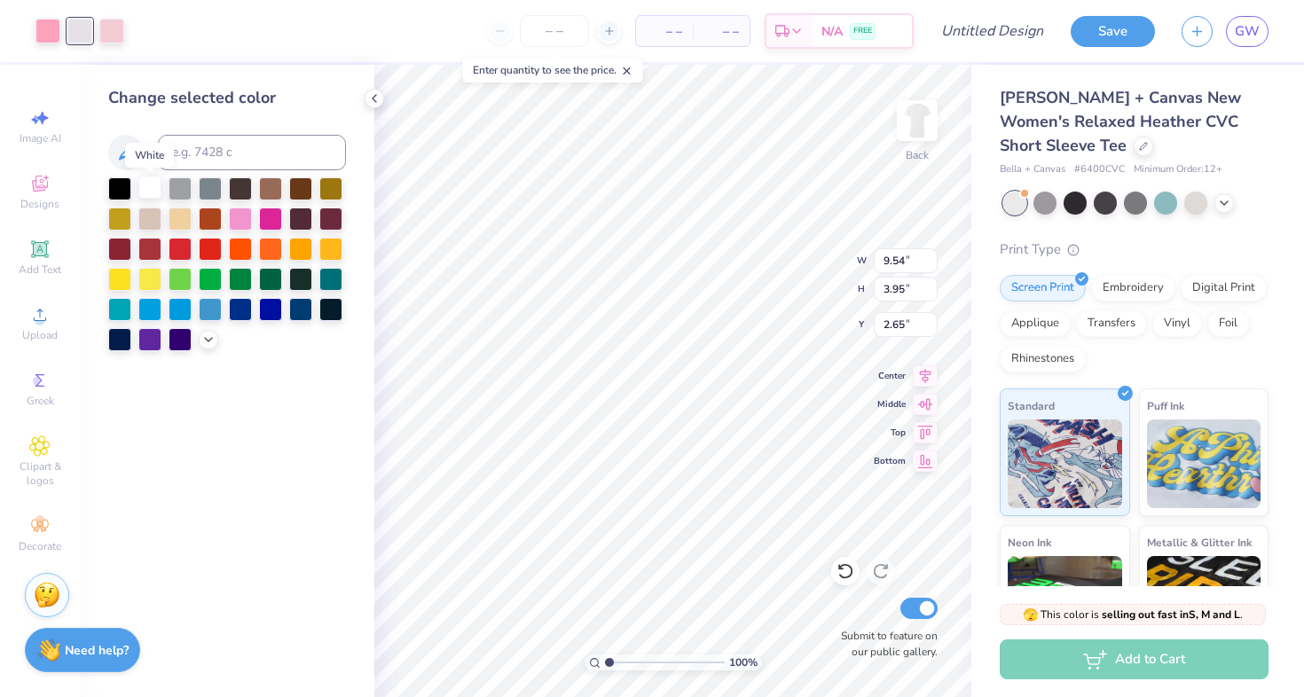
click at [147, 192] on div at bounding box center [149, 187] width 23 height 23
click at [119, 23] on div at bounding box center [111, 29] width 25 height 25
click at [211, 345] on icon at bounding box center [208, 338] width 14 height 14
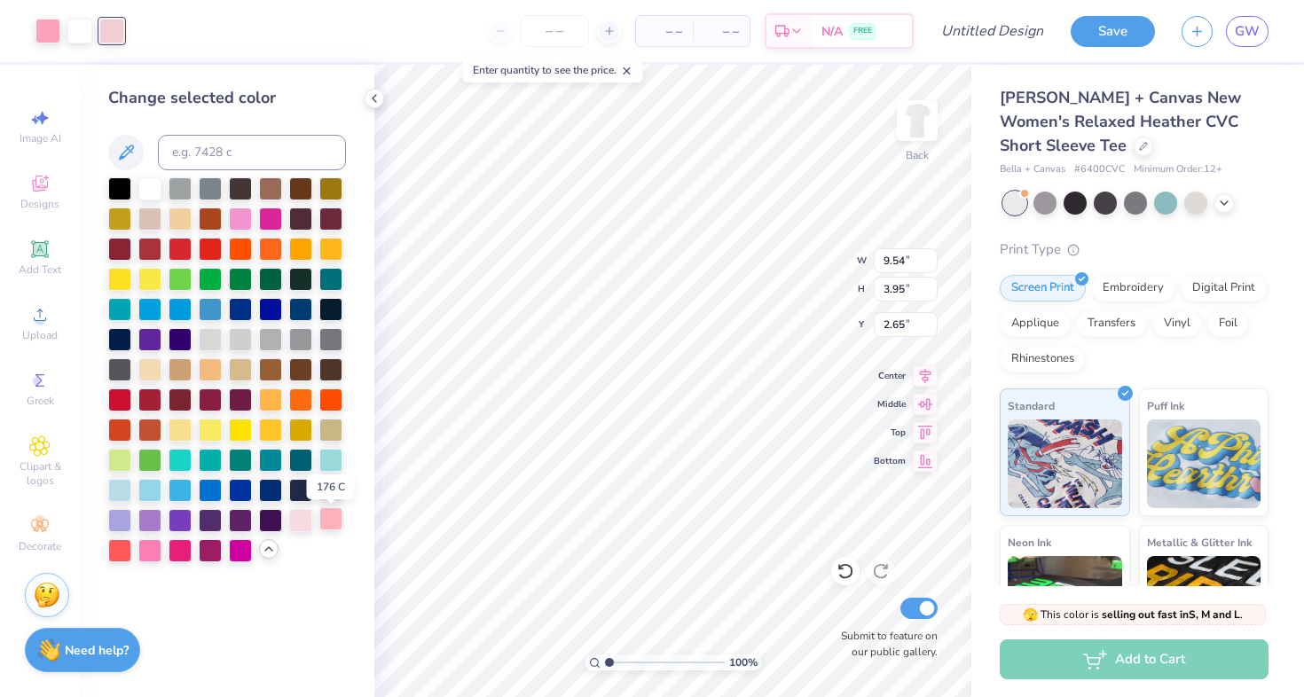
click at [334, 524] on div at bounding box center [330, 518] width 23 height 23
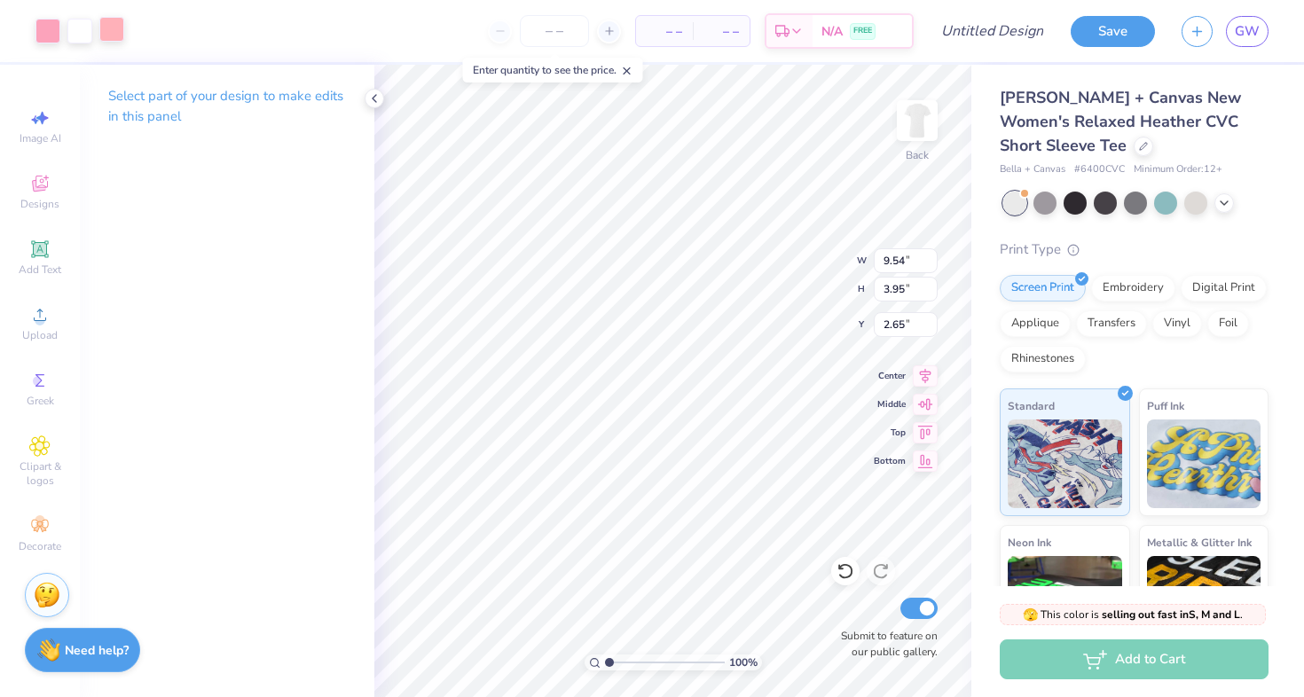
click at [119, 35] on div at bounding box center [111, 29] width 25 height 25
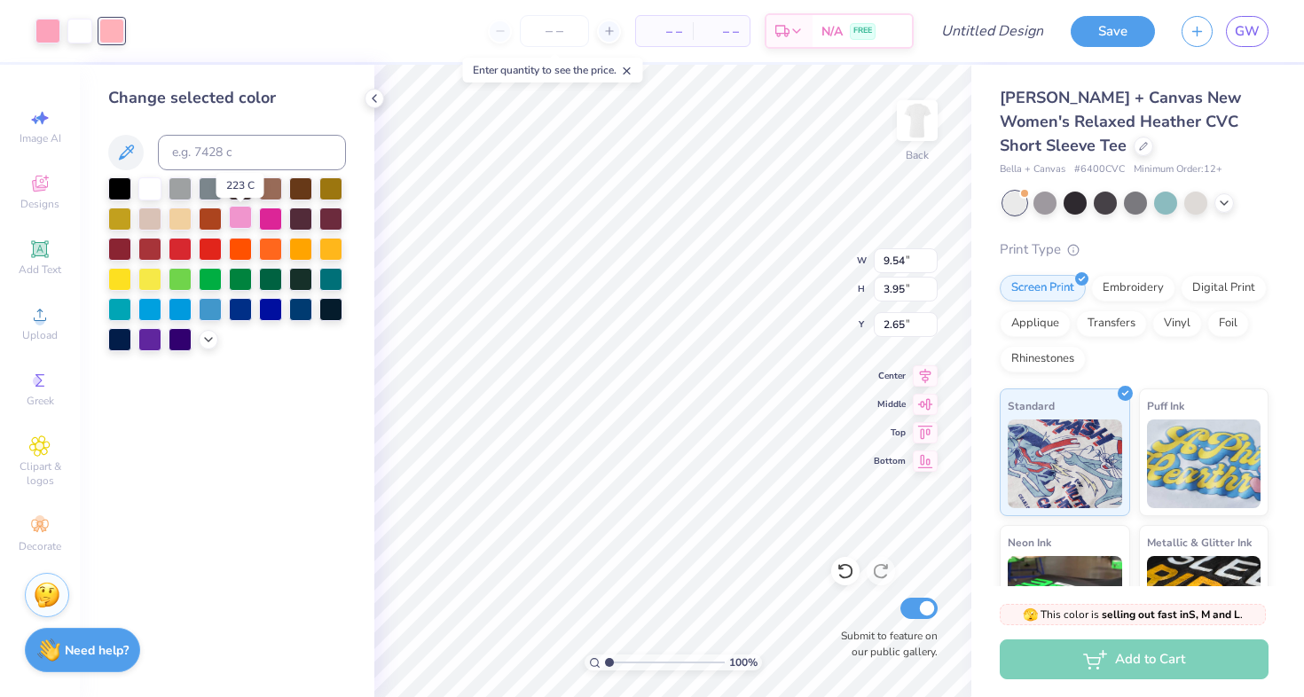
click at [248, 224] on div at bounding box center [240, 217] width 23 height 23
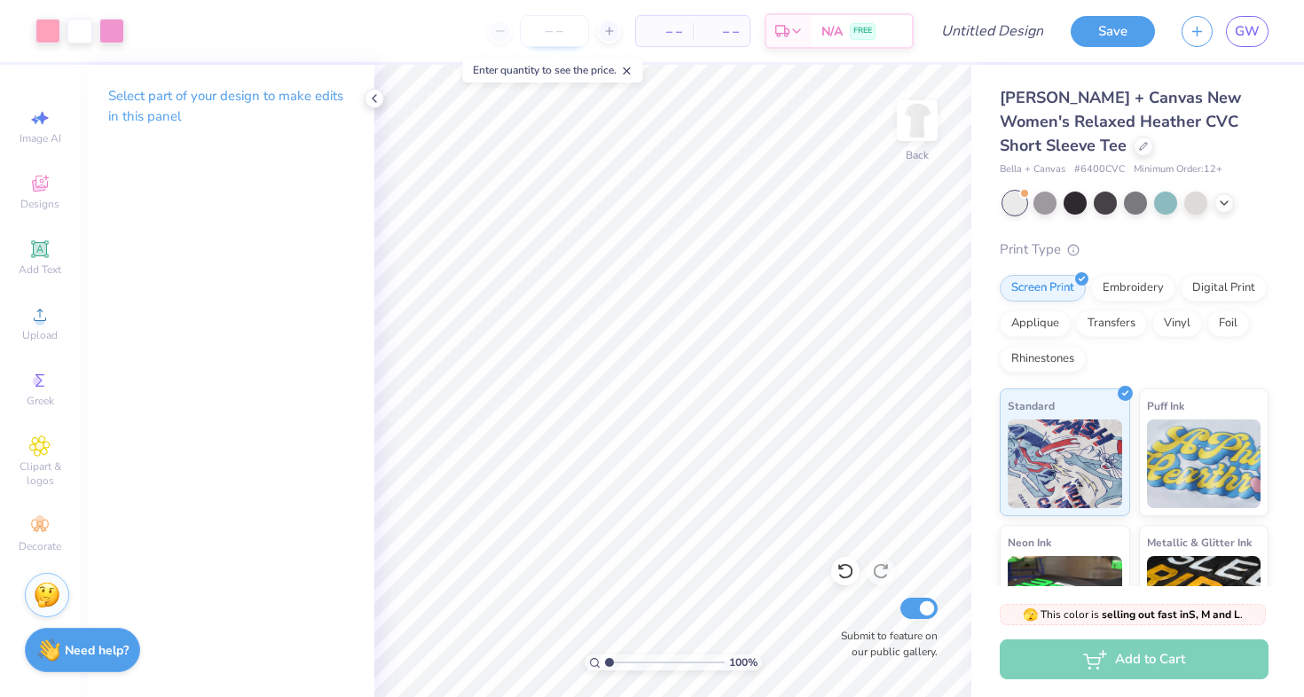
click at [546, 37] on input "number" at bounding box center [554, 31] width 69 height 32
type input "120"
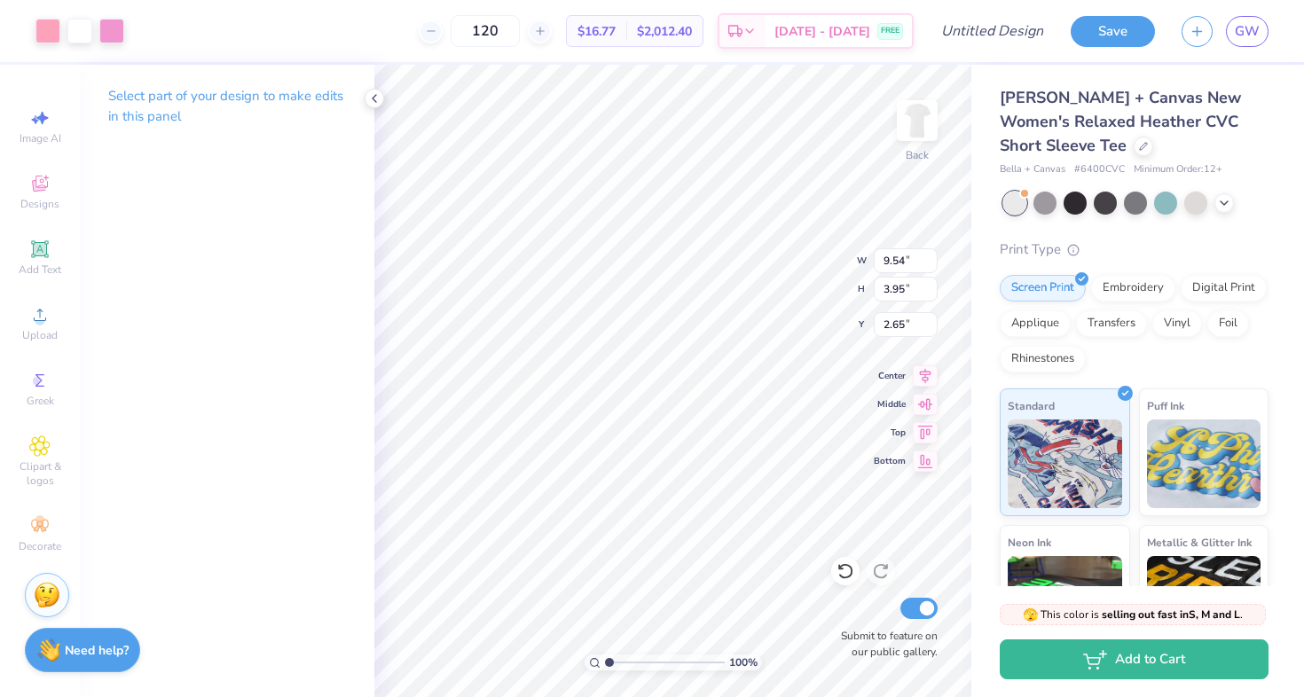
type input "9.16"
type input "3.80"
type input "3.00"
click at [986, 37] on input "Design Title" at bounding box center [1013, 30] width 87 height 35
type input "T"
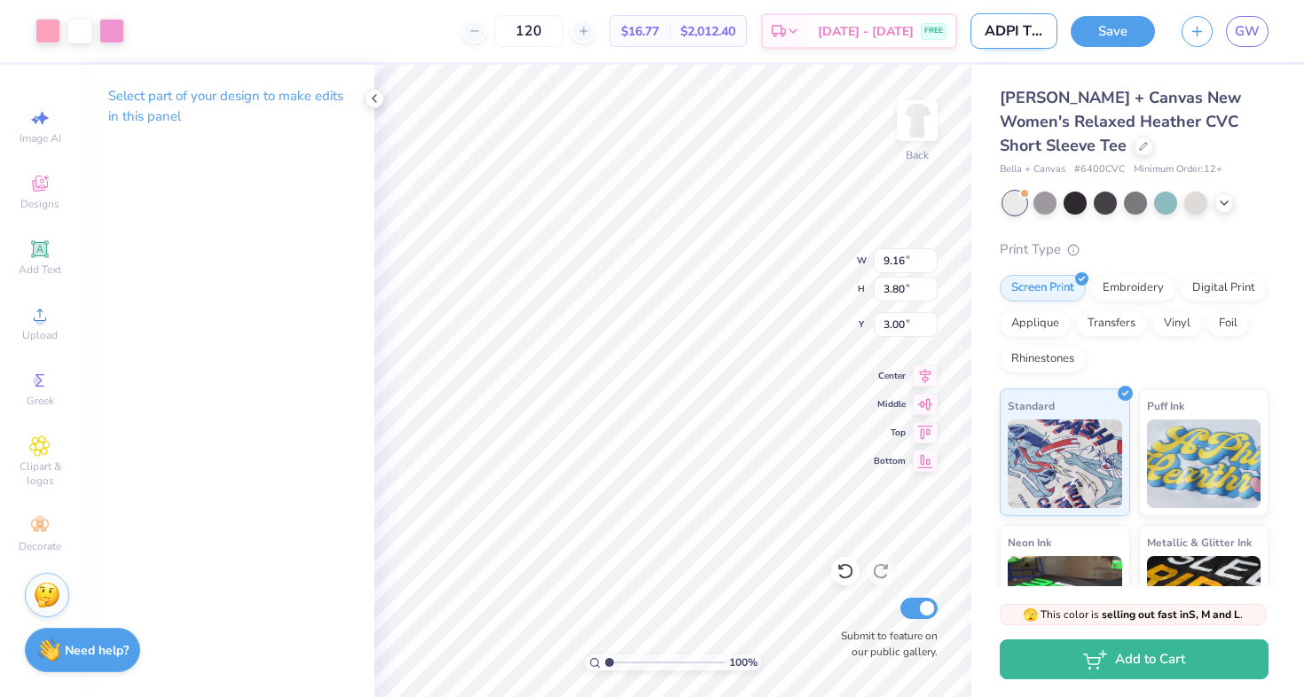
type input "ADPI TSHIRTDANCE"
drag, startPoint x: 1044, startPoint y: 32, endPoint x: 955, endPoint y: 32, distance: 88.7
click at [955, 32] on div "Art colors 120 $16.77 Per Item $2,012.40 Total Est. Delivery Sep 5 - 8 FREE Des…" at bounding box center [652, 31] width 1304 height 62
type input "ADPI LA WOMENS"
click at [1092, 32] on button "Save" at bounding box center [1113, 28] width 84 height 31
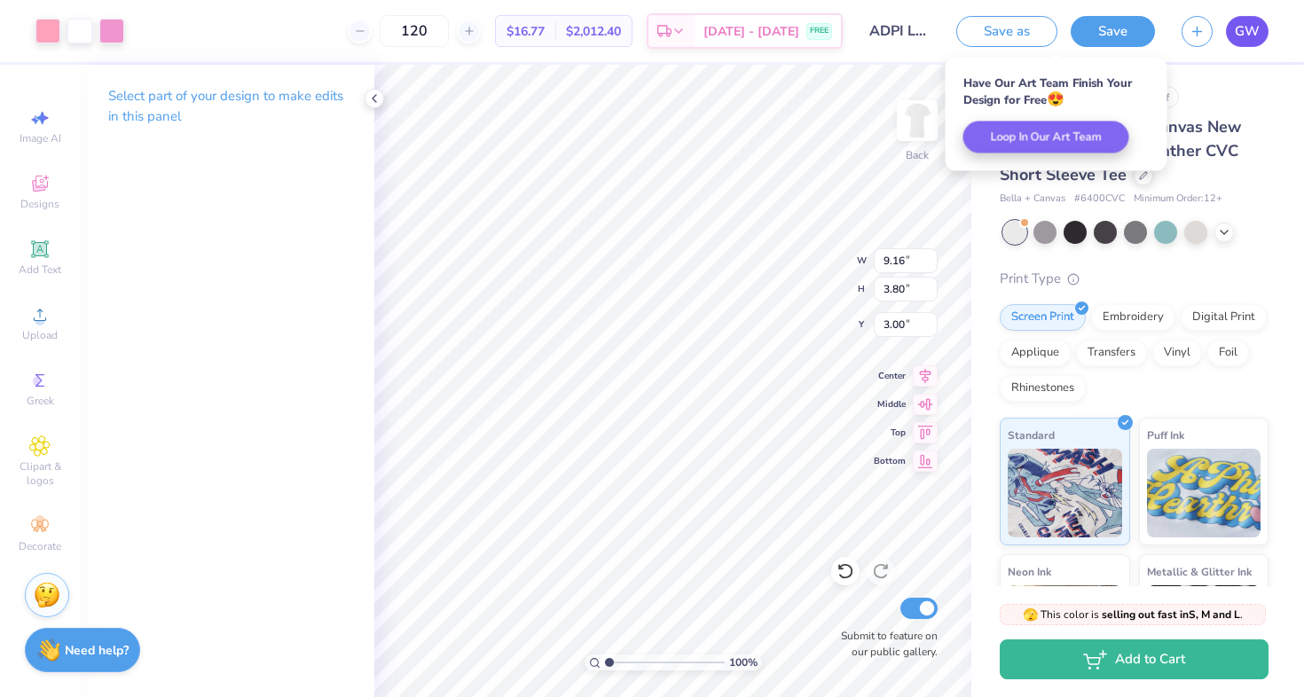
click at [1245, 35] on span "GW" at bounding box center [1247, 31] width 25 height 20
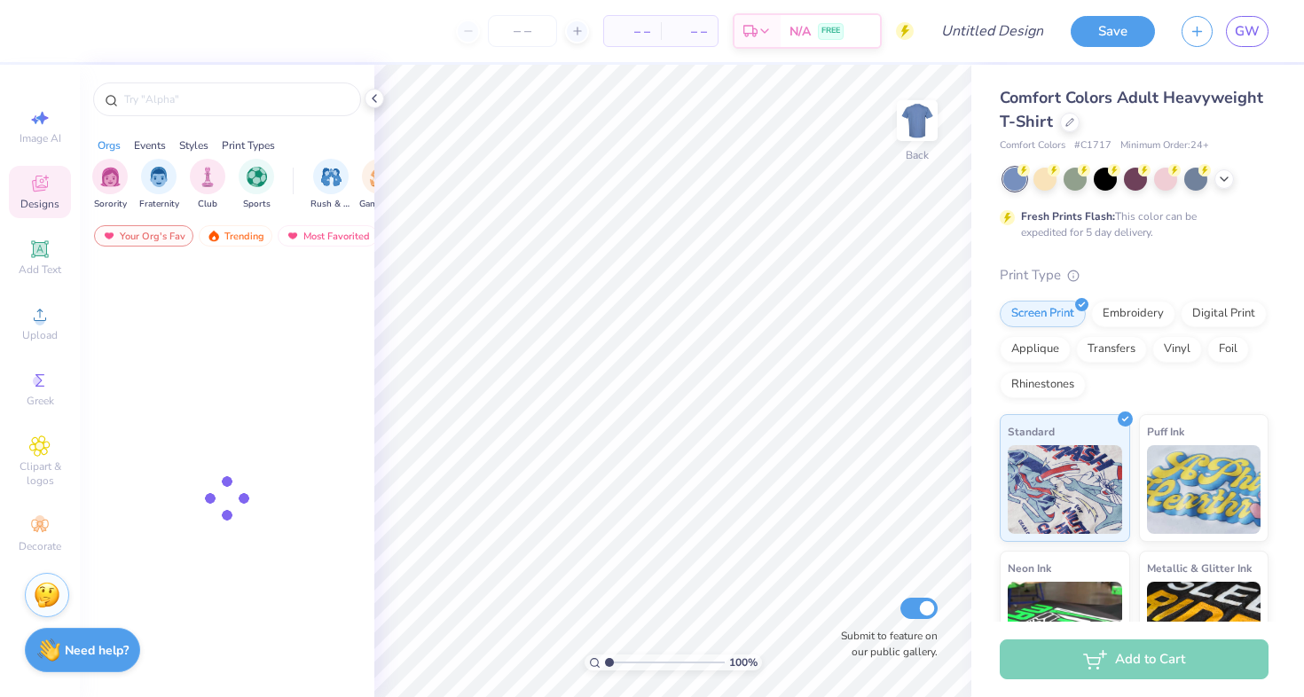
click at [1270, 27] on div "Save GW" at bounding box center [1187, 31] width 233 height 62
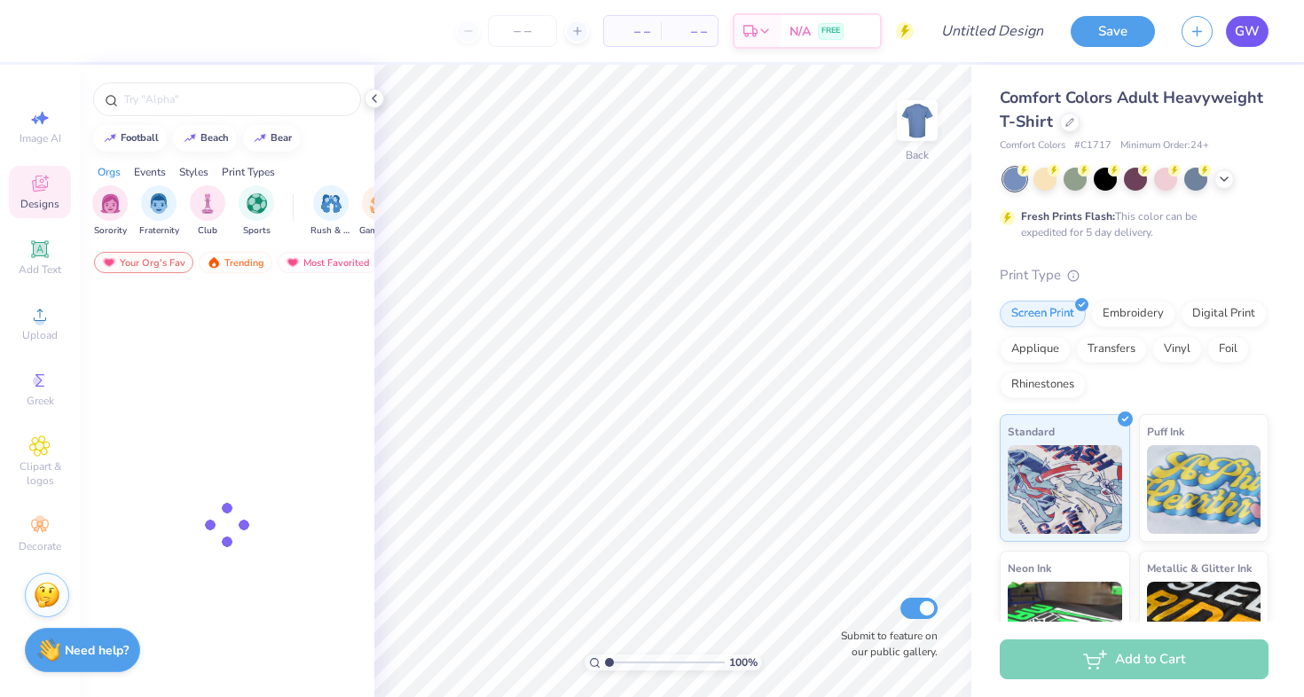
click at [1246, 27] on span "GW" at bounding box center [1247, 31] width 25 height 20
